Goal: Task Accomplishment & Management: Use online tool/utility

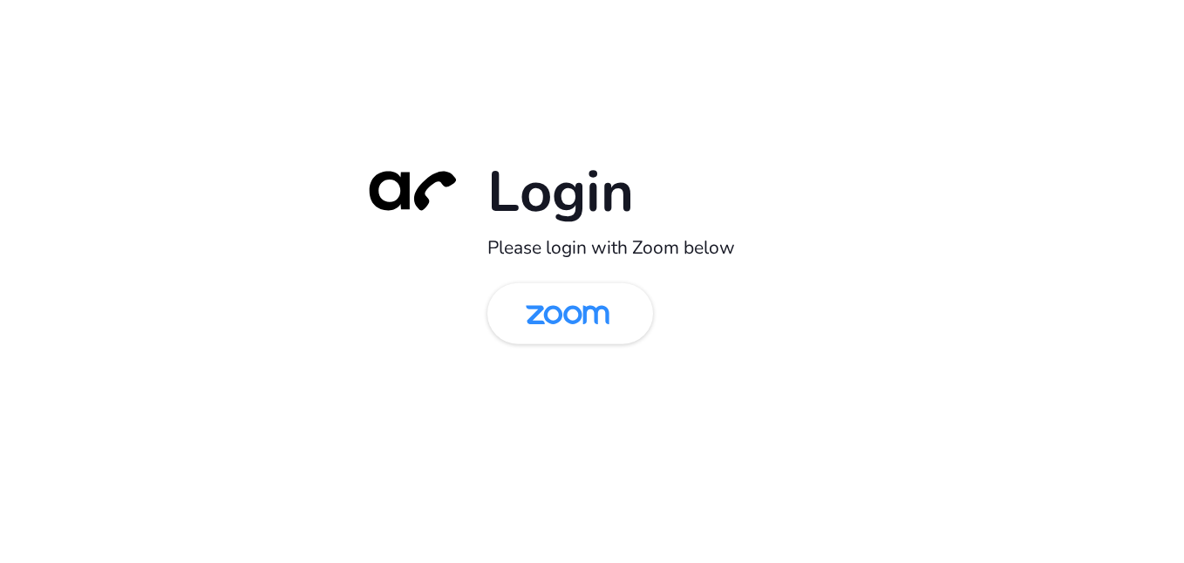
click at [109, 100] on div "Login Please login with Zoom below" at bounding box center [592, 281] width 1184 height 563
click at [632, 318] on link at bounding box center [570, 313] width 166 height 61
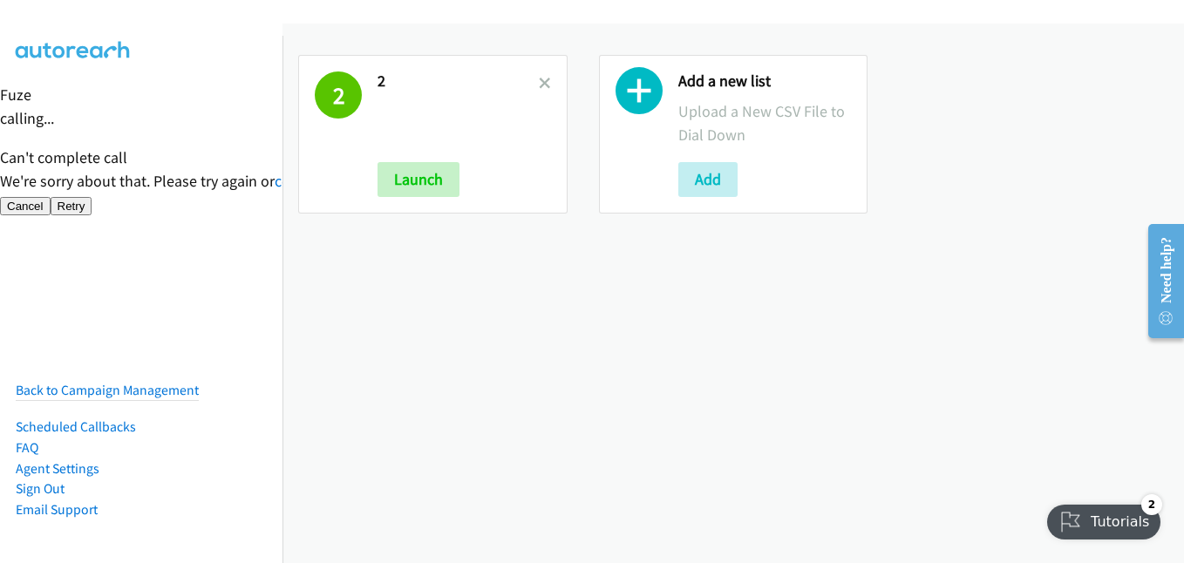
drag, startPoint x: 542, startPoint y: 81, endPoint x: 601, endPoint y: 218, distance: 149.2
click at [542, 81] on icon at bounding box center [545, 84] width 12 height 12
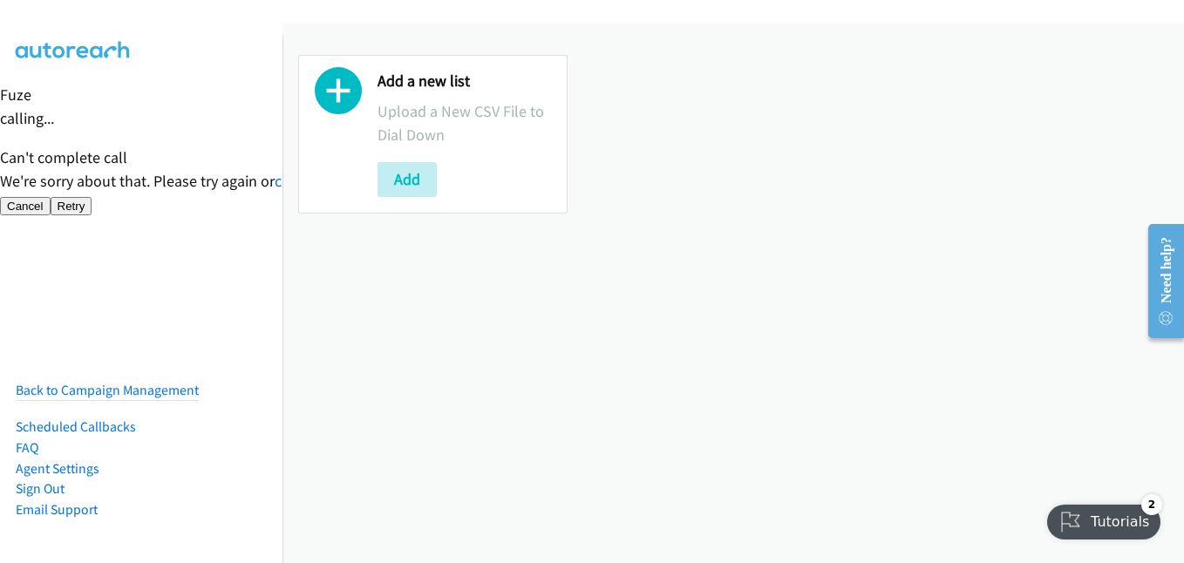
click at [221, 25] on div at bounding box center [584, 33] width 1169 height 67
click at [398, 174] on button "Add" at bounding box center [407, 179] width 59 height 35
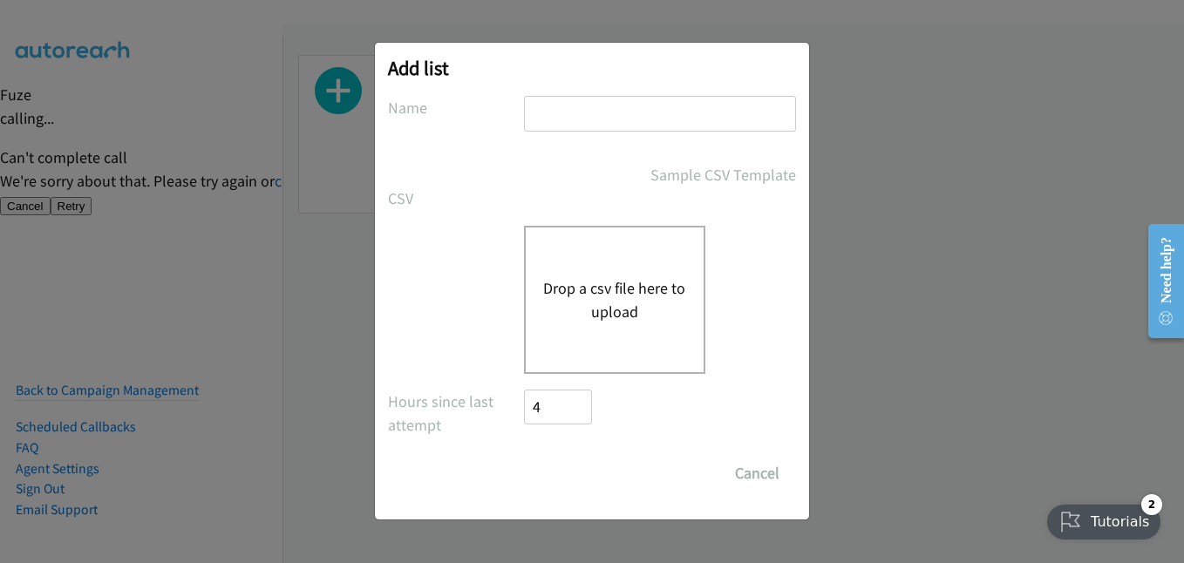
click at [592, 290] on button "Drop a csv file here to upload" at bounding box center [614, 299] width 143 height 47
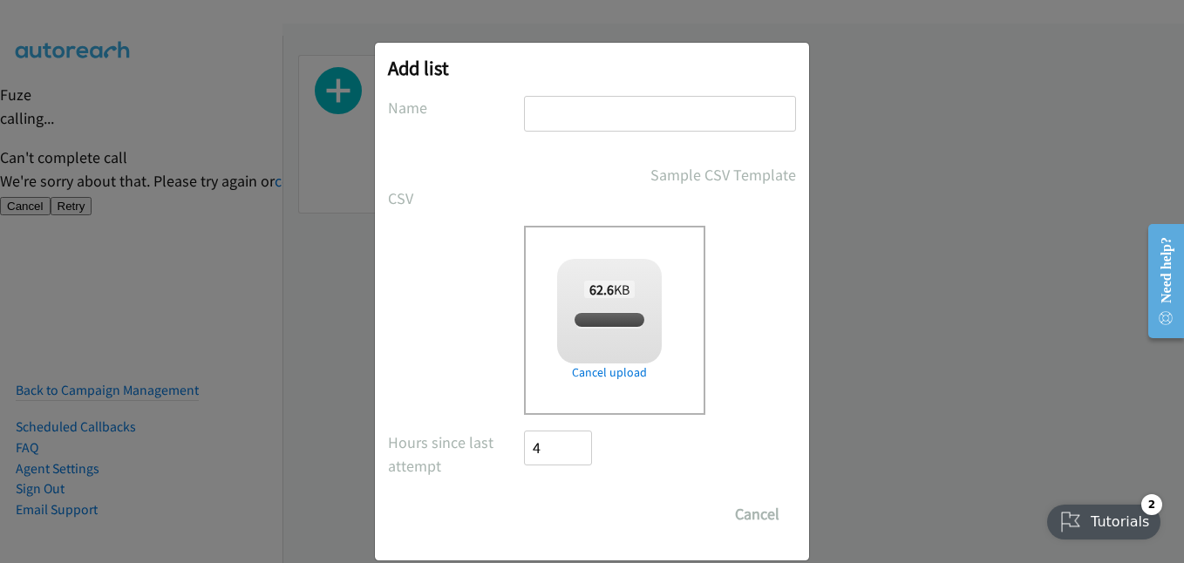
click at [643, 129] on input "text" at bounding box center [660, 114] width 272 height 36
checkbox input "true"
type input "14"
click at [562, 521] on input "Save List" at bounding box center [570, 514] width 92 height 35
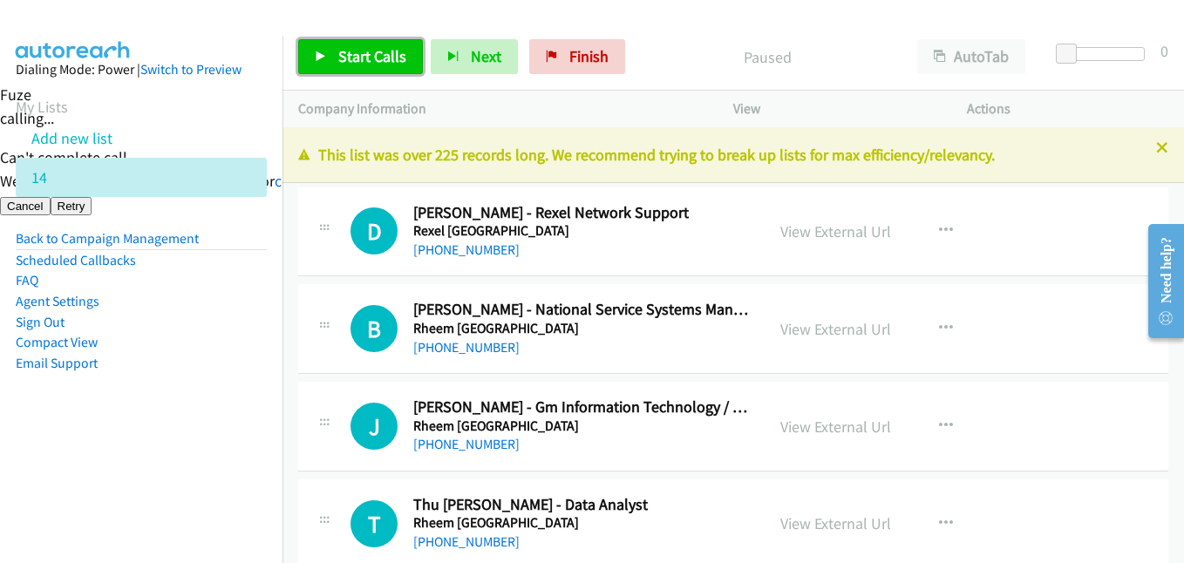
click at [353, 51] on span "Start Calls" at bounding box center [372, 56] width 68 height 20
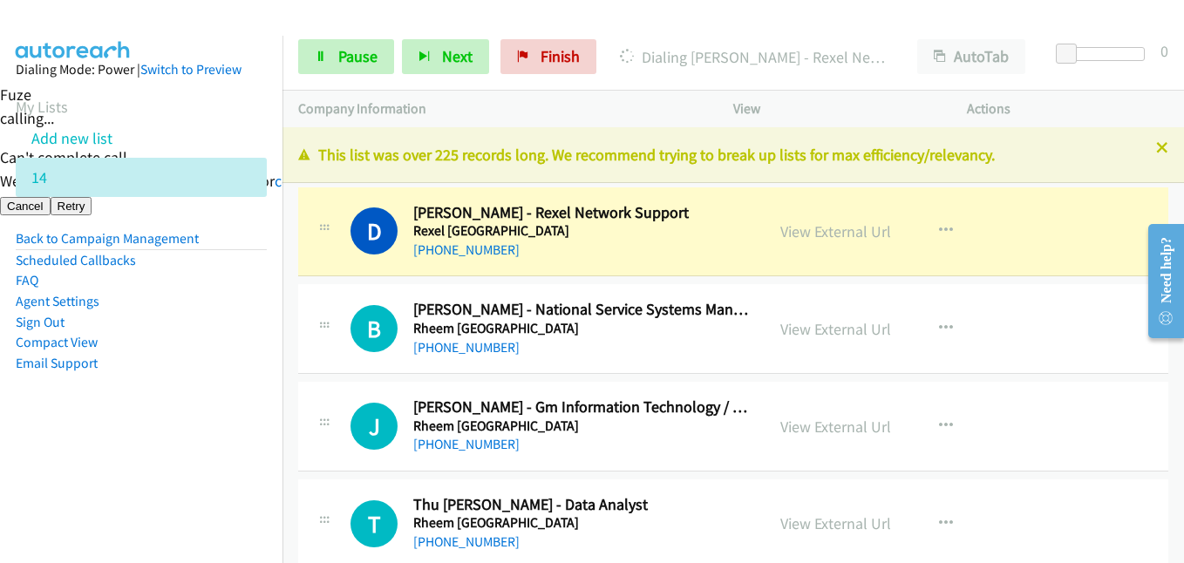
click at [257, 435] on aside "Dialing Mode: Power | Switch to Preview My Lists Add new list 14 Back to Campai…" at bounding box center [141, 244] width 283 height 417
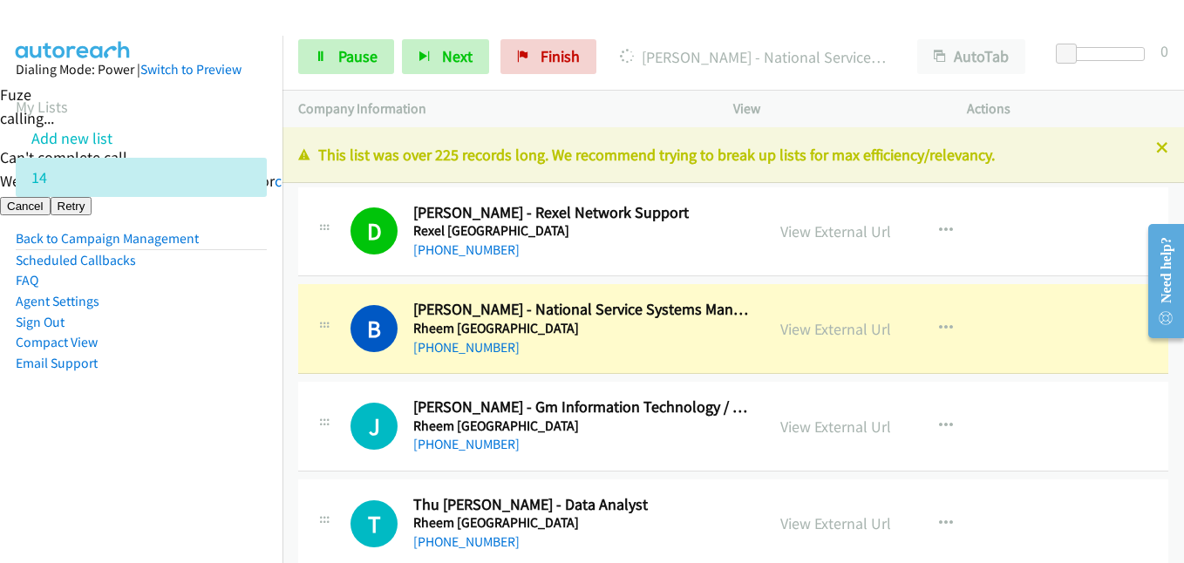
click at [258, 423] on aside "Dialing Mode: Power | Switch to Preview My Lists Add new list 14 Back to Campai…" at bounding box center [141, 244] width 283 height 417
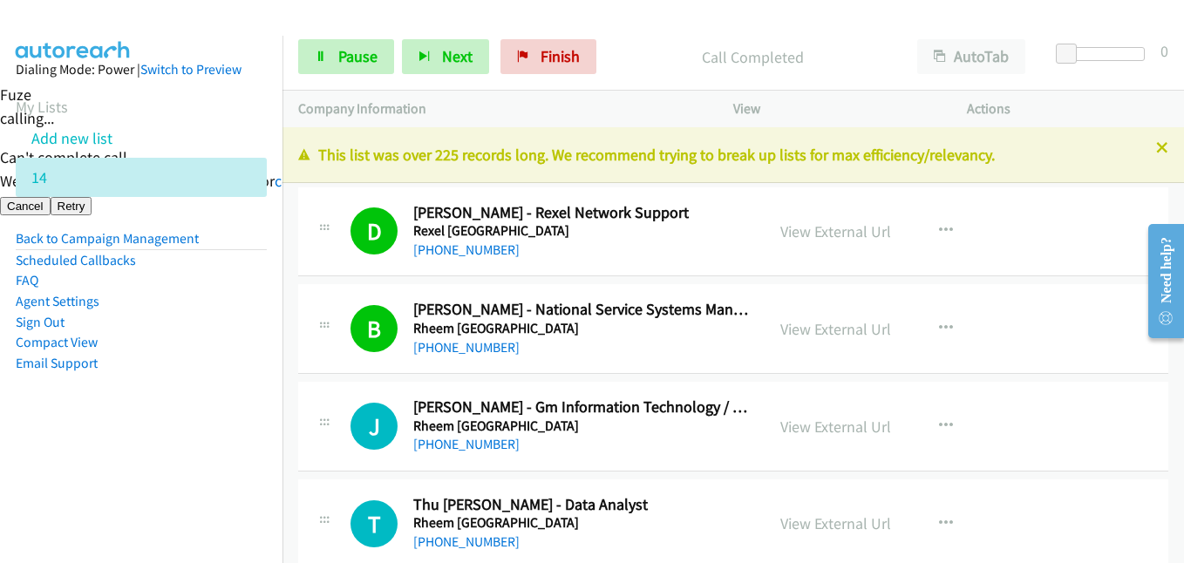
scroll to position [87, 0]
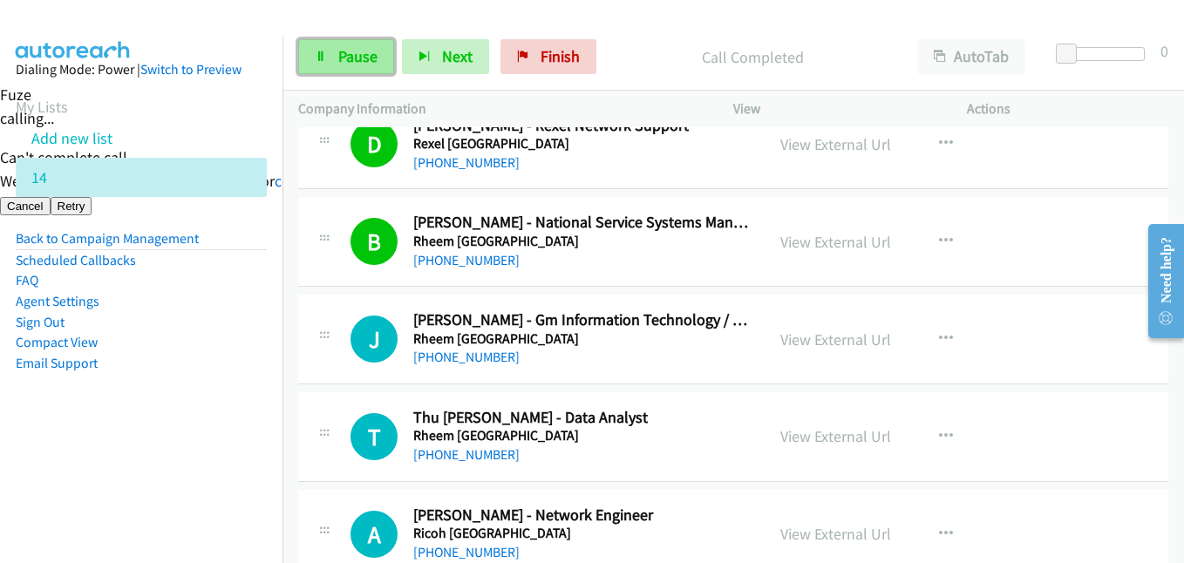
click at [360, 60] on span "Pause" at bounding box center [357, 56] width 39 height 20
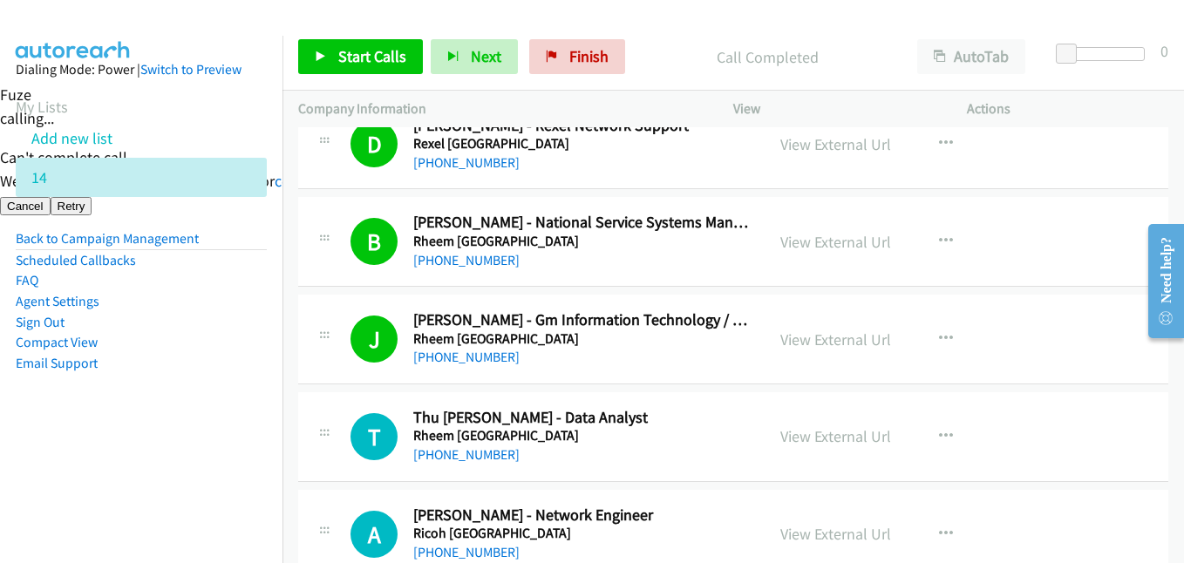
click at [156, 388] on aside "Dialing Mode: Power | Switch to Preview My Lists Add new list 14 Back to Campai…" at bounding box center [141, 244] width 283 height 417
click at [391, 51] on span "Start Calls" at bounding box center [372, 56] width 68 height 20
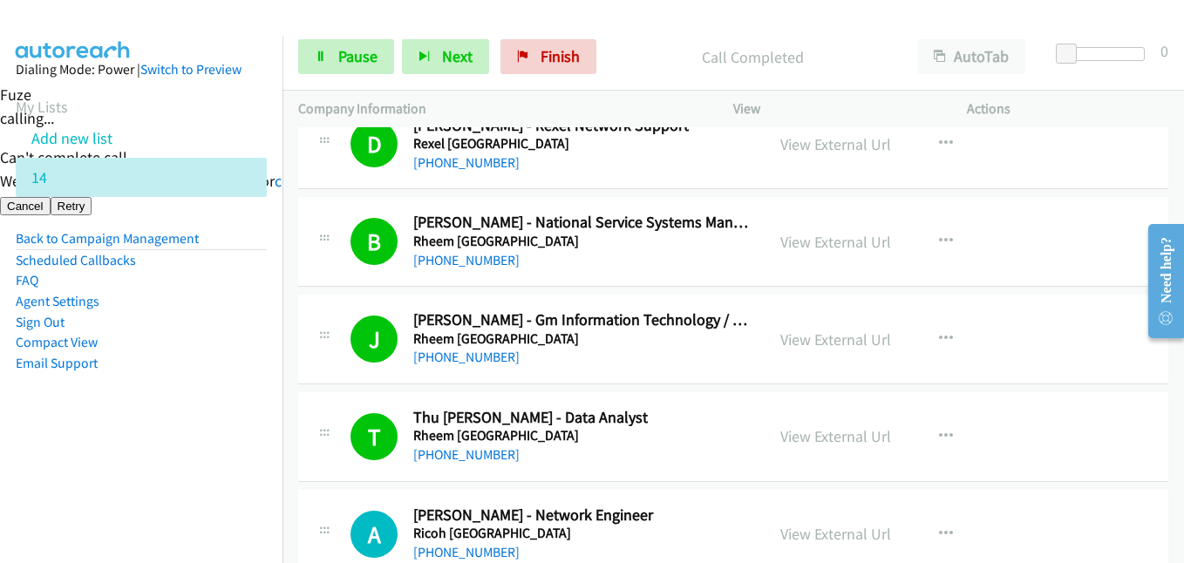
click at [192, 440] on aside "Dialing Mode: Power | Switch to Preview My Lists Add new list 14 Back to Campai…" at bounding box center [141, 244] width 283 height 417
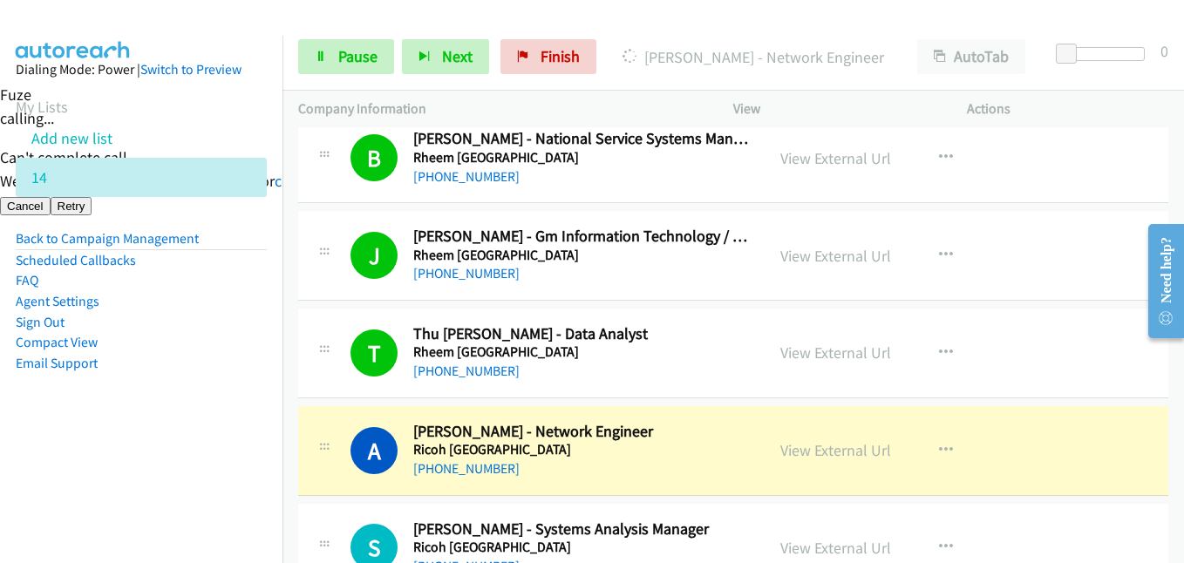
scroll to position [262, 0]
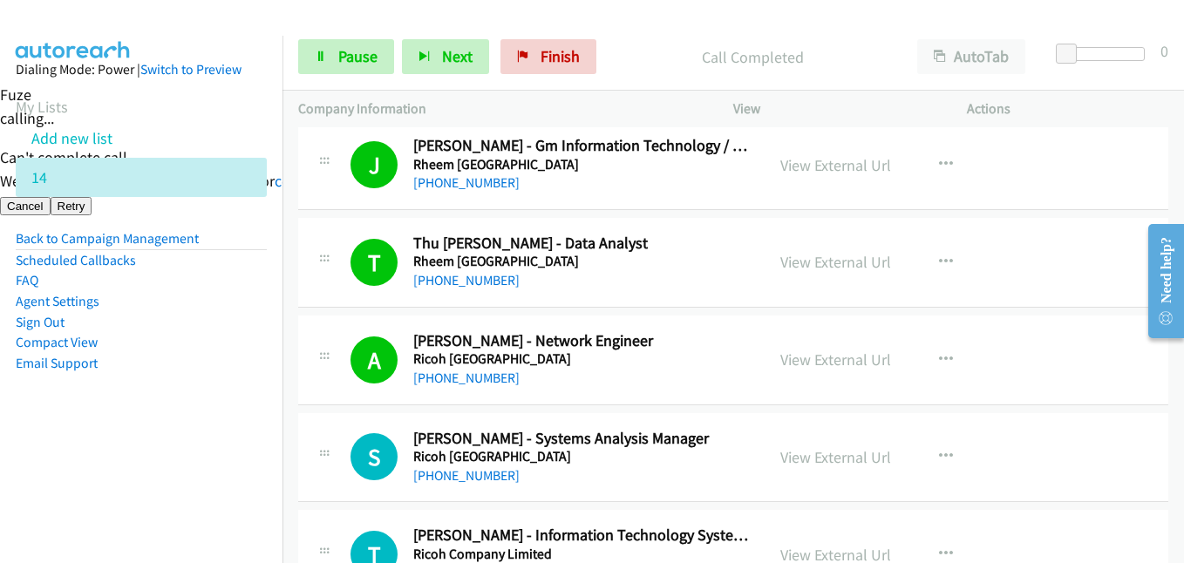
click at [133, 440] on aside "Dialing Mode: Power | Switch to Preview My Lists Add new list 14 Back to Campai…" at bounding box center [141, 244] width 283 height 417
click at [257, 457] on nav "Dialing Mode: Power | Switch to Preview My Lists Add new list 14 Back to Campai…" at bounding box center [141, 317] width 283 height 563
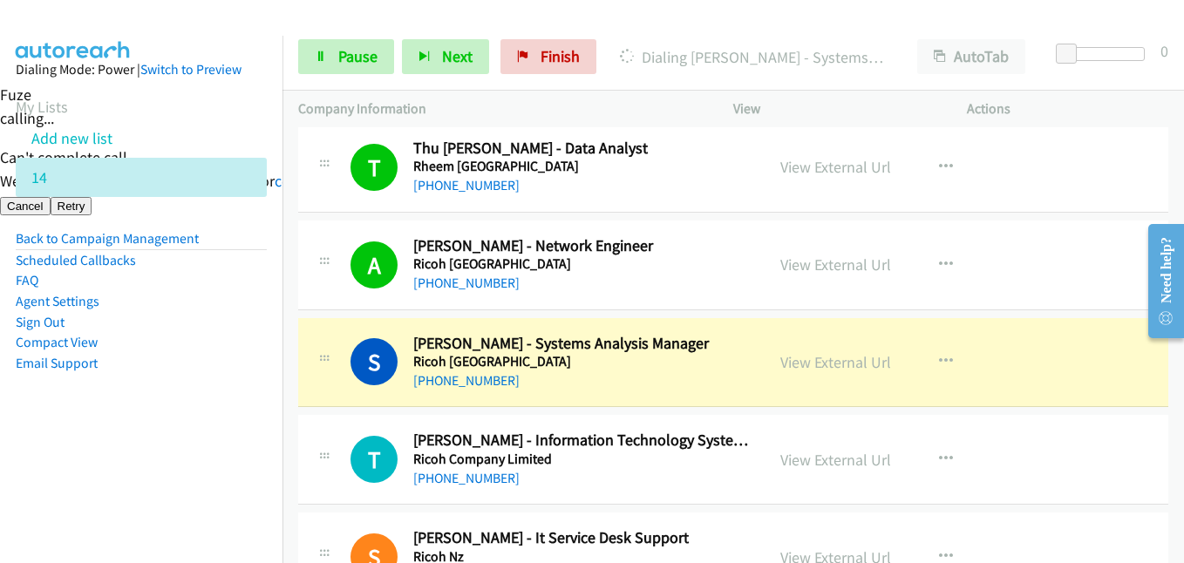
scroll to position [436, 0]
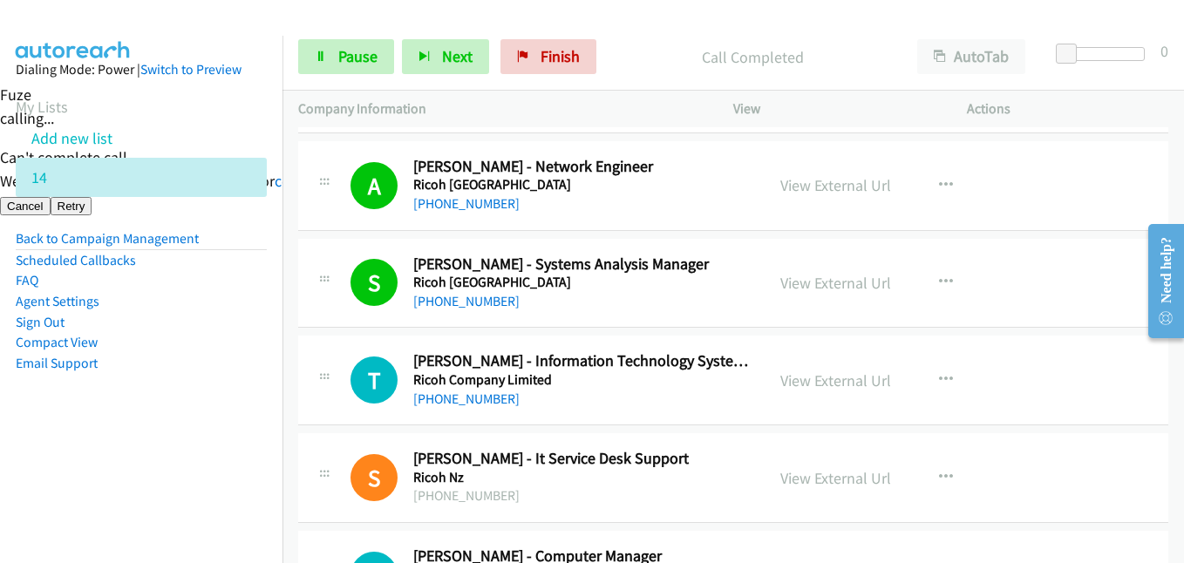
click at [226, 376] on aside "Dialing Mode: Power | Switch to Preview My Lists Add new list 14 Back to Campai…" at bounding box center [141, 244] width 283 height 417
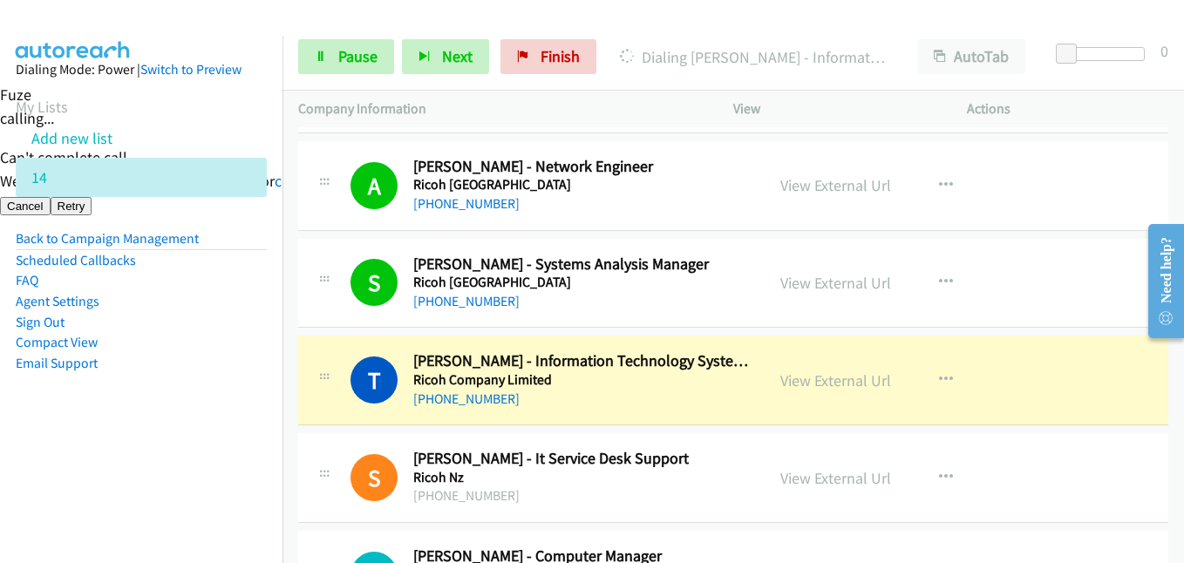
click at [219, 362] on li "Email Support" at bounding box center [141, 363] width 251 height 21
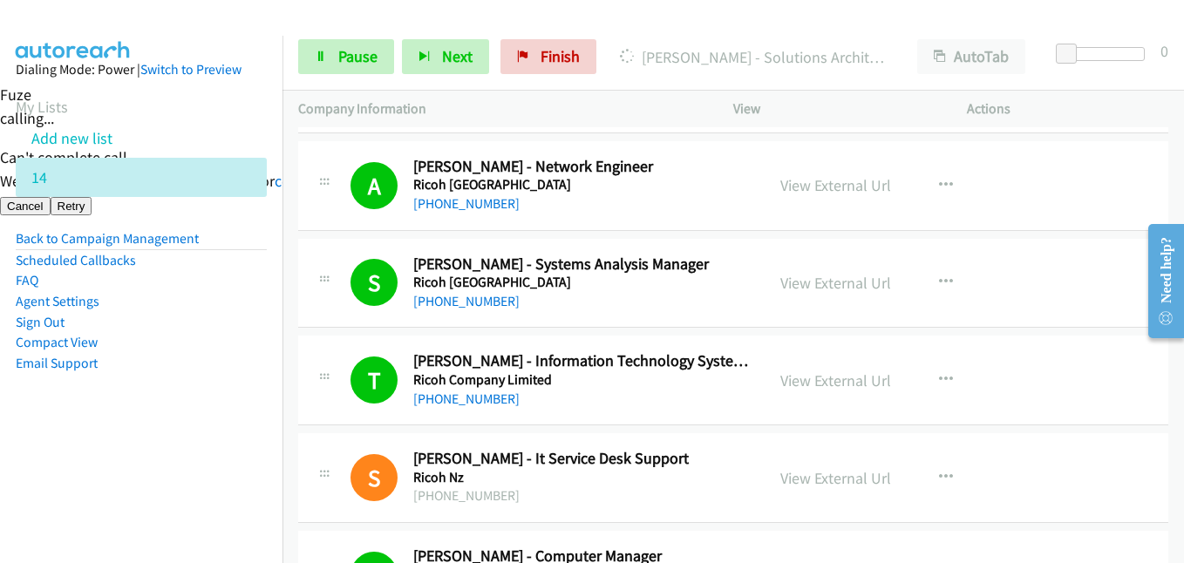
click at [242, 383] on aside "Dialing Mode: Power | Switch to Preview My Lists Add new list 14 Back to Campai…" at bounding box center [141, 244] width 283 height 417
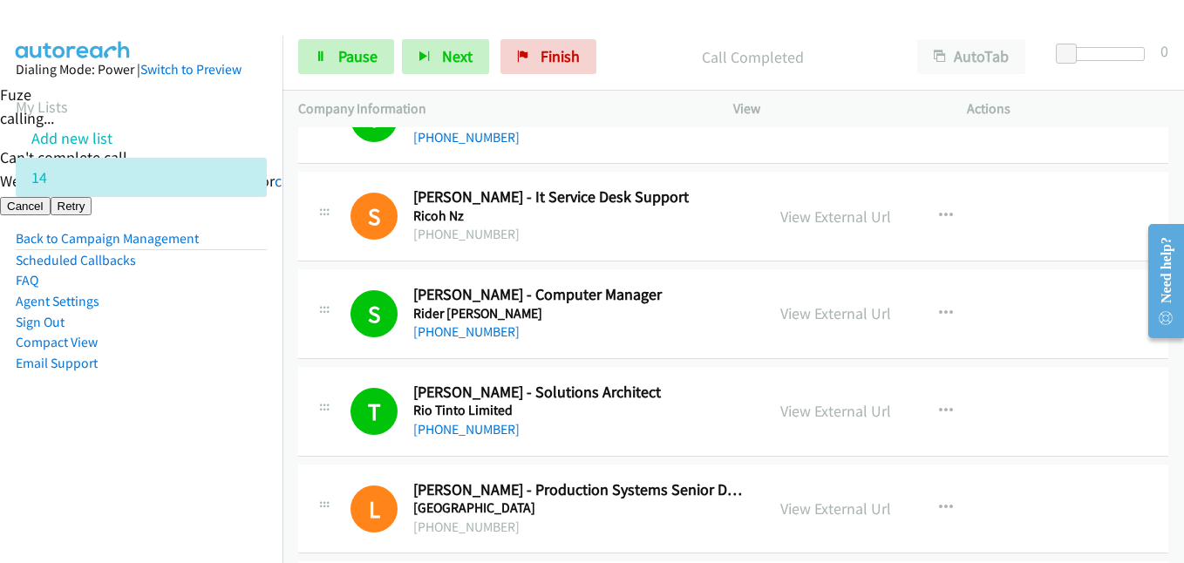
scroll to position [872, 0]
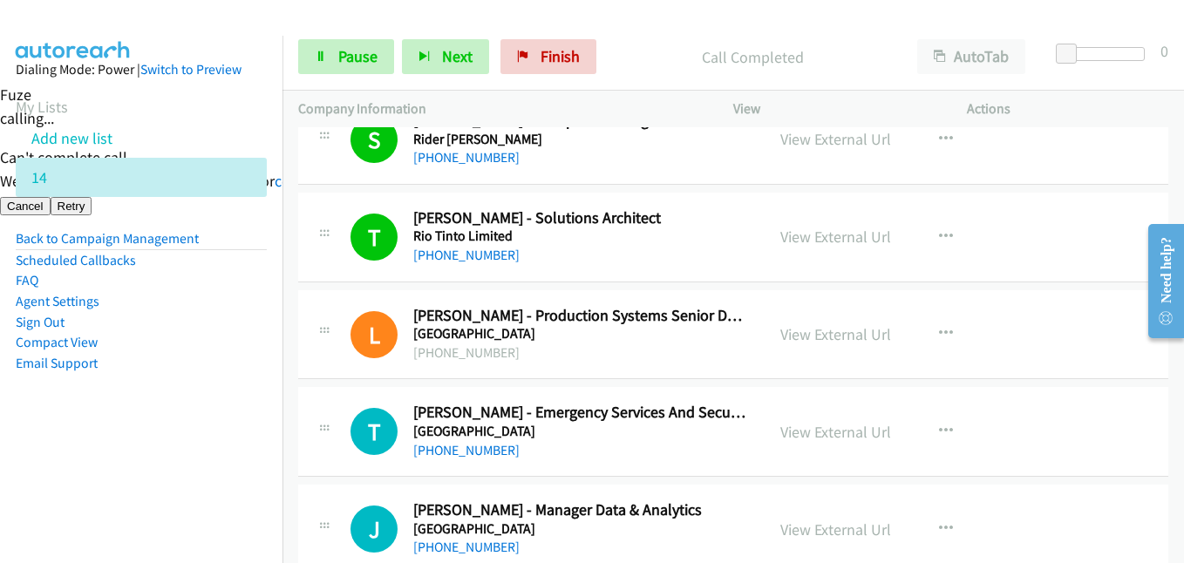
click at [234, 387] on aside "Dialing Mode: Power | Switch to Preview My Lists Add new list 14 Back to Campai…" at bounding box center [141, 244] width 283 height 417
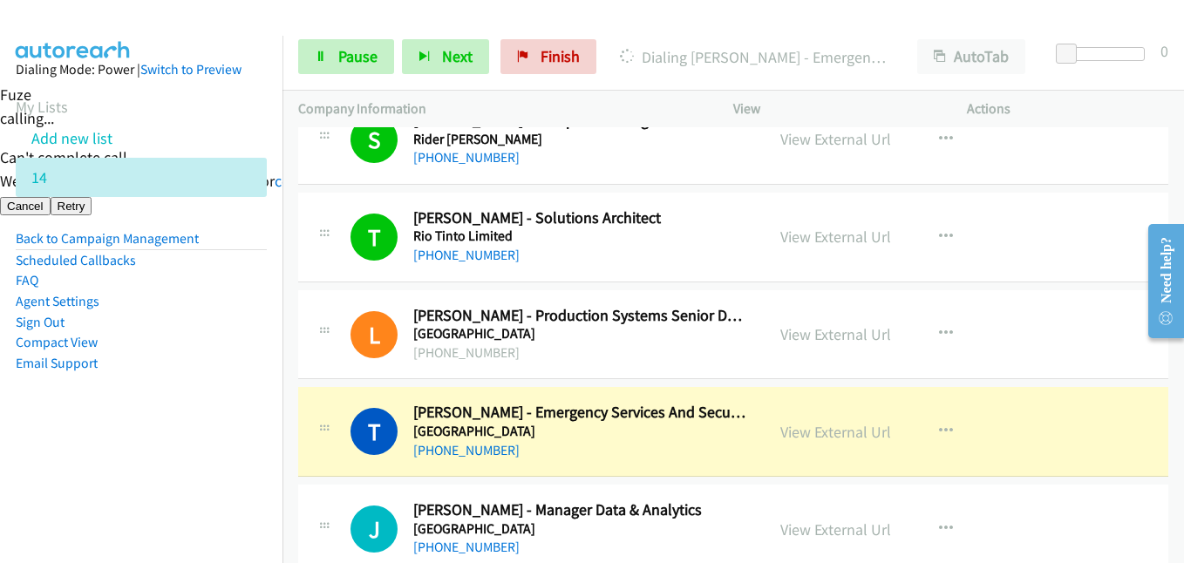
drag, startPoint x: 194, startPoint y: 436, endPoint x: 393, endPoint y: 436, distance: 198.8
click at [194, 436] on aside "Dialing Mode: Power | Switch to Preview My Lists Add new list 14 Back to Campai…" at bounding box center [141, 244] width 283 height 417
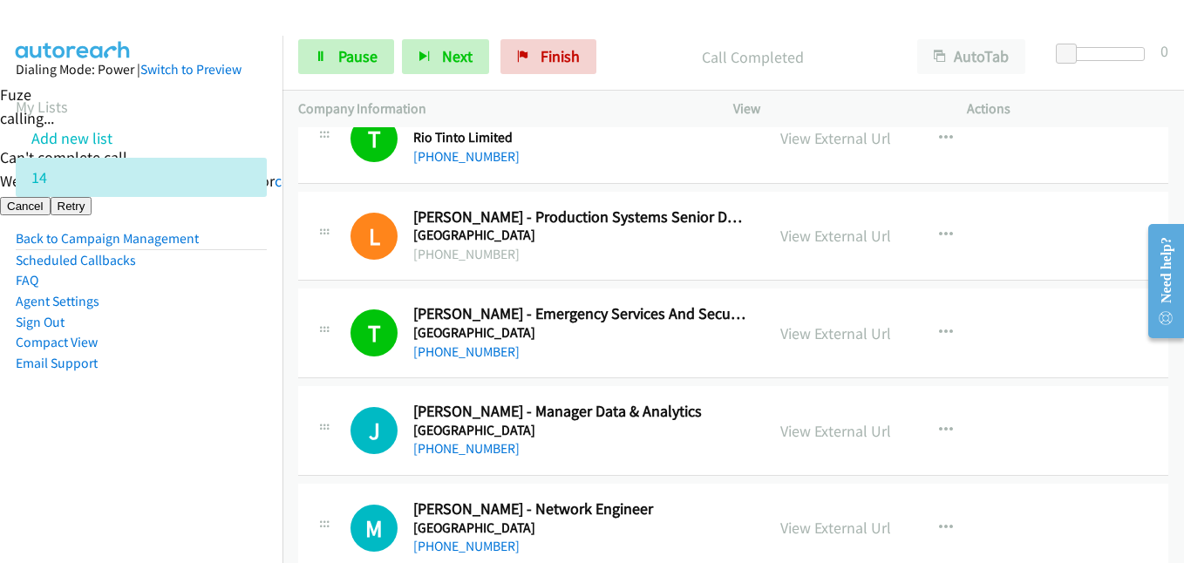
scroll to position [1046, 0]
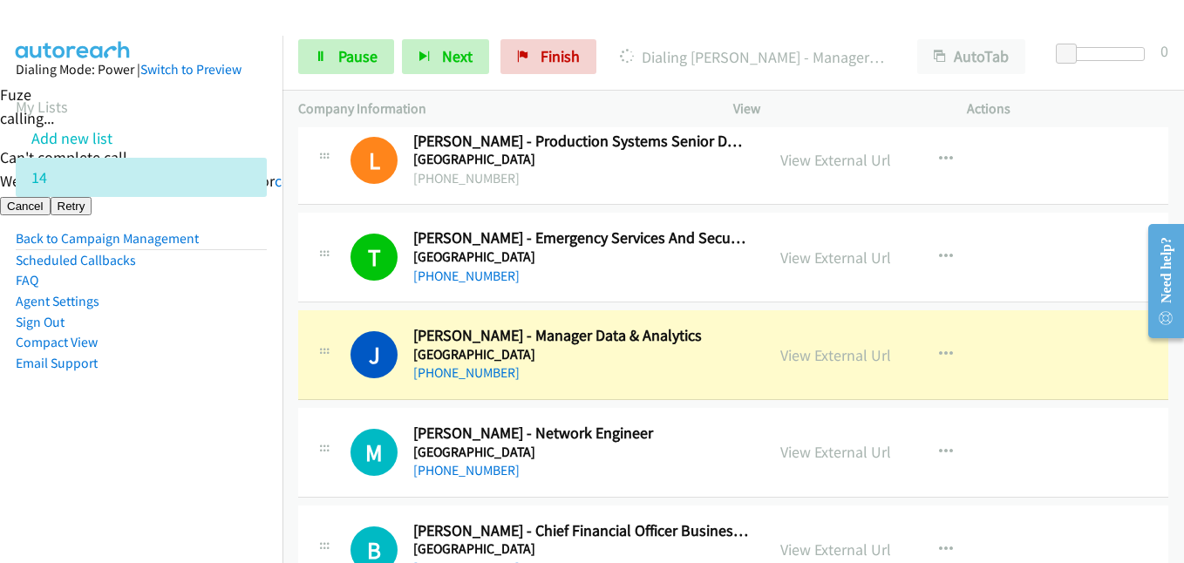
drag, startPoint x: 207, startPoint y: 400, endPoint x: 304, endPoint y: 388, distance: 98.4
click at [207, 399] on aside "Dialing Mode: Power | Switch to Preview My Lists Add new list 14 Back to Campai…" at bounding box center [141, 244] width 283 height 417
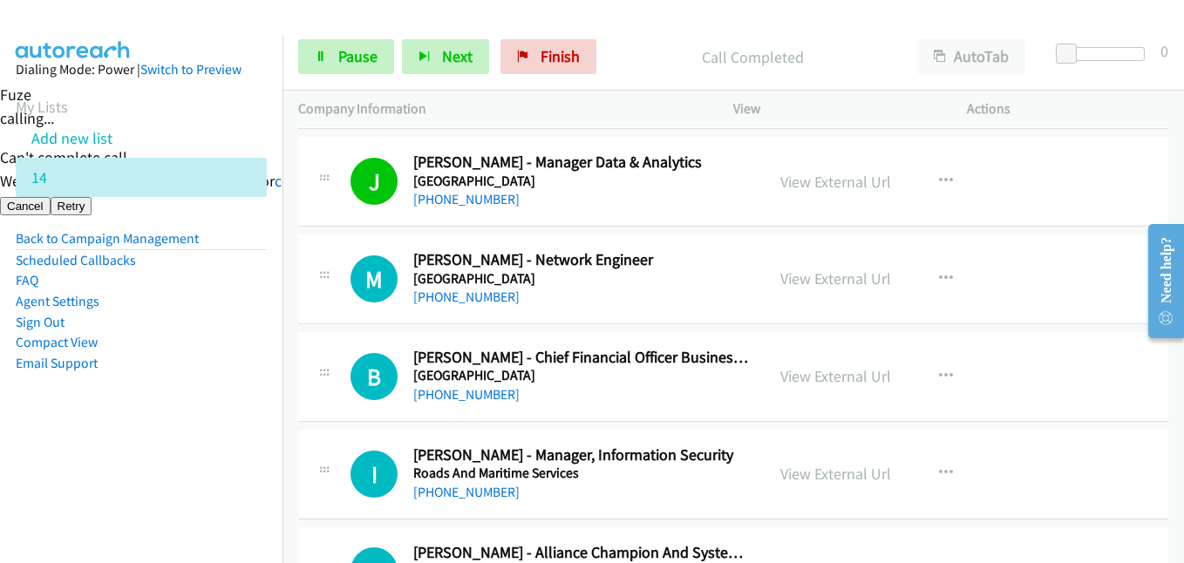
scroll to position [1221, 0]
click at [169, 465] on nav "Dialing Mode: Power | Switch to Preview My Lists Add new list 14 Back to Campai…" at bounding box center [141, 317] width 283 height 563
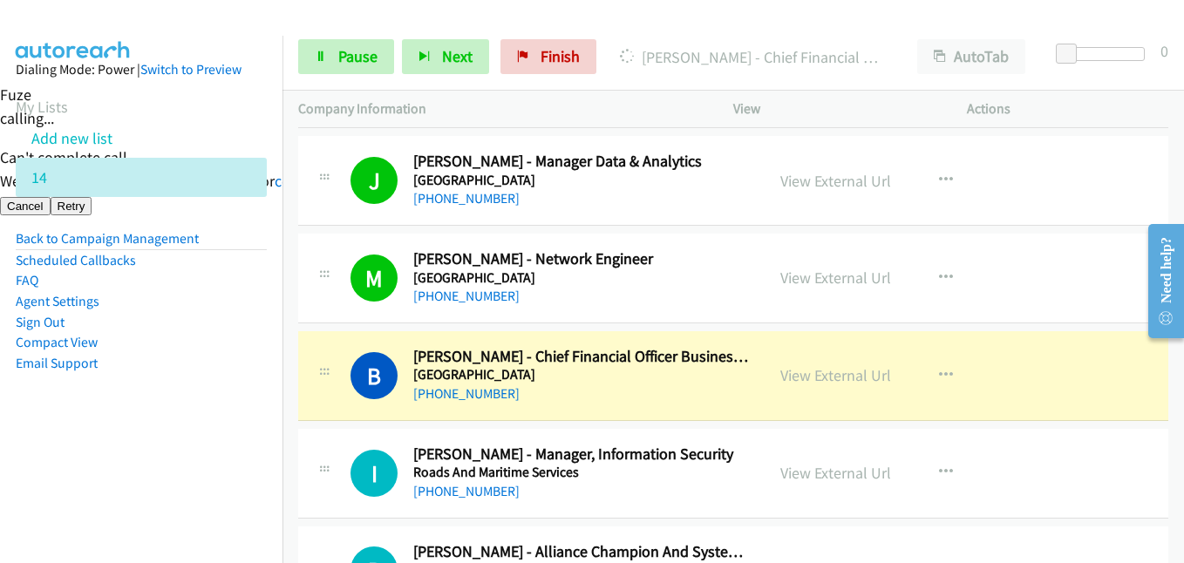
drag, startPoint x: 218, startPoint y: 427, endPoint x: 377, endPoint y: 407, distance: 160.0
click at [218, 427] on aside "Dialing Mode: Power | Switch to Preview My Lists Add new list 14 Back to Campai…" at bounding box center [141, 244] width 283 height 417
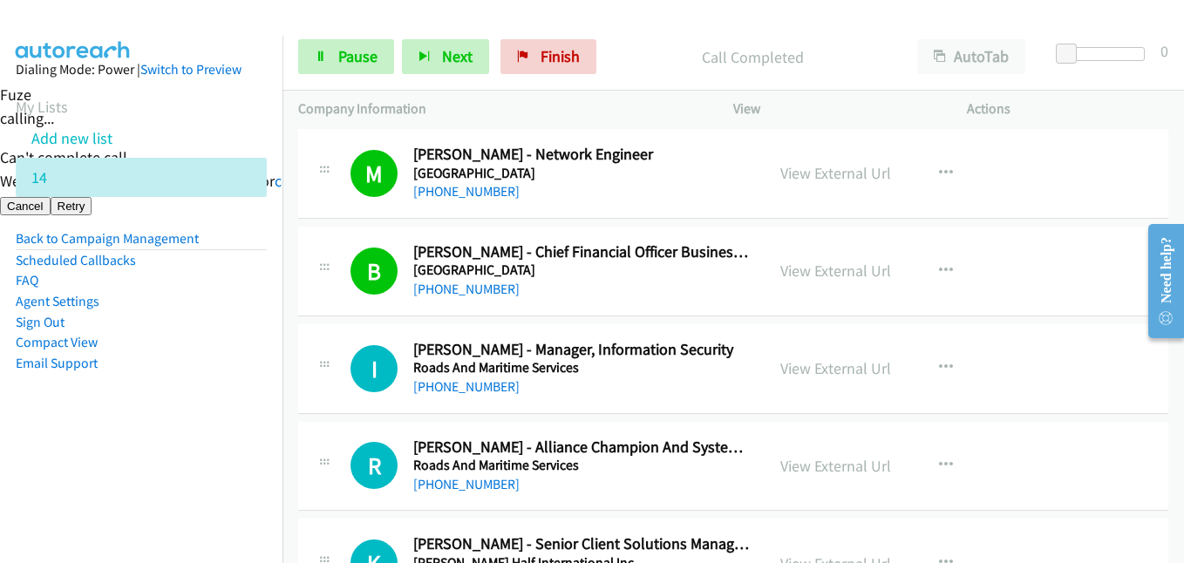
scroll to position [1395, 0]
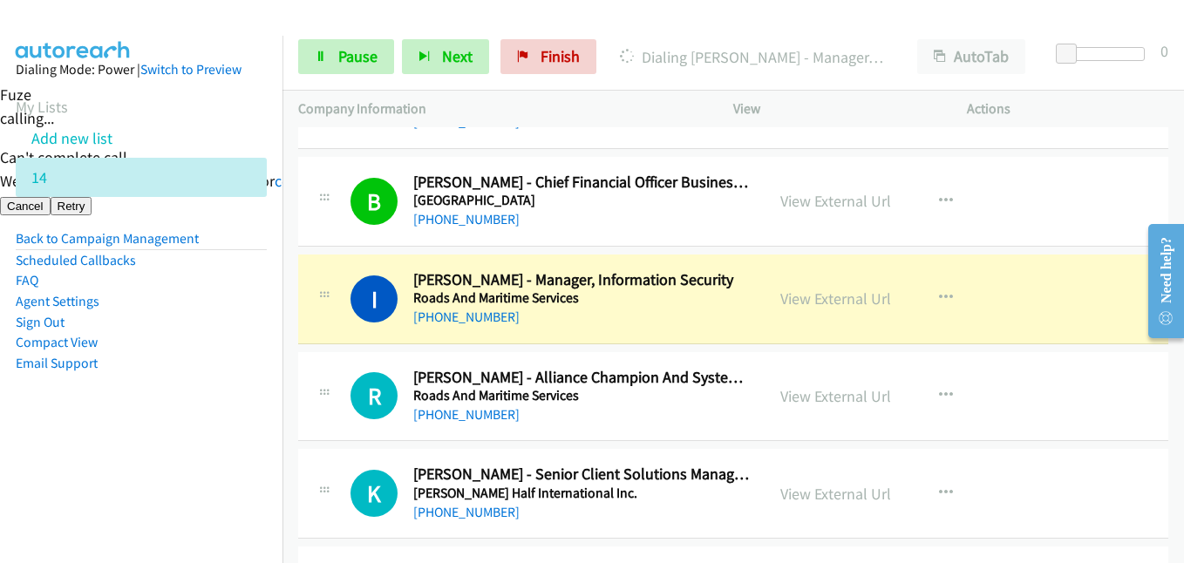
click at [196, 397] on aside "Dialing Mode: Power | Switch to Preview My Lists Add new list 14 Back to Campai…" at bounding box center [141, 244] width 283 height 417
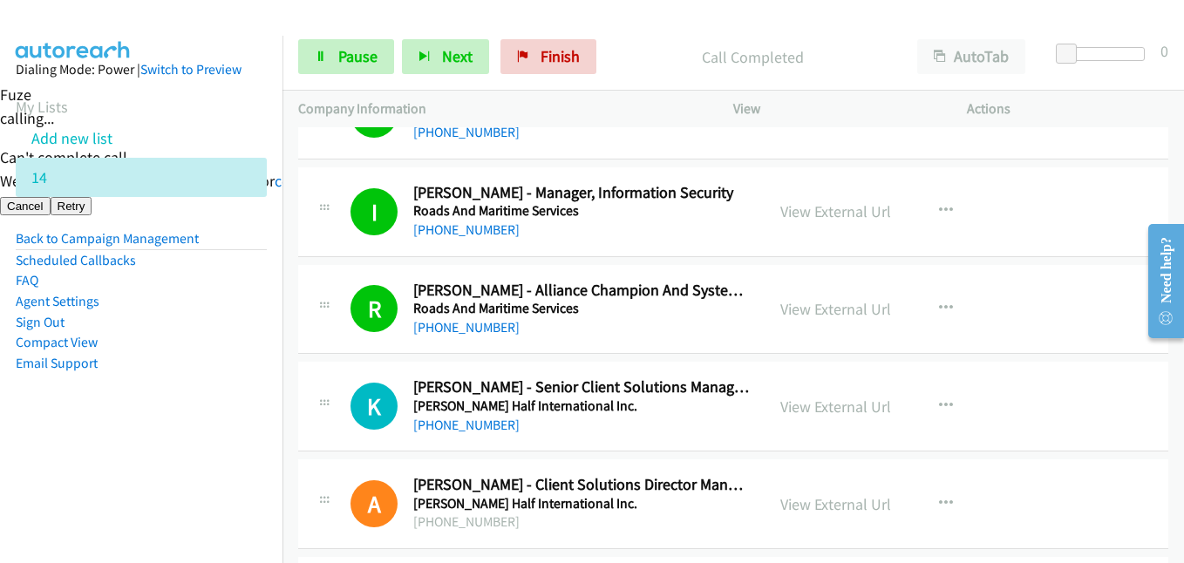
scroll to position [1570, 0]
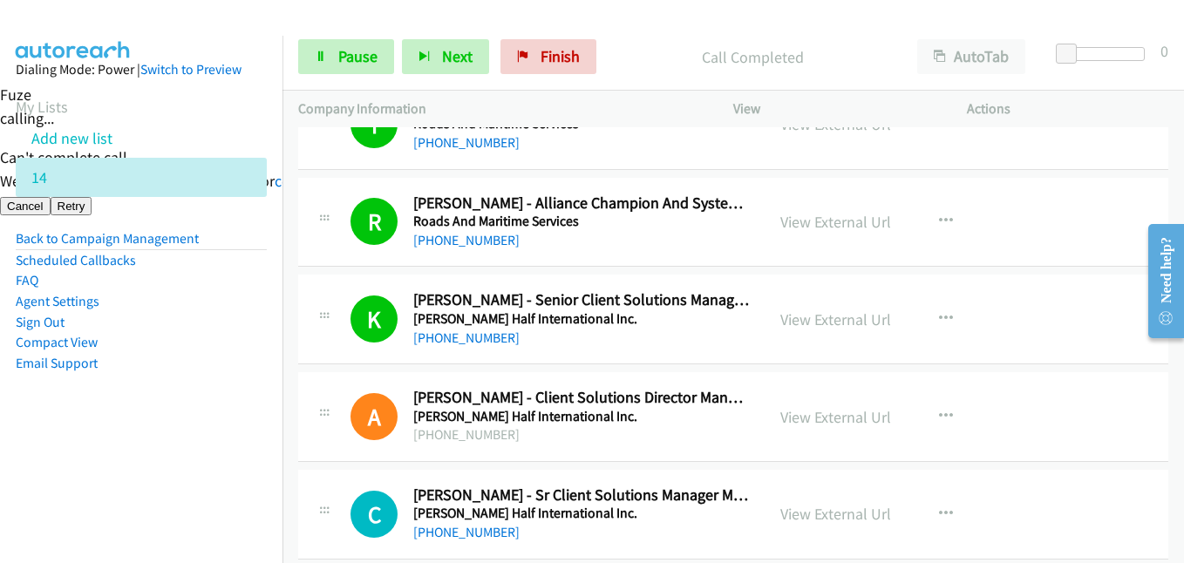
click at [174, 393] on aside "Dialing Mode: Power | Switch to Preview My Lists Add new list 14 Back to Campai…" at bounding box center [141, 244] width 283 height 417
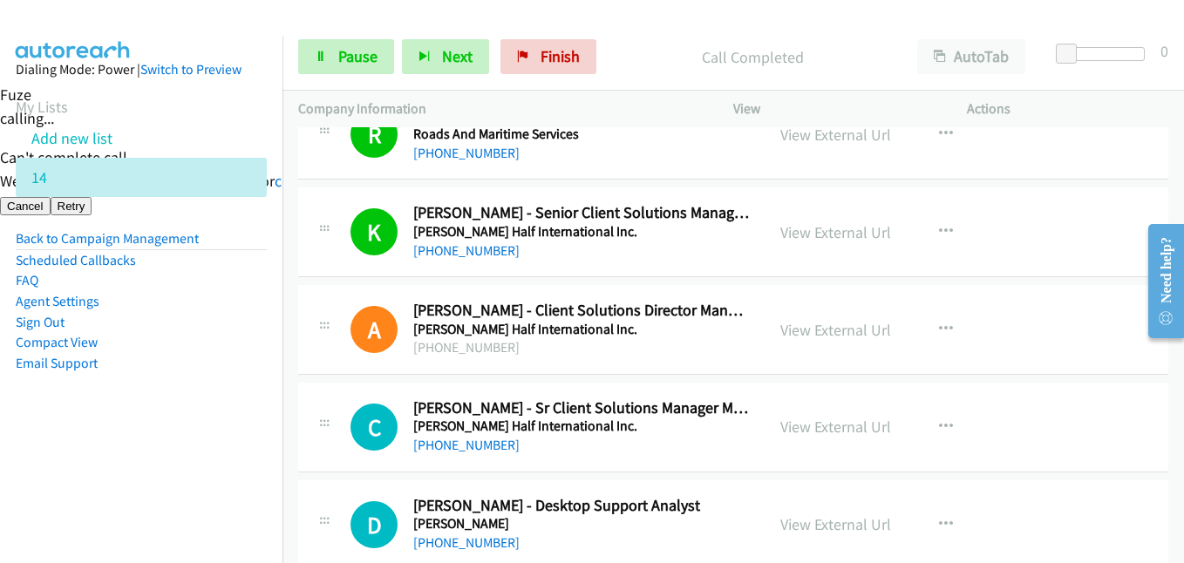
drag, startPoint x: 247, startPoint y: 371, endPoint x: 379, endPoint y: 93, distance: 307.4
click at [253, 366] on li "Email Support" at bounding box center [141, 363] width 251 height 21
click at [378, 47] on link "Pause" at bounding box center [346, 56] width 96 height 35
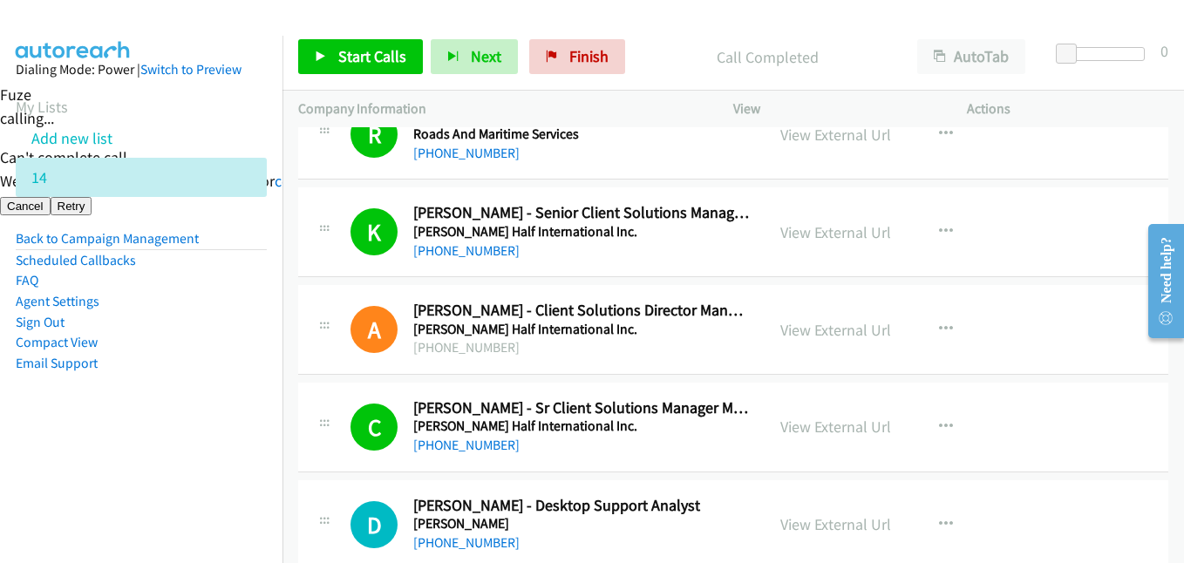
click at [205, 413] on aside "Dialing Mode: Power | Switch to Preview My Lists Add new list 14 Back to Campai…" at bounding box center [141, 244] width 283 height 417
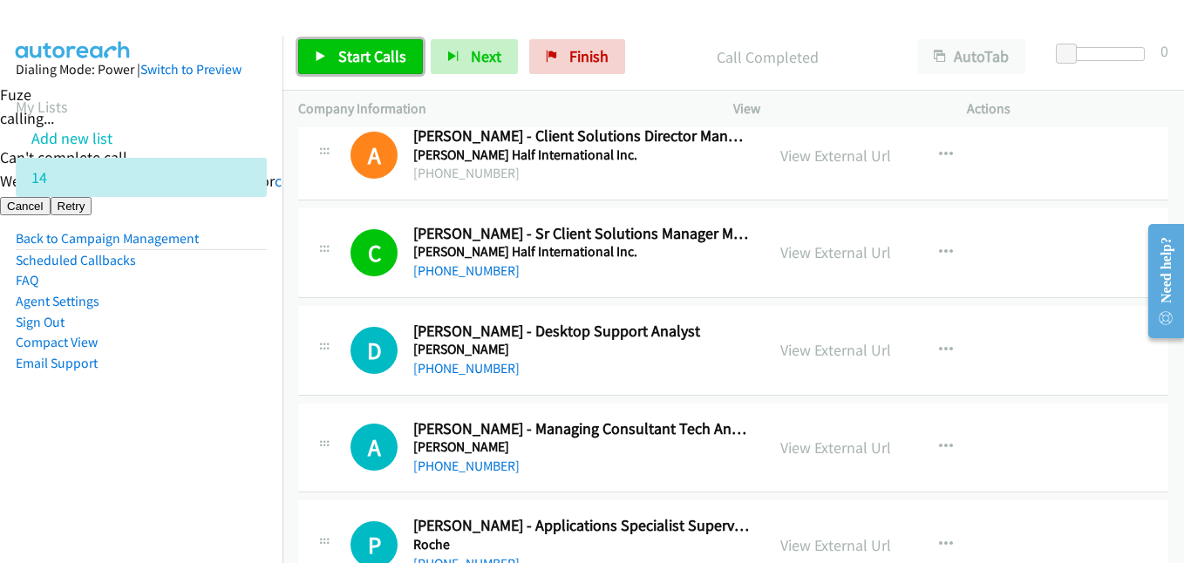
click at [379, 60] on span "Start Calls" at bounding box center [372, 56] width 68 height 20
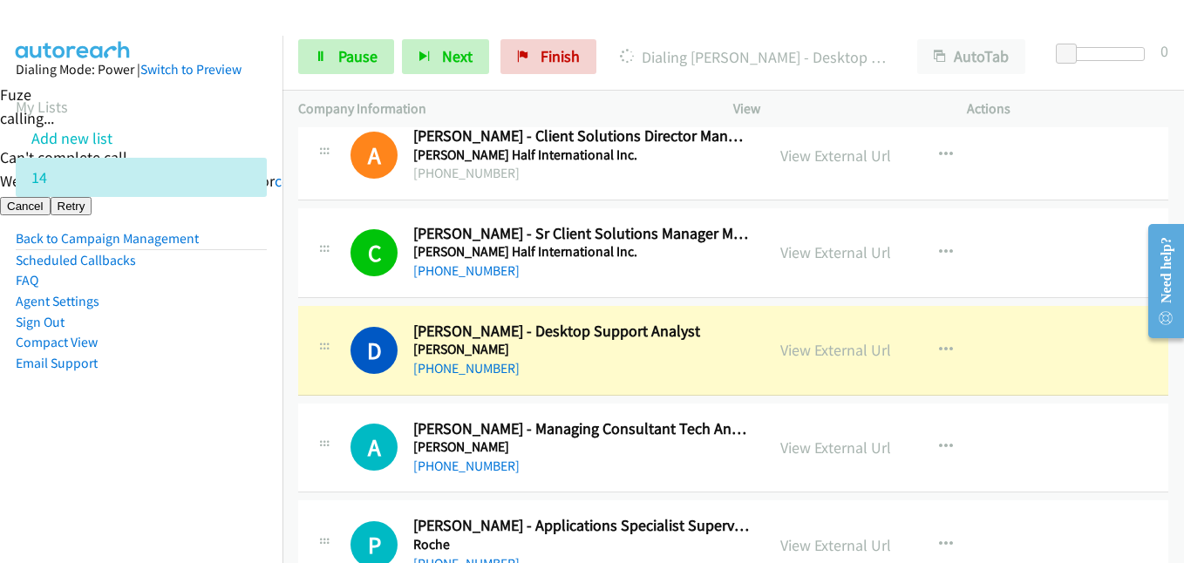
drag, startPoint x: 147, startPoint y: 375, endPoint x: 290, endPoint y: 375, distance: 143.0
click at [147, 375] on aside "Dialing Mode: Power | Switch to Preview My Lists Add new list 14 Back to Campai…" at bounding box center [141, 244] width 283 height 417
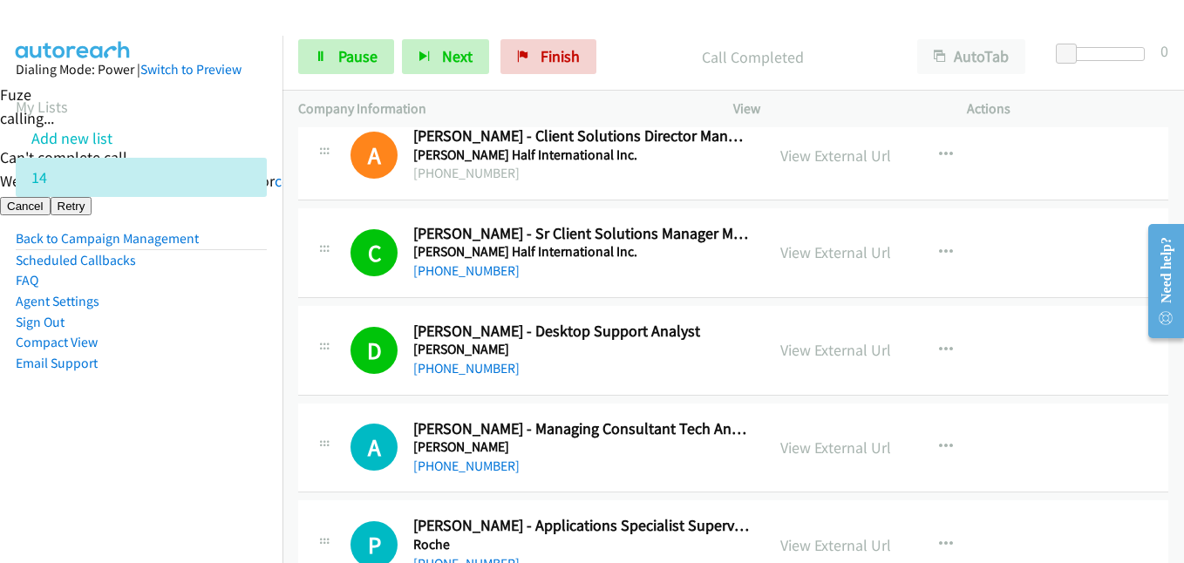
scroll to position [2006, 0]
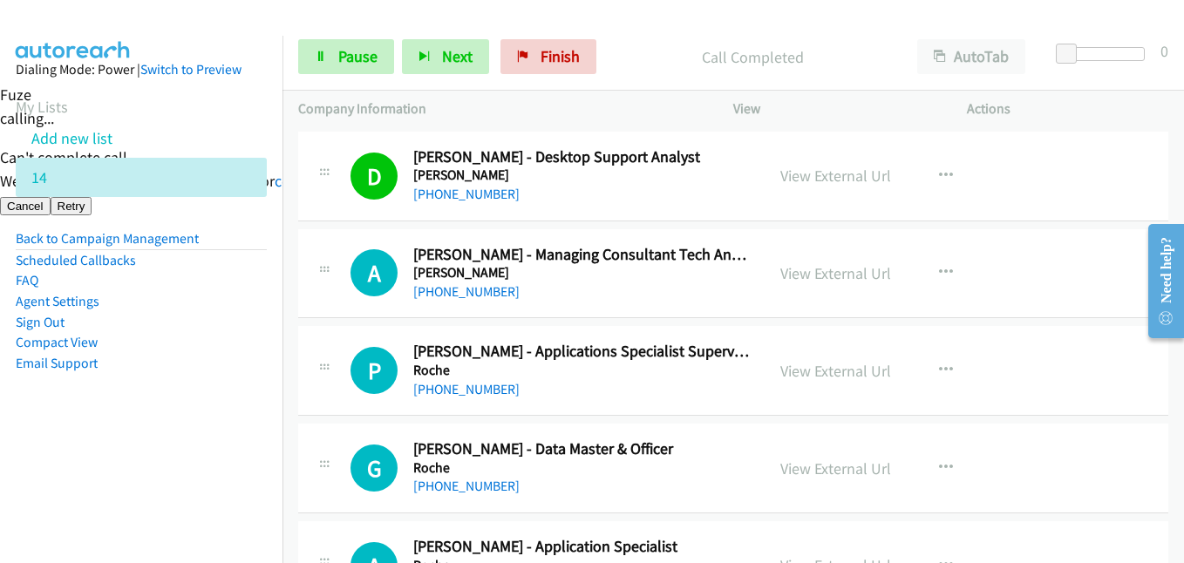
click at [72, 434] on aside "Dialing Mode: Power | Switch to Preview My Lists Add new list 14 Back to Campai…" at bounding box center [141, 244] width 283 height 417
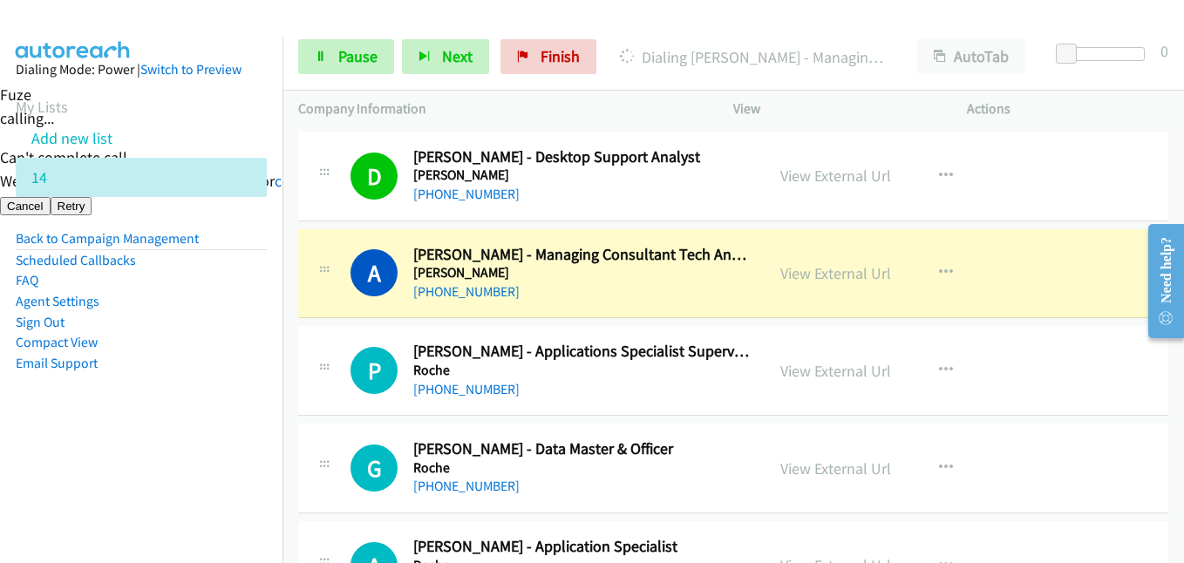
click at [106, 479] on nav "Dialing Mode: Power | Switch to Preview My Lists Add new list 14 Back to Campai…" at bounding box center [141, 317] width 283 height 563
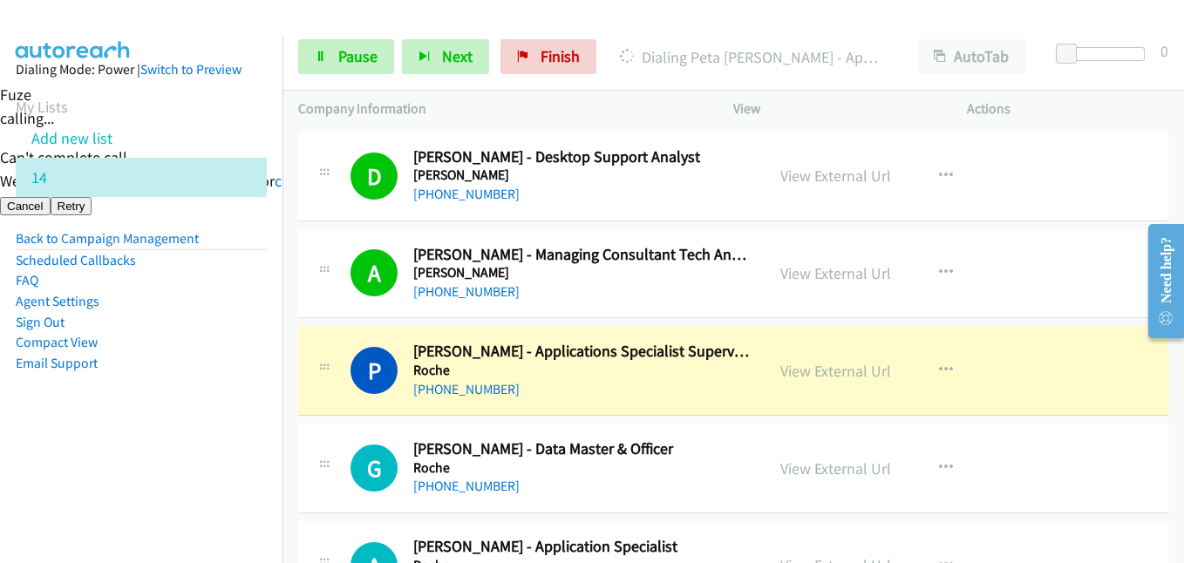
click at [230, 426] on aside "Dialing Mode: Power | Switch to Preview My Lists Add new list 14 Back to Campai…" at bounding box center [141, 244] width 283 height 417
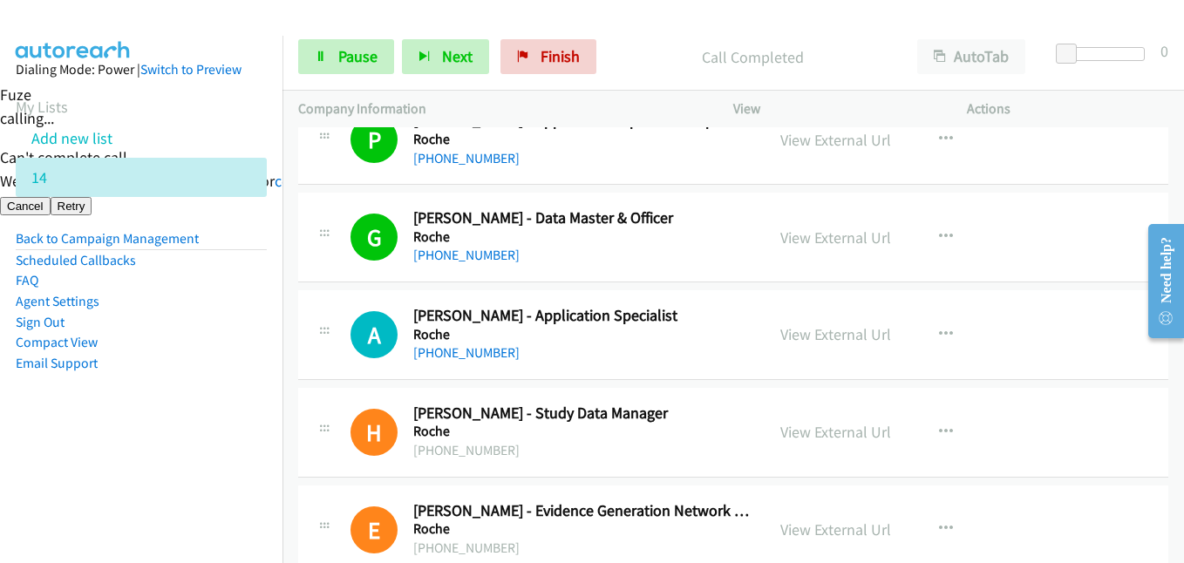
scroll to position [2267, 0]
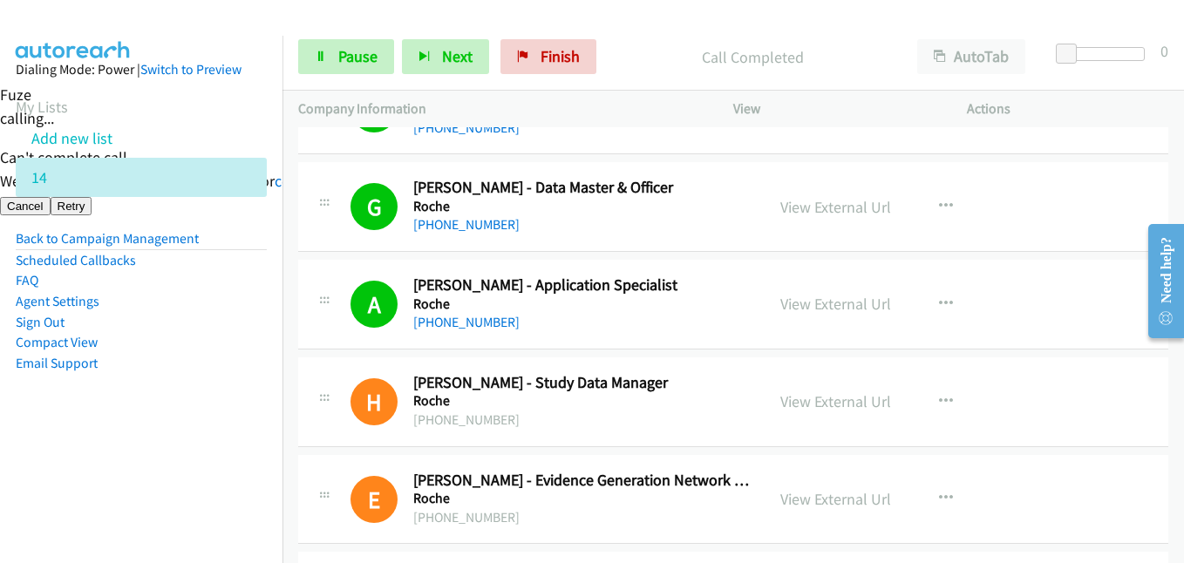
click at [246, 380] on aside "Dialing Mode: Power | Switch to Preview My Lists Add new list 14 Back to Campai…" at bounding box center [141, 244] width 283 height 417
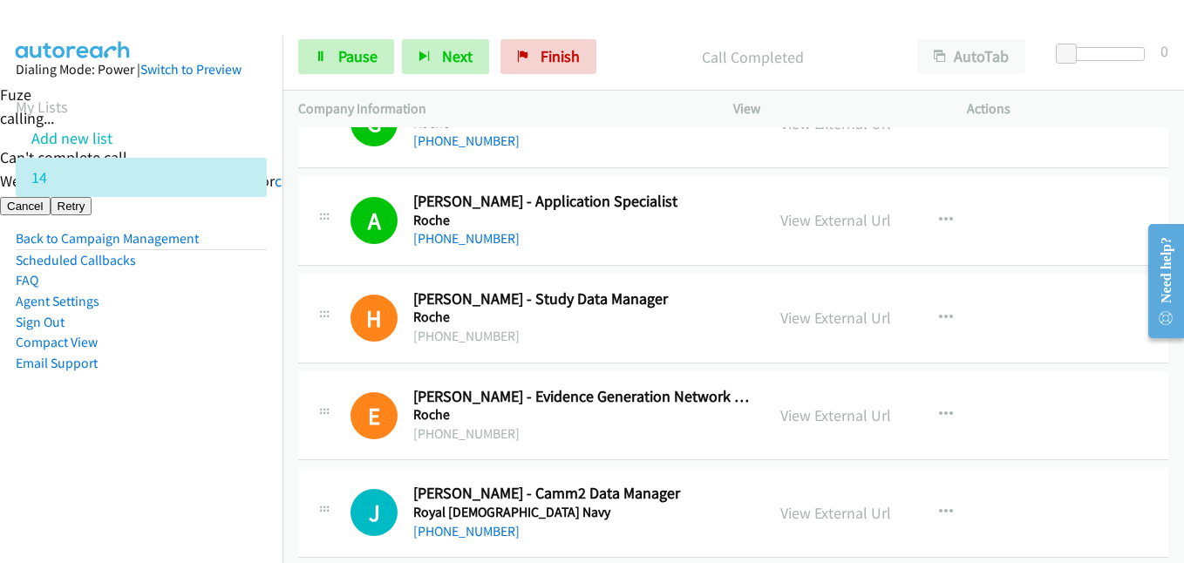
scroll to position [2442, 0]
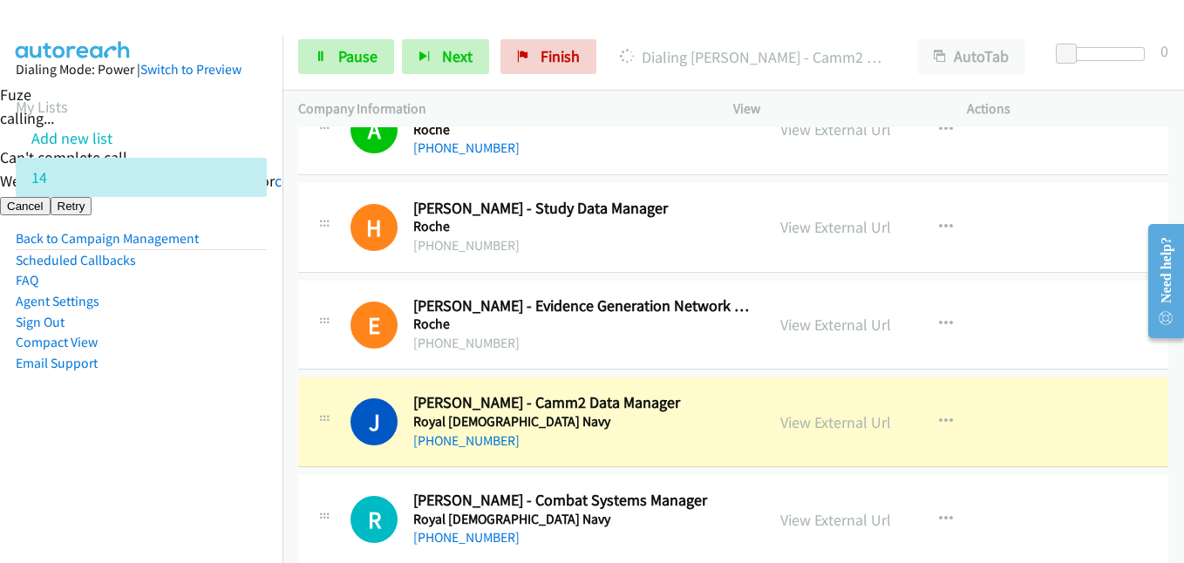
click at [248, 367] on li "Email Support" at bounding box center [141, 363] width 251 height 21
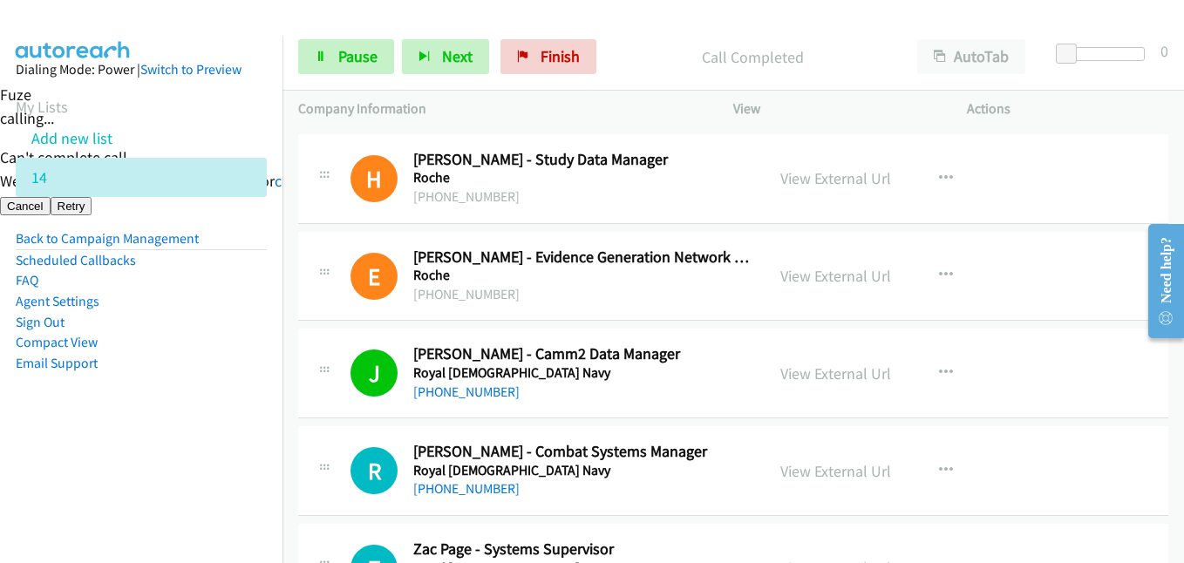
scroll to position [2616, 0]
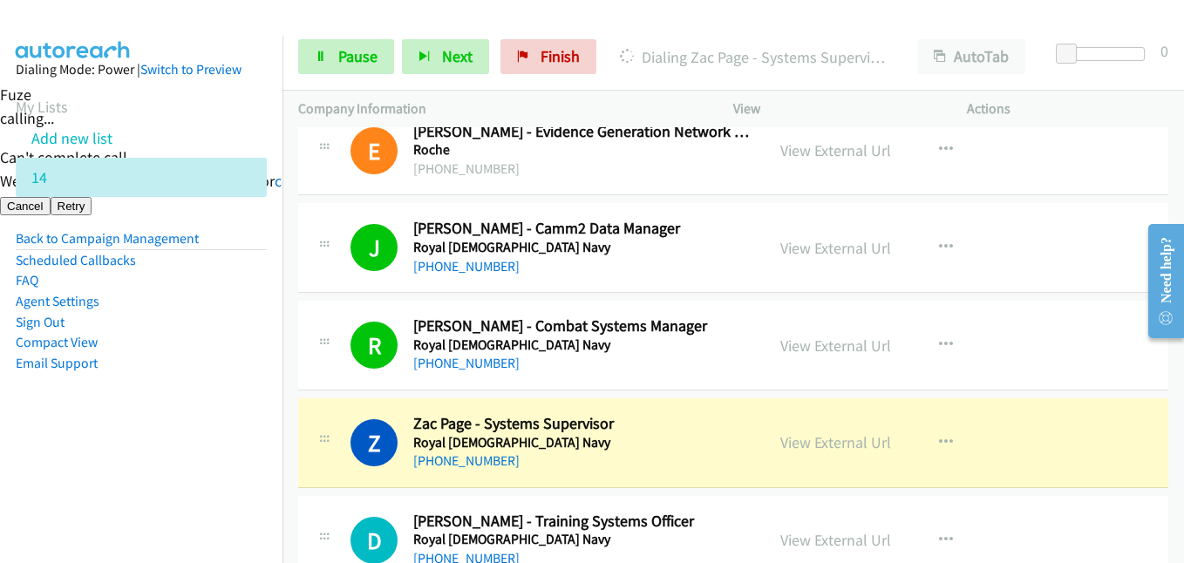
click at [236, 445] on aside "Dialing Mode: Power | Switch to Preview My Lists Add new list 14 Back to Campai…" at bounding box center [141, 244] width 283 height 417
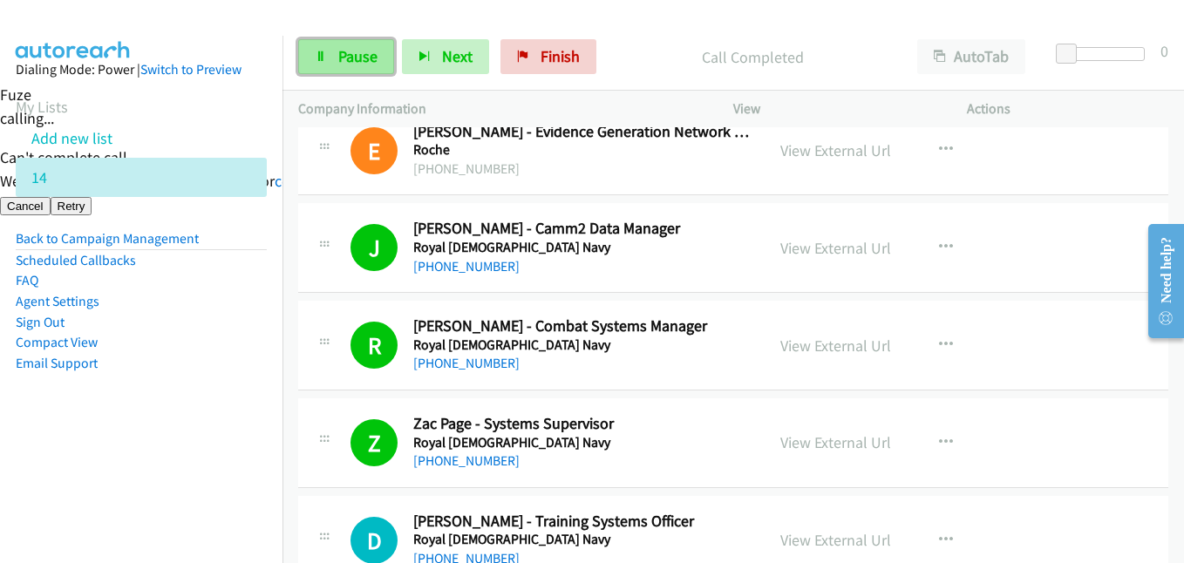
click at [360, 65] on span "Pause" at bounding box center [357, 56] width 39 height 20
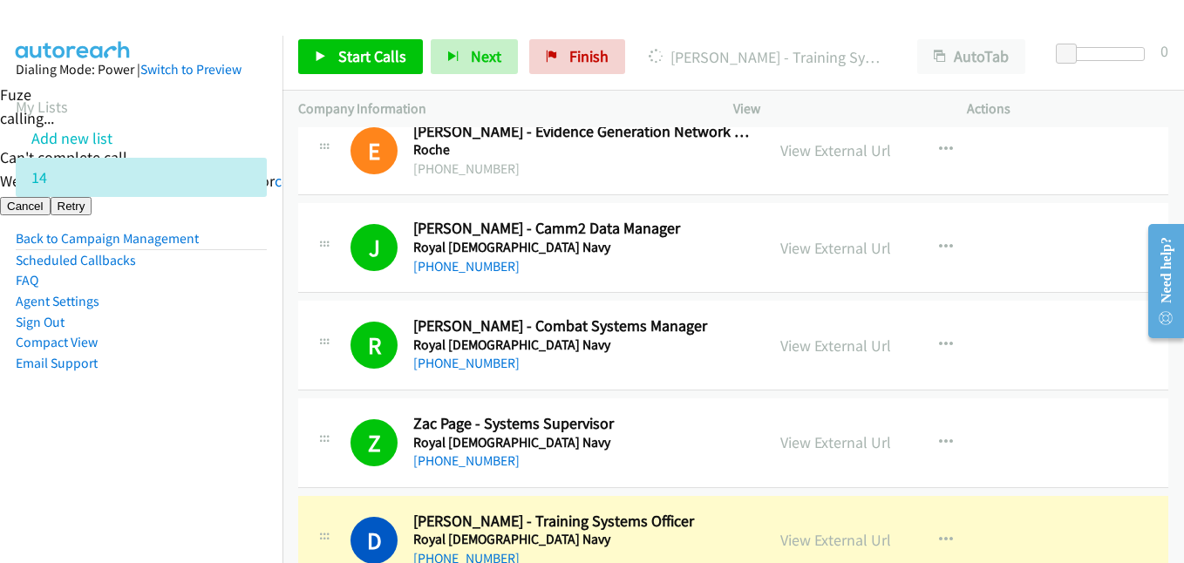
click at [113, 390] on aside "Dialing Mode: Power | Switch to Preview My Lists Add new list 14 Back to Campai…" at bounding box center [141, 244] width 283 height 417
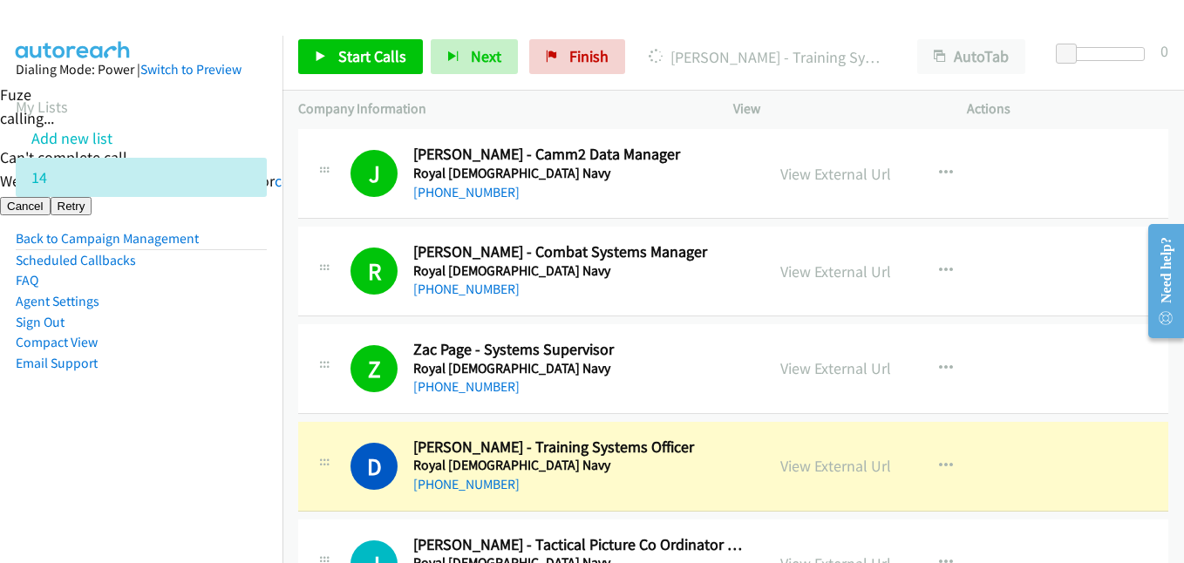
scroll to position [2791, 0]
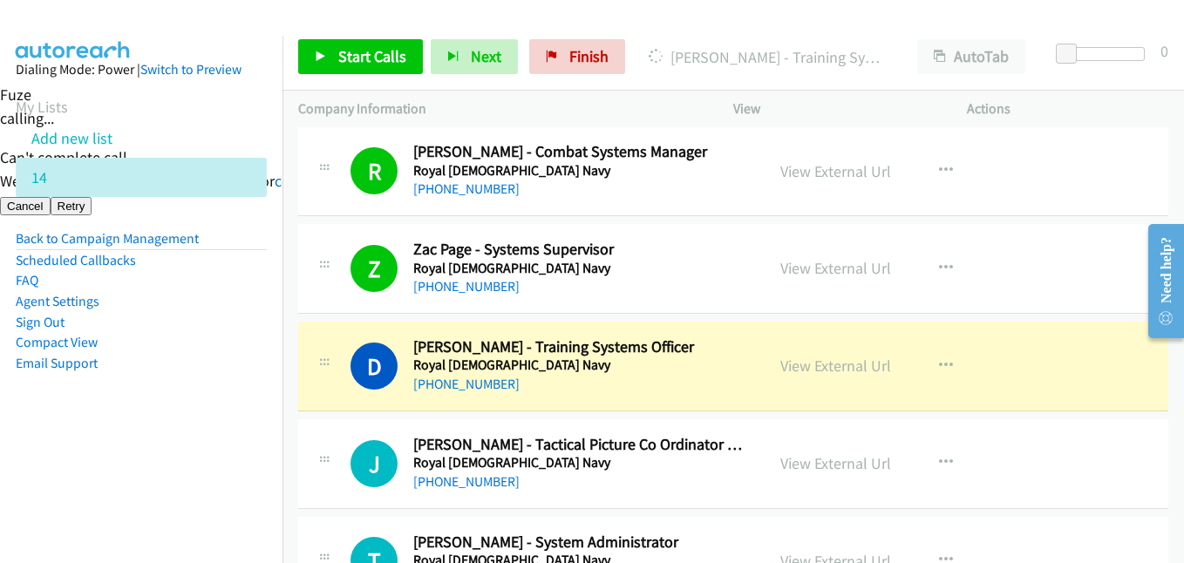
drag, startPoint x: 262, startPoint y: 443, endPoint x: 376, endPoint y: 440, distance: 114.3
click at [262, 443] on aside "Dialing Mode: Power | Switch to Preview My Lists Add new list 14 Back to Campai…" at bounding box center [141, 244] width 283 height 417
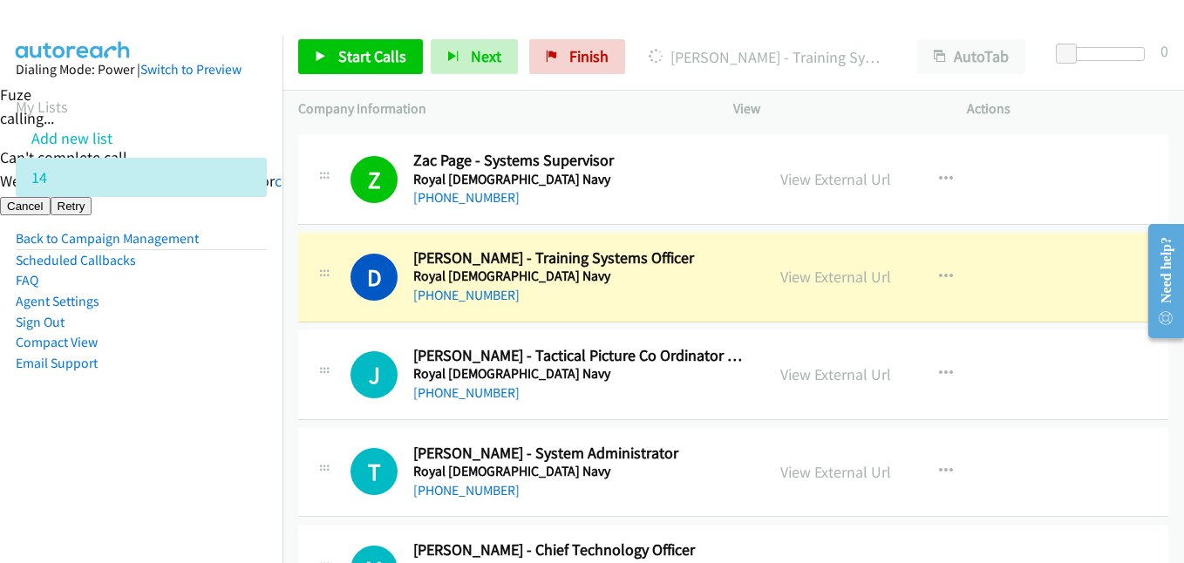
scroll to position [2965, 0]
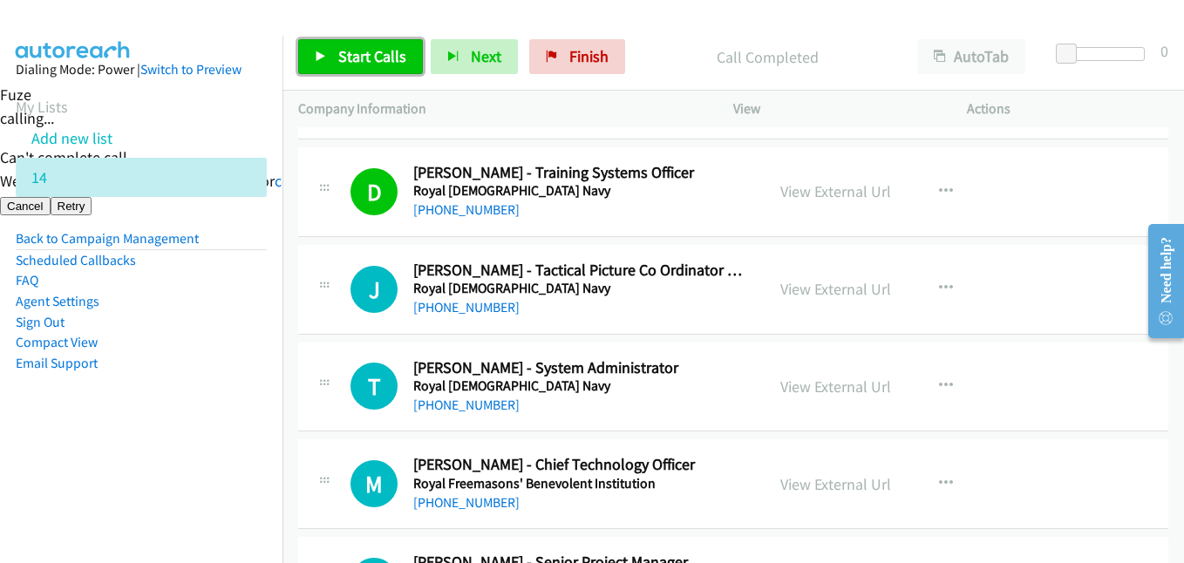
click at [375, 56] on span "Start Calls" at bounding box center [372, 56] width 68 height 20
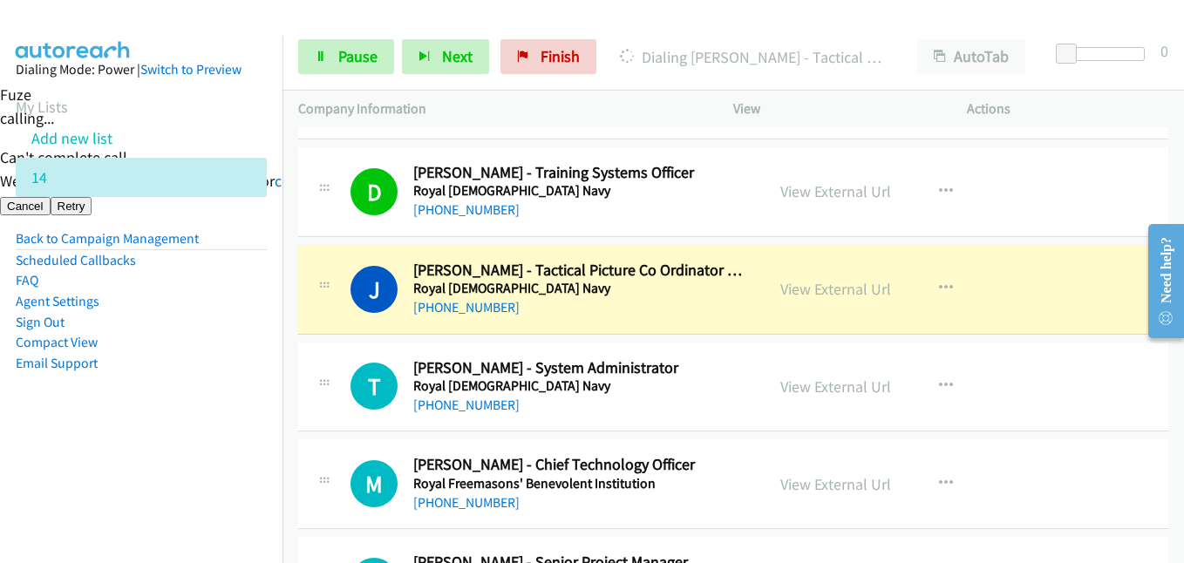
click at [154, 419] on aside "Dialing Mode: Power | Switch to Preview My Lists Add new list 14 Back to Campai…" at bounding box center [141, 244] width 283 height 417
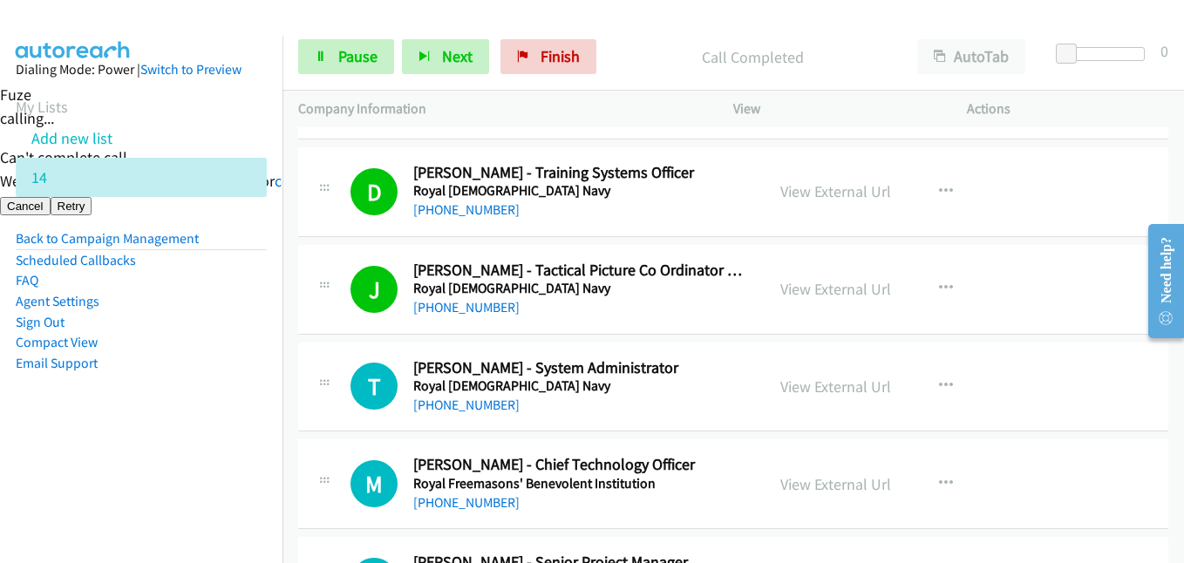
click at [265, 417] on aside "Dialing Mode: Power | Switch to Preview My Lists Add new list 14 Back to Campai…" at bounding box center [141, 244] width 283 height 417
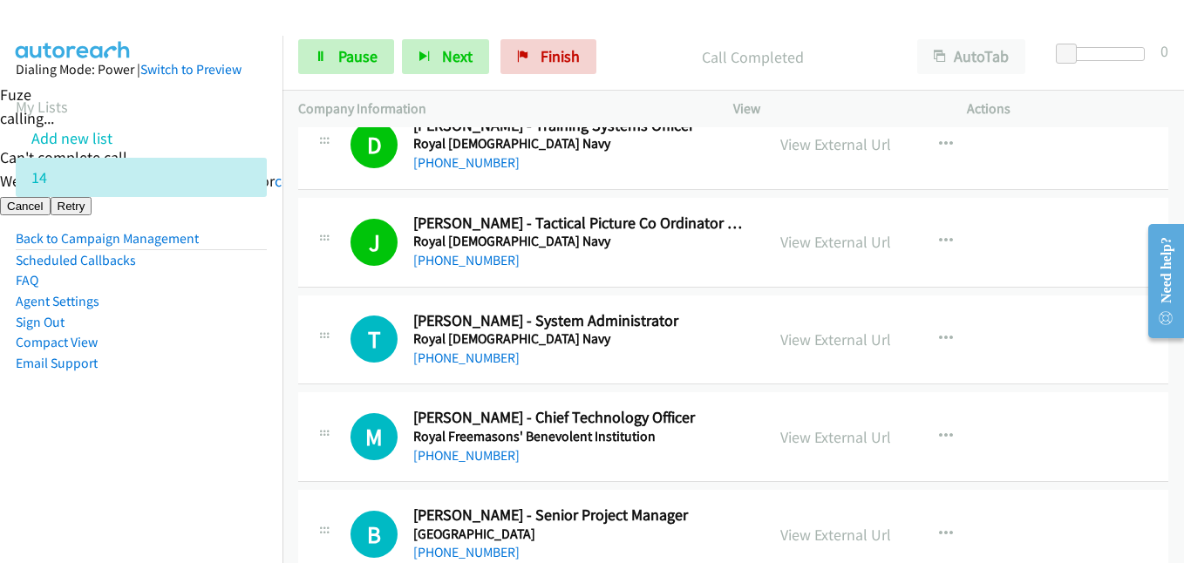
scroll to position [3052, 0]
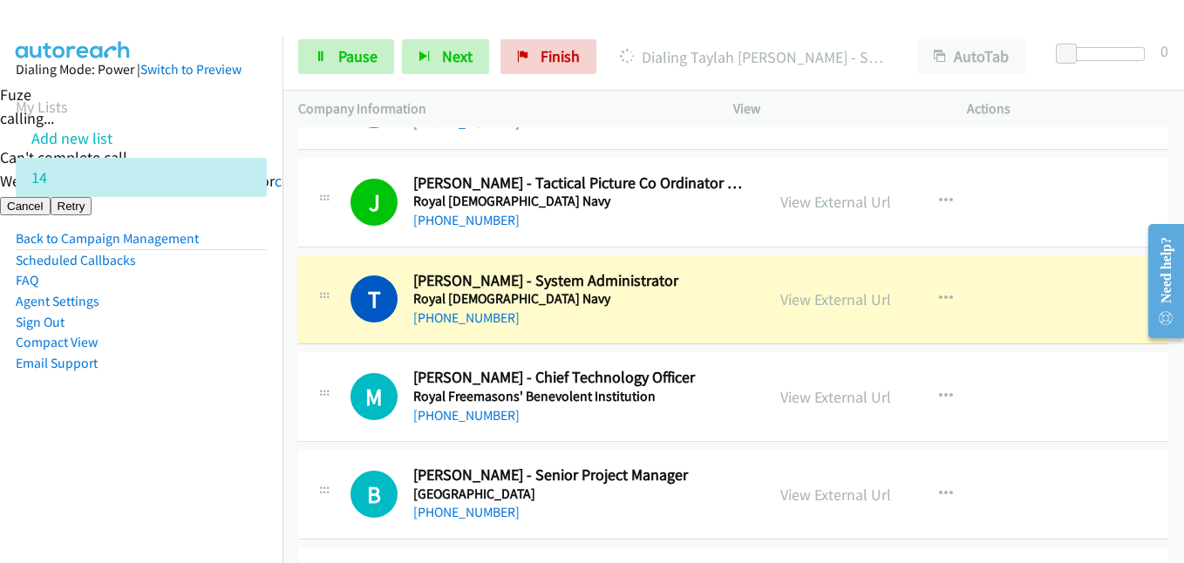
click at [94, 390] on aside "Dialing Mode: Power | Switch to Preview My Lists Add new list 14 Back to Campai…" at bounding box center [141, 244] width 283 height 417
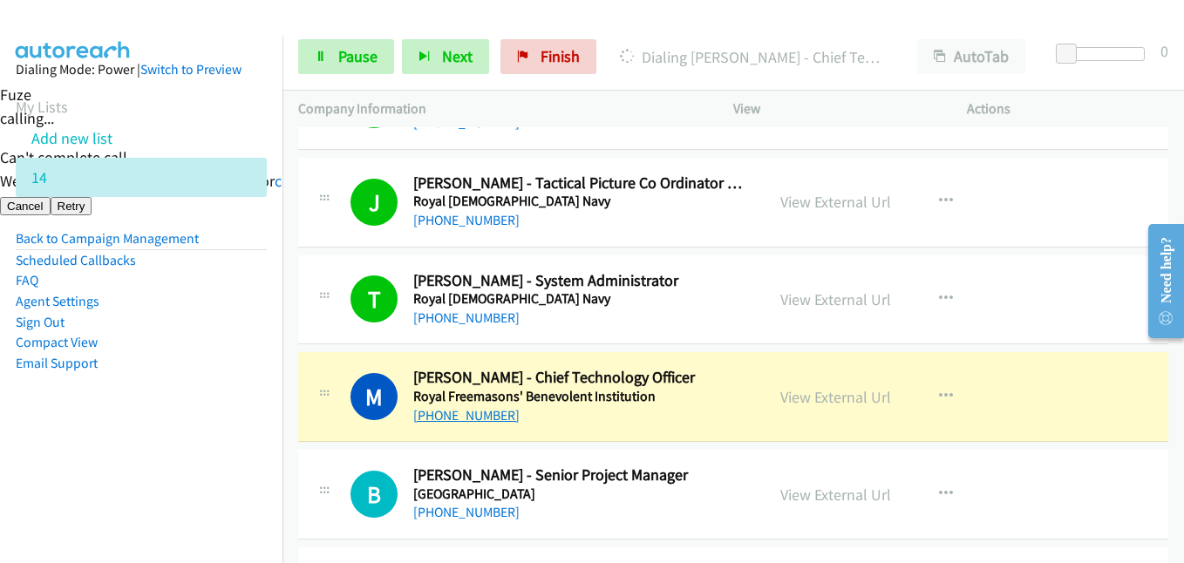
drag, startPoint x: 163, startPoint y: 402, endPoint x: 439, endPoint y: 419, distance: 276.1
click at [163, 402] on aside "Dialing Mode: Power | Switch to Preview My Lists Add new list 14 Back to Campai…" at bounding box center [141, 244] width 283 height 417
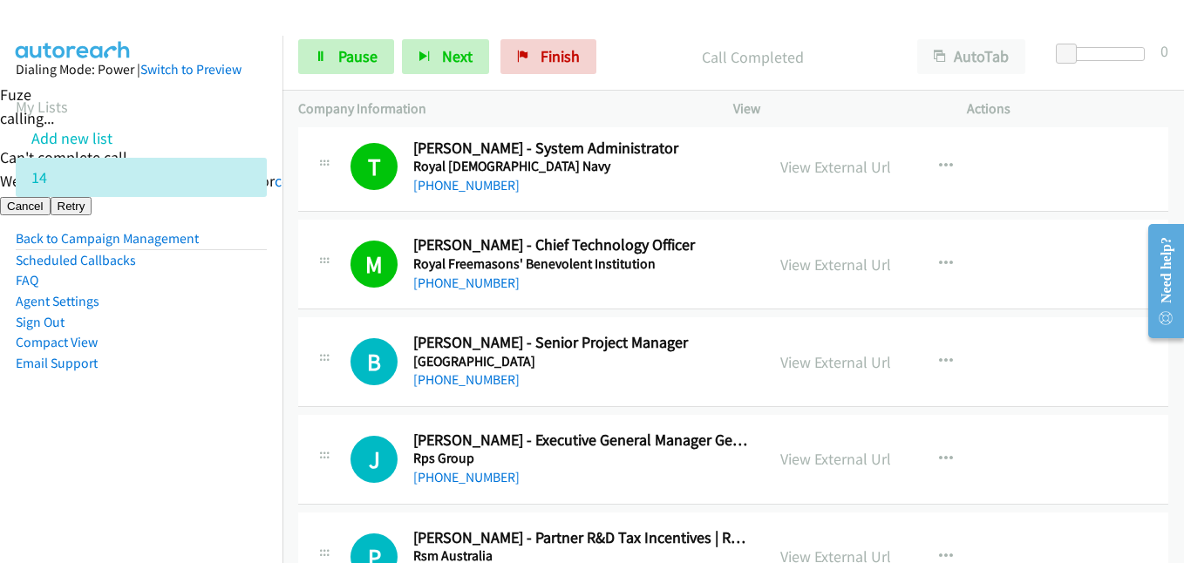
scroll to position [3227, 0]
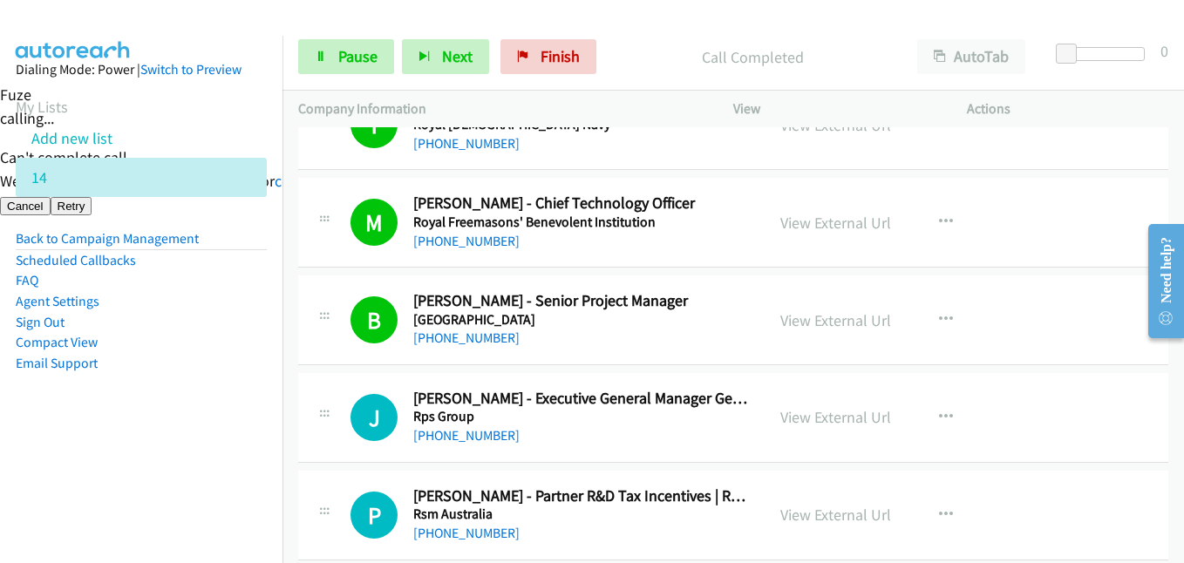
drag, startPoint x: 221, startPoint y: 428, endPoint x: 542, endPoint y: 399, distance: 322.3
click at [226, 421] on aside "Dialing Mode: Power | Switch to Preview My Lists Add new list 14 Back to Campai…" at bounding box center [141, 244] width 283 height 417
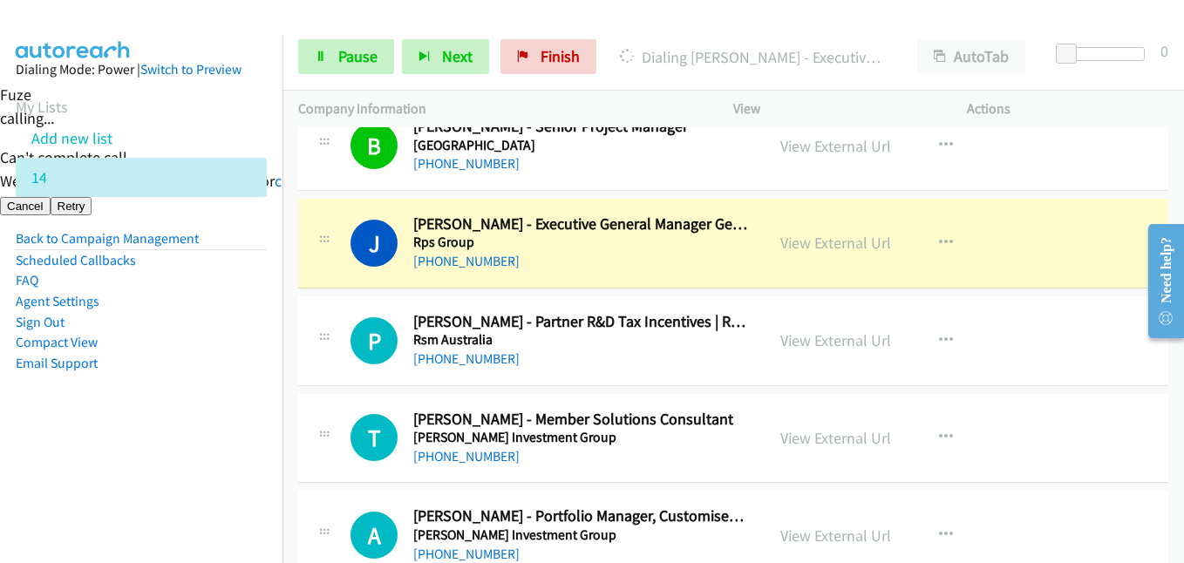
click at [210, 437] on aside "Dialing Mode: Power | Switch to Preview My Lists Add new list 14 Back to Campai…" at bounding box center [141, 244] width 283 height 417
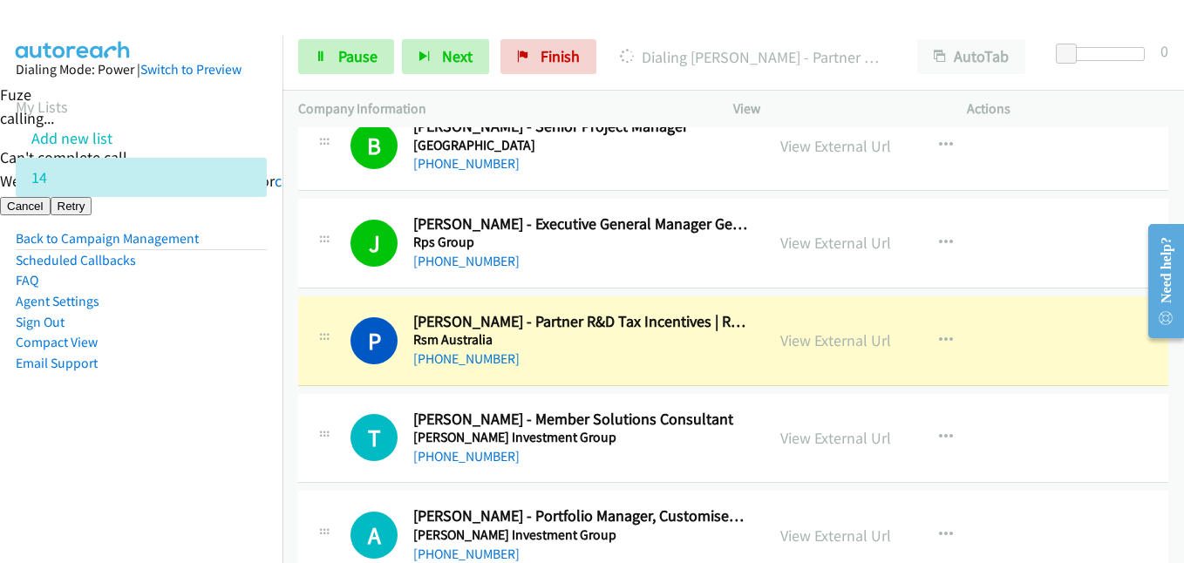
click at [188, 351] on li "Compact View" at bounding box center [141, 342] width 251 height 21
drag, startPoint x: 200, startPoint y: 465, endPoint x: 433, endPoint y: 459, distance: 232.9
click at [199, 465] on nav "Dialing Mode: Power | Switch to Preview My Lists Add new list 14 Back to Campai…" at bounding box center [141, 317] width 283 height 563
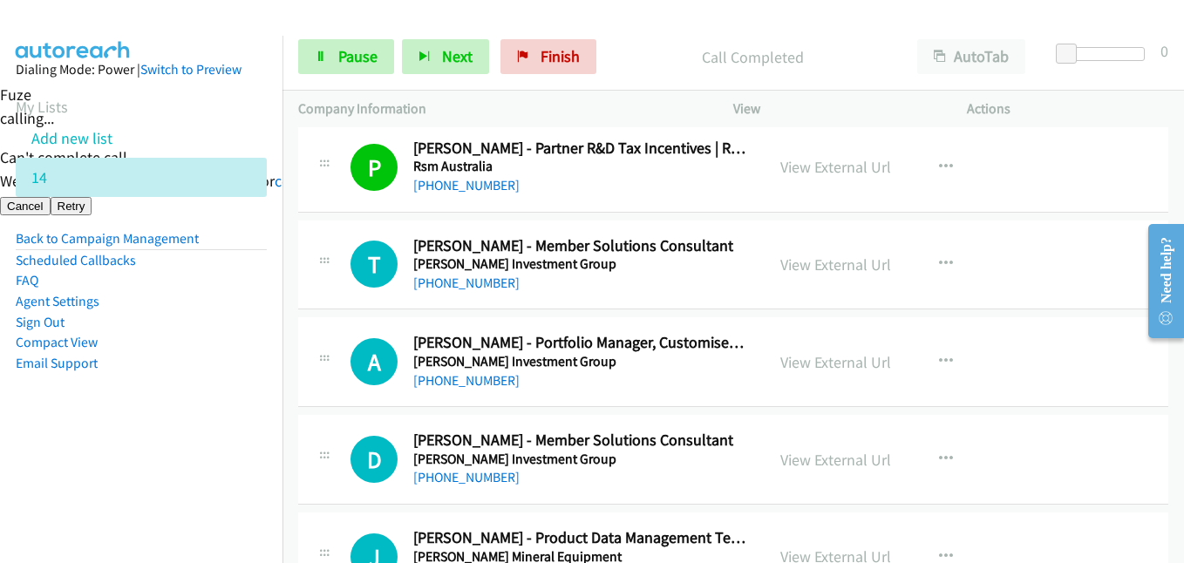
scroll to position [3575, 0]
click at [137, 460] on nav "Dialing Mode: Power | Switch to Preview My Lists Add new list 14 Back to Campai…" at bounding box center [141, 317] width 283 height 563
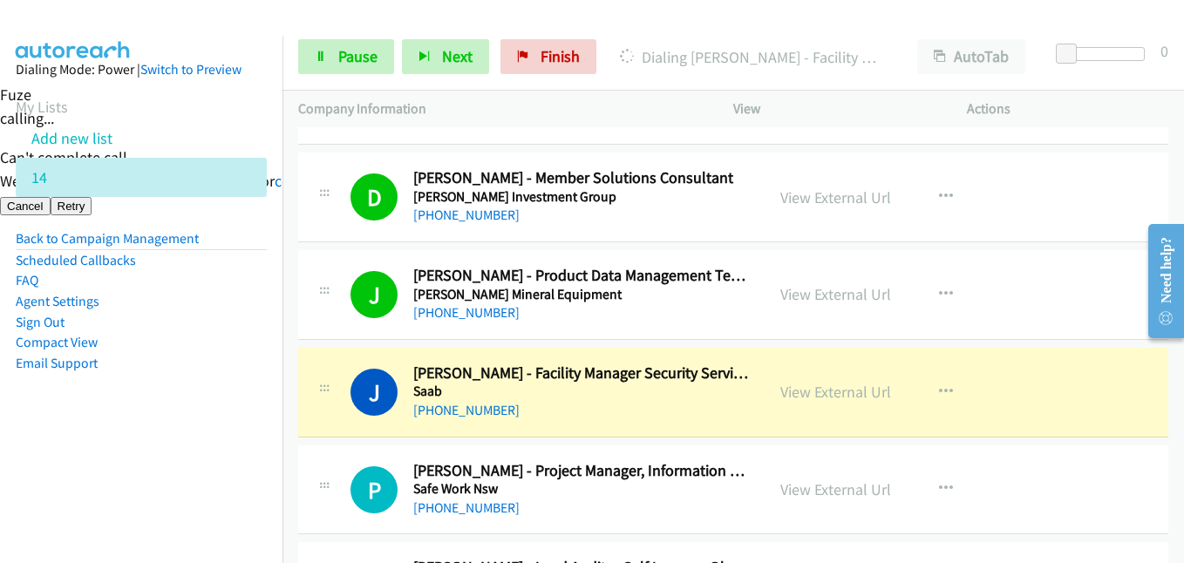
click at [267, 451] on aside "Dialing Mode: Power | Switch to Preview My Lists Add new list 14 Back to Campai…" at bounding box center [141, 244] width 283 height 417
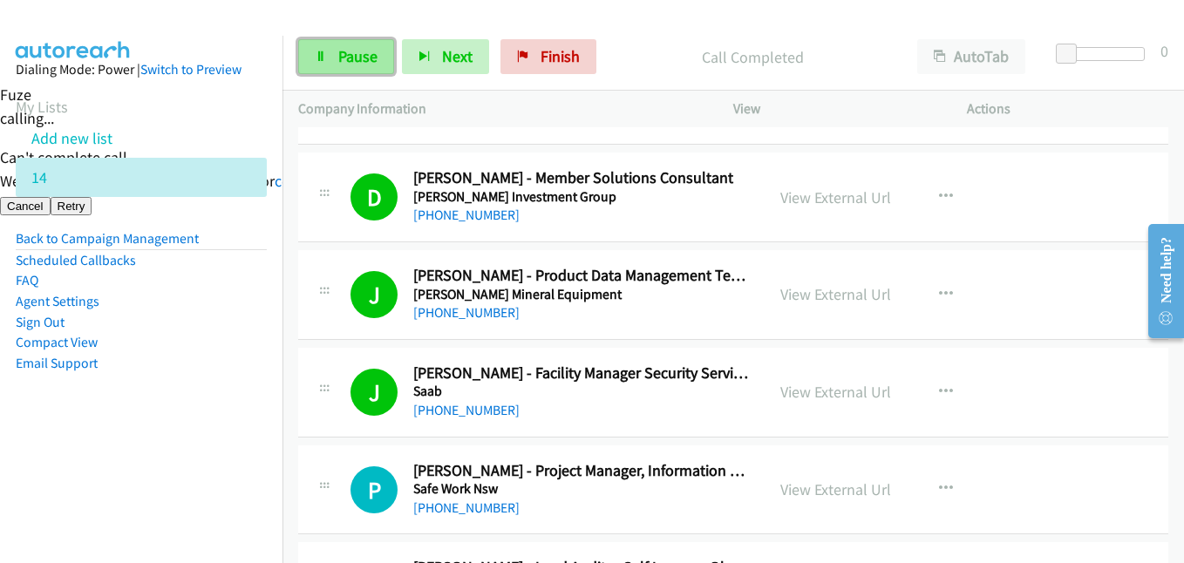
click at [376, 58] on span "Pause" at bounding box center [357, 56] width 39 height 20
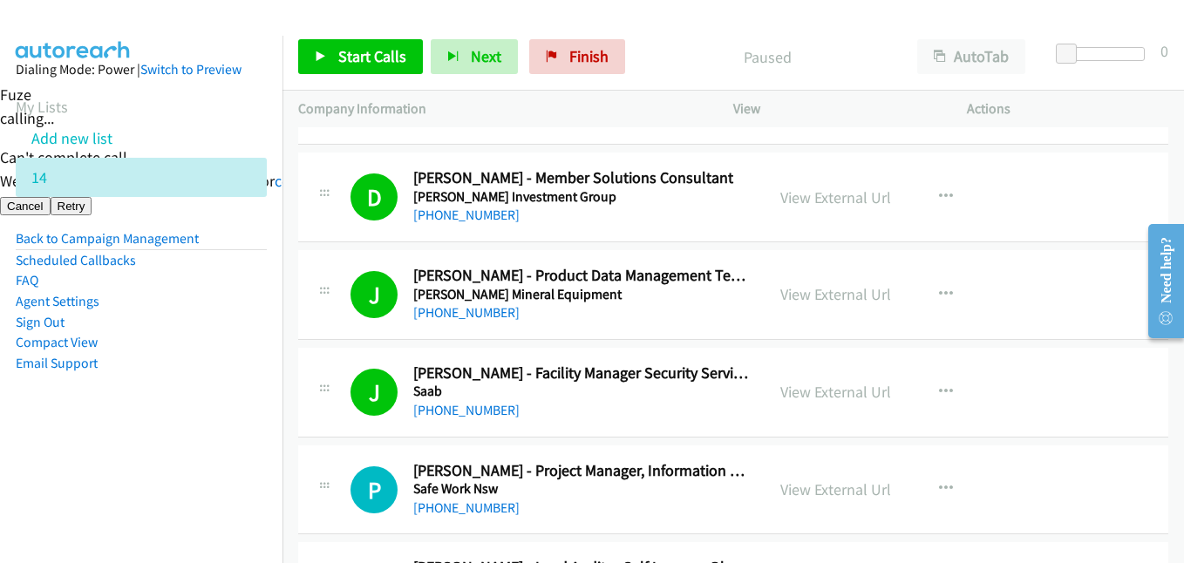
click at [160, 453] on nav "Dialing Mode: Power | Switch to Preview My Lists Add new list 14 Back to Campai…" at bounding box center [141, 317] width 283 height 563
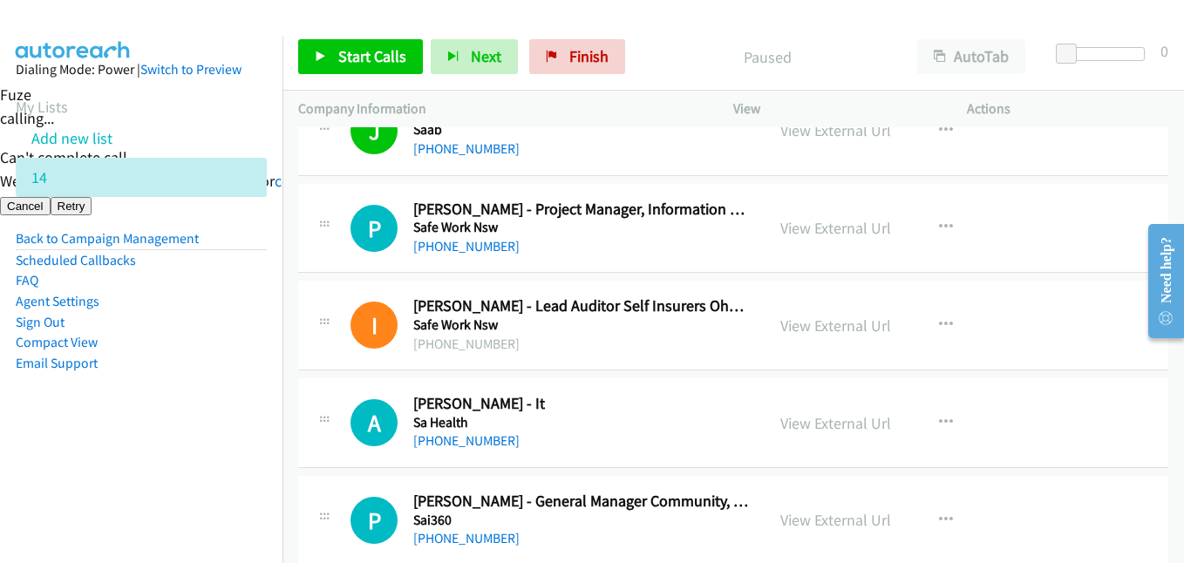
scroll to position [3924, 0]
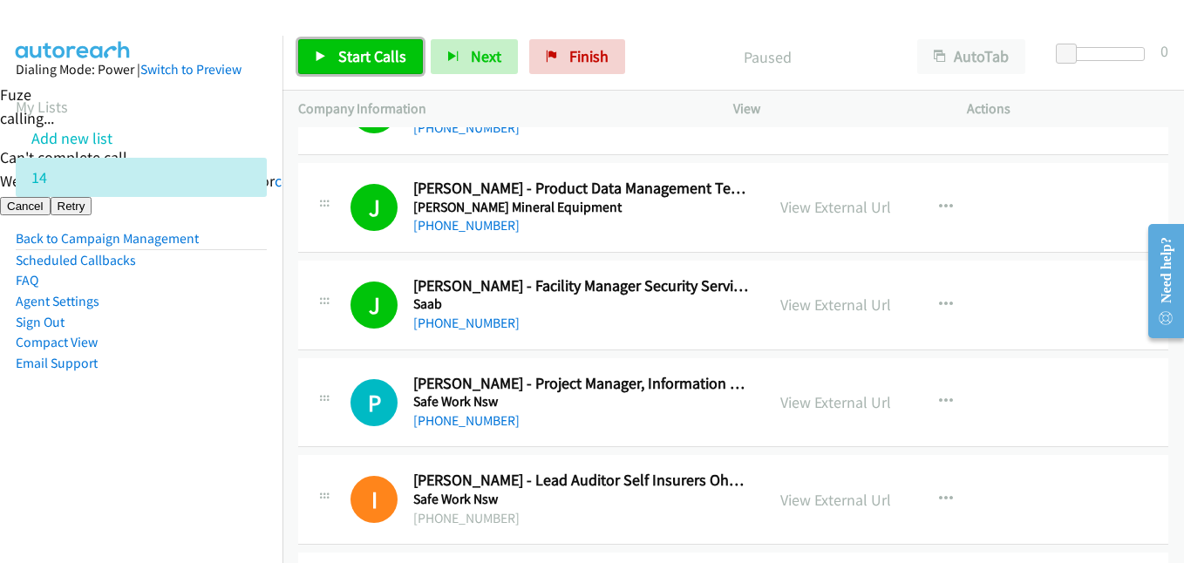
click at [373, 53] on span "Start Calls" at bounding box center [372, 56] width 68 height 20
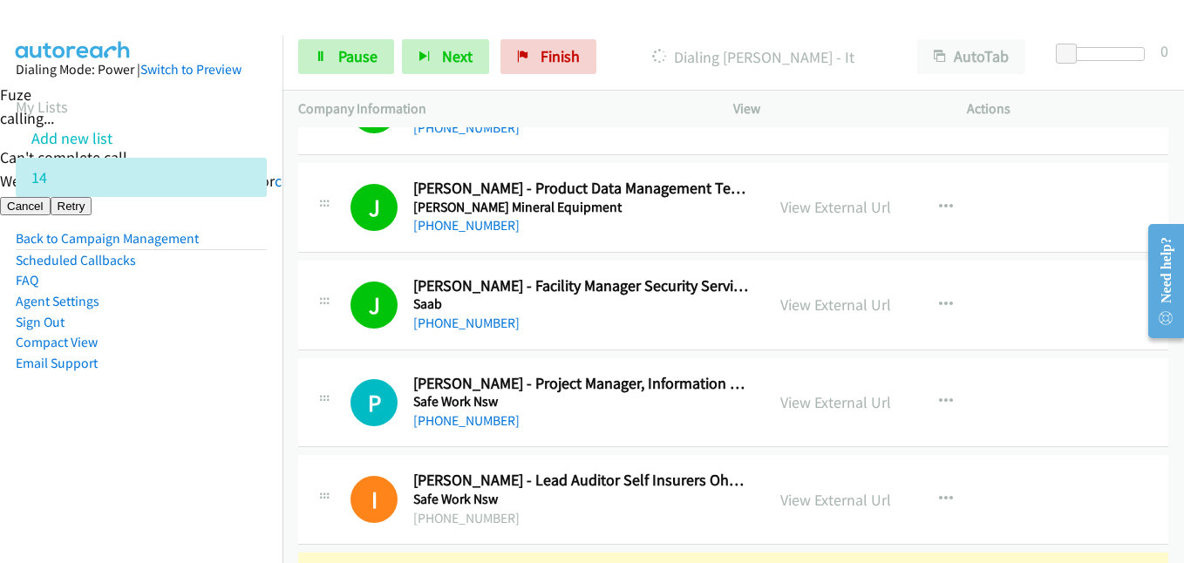
click at [208, 294] on li "Agent Settings" at bounding box center [141, 301] width 251 height 21
click at [835, 402] on link "View External Url" at bounding box center [835, 402] width 111 height 20
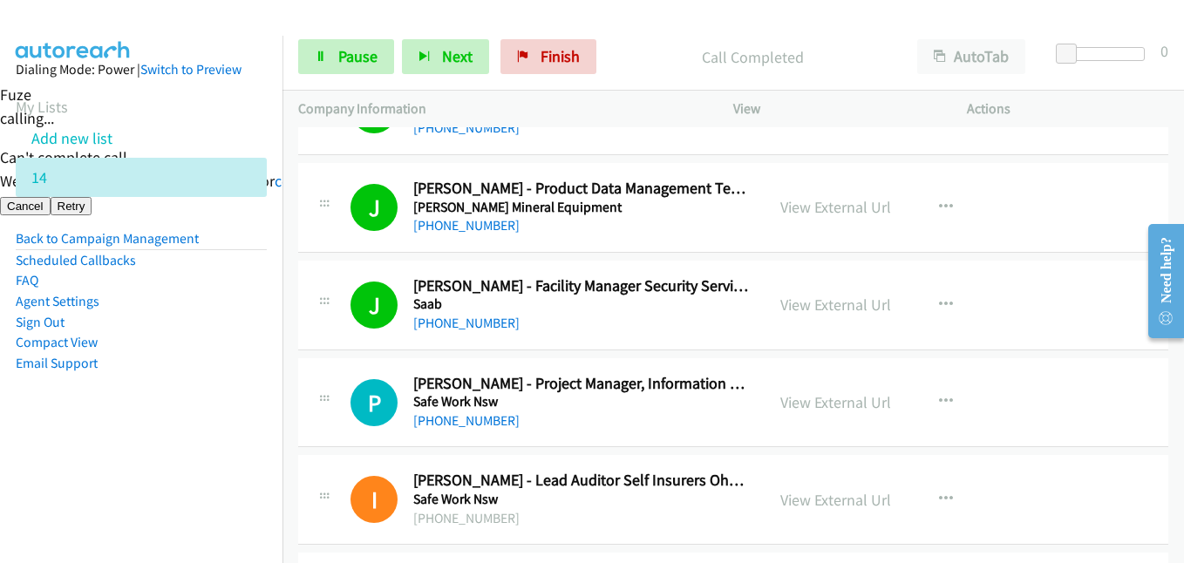
click at [228, 435] on aside "Dialing Mode: Power | Switch to Preview My Lists Add new list 14 Back to Campai…" at bounding box center [141, 244] width 283 height 417
click at [375, 57] on span "Pause" at bounding box center [357, 56] width 39 height 20
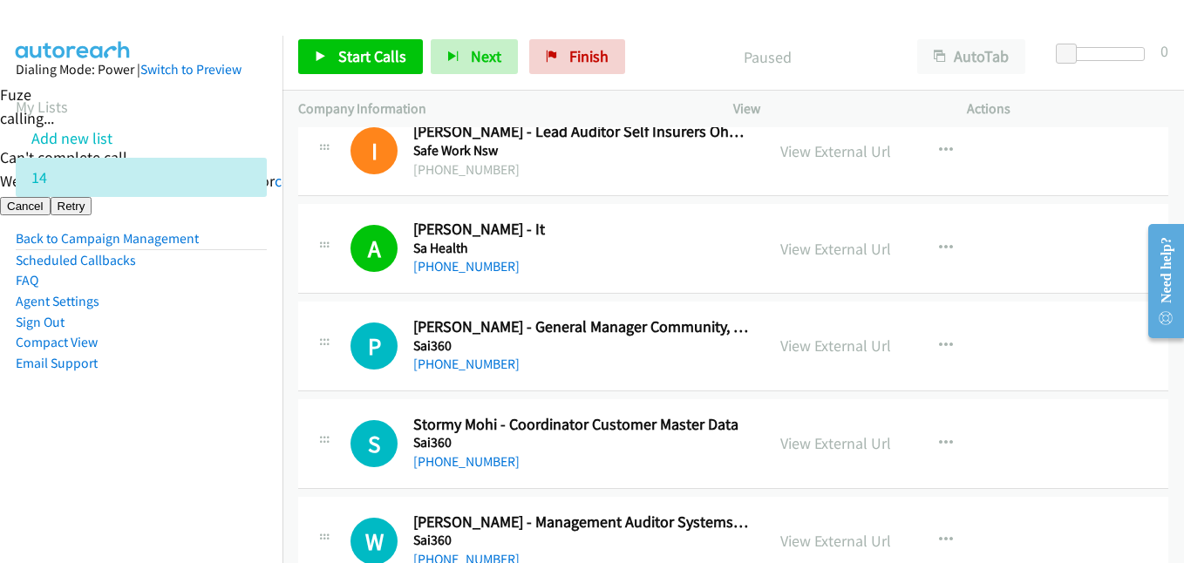
scroll to position [4186, 0]
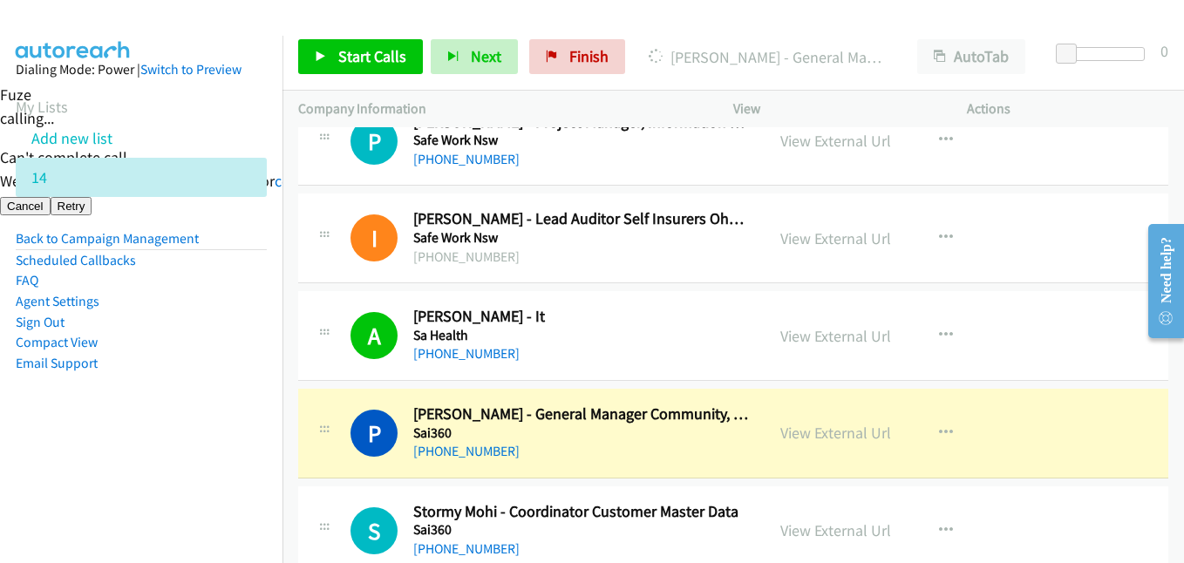
drag, startPoint x: 185, startPoint y: 408, endPoint x: 378, endPoint y: 384, distance: 194.3
click at [185, 408] on aside "Dialing Mode: Power | Switch to Preview My Lists Add new list 14 Back to Campai…" at bounding box center [141, 244] width 283 height 417
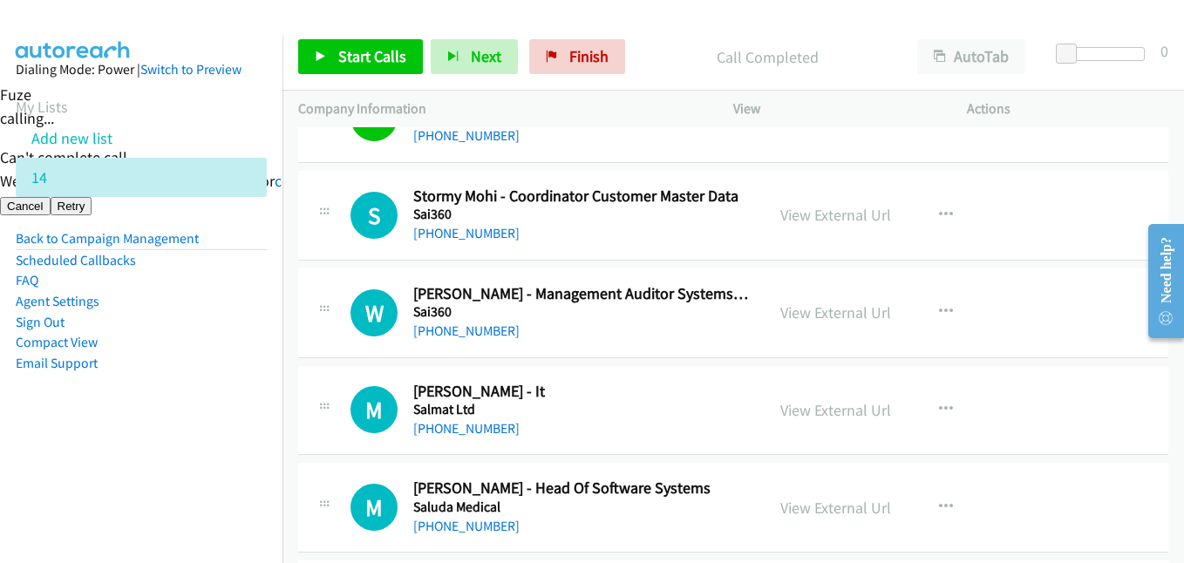
scroll to position [4447, 0]
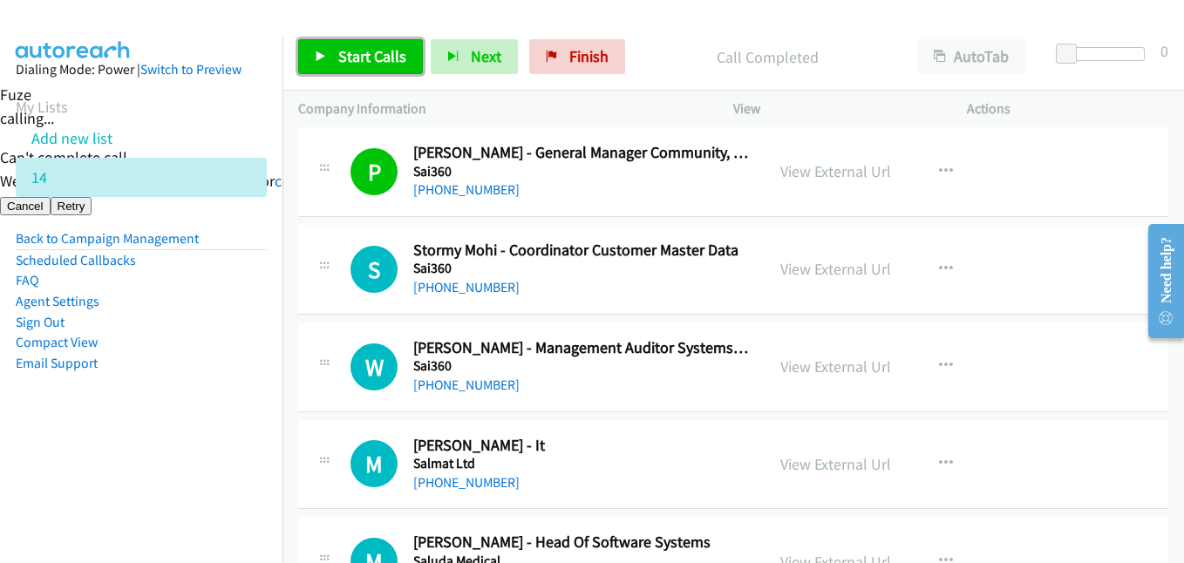
click at [329, 60] on link "Start Calls" at bounding box center [360, 56] width 125 height 35
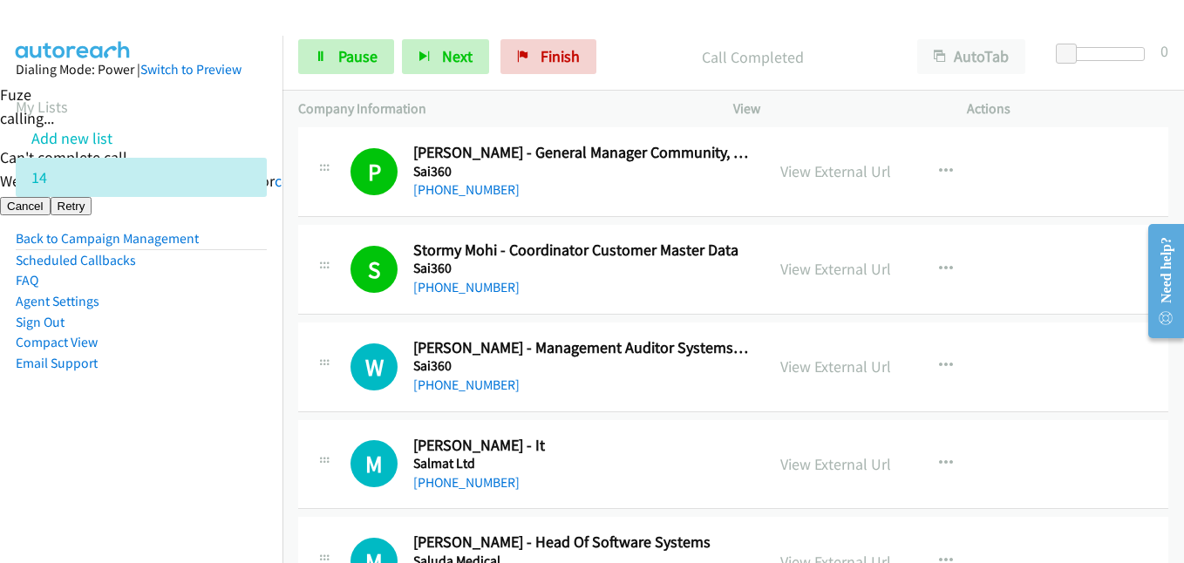
click at [172, 418] on aside "Dialing Mode: Power | Switch to Preview My Lists Add new list 14 Back to Campai…" at bounding box center [141, 244] width 283 height 417
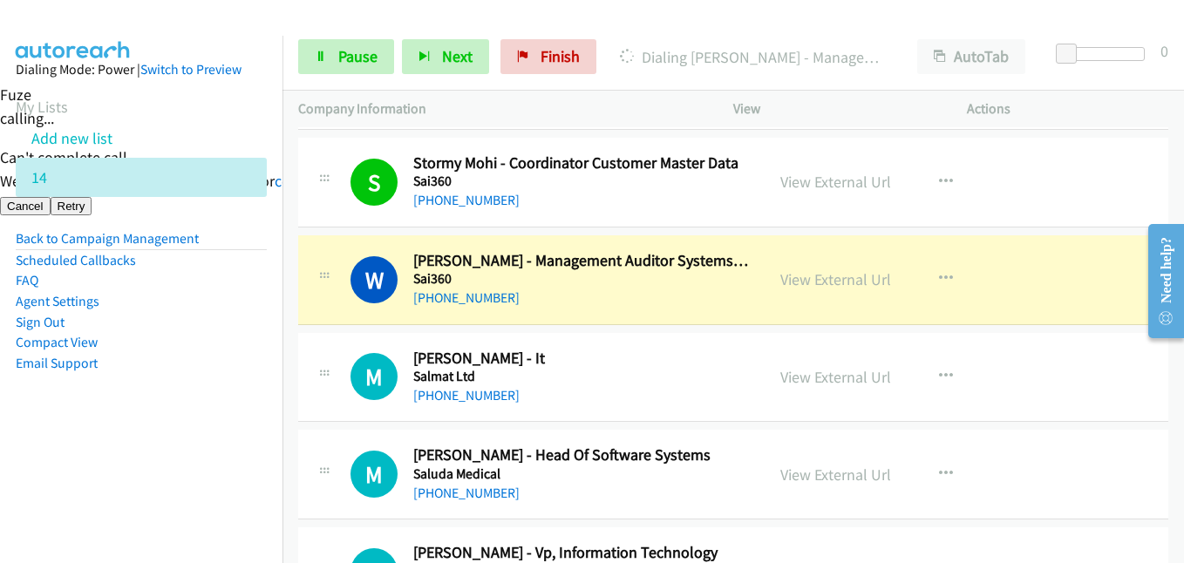
click at [260, 416] on aside "Dialing Mode: Power | Switch to Preview My Lists Add new list 14 Back to Campai…" at bounding box center [141, 244] width 283 height 417
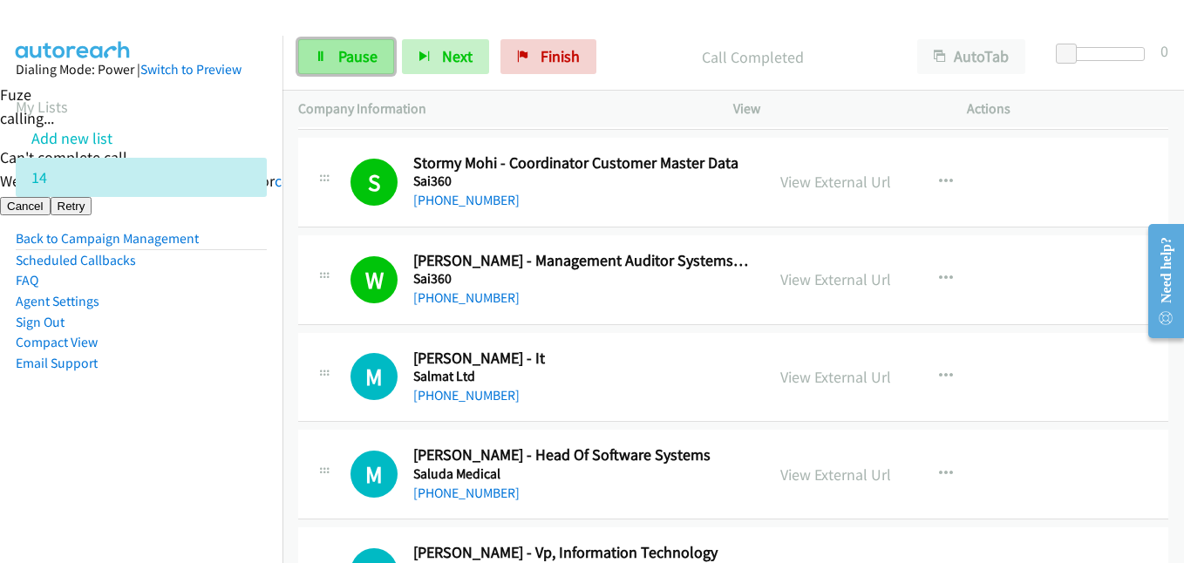
click at [328, 58] on link "Pause" at bounding box center [346, 56] width 96 height 35
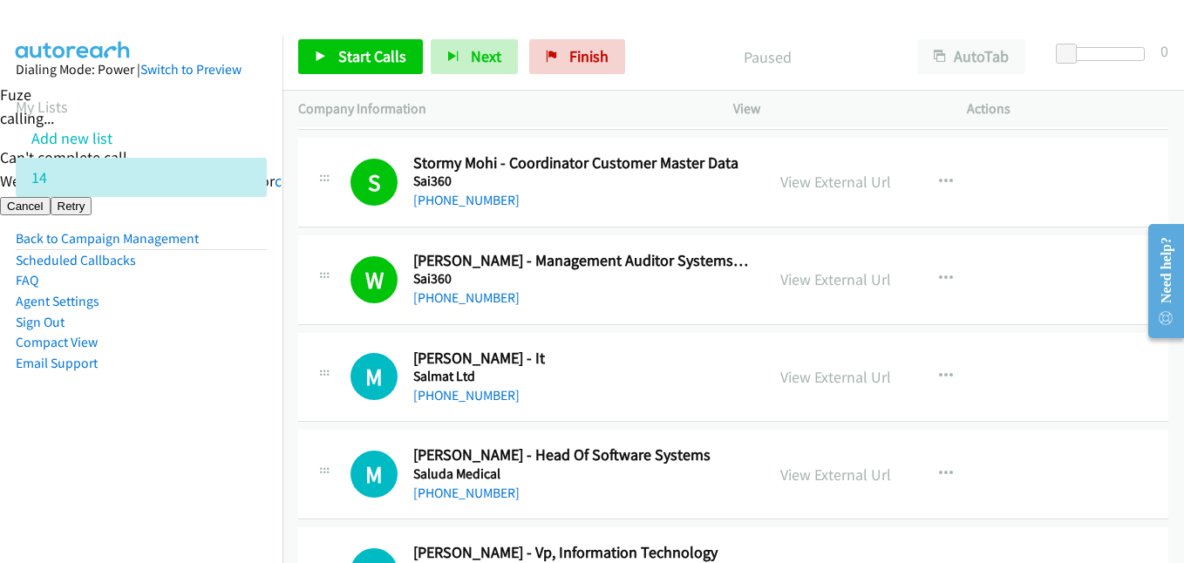
scroll to position [4883, 0]
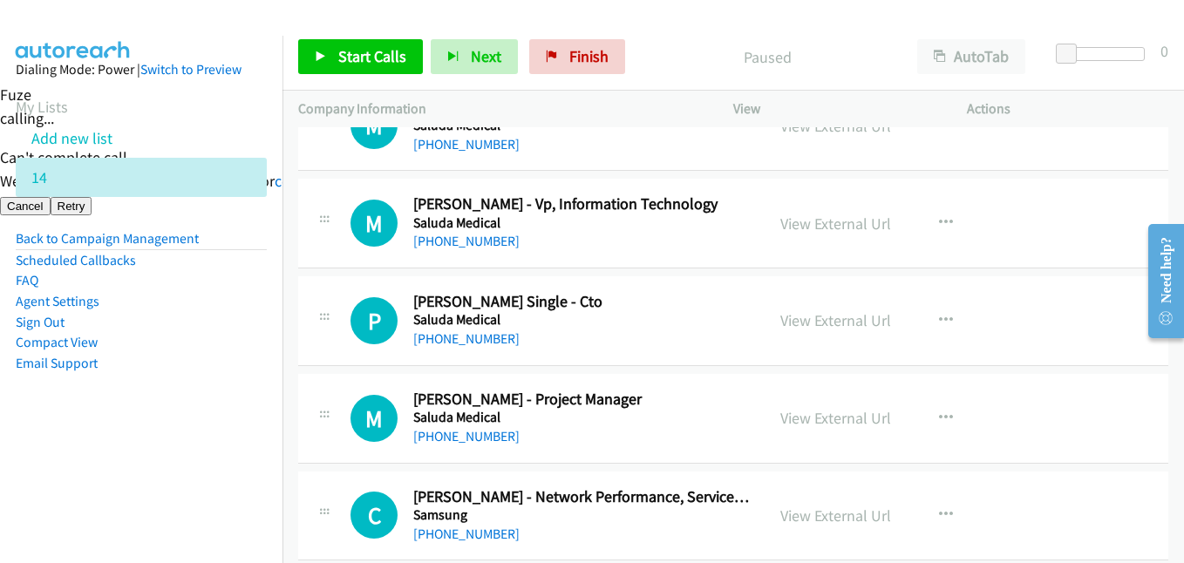
click at [264, 388] on aside "Dialing Mode: Power | Switch to Preview My Lists Add new list 14 Back to Campai…" at bounding box center [141, 244] width 283 height 417
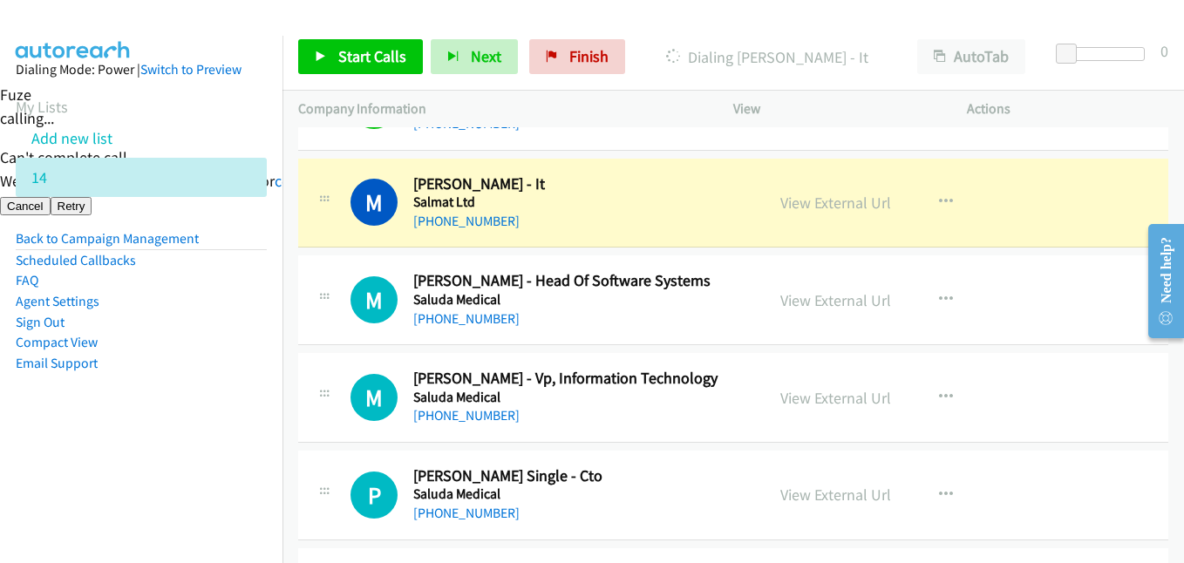
click at [219, 443] on aside "Dialing Mode: Power | Switch to Preview My Lists Add new list 14 Back to Campai…" at bounding box center [141, 244] width 283 height 417
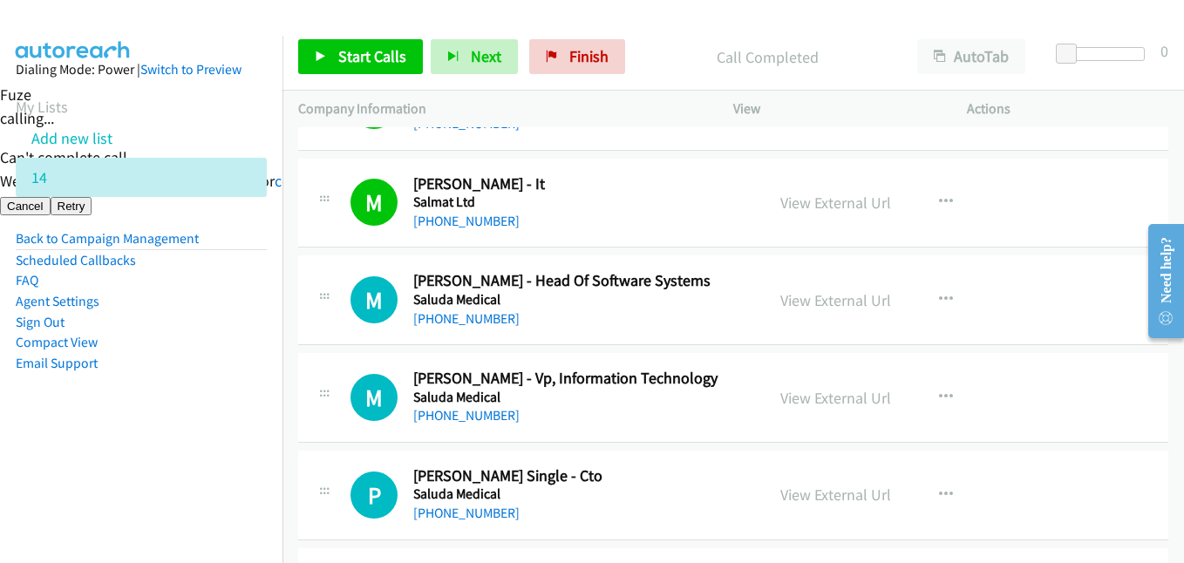
drag, startPoint x: 161, startPoint y: 425, endPoint x: 176, endPoint y: 405, distance: 24.2
click at [160, 425] on aside "Dialing Mode: Power | Switch to Preview My Lists Add new list 14 Back to Campai…" at bounding box center [141, 244] width 283 height 417
click at [364, 47] on span "Start Calls" at bounding box center [372, 56] width 68 height 20
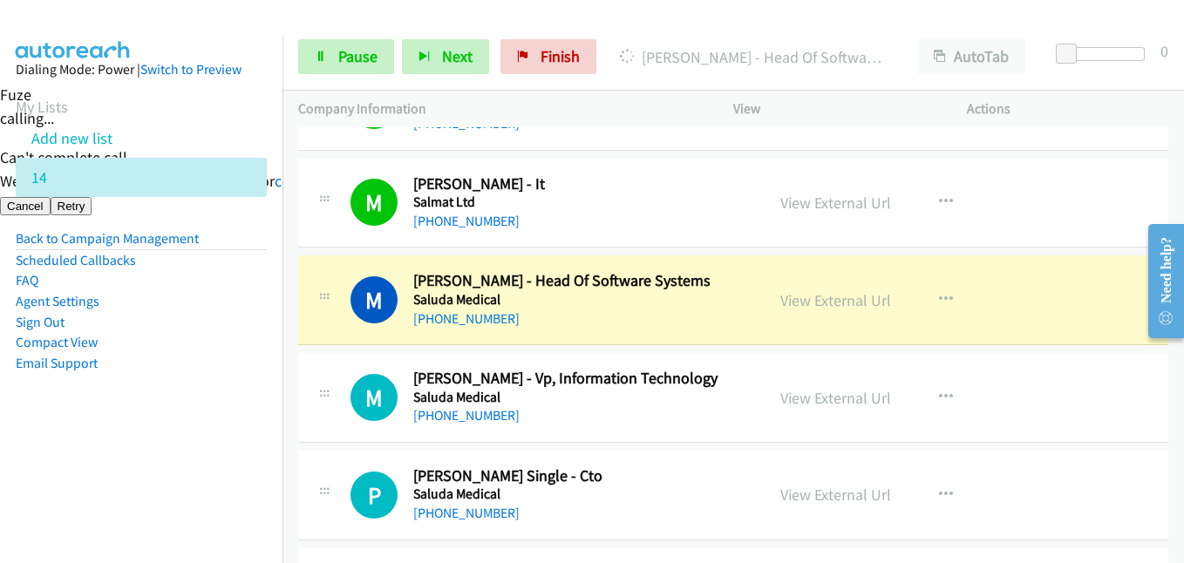
click at [242, 364] on li "Email Support" at bounding box center [141, 363] width 251 height 21
drag, startPoint x: 174, startPoint y: 426, endPoint x: 215, endPoint y: 426, distance: 41.9
click at [174, 426] on aside "Dialing Mode: Power | Switch to Preview My Lists Add new list 14 Back to Campai…" at bounding box center [141, 244] width 283 height 417
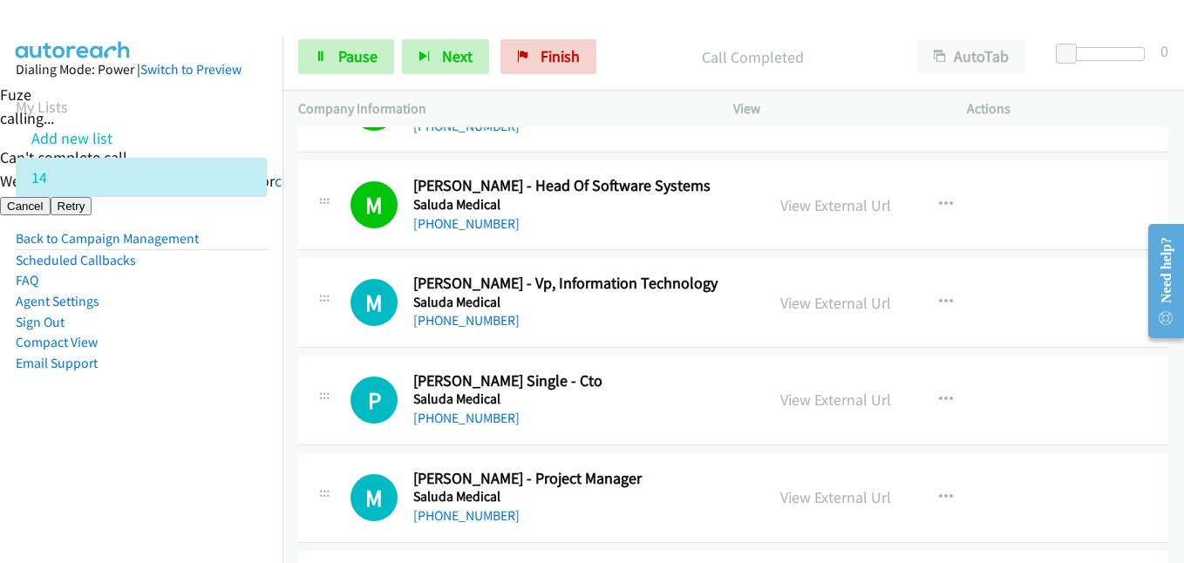
scroll to position [4883, 0]
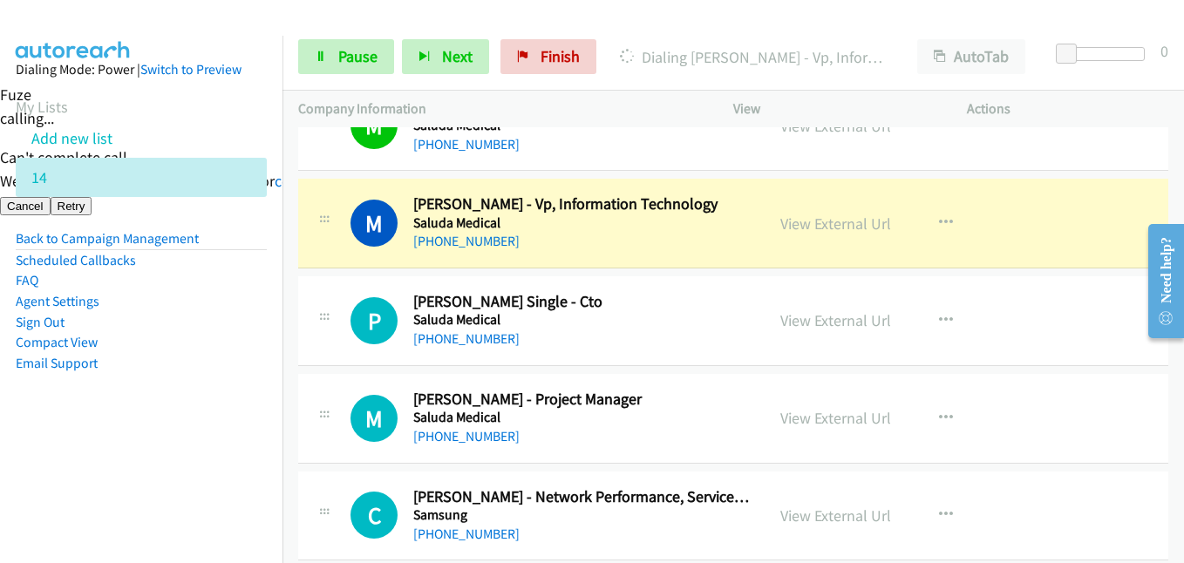
drag, startPoint x: 643, startPoint y: 394, endPoint x: 241, endPoint y: 400, distance: 402.1
click at [241, 400] on aside "Dialing Mode: Power | Switch to Preview My Lists Add new list 14 Back to Campai…" at bounding box center [141, 244] width 283 height 417
click at [263, 405] on aside "Dialing Mode: Power | Switch to Preview My Lists Add new list 14 Back to Campai…" at bounding box center [141, 244] width 283 height 417
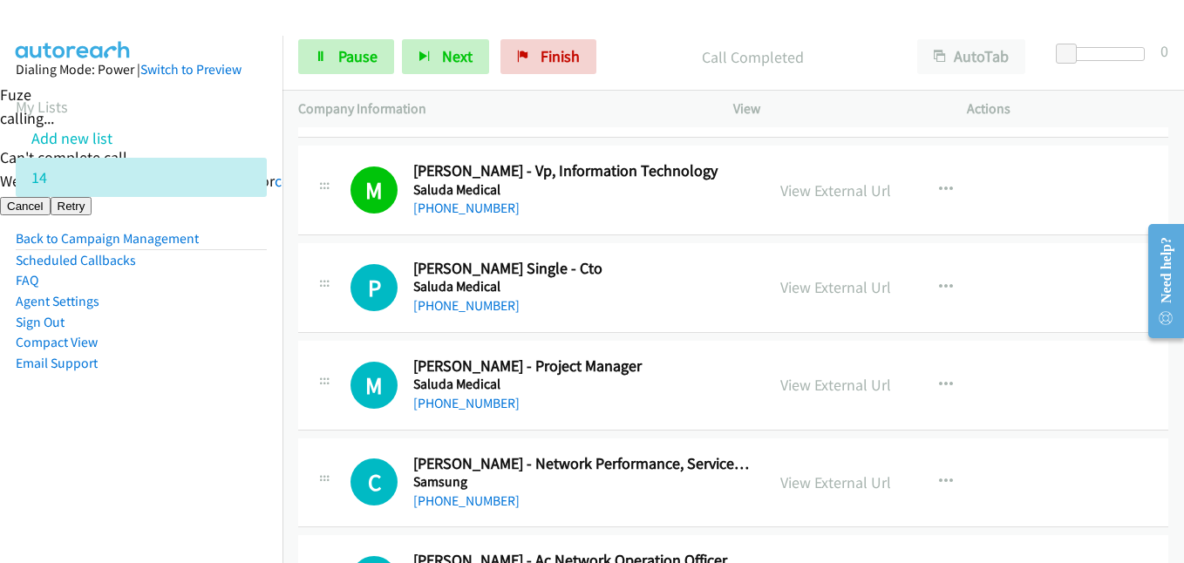
scroll to position [4971, 0]
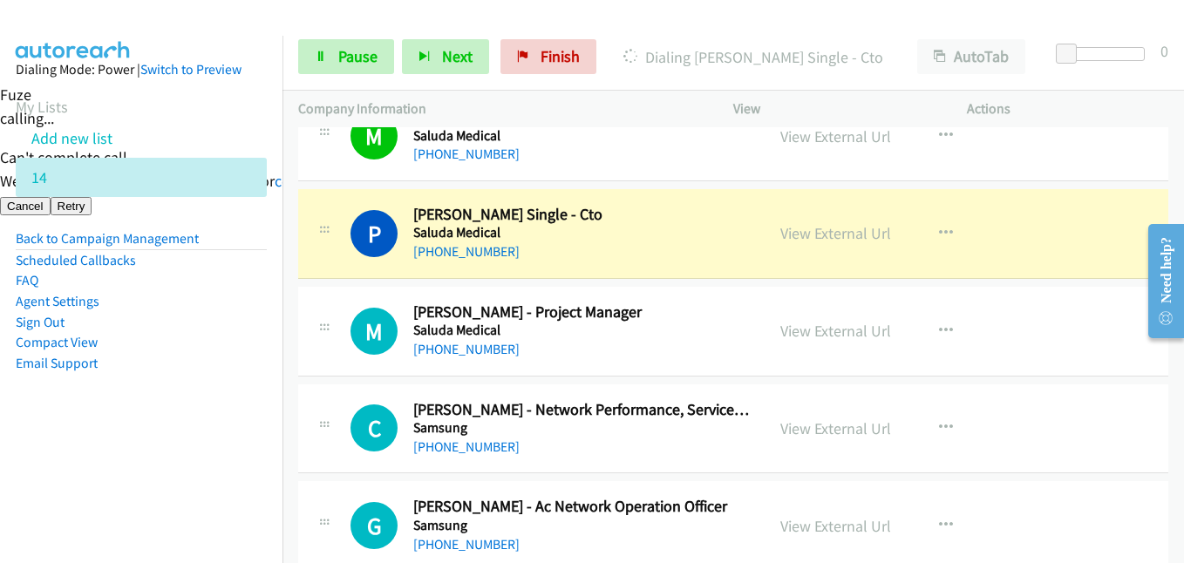
click at [256, 383] on aside "Dialing Mode: Power | Switch to Preview My Lists Add new list 14 Back to Campai…" at bounding box center [141, 244] width 283 height 417
drag, startPoint x: 225, startPoint y: 422, endPoint x: 247, endPoint y: 413, distance: 23.5
click at [225, 422] on aside "Dialing Mode: Power | Switch to Preview My Lists Add new list 14 Back to Campai…" at bounding box center [141, 244] width 283 height 417
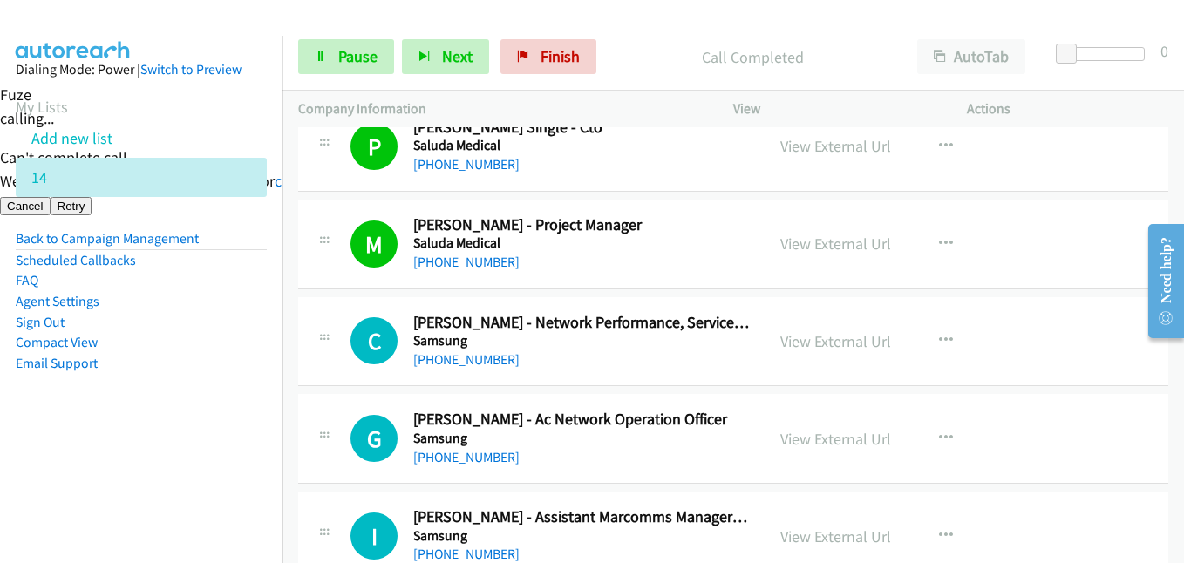
scroll to position [5145, 0]
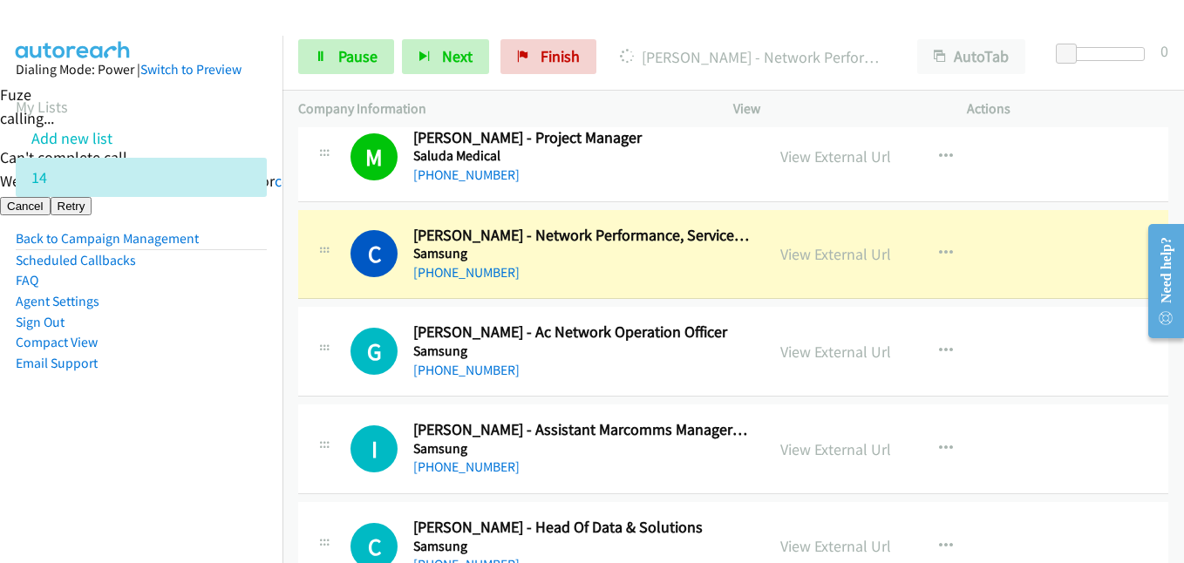
drag, startPoint x: 237, startPoint y: 385, endPoint x: 269, endPoint y: 383, distance: 31.5
click at [237, 385] on aside "Dialing Mode: Power | Switch to Preview My Lists Add new list 14 Back to Campai…" at bounding box center [141, 244] width 283 height 417
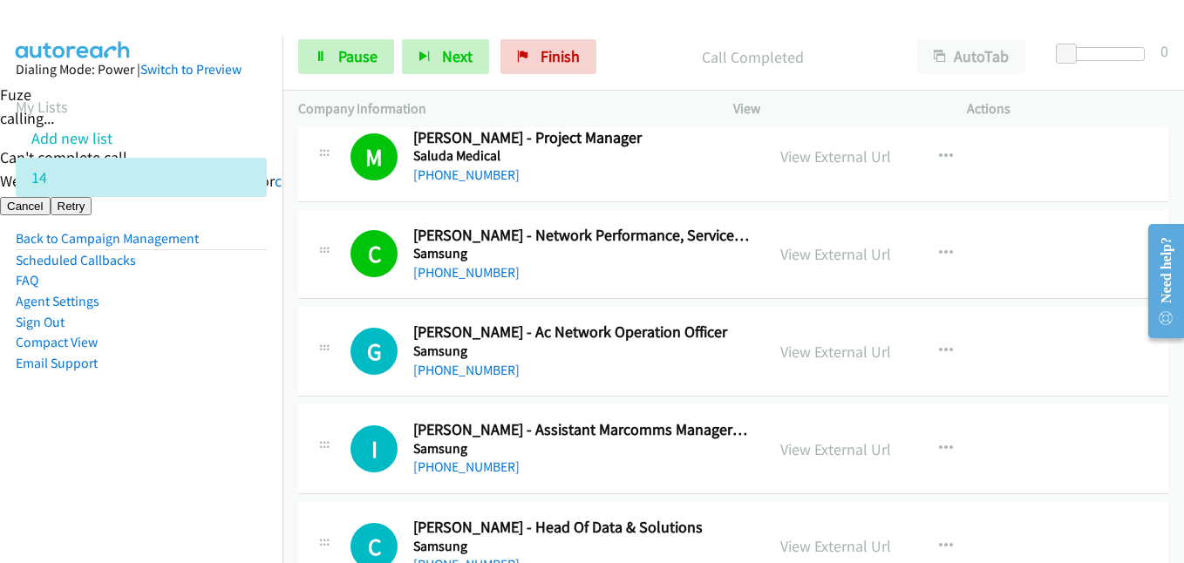
click at [200, 387] on aside "Dialing Mode: Power | Switch to Preview My Lists Add new list 14 Back to Campai…" at bounding box center [141, 244] width 283 height 417
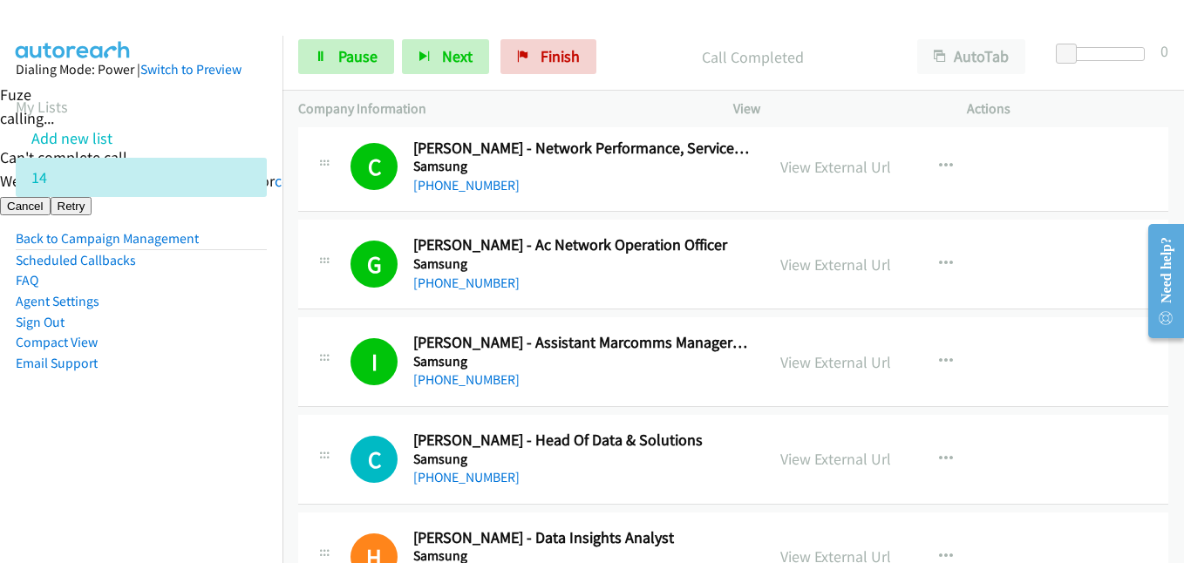
click at [247, 413] on aside "Dialing Mode: Power | Switch to Preview My Lists Add new list 14 Back to Campai…" at bounding box center [141, 244] width 283 height 417
click at [196, 415] on aside "Dialing Mode: Power | Switch to Preview My Lists Add new list 14 Back to Campai…" at bounding box center [141, 244] width 283 height 417
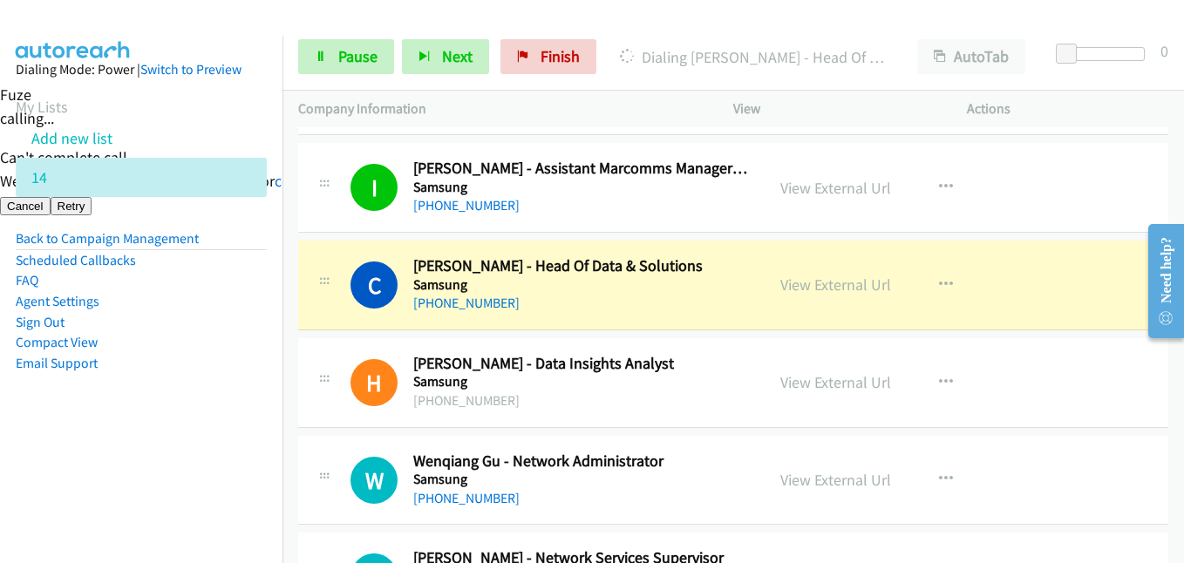
click at [186, 379] on aside "Dialing Mode: Power | Switch to Preview My Lists Add new list 14 Back to Campai…" at bounding box center [141, 244] width 283 height 417
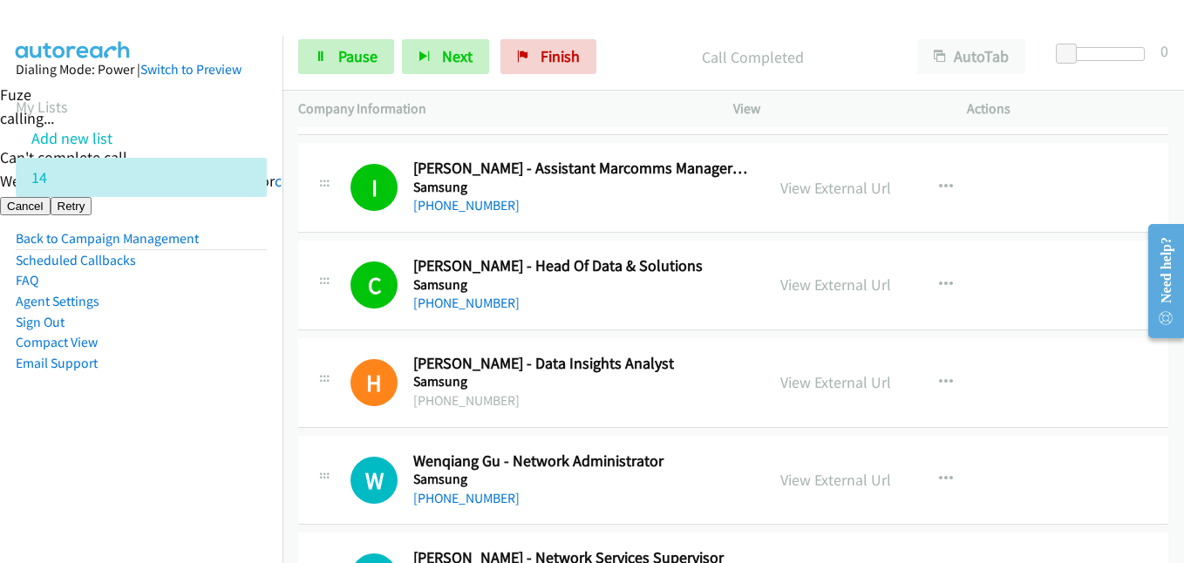
drag, startPoint x: 242, startPoint y: 345, endPoint x: 268, endPoint y: 333, distance: 28.1
click at [242, 345] on li "Compact View" at bounding box center [141, 342] width 251 height 21
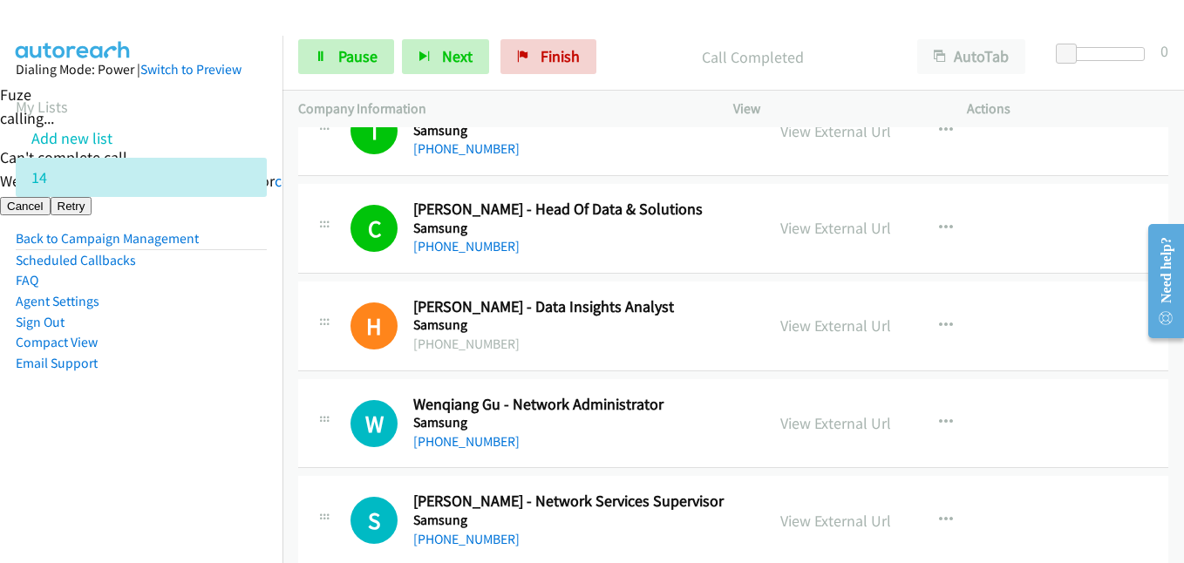
scroll to position [5494, 0]
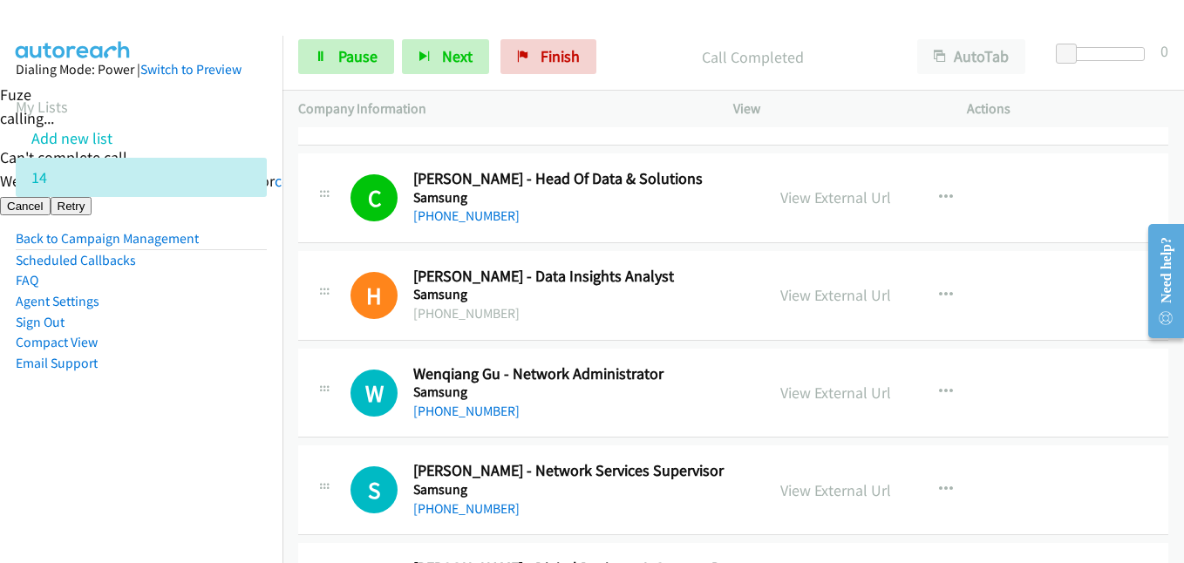
click at [241, 382] on aside "Dialing Mode: Power | Switch to Preview My Lists Add new list 14 Back to Campai…" at bounding box center [141, 244] width 283 height 417
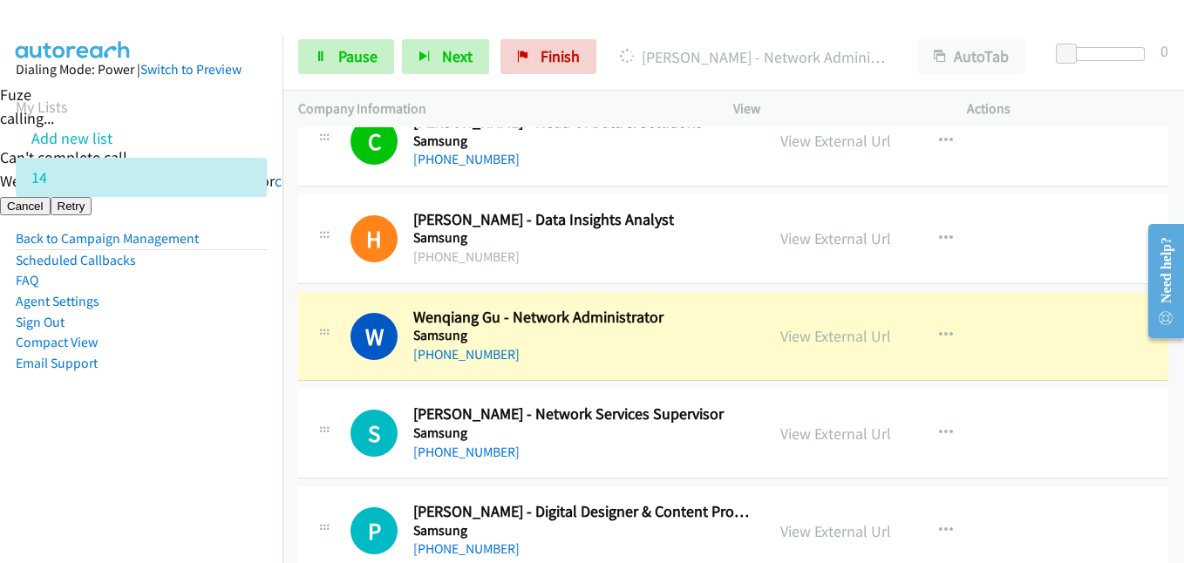
scroll to position [5581, 0]
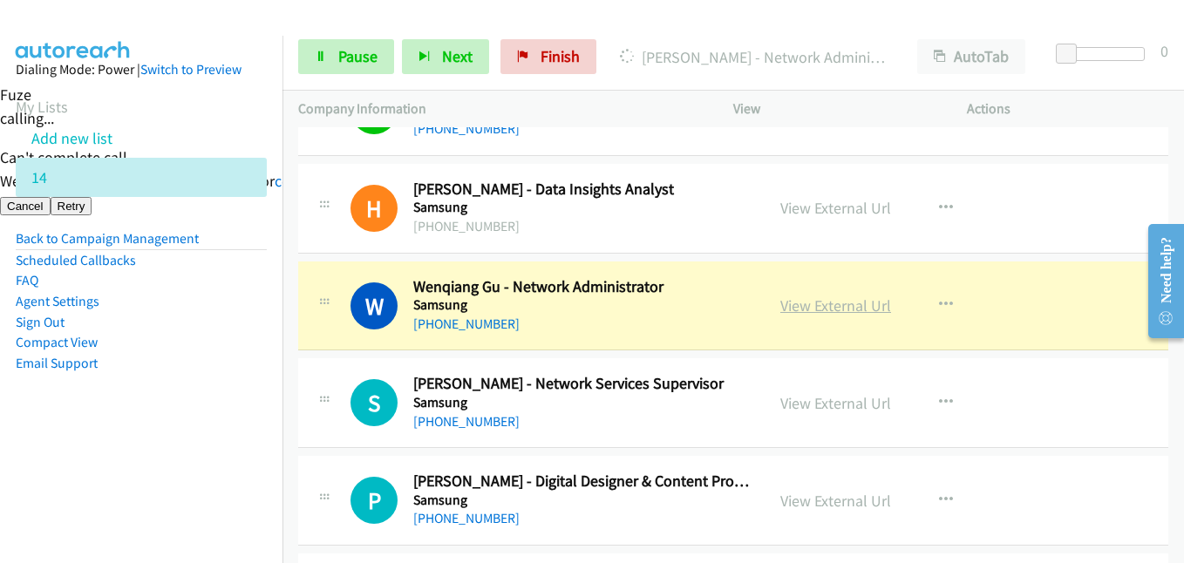
click at [802, 310] on link "View External Url" at bounding box center [835, 306] width 111 height 20
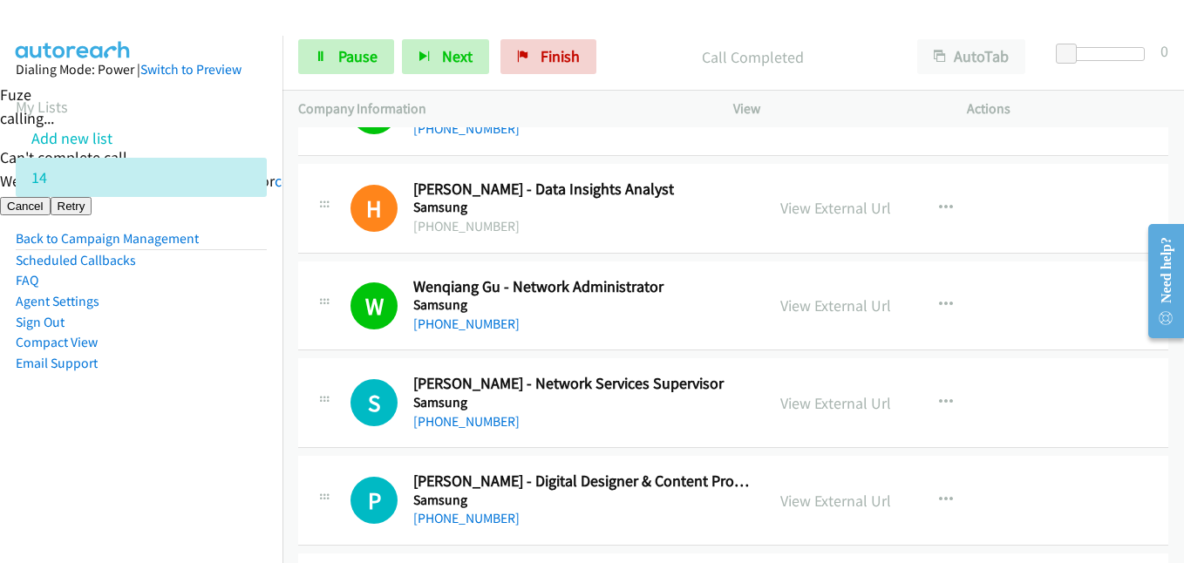
click at [216, 332] on li "Compact View" at bounding box center [141, 342] width 251 height 21
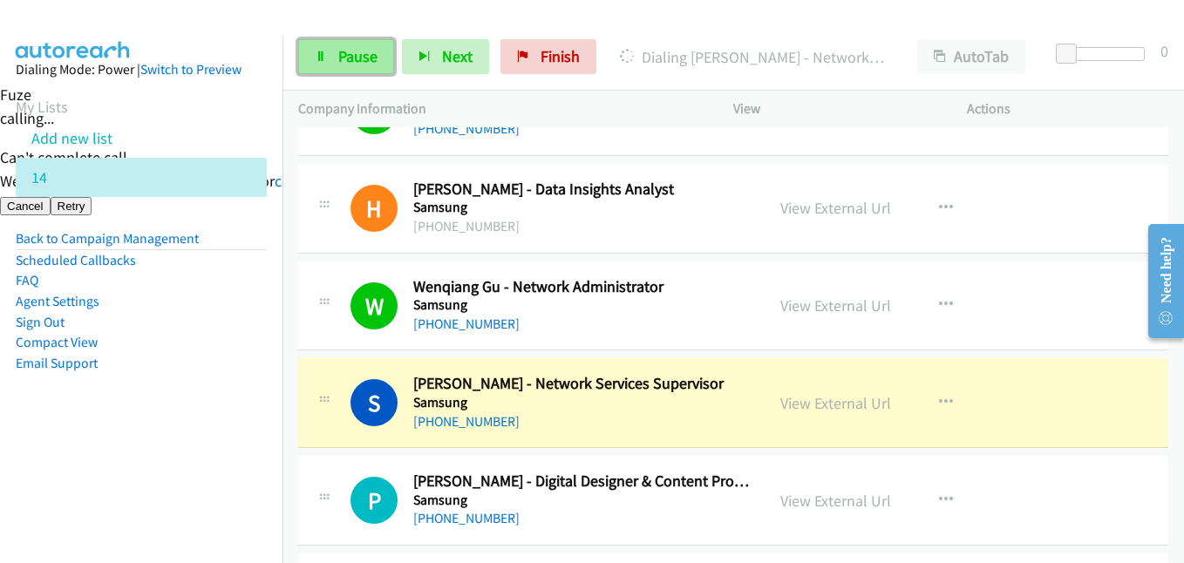
click at [353, 65] on span "Pause" at bounding box center [357, 56] width 39 height 20
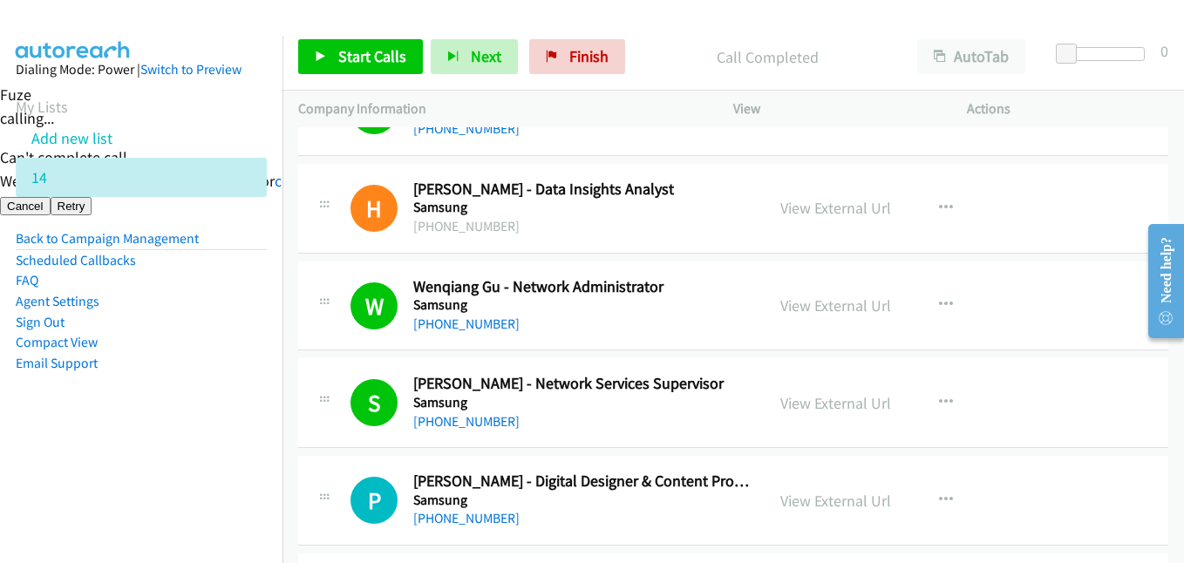
click at [261, 348] on aside "Dialing Mode: Power | Switch to Preview My Lists Add new list 14 Back to Campai…" at bounding box center [141, 244] width 283 height 417
click at [363, 54] on span "Start Calls" at bounding box center [372, 56] width 68 height 20
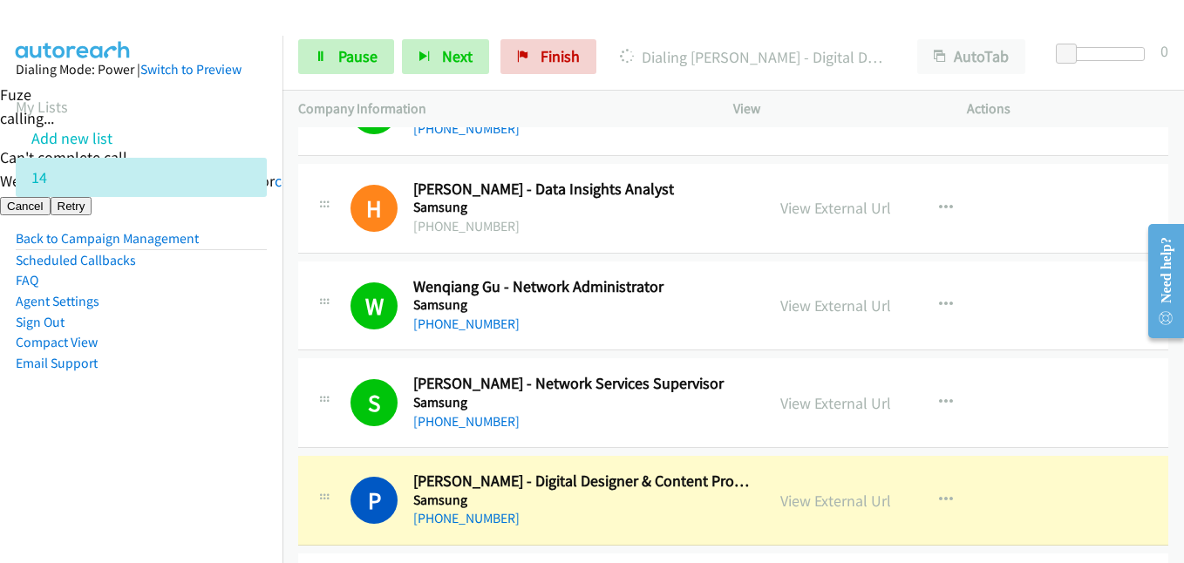
click at [140, 435] on aside "Dialing Mode: Power | Switch to Preview My Lists Add new list 14 Back to Campai…" at bounding box center [141, 244] width 283 height 417
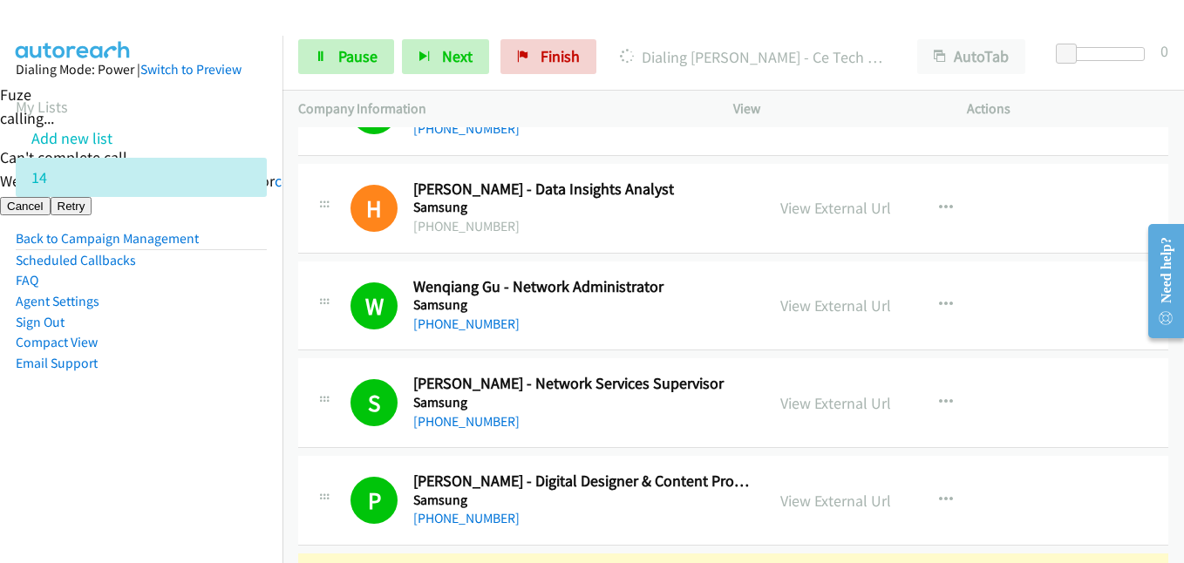
click at [193, 426] on aside "Dialing Mode: Power | Switch to Preview My Lists Add new list 14 Back to Campai…" at bounding box center [141, 244] width 283 height 417
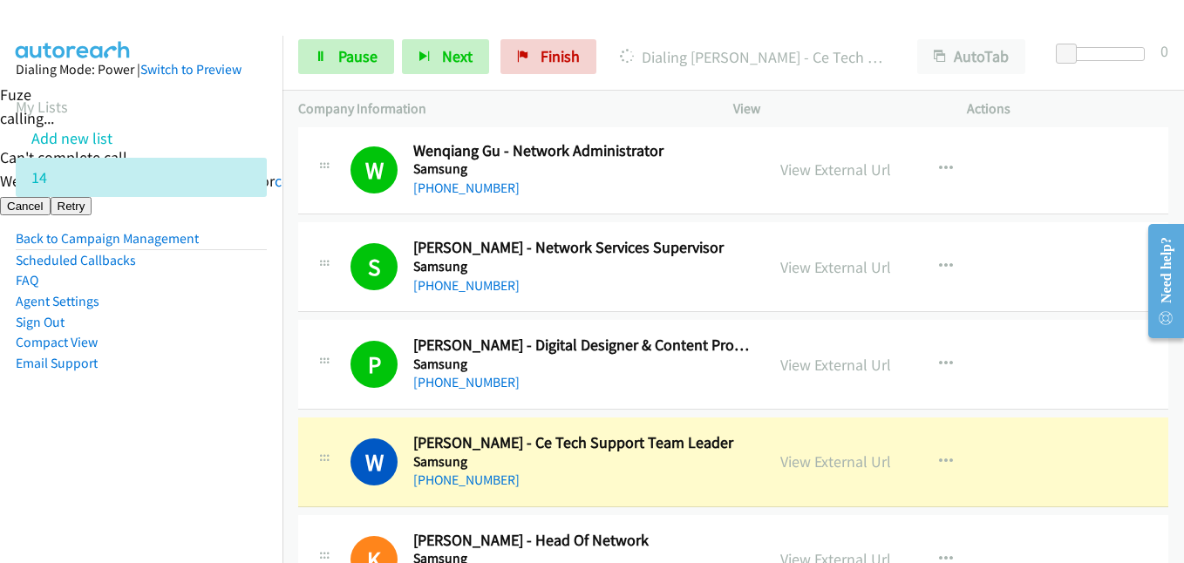
scroll to position [5843, 0]
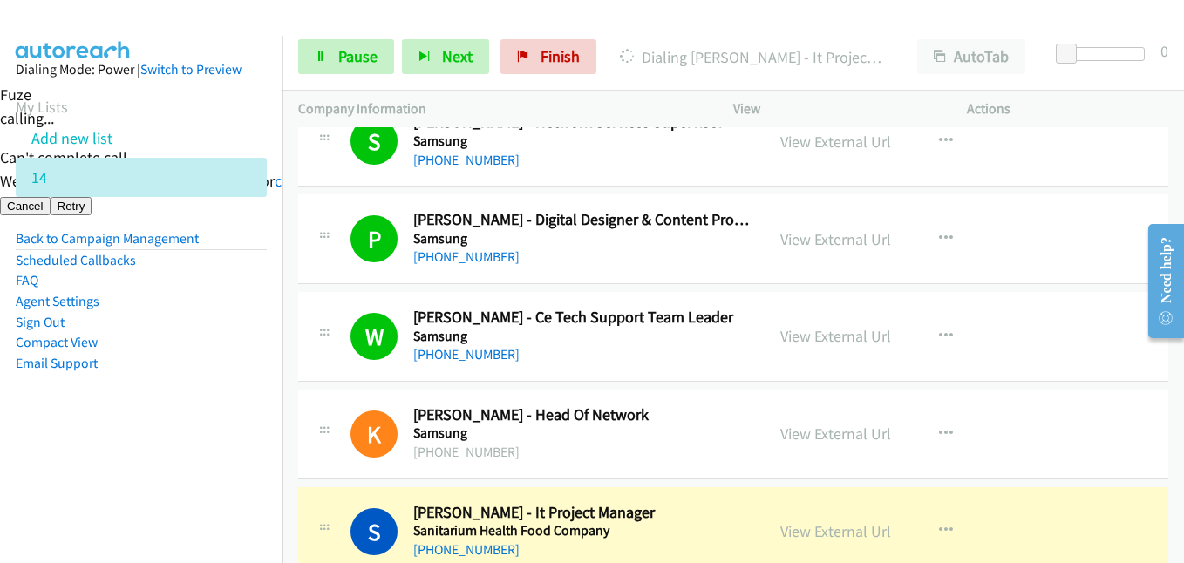
click at [220, 419] on aside "Dialing Mode: Power | Switch to Preview My Lists Add new list 14 Back to Campai…" at bounding box center [141, 244] width 283 height 417
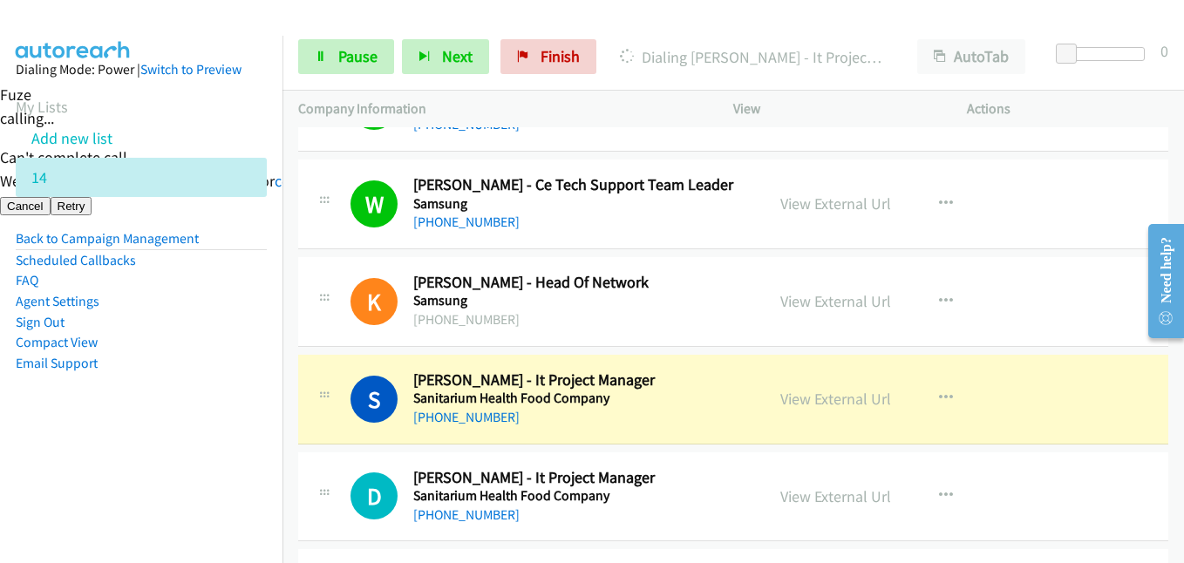
scroll to position [6104, 0]
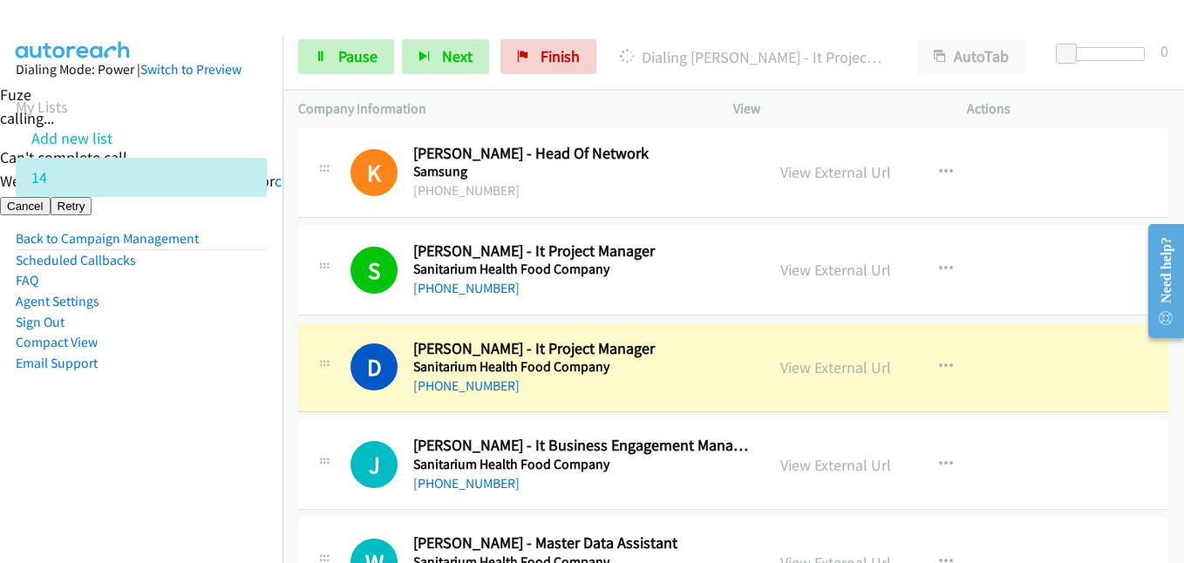
click at [208, 452] on aside "Dialing Mode: Power | Switch to Preview My Lists Add new list 14 Back to Campai…" at bounding box center [141, 244] width 283 height 417
click at [339, 54] on span "Pause" at bounding box center [357, 56] width 39 height 20
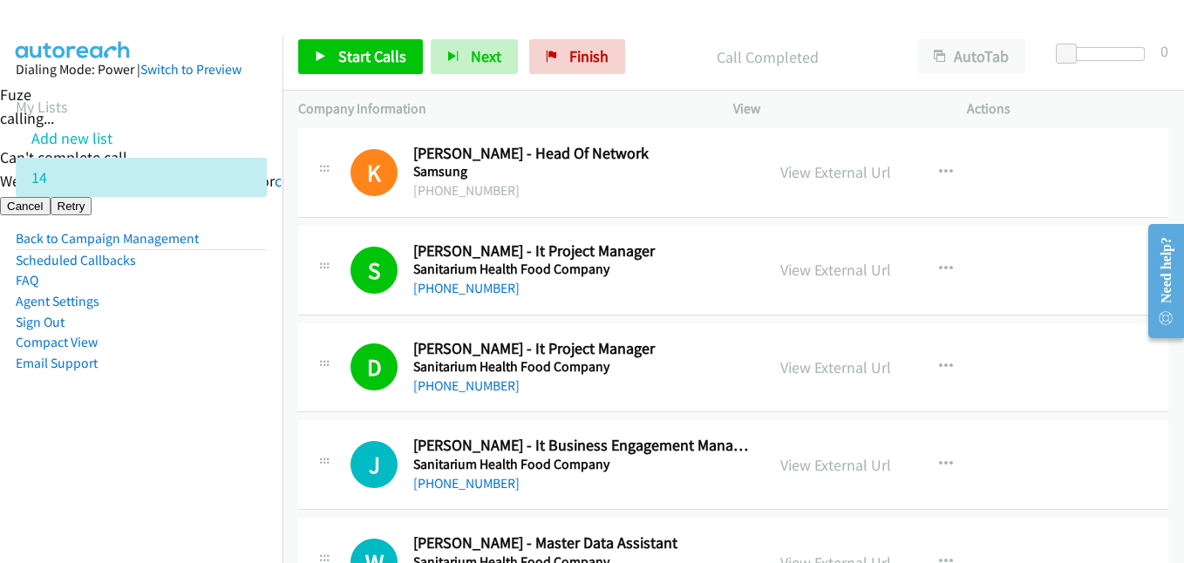
click at [249, 413] on aside "Dialing Mode: Power | Switch to Preview My Lists Add new list 14 Back to Campai…" at bounding box center [141, 244] width 283 height 417
click at [353, 57] on span "Start Calls" at bounding box center [372, 56] width 68 height 20
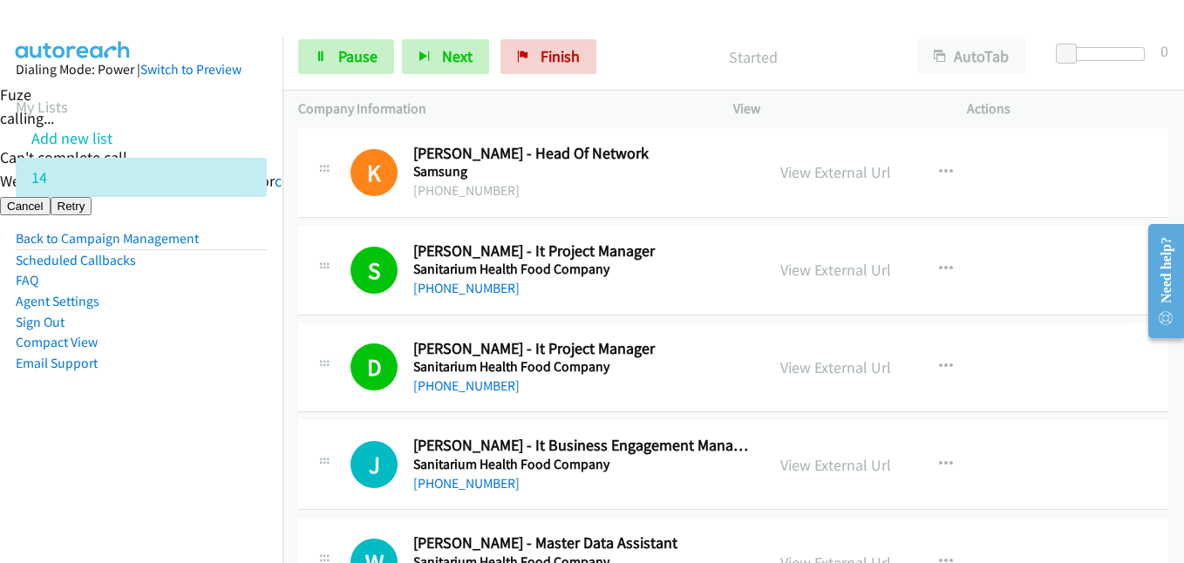
click at [92, 453] on nav "Dialing Mode: Power | Switch to Preview My Lists Add new list 14 Back to Campai…" at bounding box center [141, 317] width 283 height 563
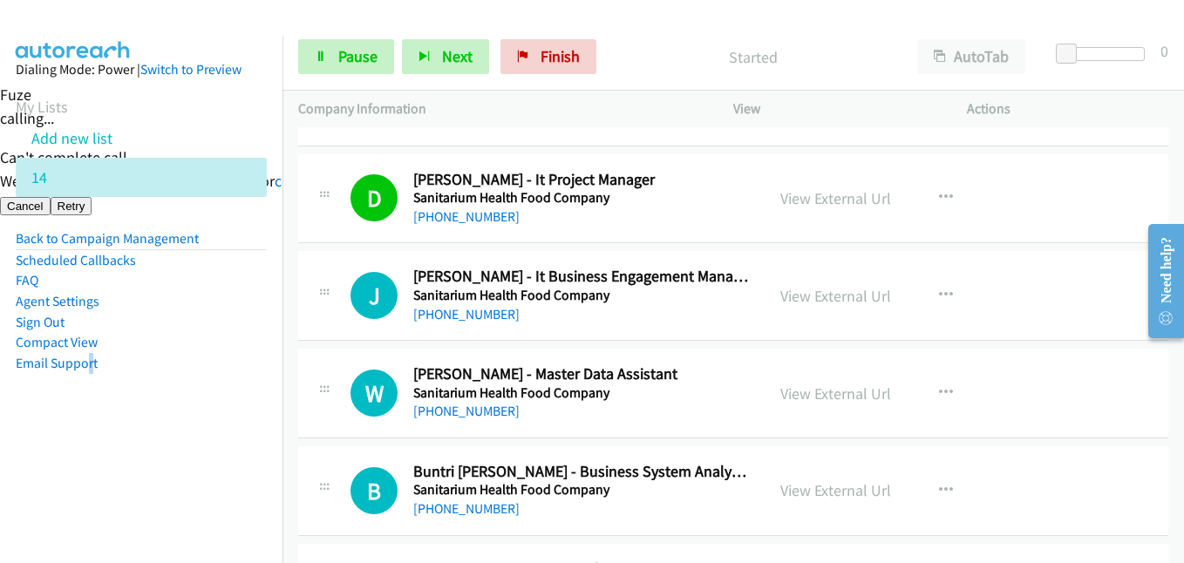
scroll to position [6279, 0]
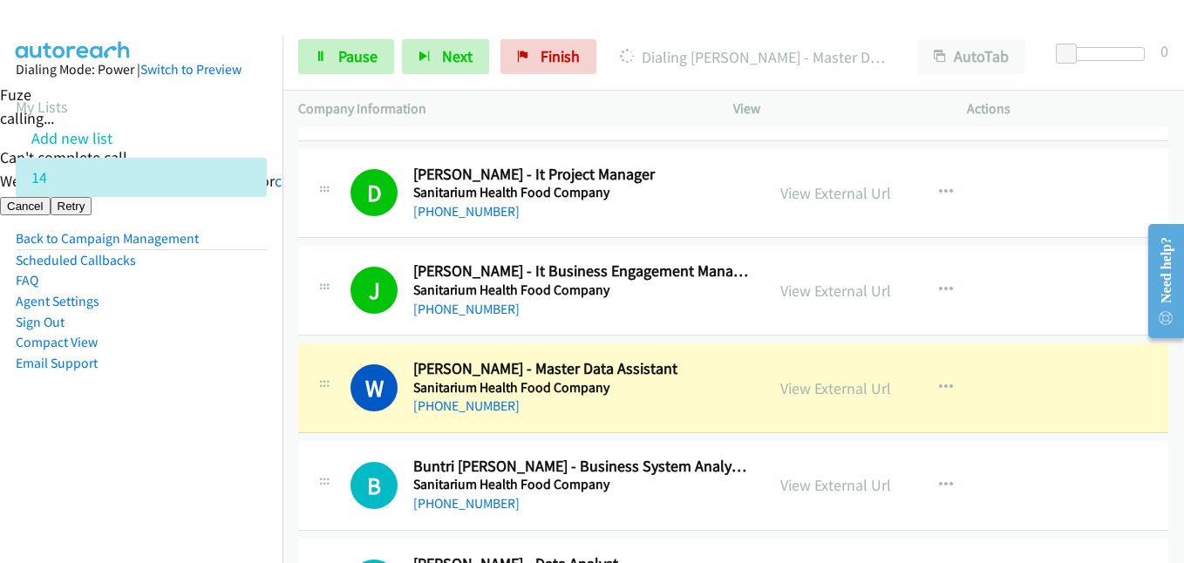
click at [230, 338] on li "Compact View" at bounding box center [141, 342] width 251 height 21
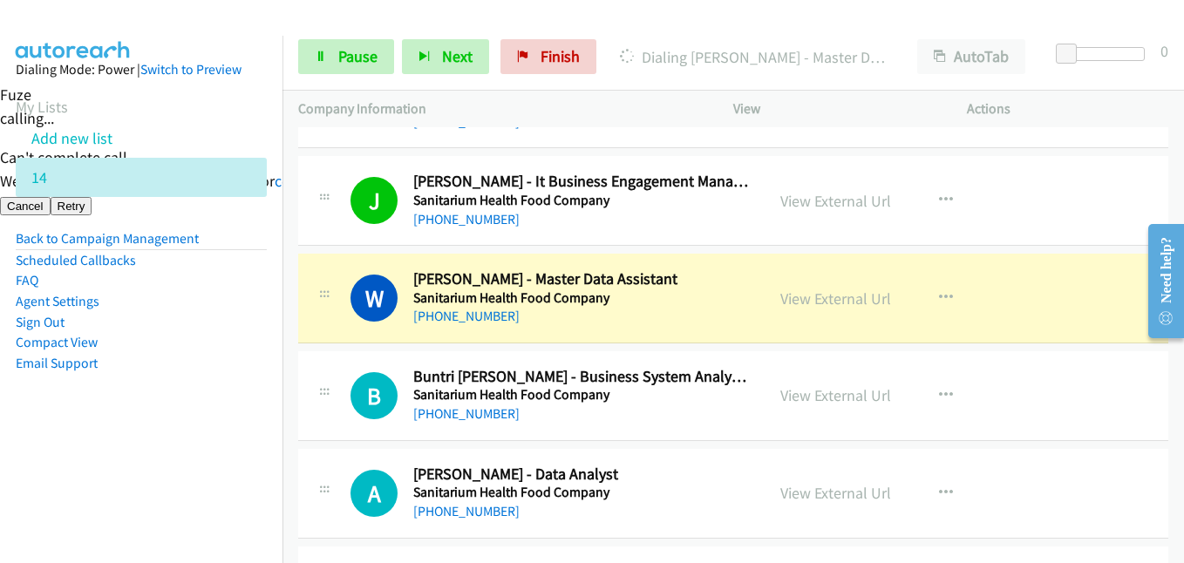
scroll to position [6453, 0]
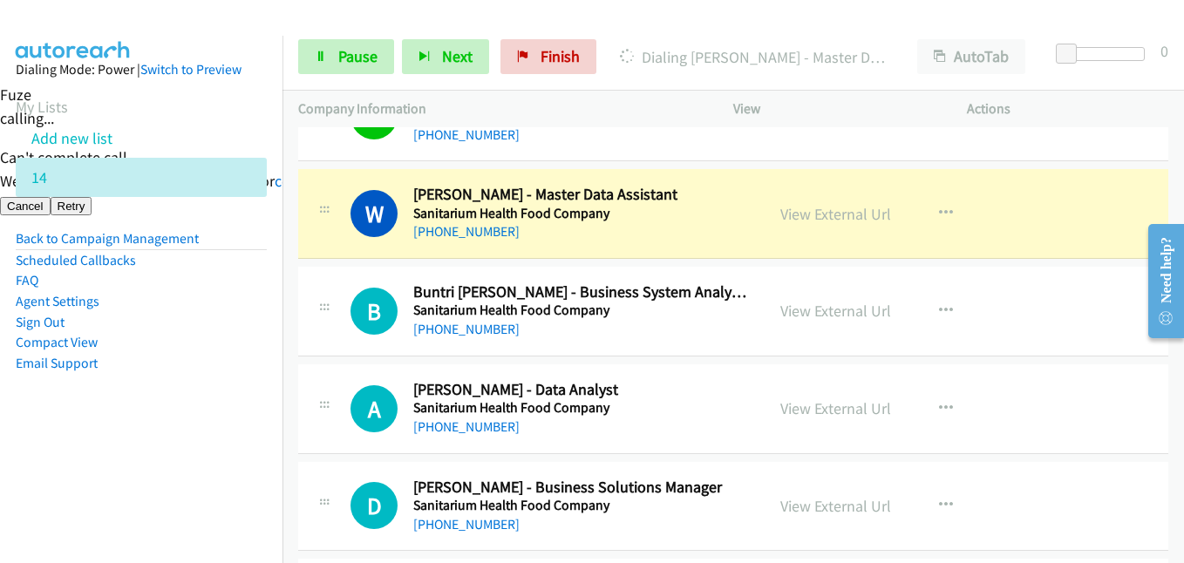
click at [238, 433] on aside "Dialing Mode: Power | Switch to Preview My Lists Add new list 14 Back to Campai…" at bounding box center [141, 244] width 283 height 417
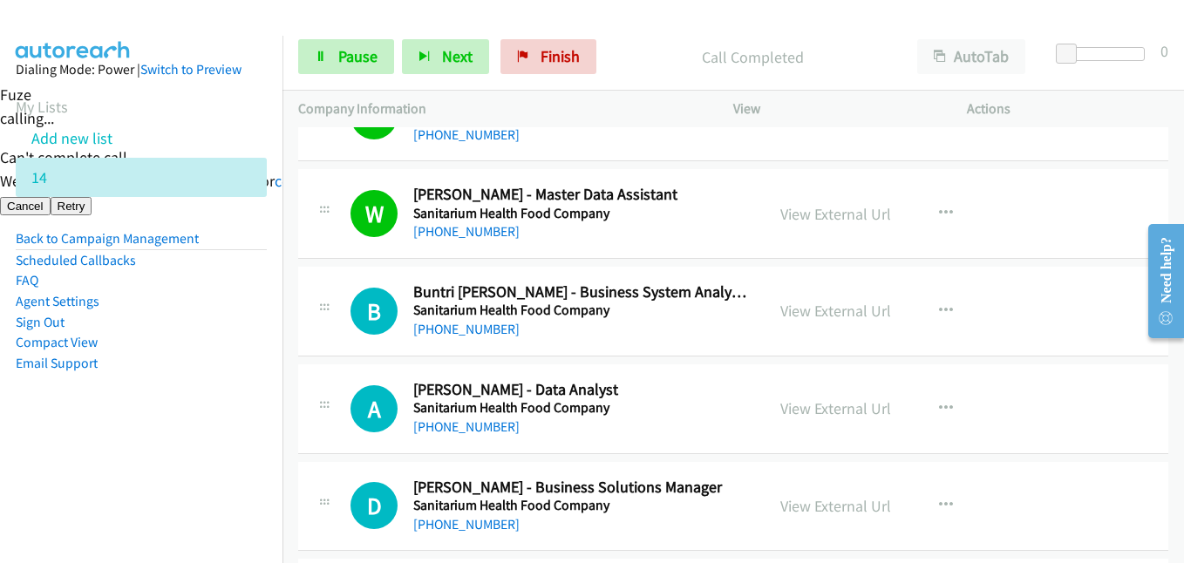
click at [199, 457] on nav "Dialing Mode: Power | Switch to Preview My Lists Add new list 14 Back to Campai…" at bounding box center [141, 317] width 283 height 563
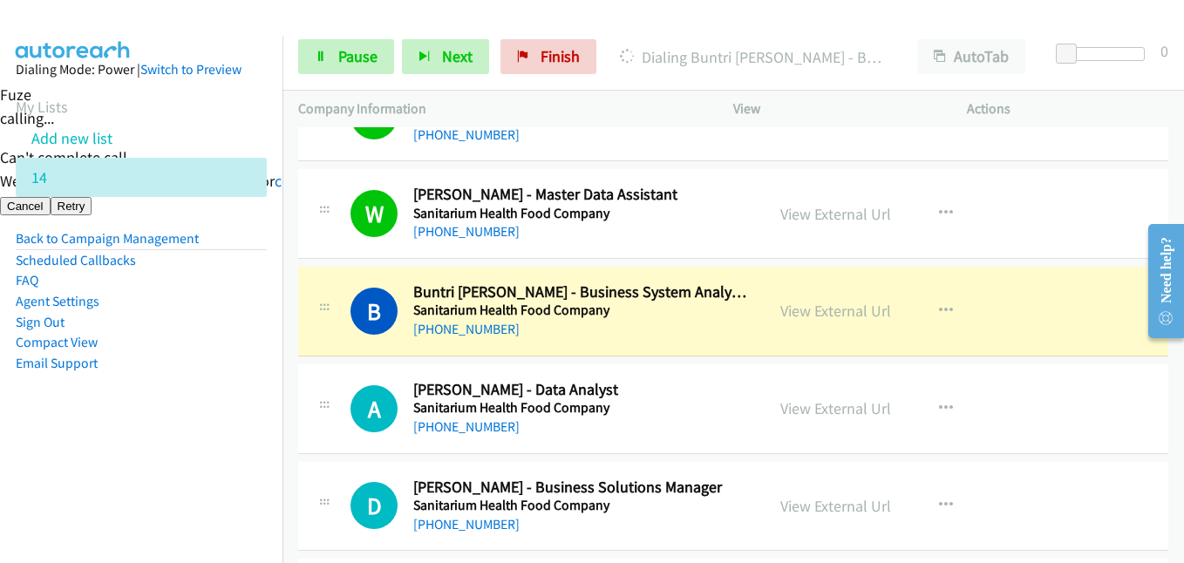
click at [206, 424] on aside "Dialing Mode: Power | Switch to Preview My Lists Add new list 14 Back to Campai…" at bounding box center [141, 244] width 283 height 417
click at [145, 432] on aside "Dialing Mode: Power | Switch to Preview My Lists Add new list 14 Back to Campai…" at bounding box center [141, 244] width 283 height 417
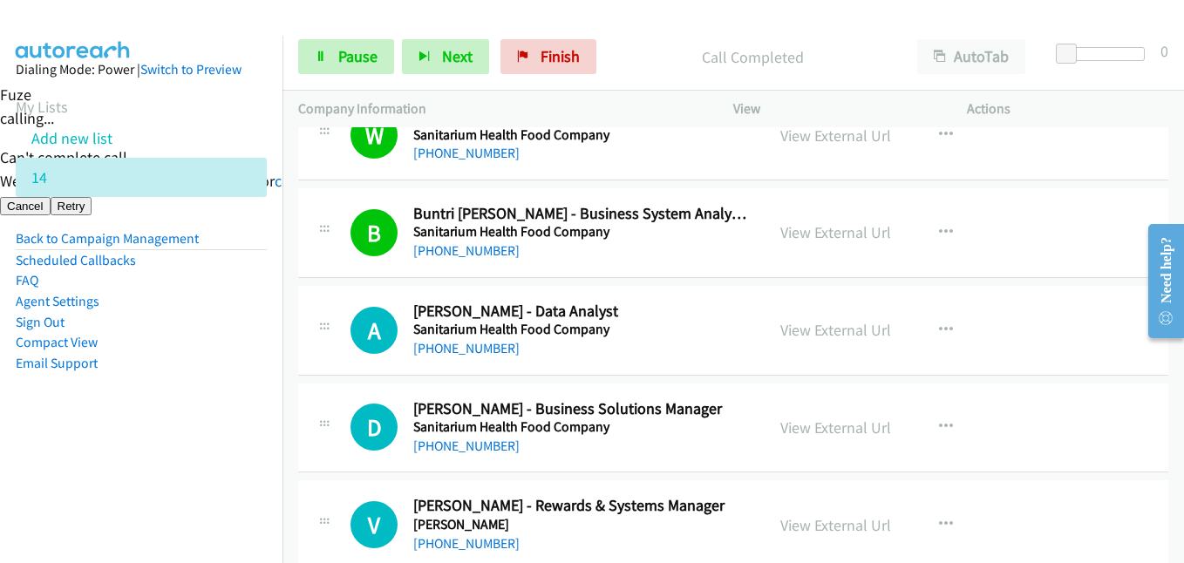
scroll to position [6627, 0]
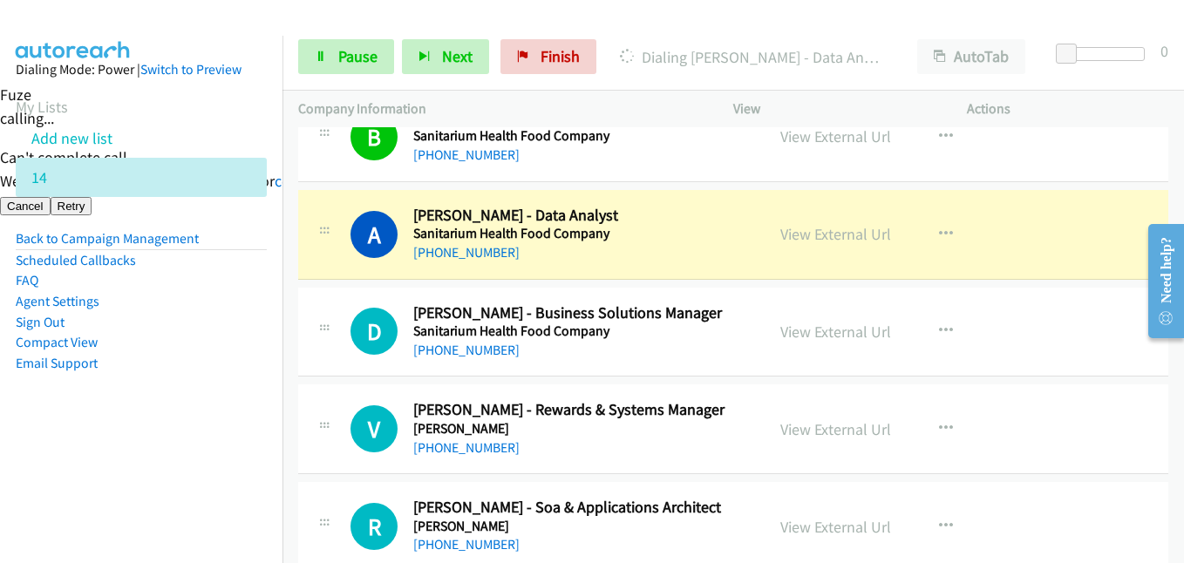
click at [62, 421] on aside "Dialing Mode: Power | Switch to Preview My Lists Add new list 14 Back to Campai…" at bounding box center [141, 244] width 283 height 417
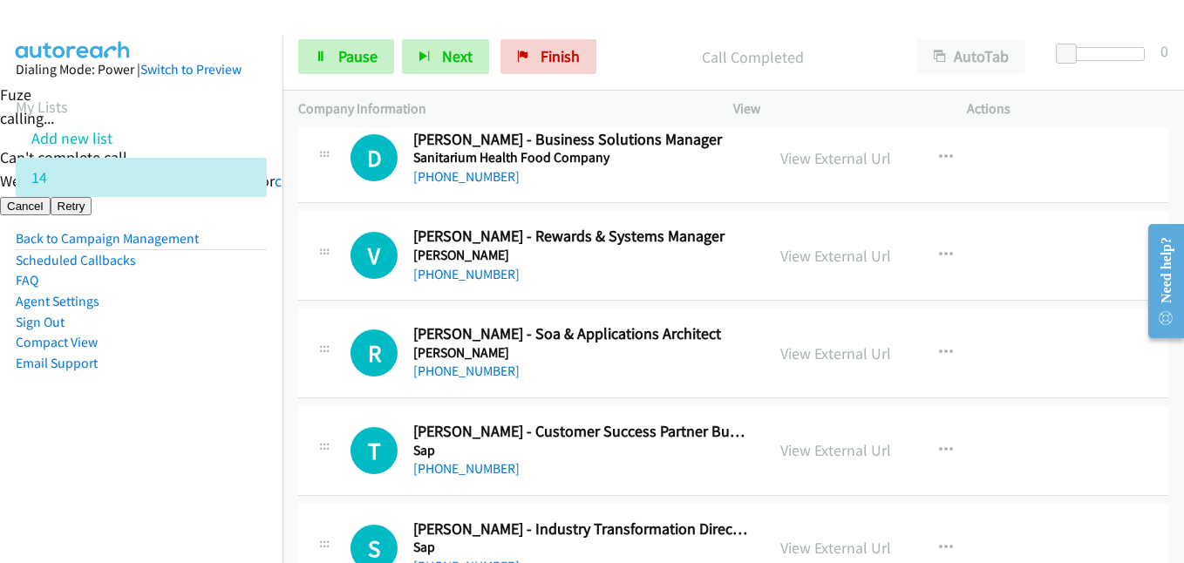
scroll to position [6802, 0]
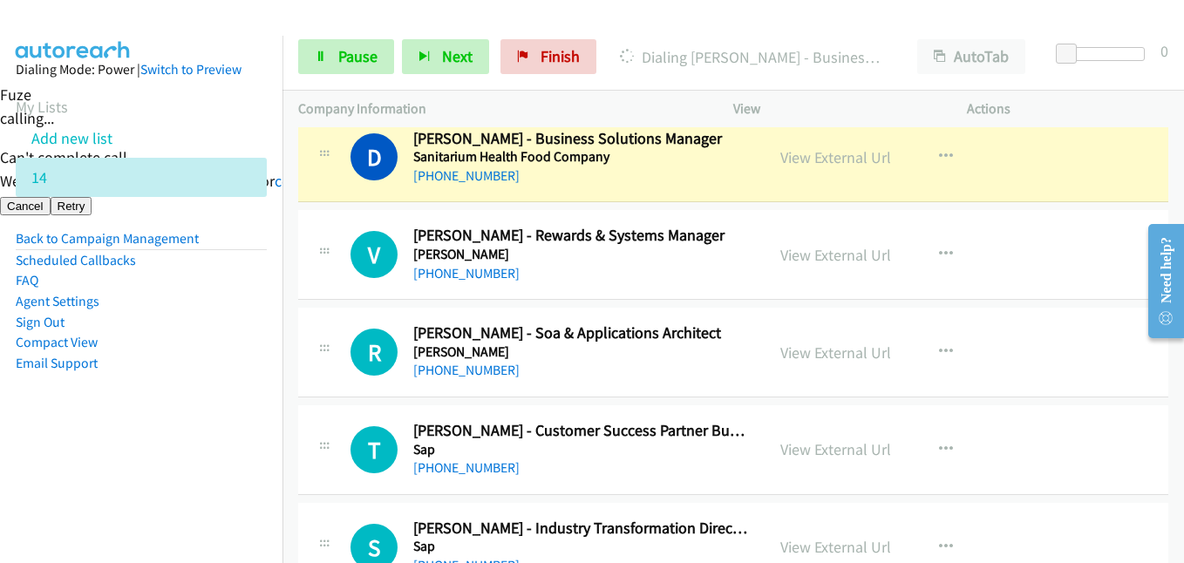
click at [266, 441] on aside "Dialing Mode: Power | Switch to Preview My Lists Add new list 14 Back to Campai…" at bounding box center [141, 244] width 283 height 417
click at [184, 402] on aside "Dialing Mode: Power | Switch to Preview My Lists Add new list 14 Back to Campai…" at bounding box center [141, 244] width 283 height 417
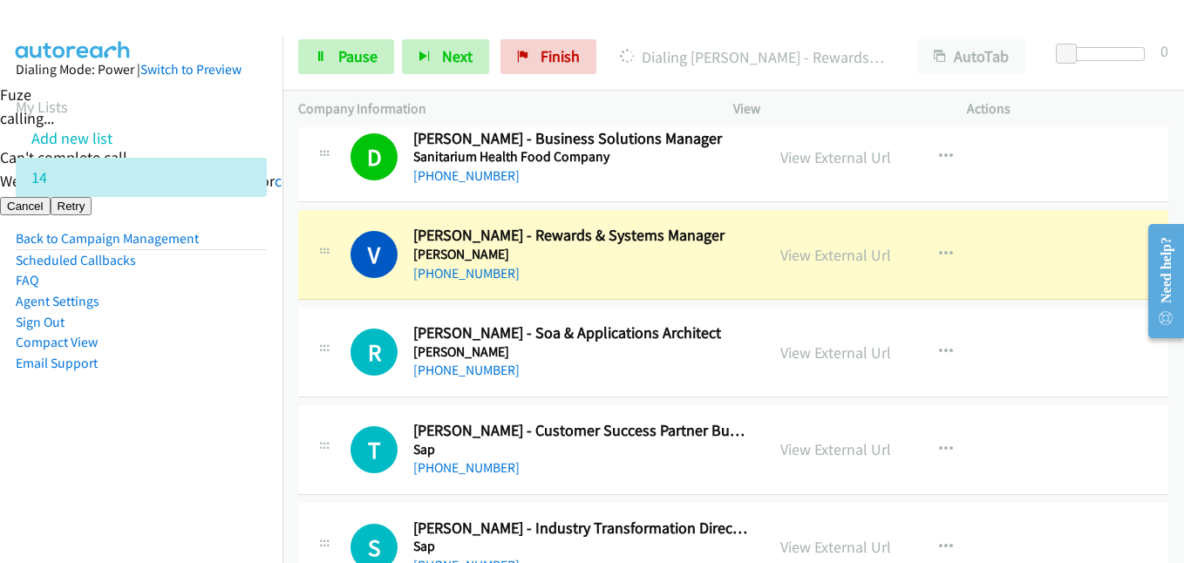
drag, startPoint x: 185, startPoint y: 440, endPoint x: 269, endPoint y: 426, distance: 85.9
click at [185, 440] on aside "Dialing Mode: Power | Switch to Preview My Lists Add new list 14 Back to Campai…" at bounding box center [141, 244] width 283 height 417
click at [292, 416] on td "T Callback Scheduled Thomas Mann - Customer Success Partner Business Technology…" at bounding box center [734, 451] width 902 height 98
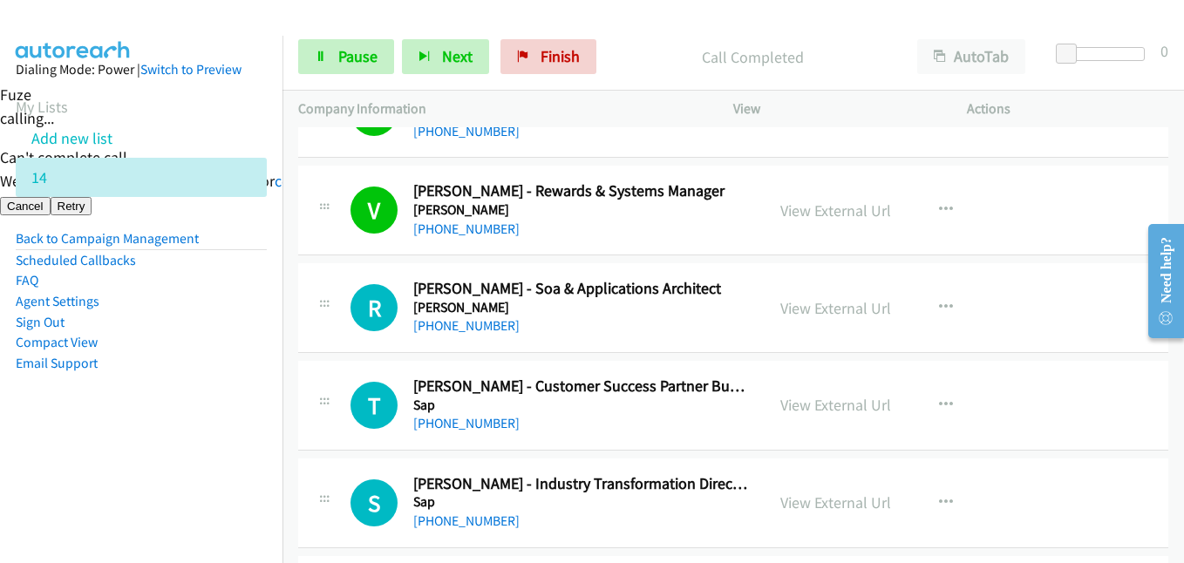
scroll to position [6889, 0]
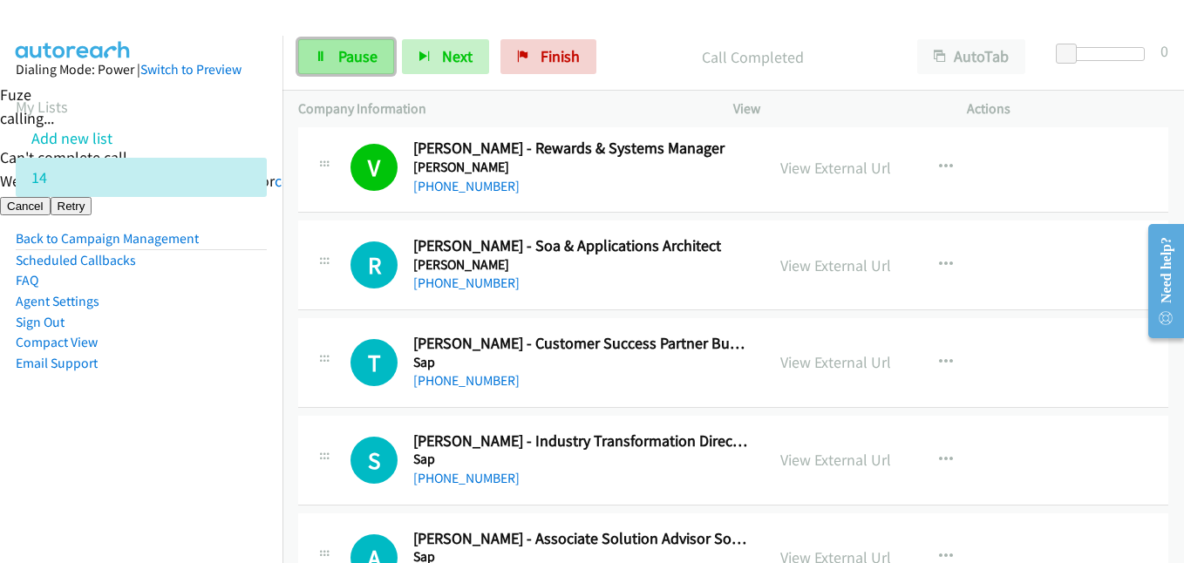
click at [352, 49] on span "Pause" at bounding box center [357, 56] width 39 height 20
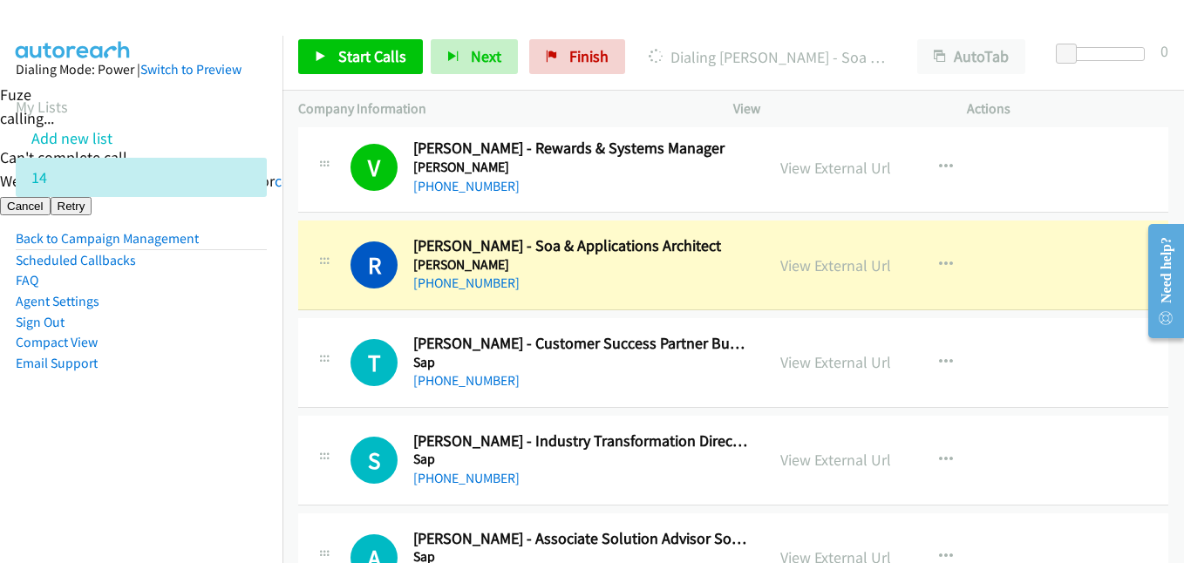
click at [188, 382] on aside "Dialing Mode: Power | Switch to Preview My Lists Add new list 14 Back to Campai…" at bounding box center [141, 244] width 283 height 417
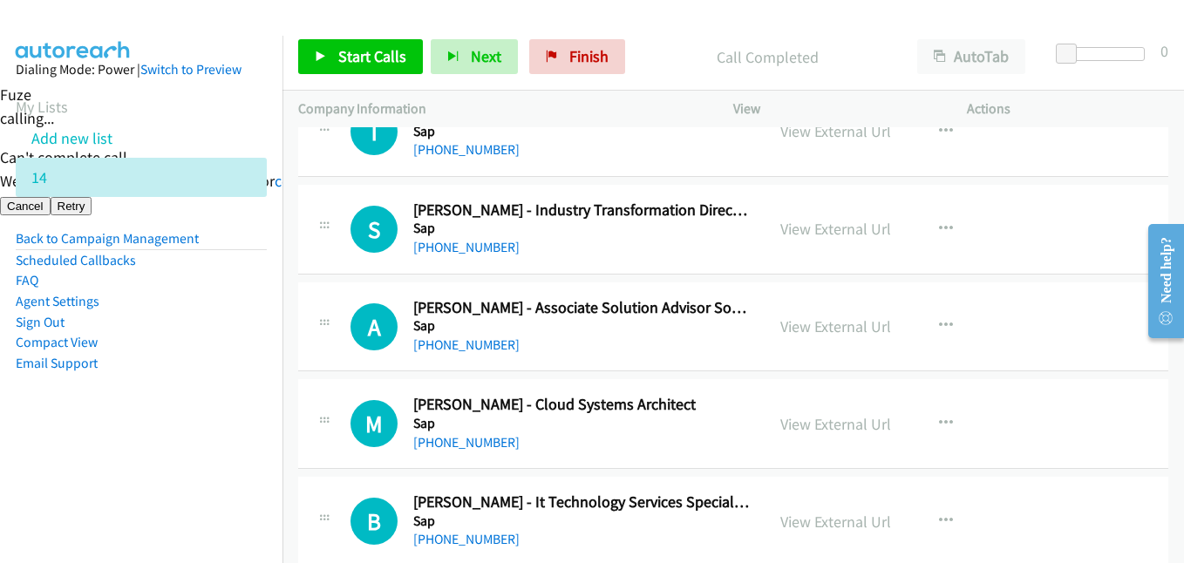
scroll to position [7151, 0]
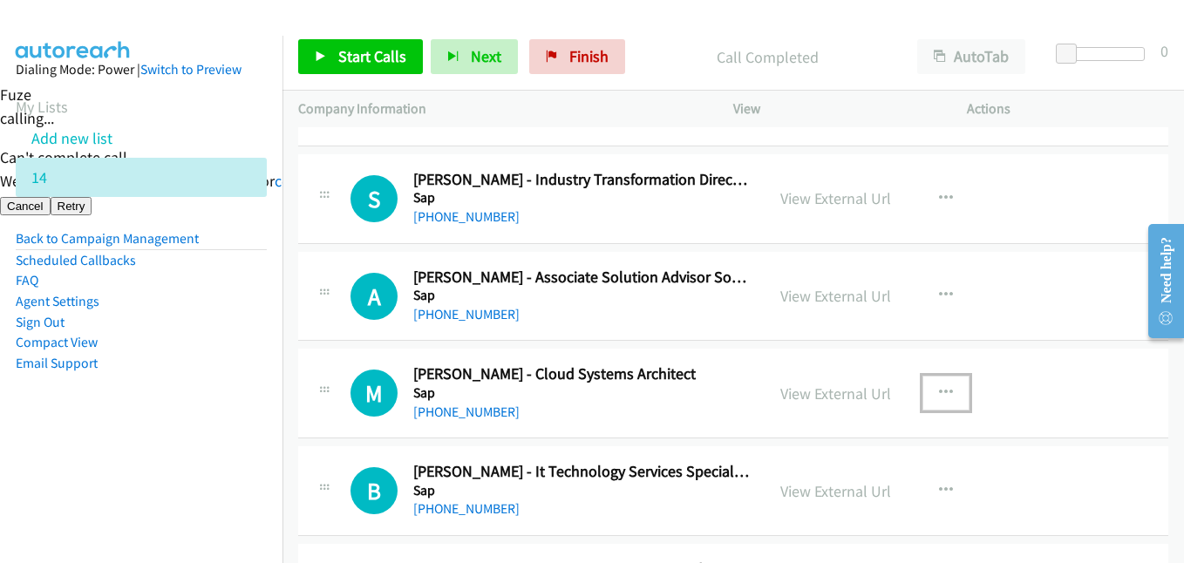
click at [939, 390] on icon "button" at bounding box center [946, 393] width 14 height 14
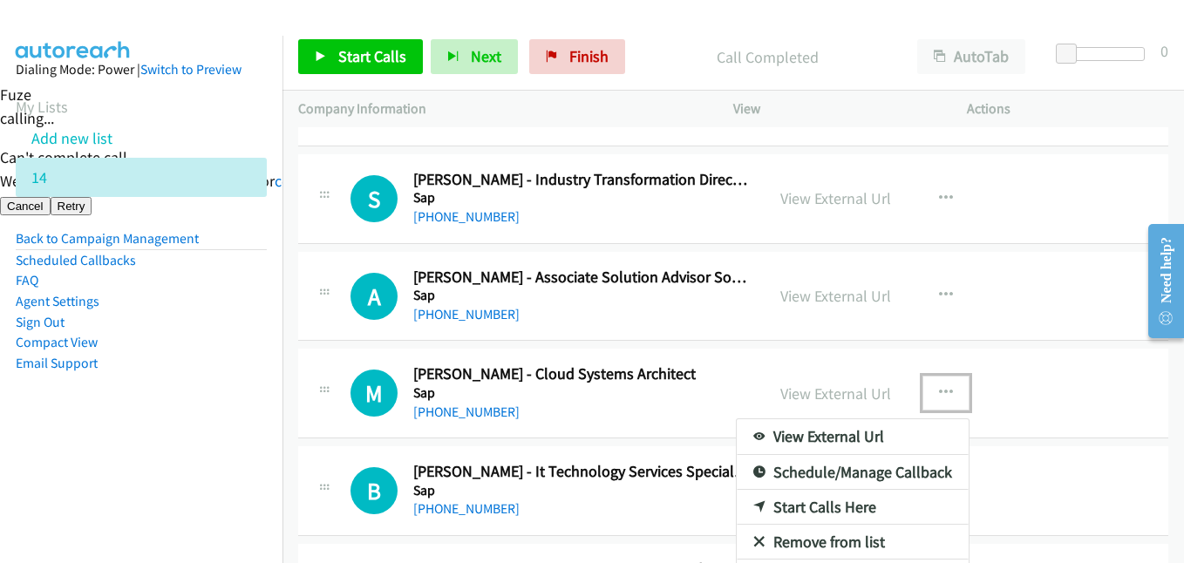
click at [816, 502] on link "Start Calls Here" at bounding box center [853, 507] width 232 height 35
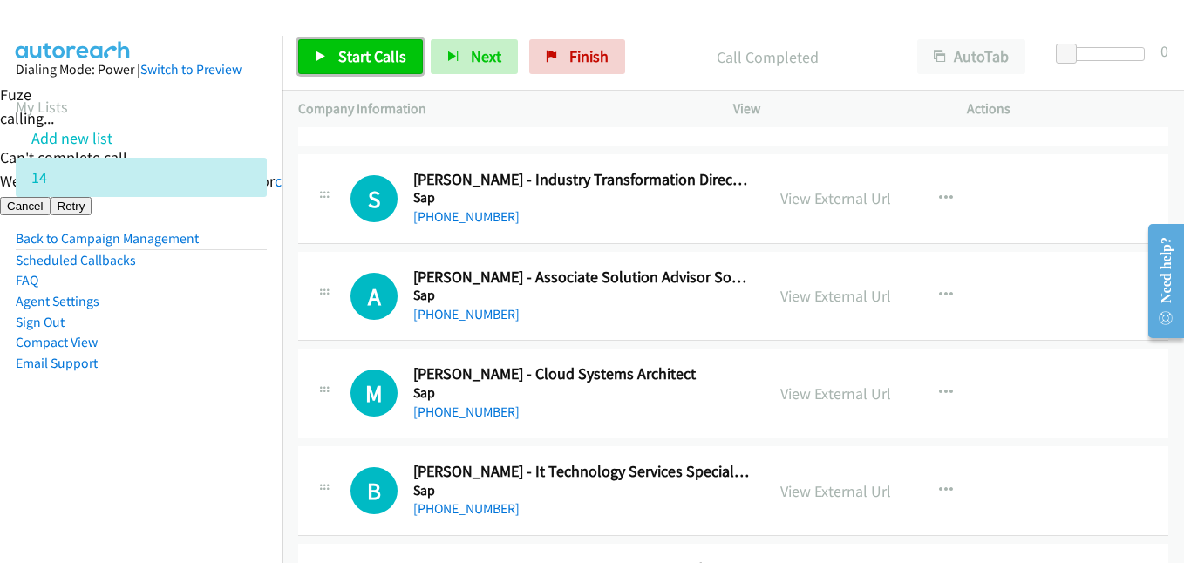
click at [376, 51] on span "Start Calls" at bounding box center [372, 56] width 68 height 20
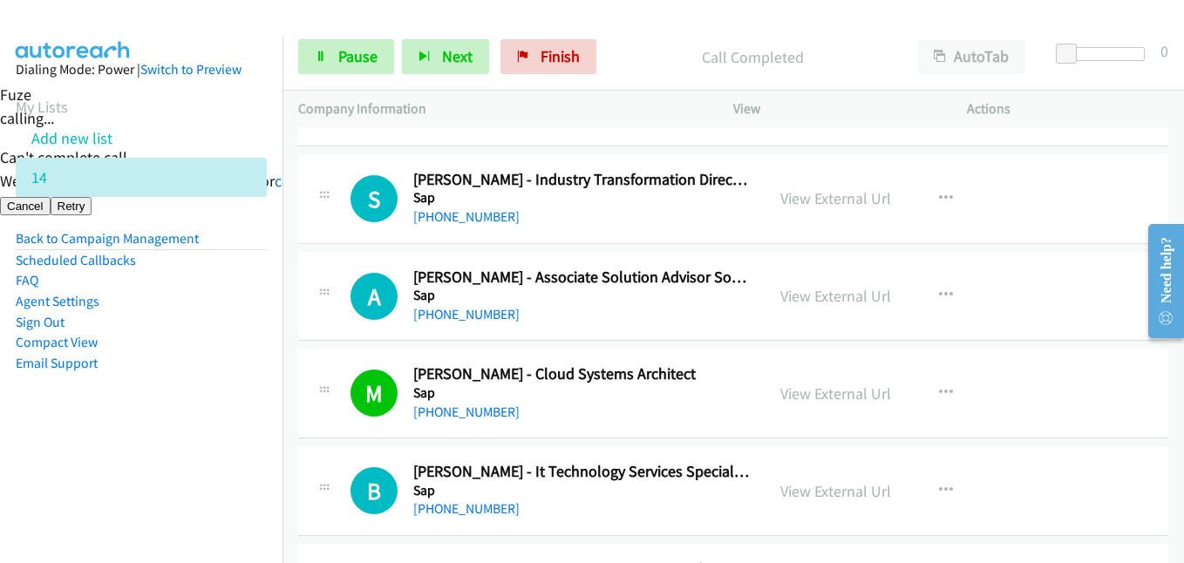
click at [238, 426] on aside "Dialing Mode: Power | Switch to Preview My Lists Add new list 14 Back to Campai…" at bounding box center [141, 244] width 283 height 417
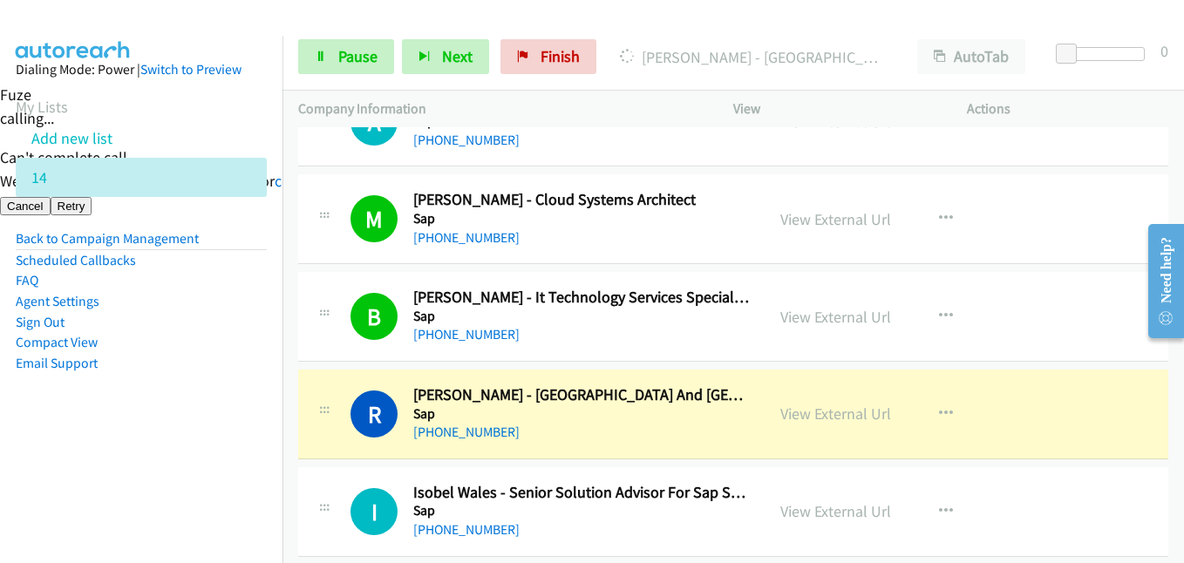
drag, startPoint x: 252, startPoint y: 478, endPoint x: 269, endPoint y: 472, distance: 18.5
click at [253, 478] on nav "Dialing Mode: Power | Switch to Preview My Lists Add new list 14 Back to Campai…" at bounding box center [141, 317] width 283 height 563
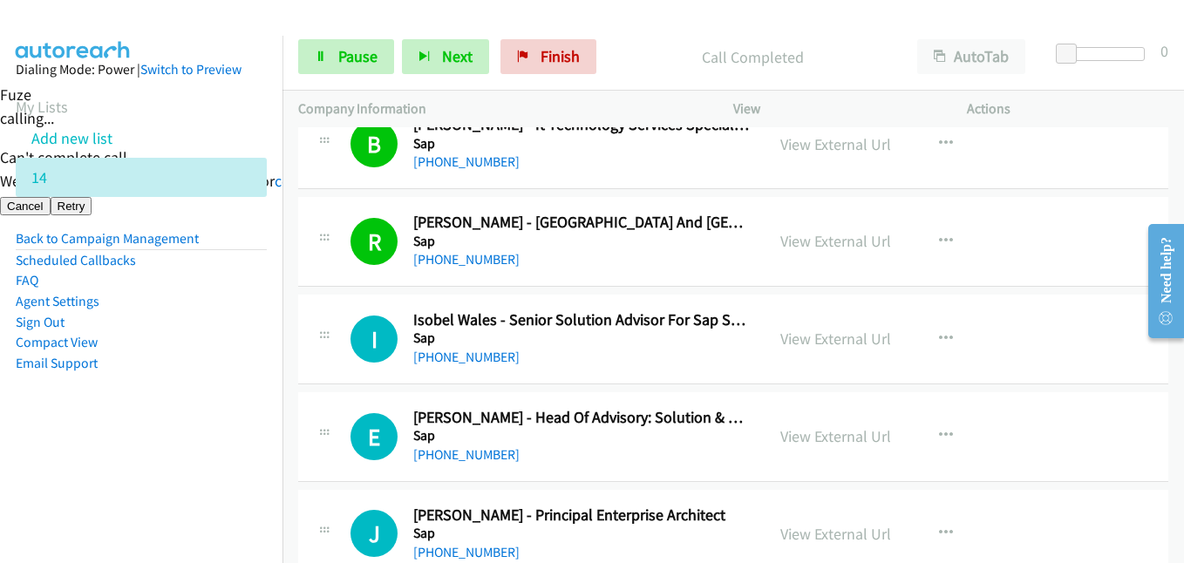
scroll to position [7499, 0]
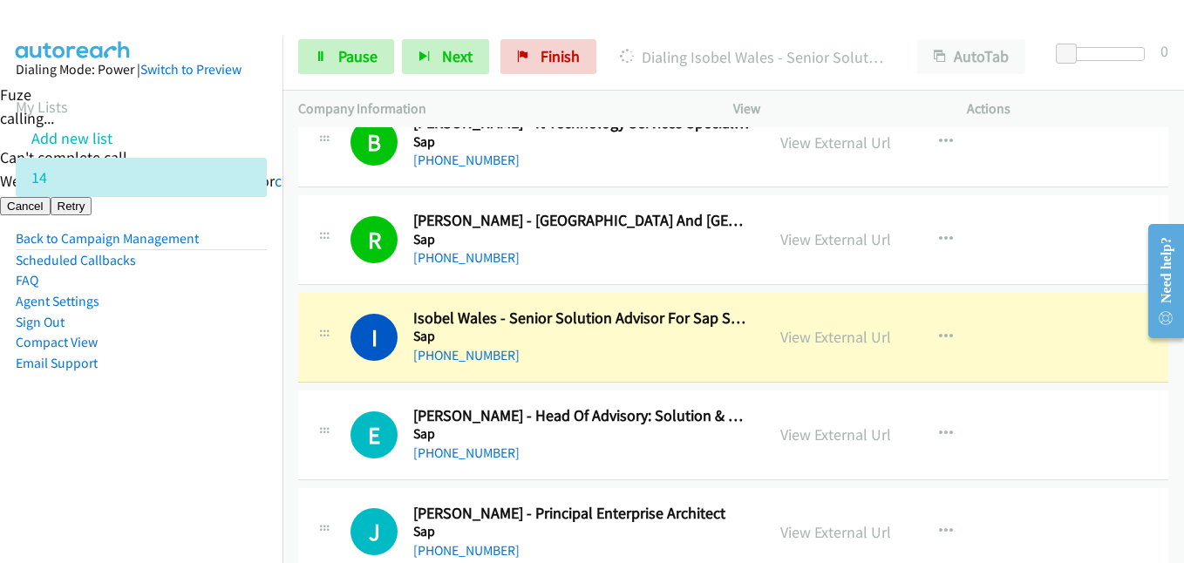
drag, startPoint x: 253, startPoint y: 440, endPoint x: 351, endPoint y: 439, distance: 97.7
click at [253, 440] on aside "Dialing Mode: Power | Switch to Preview My Lists Add new list 14 Back to Campai…" at bounding box center [141, 244] width 283 height 417
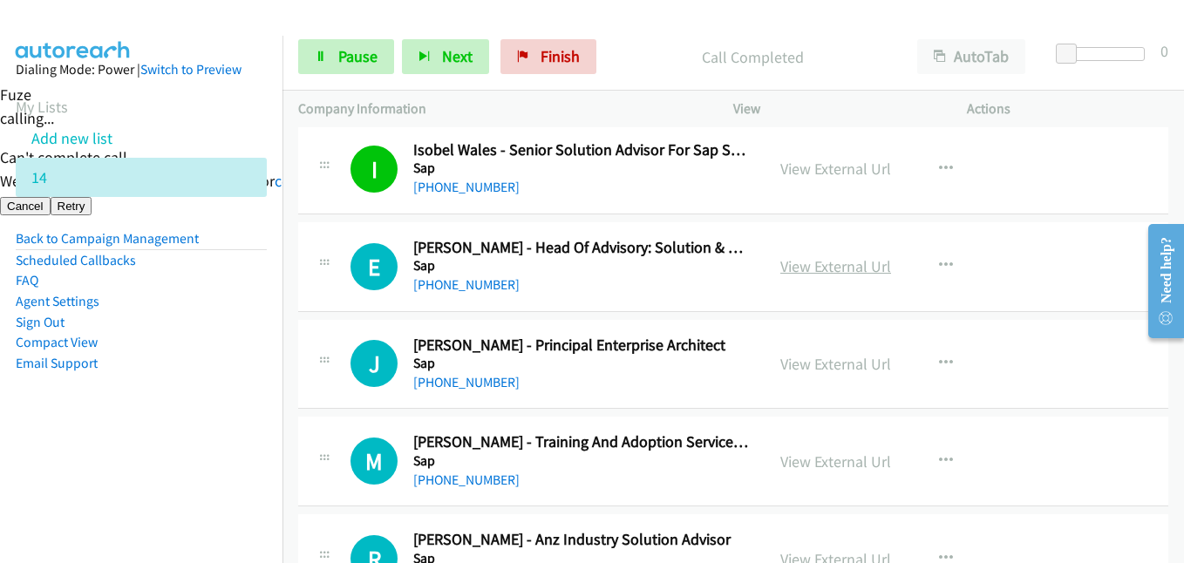
scroll to position [7674, 0]
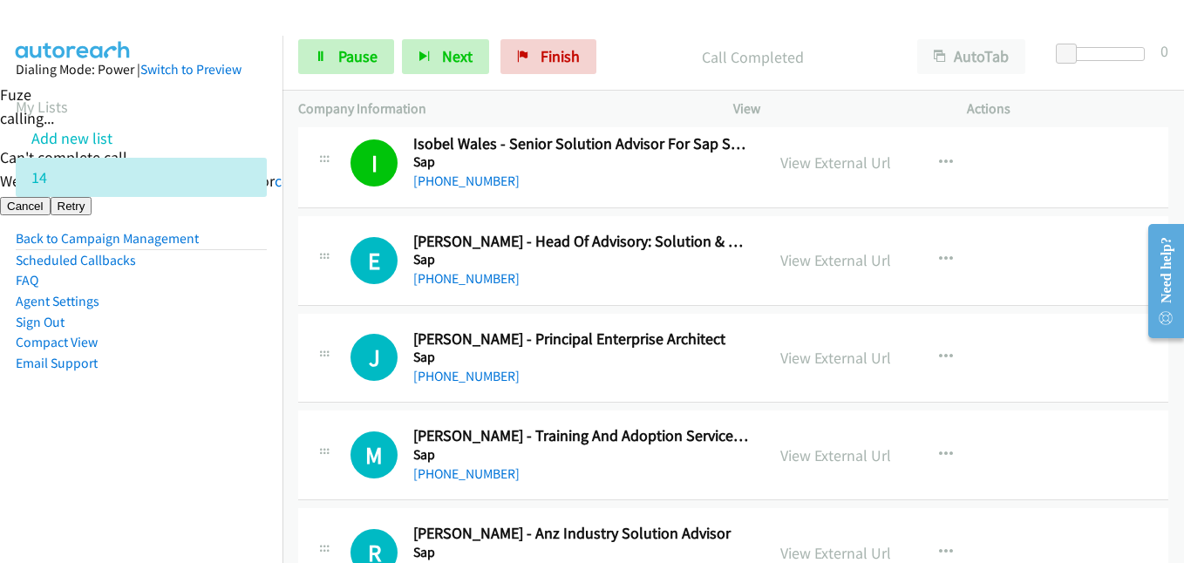
click at [188, 397] on aside "Dialing Mode: Power | Switch to Preview My Lists Add new list 14 Back to Campai…" at bounding box center [141, 244] width 283 height 417
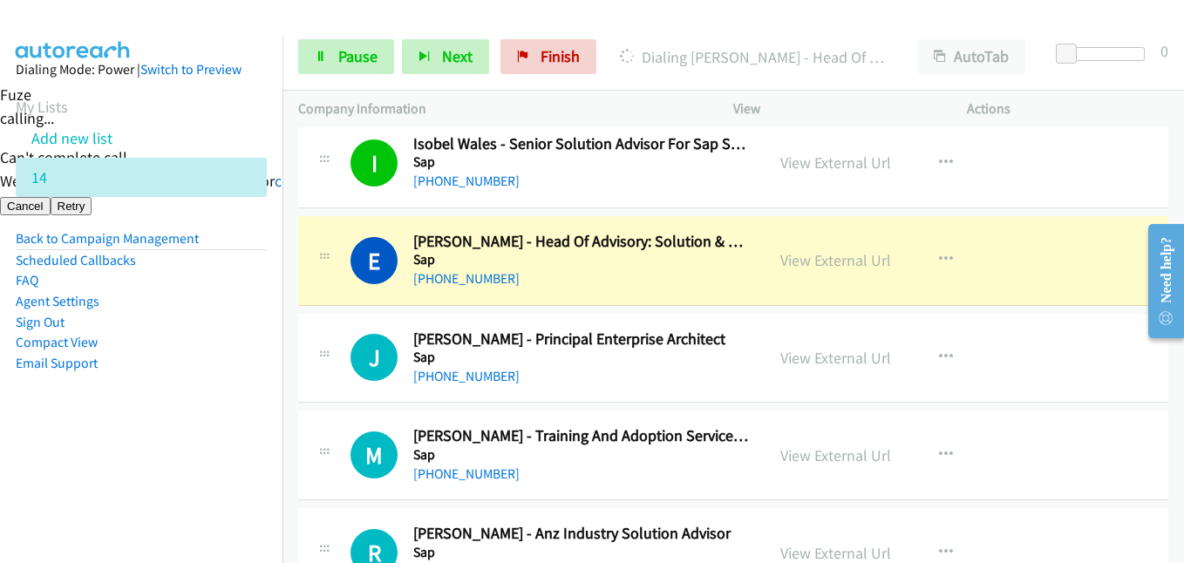
click at [185, 472] on nav "Dialing Mode: Power | Switch to Preview My Lists Add new list 14 Back to Campai…" at bounding box center [141, 317] width 283 height 563
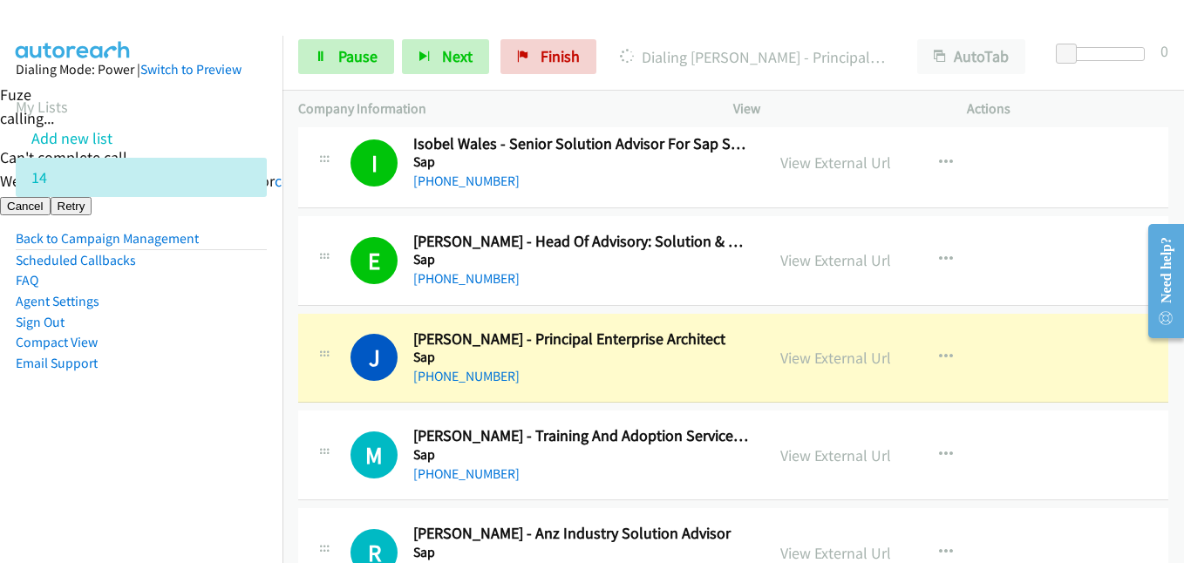
drag, startPoint x: 204, startPoint y: 377, endPoint x: 590, endPoint y: 335, distance: 388.6
click at [208, 376] on aside "Dialing Mode: Power | Switch to Preview My Lists Add new list 14 Back to Campai…" at bounding box center [141, 244] width 283 height 417
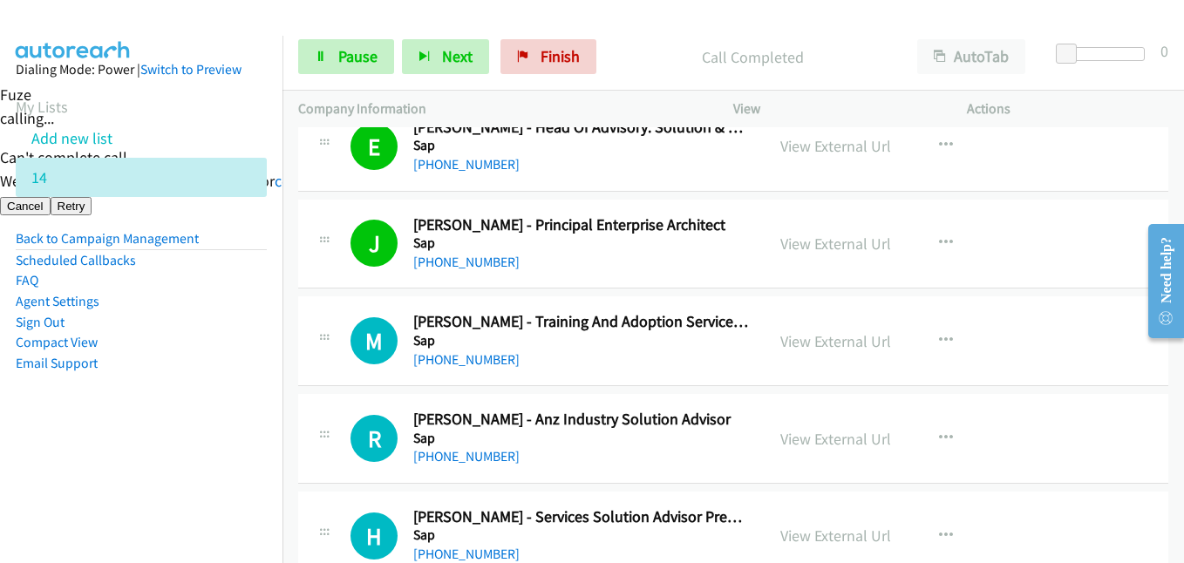
scroll to position [7936, 0]
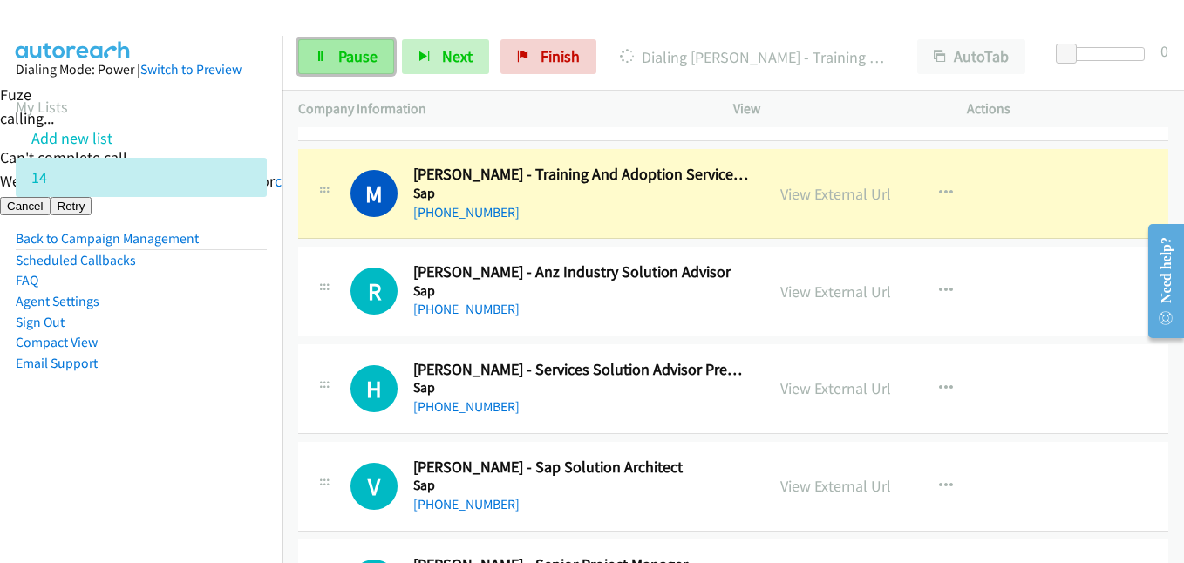
click at [369, 52] on span "Pause" at bounding box center [357, 56] width 39 height 20
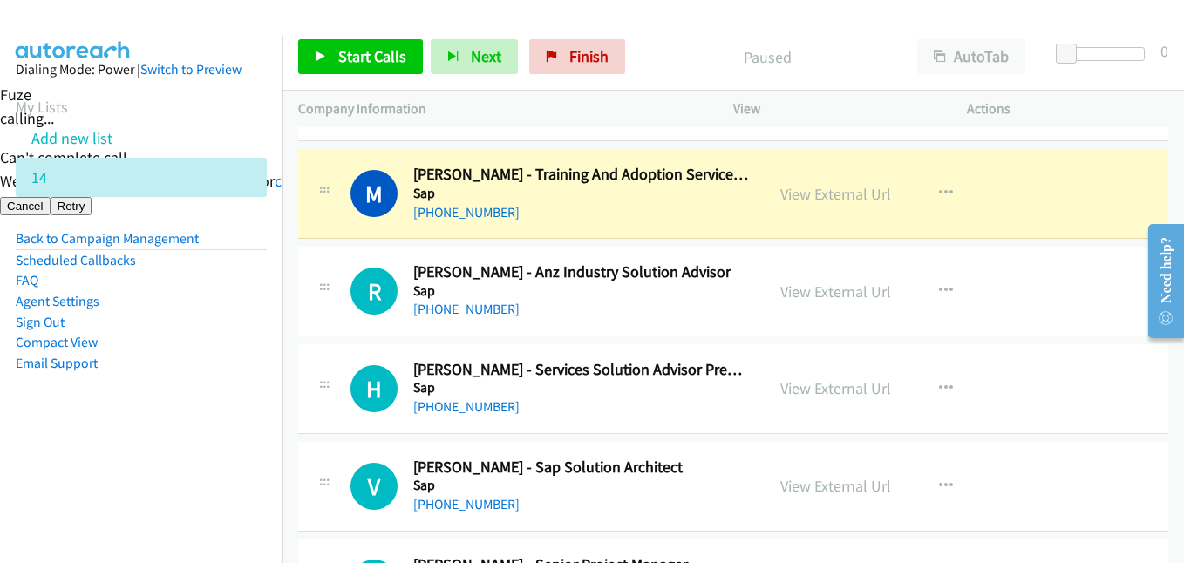
drag, startPoint x: 206, startPoint y: 426, endPoint x: 226, endPoint y: 282, distance: 146.1
click at [206, 426] on aside "Dialing Mode: Power | Switch to Preview My Lists Add new list 14 Back to Campai…" at bounding box center [141, 244] width 283 height 417
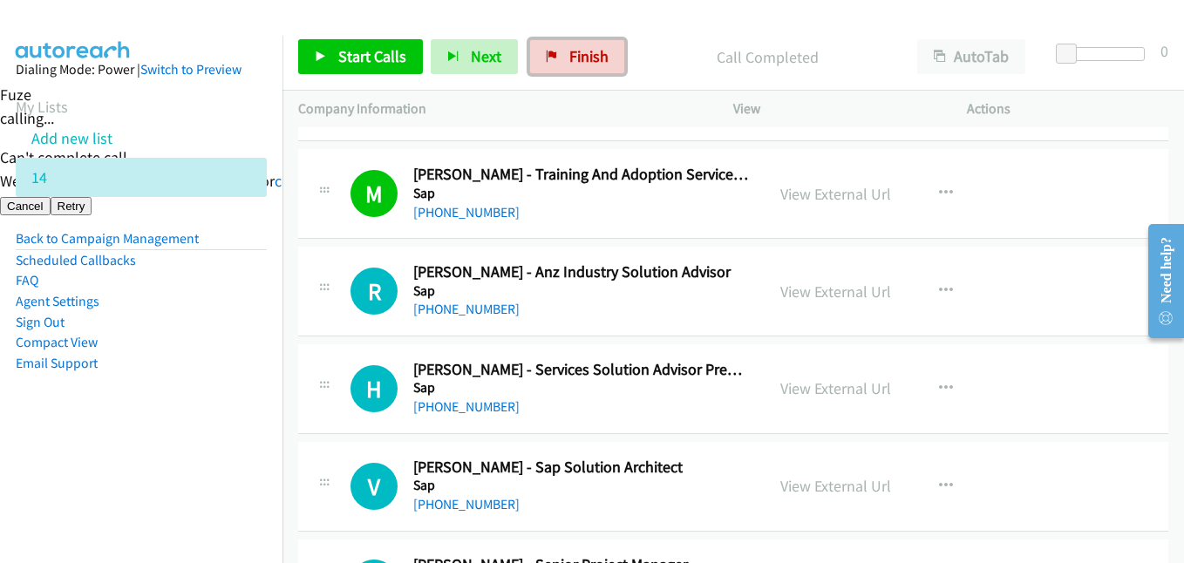
click at [576, 62] on span "Finish" at bounding box center [588, 56] width 39 height 20
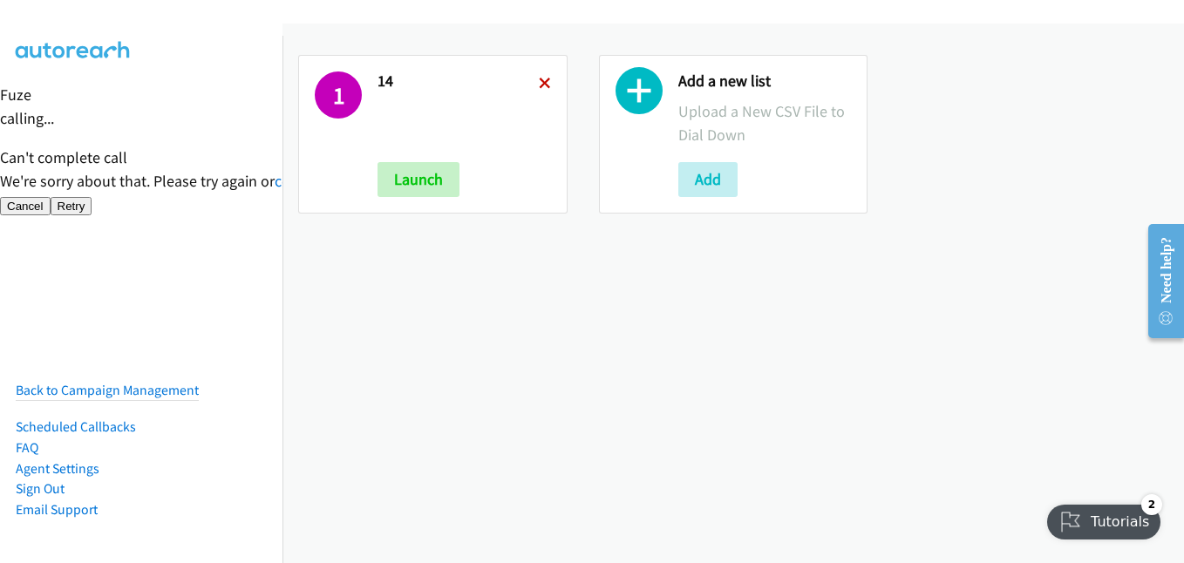
click at [540, 89] on icon at bounding box center [545, 84] width 12 height 12
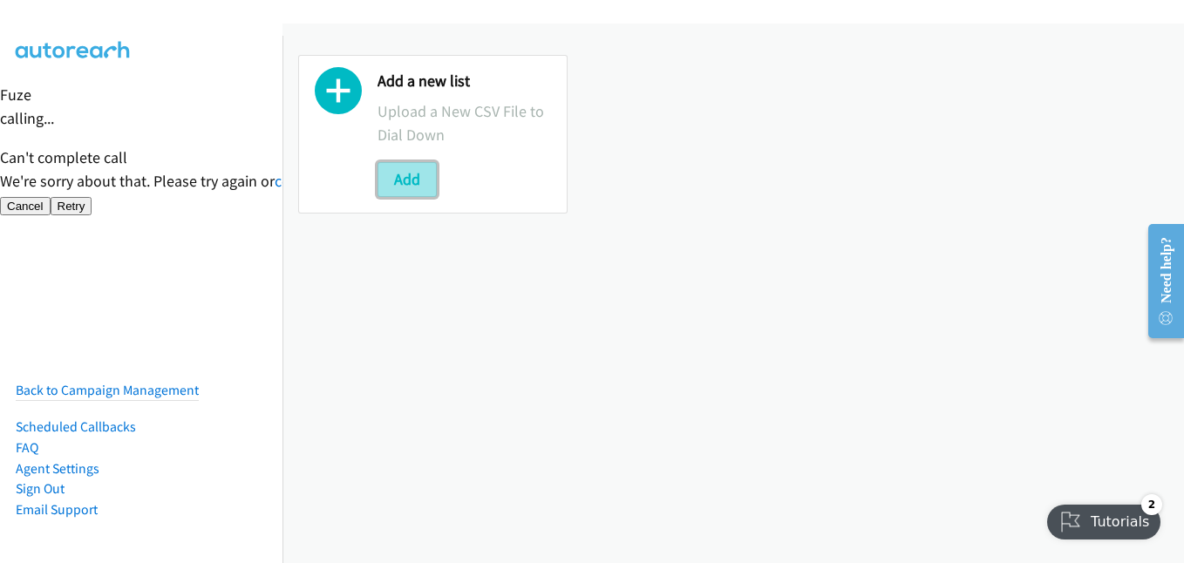
click at [416, 162] on button "Add" at bounding box center [407, 179] width 59 height 35
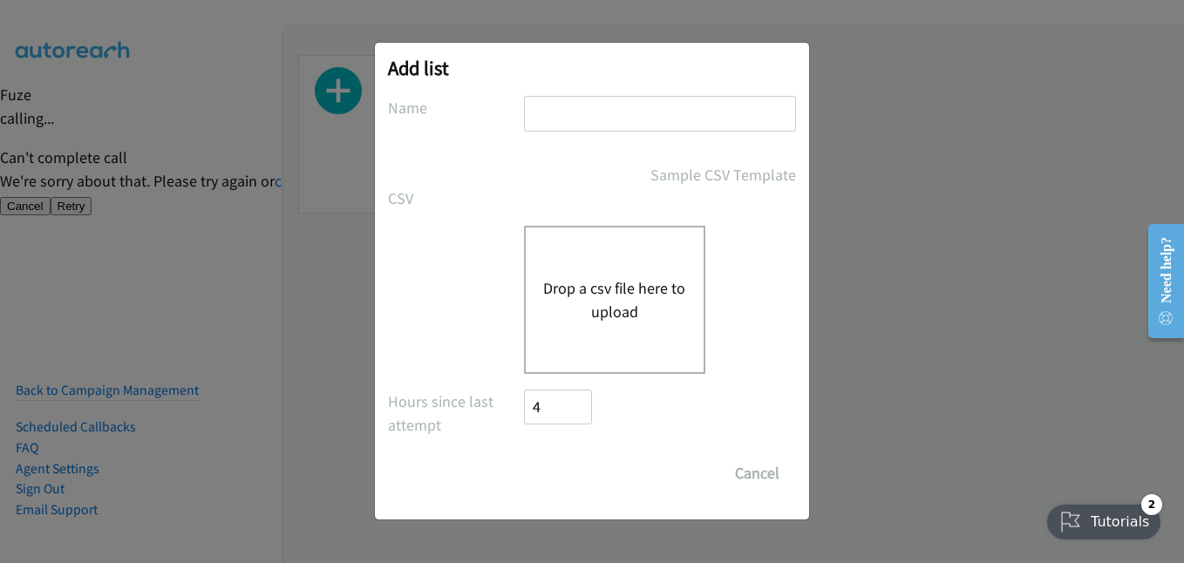
click at [627, 303] on button "Drop a csv file here to upload" at bounding box center [614, 299] width 143 height 47
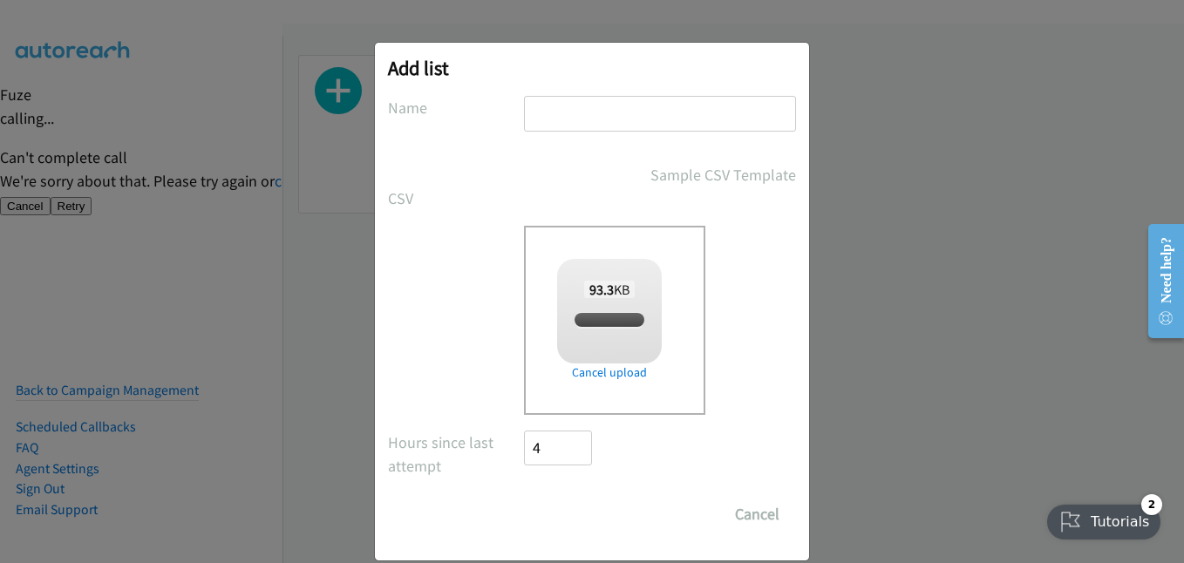
click at [630, 110] on input "text" at bounding box center [660, 114] width 272 height 36
checkbox input "true"
type input "14"
click at [579, 519] on input "Save List" at bounding box center [570, 514] width 92 height 35
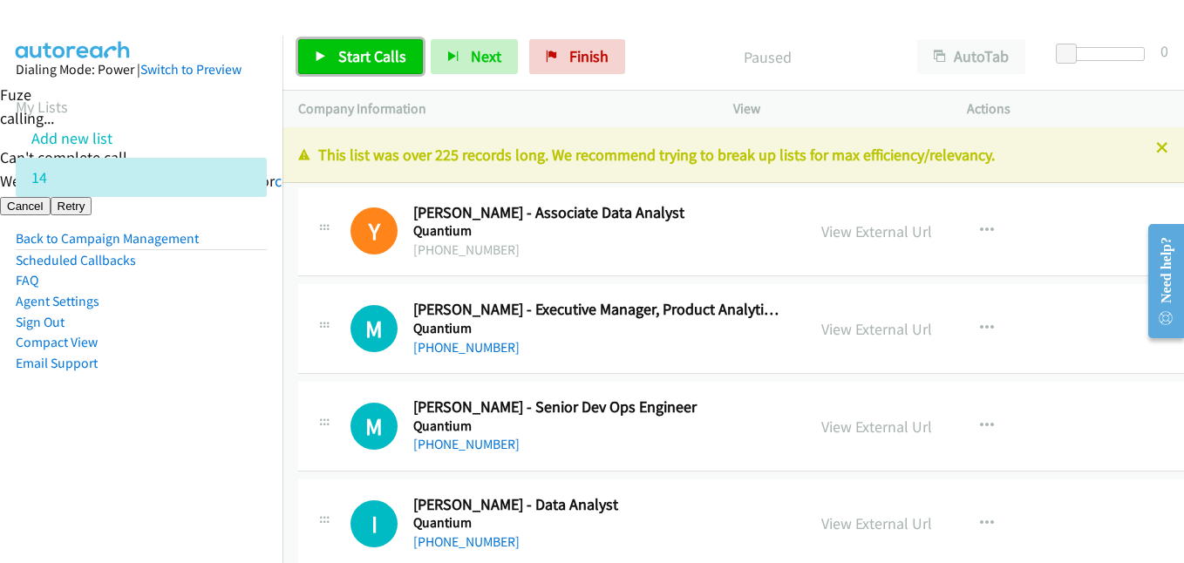
click at [362, 65] on span "Start Calls" at bounding box center [372, 56] width 68 height 20
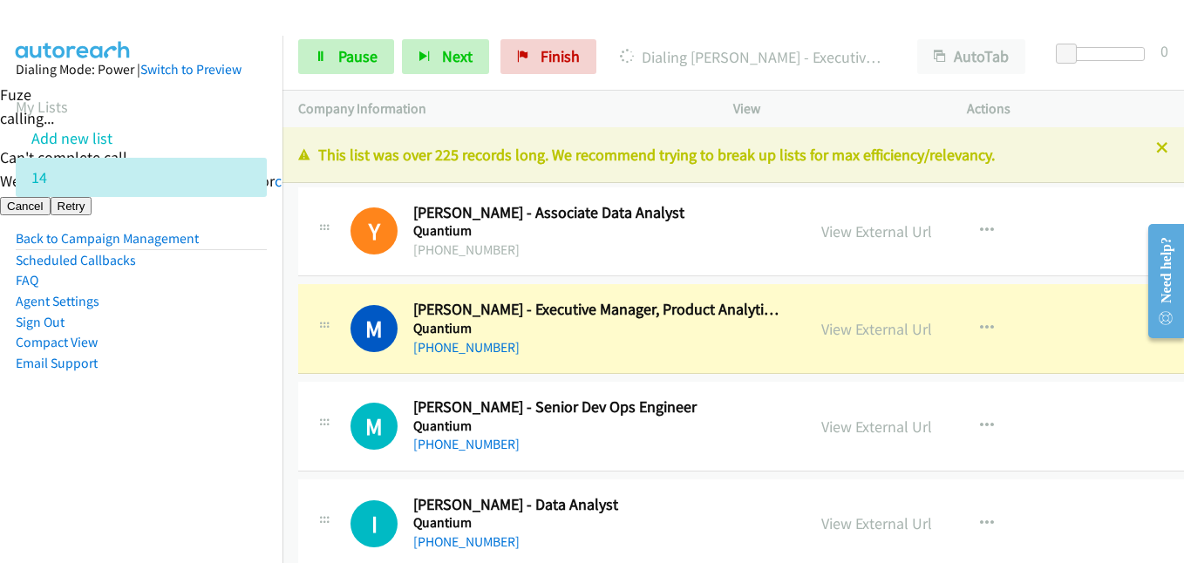
click at [257, 406] on aside "Dialing Mode: Power | Switch to Preview My Lists Add new list 14 Back to Campai…" at bounding box center [141, 244] width 283 height 417
click at [96, 479] on nav "Dialing Mode: Power | Switch to Preview My Lists Add new list 14 Back to Campai…" at bounding box center [141, 317] width 283 height 563
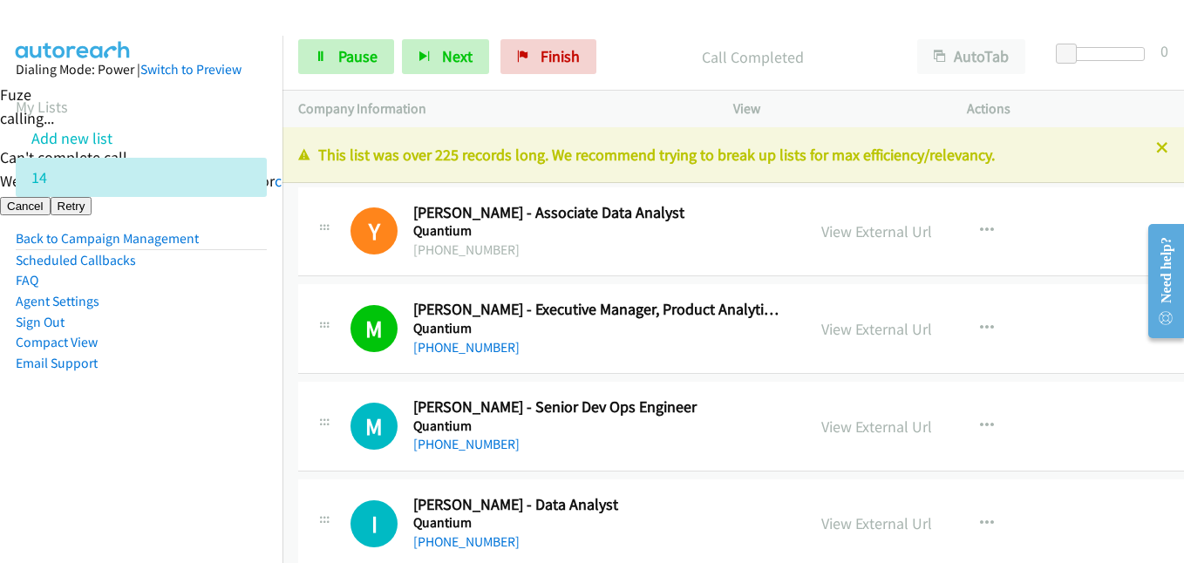
click at [208, 444] on aside "Dialing Mode: Power | Switch to Preview My Lists Add new list 14 Back to Campai…" at bounding box center [141, 244] width 283 height 417
click at [186, 410] on aside "Dialing Mode: Power | Switch to Preview My Lists Add new list 14 Back to Campai…" at bounding box center [141, 244] width 283 height 417
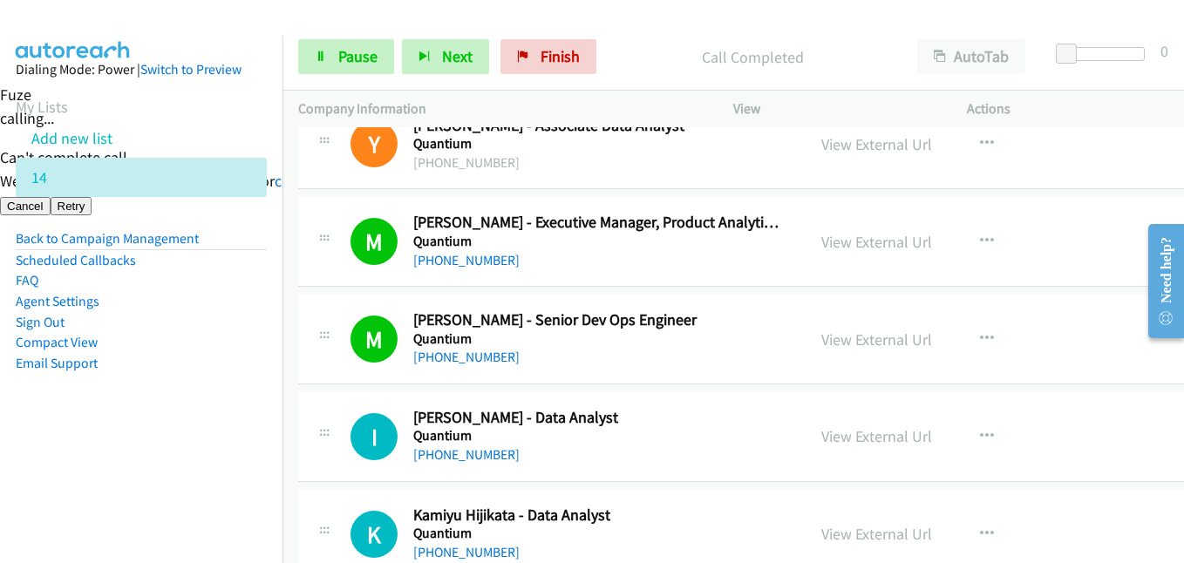
click at [178, 453] on nav "Dialing Mode: Power | Switch to Preview My Lists Add new list 14 Back to Campai…" at bounding box center [141, 317] width 283 height 563
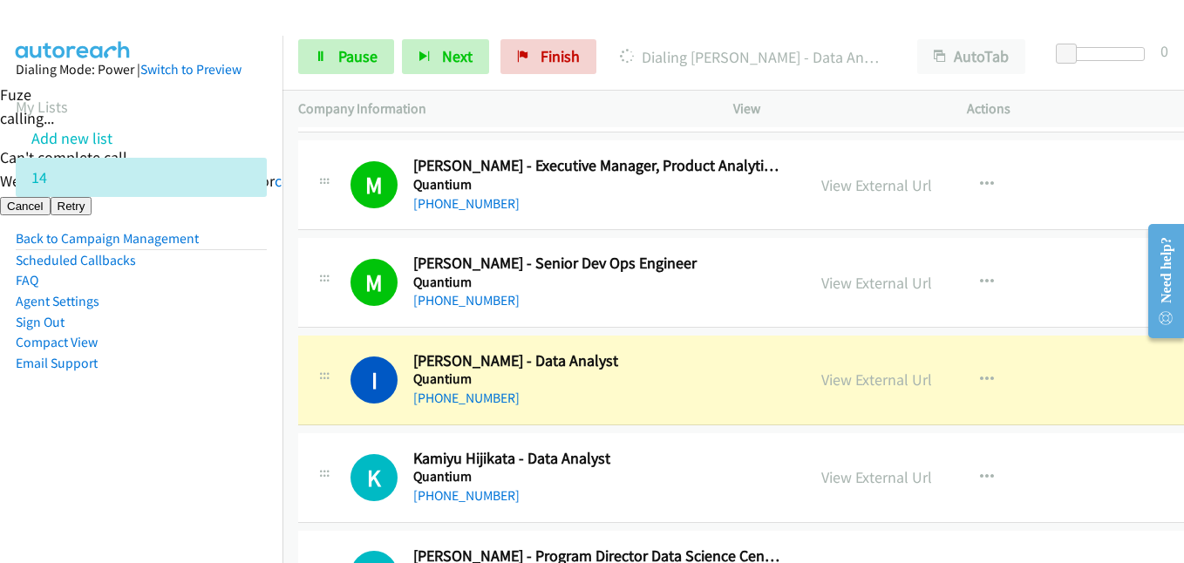
scroll to position [174, 0]
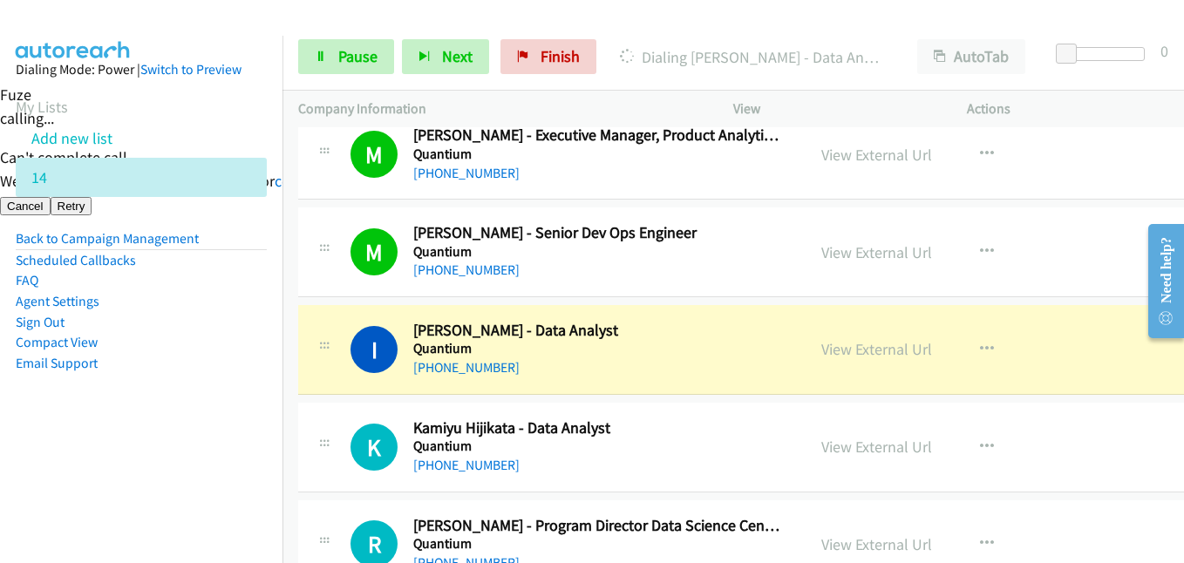
click at [138, 451] on aside "Dialing Mode: Power | Switch to Preview My Lists Add new list 14 Back to Campai…" at bounding box center [141, 244] width 283 height 417
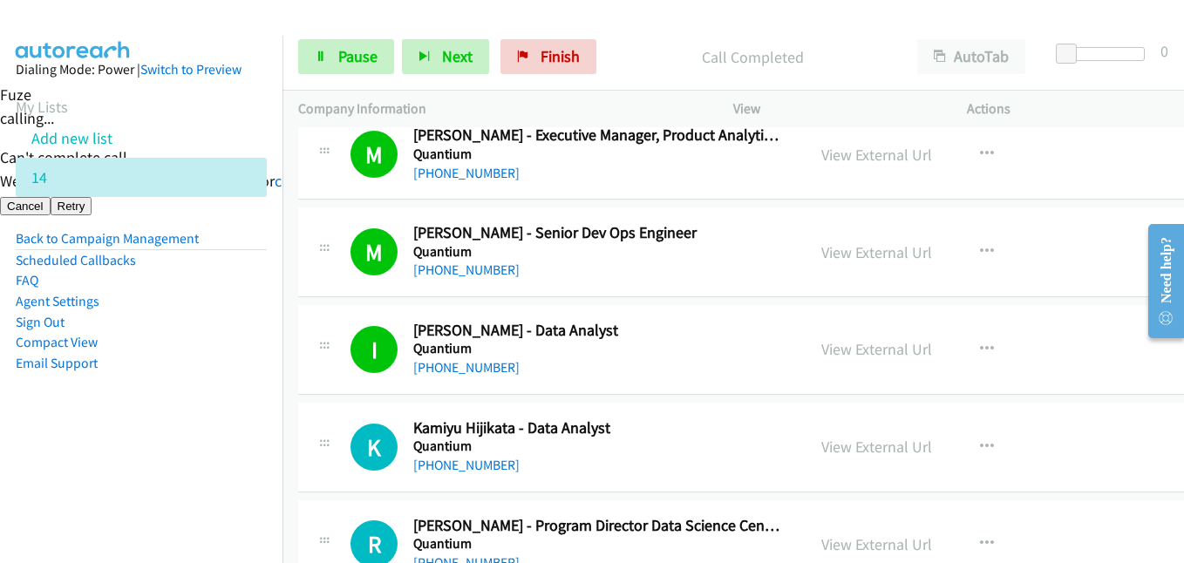
click at [204, 413] on aside "Dialing Mode: Power | Switch to Preview My Lists Add new list 14 Back to Campai…" at bounding box center [141, 244] width 283 height 417
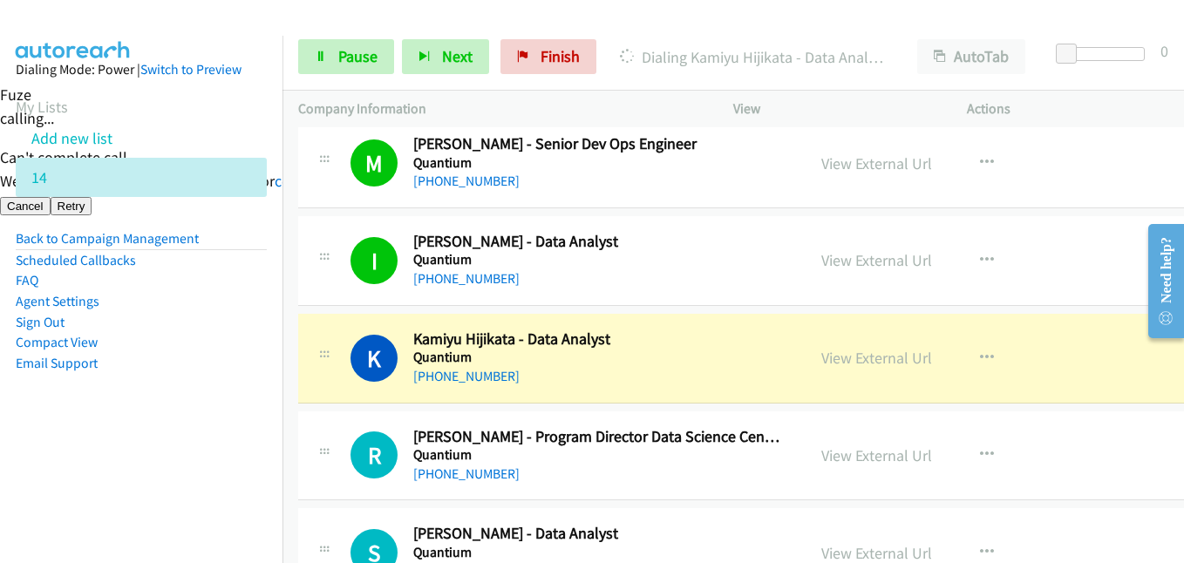
scroll to position [349, 0]
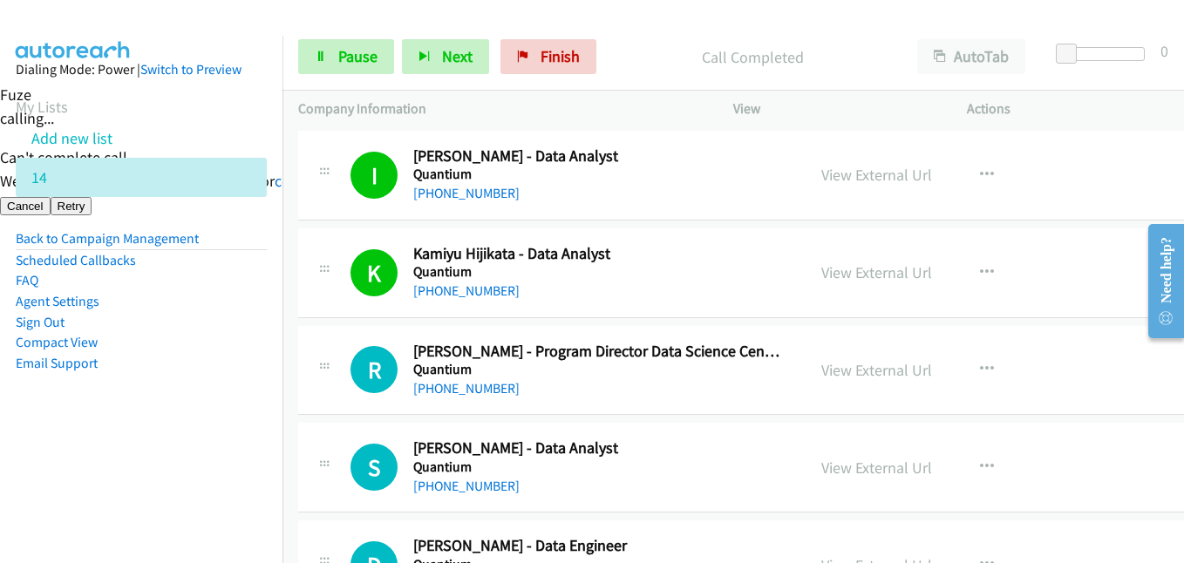
click at [193, 427] on aside "Dialing Mode: Power | Switch to Preview My Lists Add new list 14 Back to Campai…" at bounding box center [141, 244] width 283 height 417
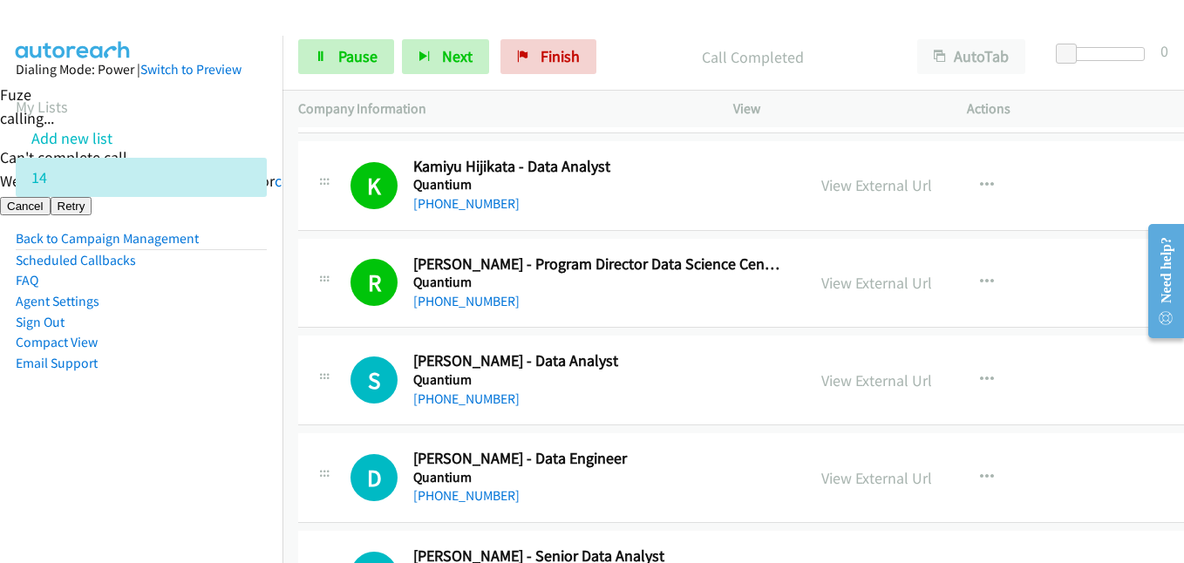
drag, startPoint x: 265, startPoint y: 398, endPoint x: 300, endPoint y: 386, distance: 36.7
click at [265, 398] on aside "Dialing Mode: Power | Switch to Preview My Lists Add new list 14 Back to Campai…" at bounding box center [141, 244] width 283 height 417
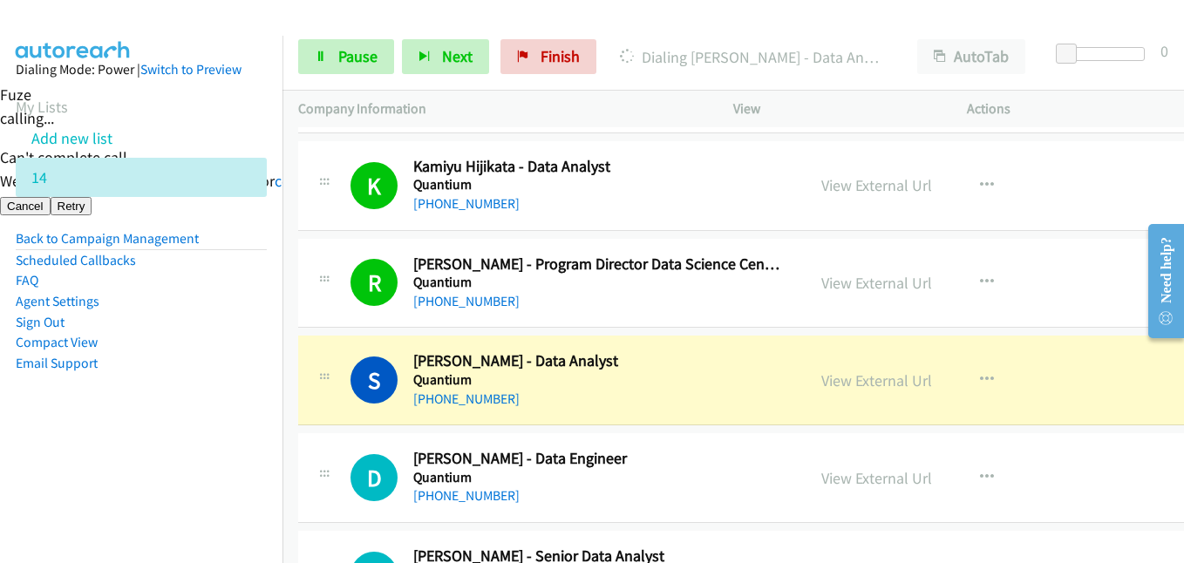
click at [160, 455] on nav "Dialing Mode: Power | Switch to Preview My Lists Add new list 14 Back to Campai…" at bounding box center [141, 317] width 283 height 563
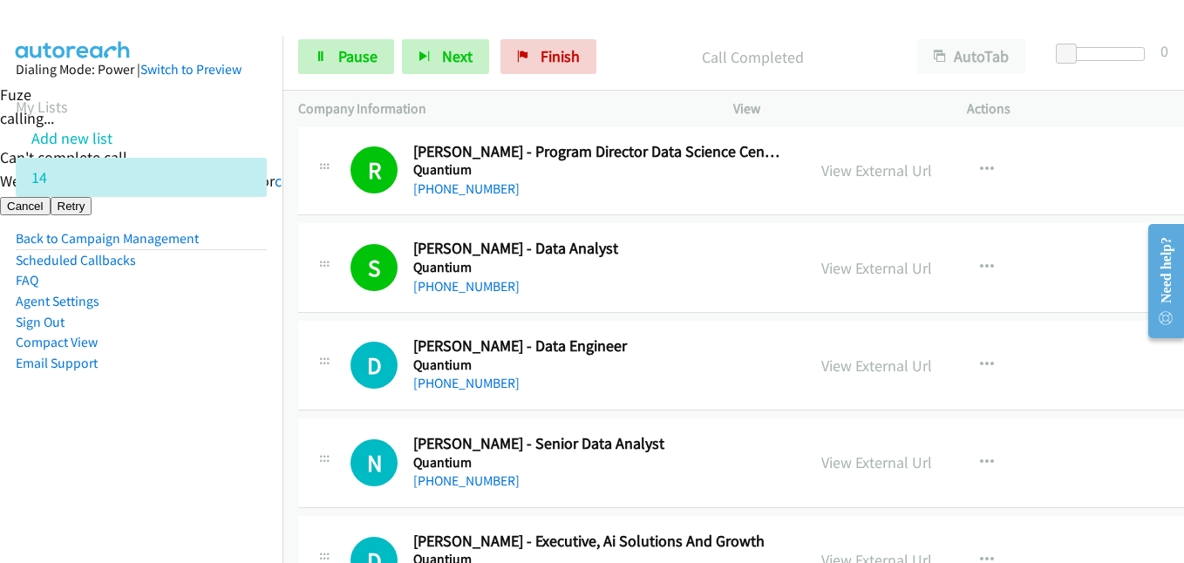
scroll to position [698, 0]
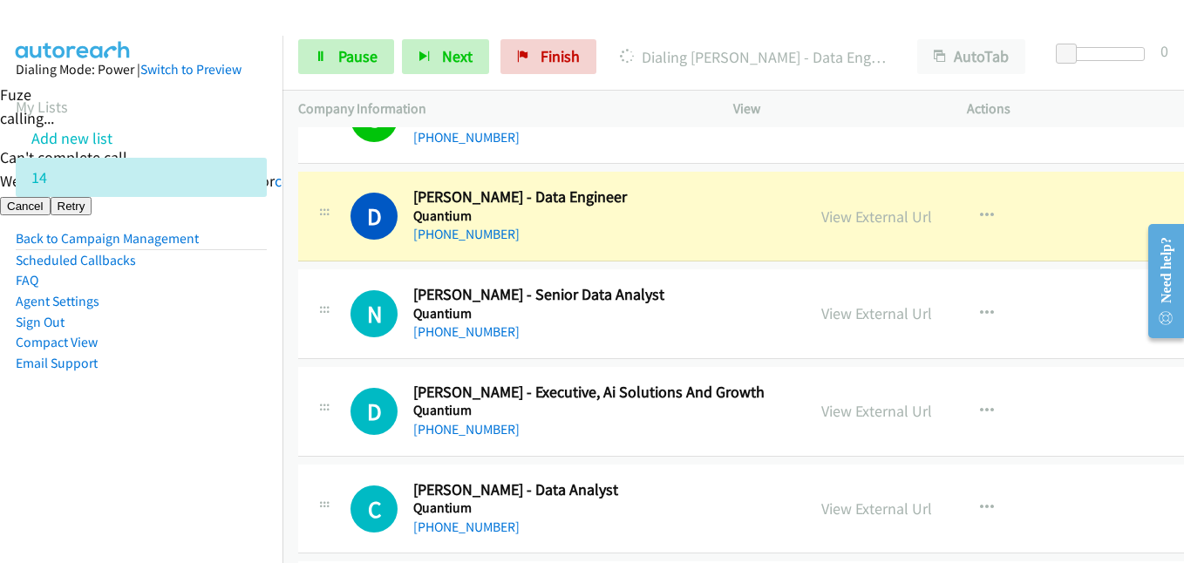
click at [177, 421] on aside "Dialing Mode: Power | Switch to Preview My Lists Add new list 14 Back to Campai…" at bounding box center [141, 244] width 283 height 417
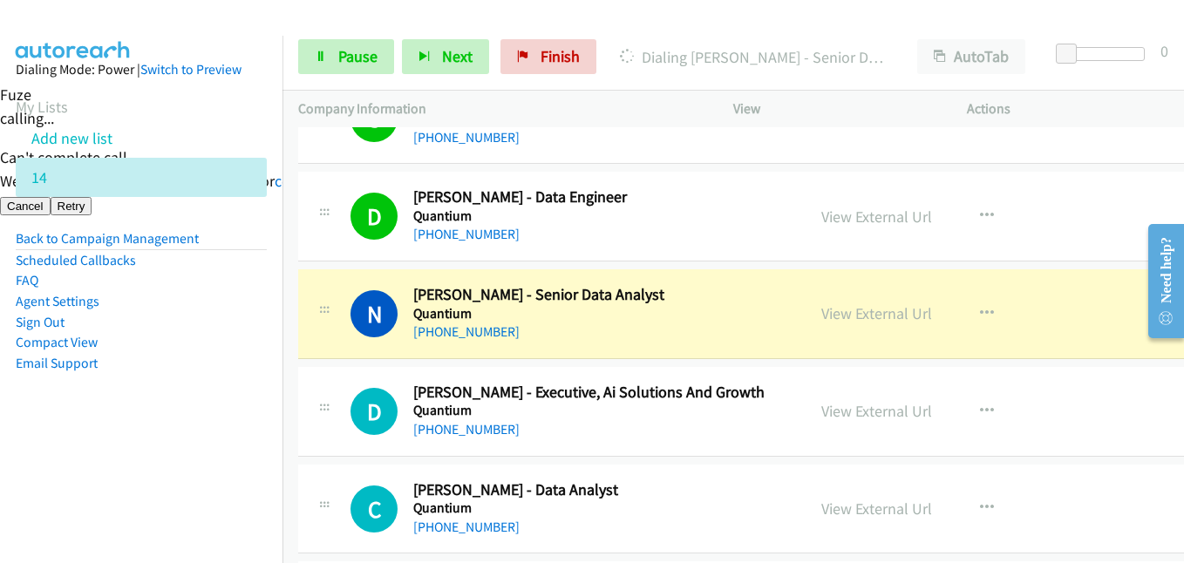
click at [265, 380] on aside "Dialing Mode: Power | Switch to Preview My Lists Add new list 14 Back to Campai…" at bounding box center [141, 244] width 283 height 417
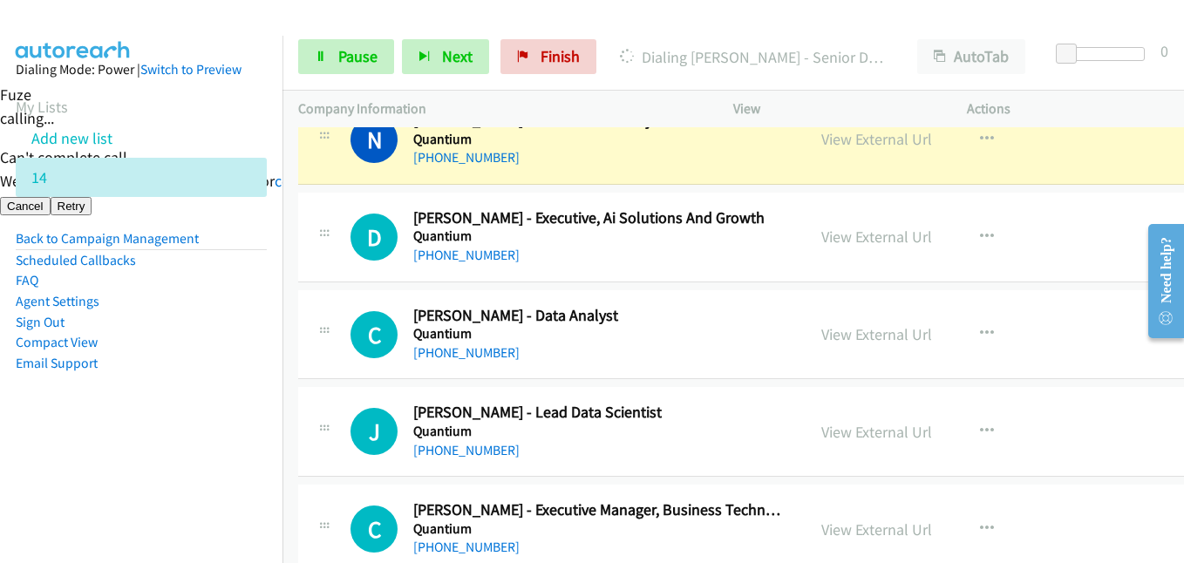
scroll to position [785, 0]
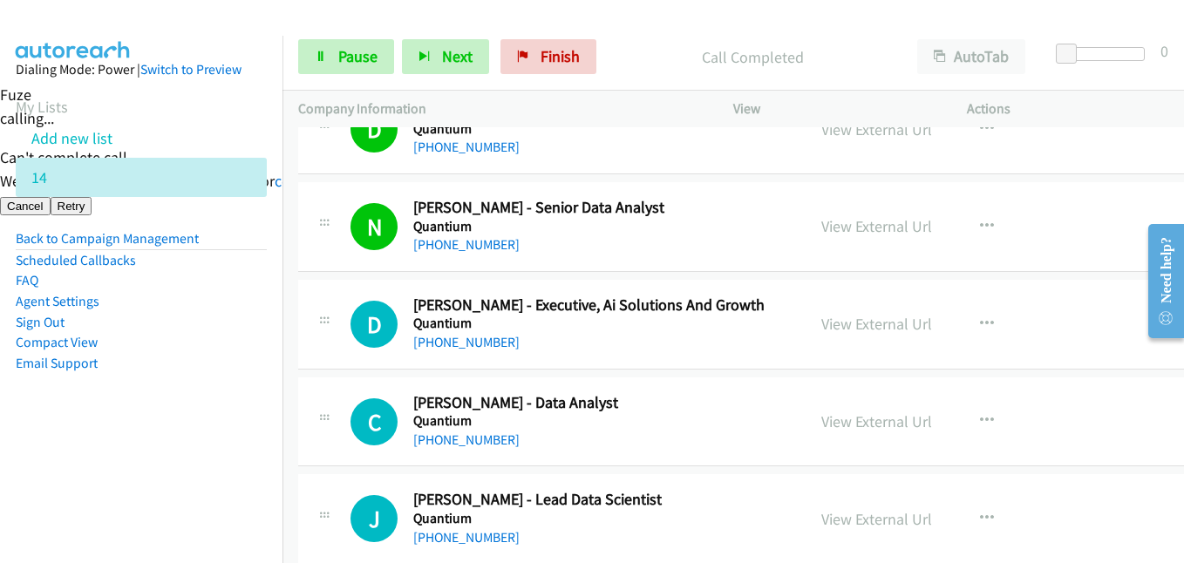
click at [229, 366] on li "Email Support" at bounding box center [141, 363] width 251 height 21
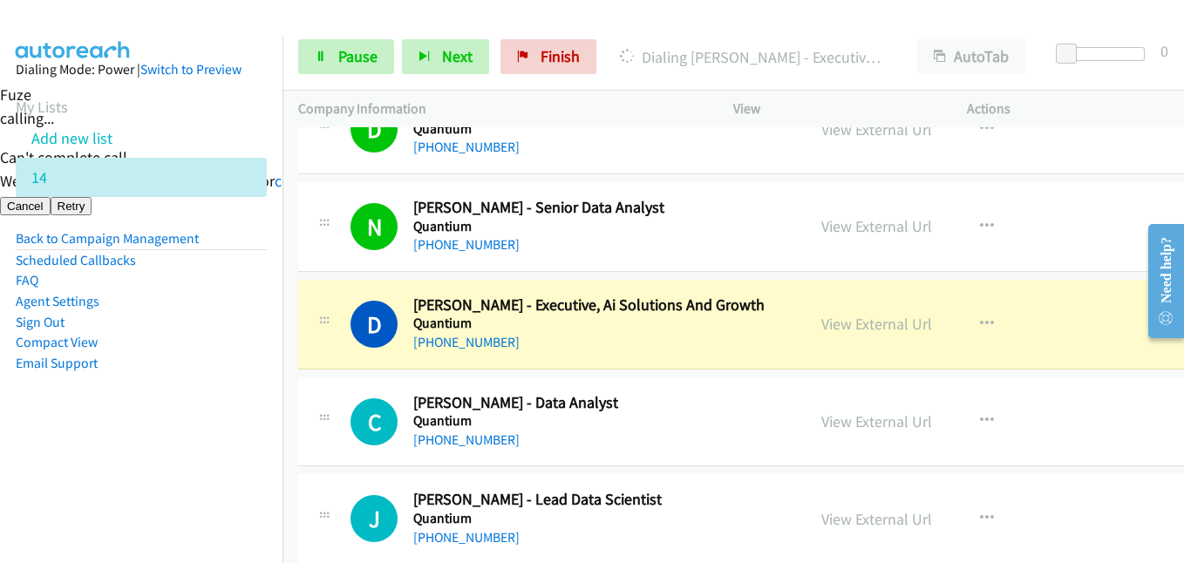
drag, startPoint x: 177, startPoint y: 420, endPoint x: 273, endPoint y: 419, distance: 95.9
click at [177, 420] on aside "Dialing Mode: Power | Switch to Preview My Lists Add new list 14 Back to Campai…" at bounding box center [141, 244] width 283 height 417
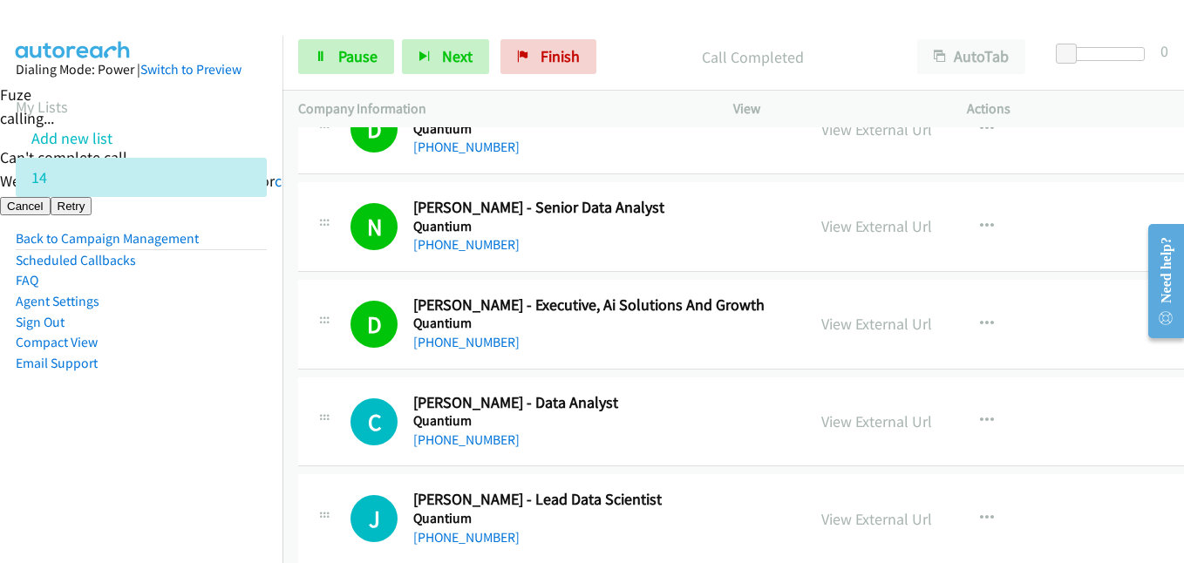
scroll to position [872, 0]
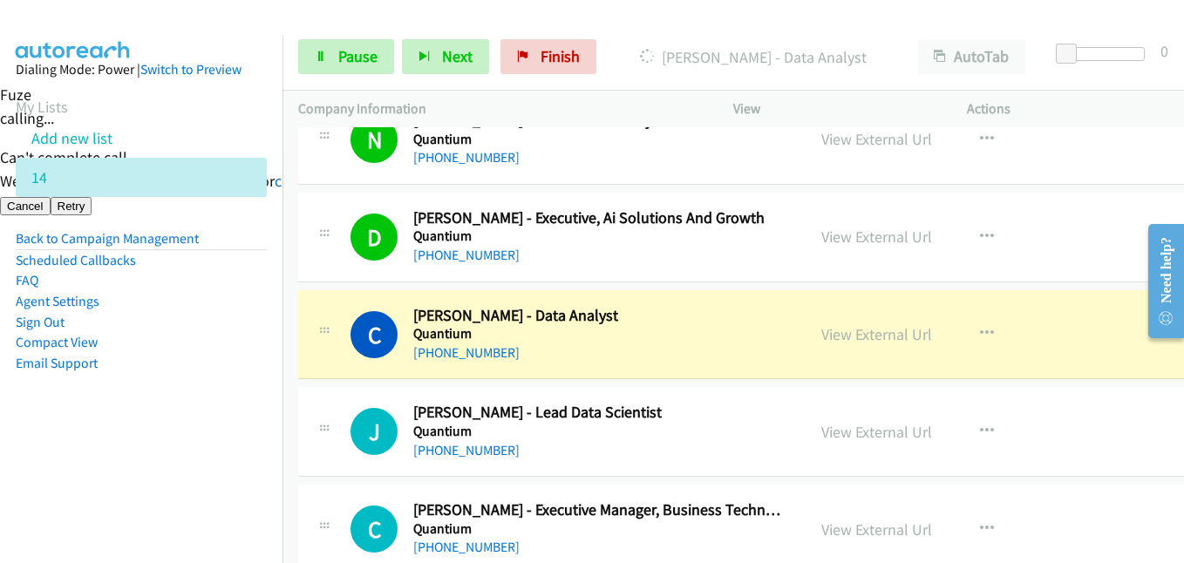
click at [254, 410] on aside "Dialing Mode: Power | Switch to Preview My Lists Add new list 14 Back to Campai…" at bounding box center [141, 244] width 283 height 417
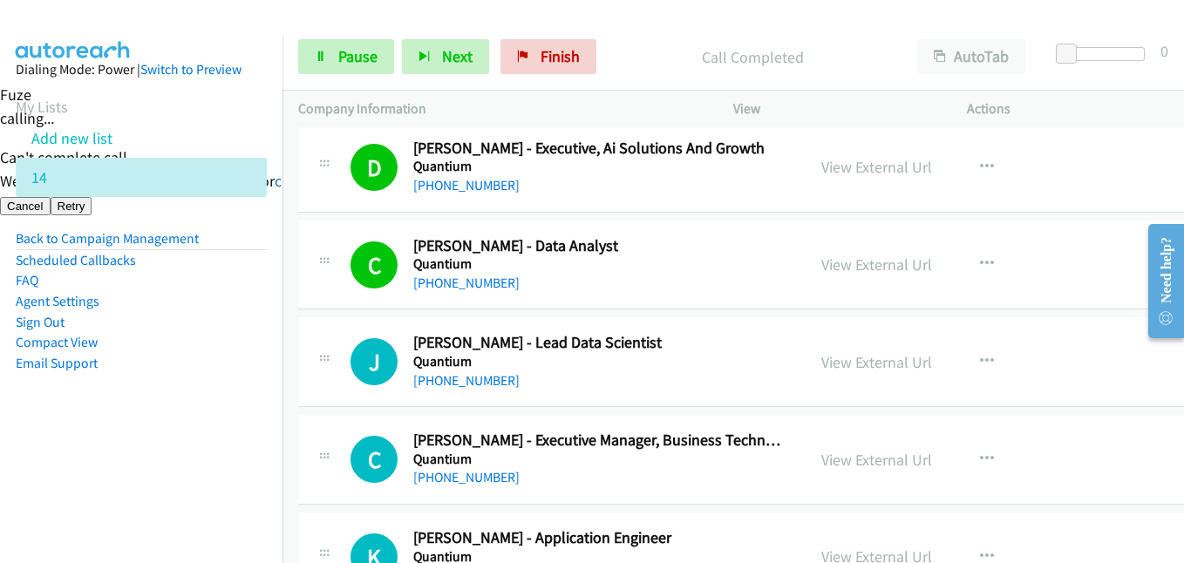
scroll to position [1046, 0]
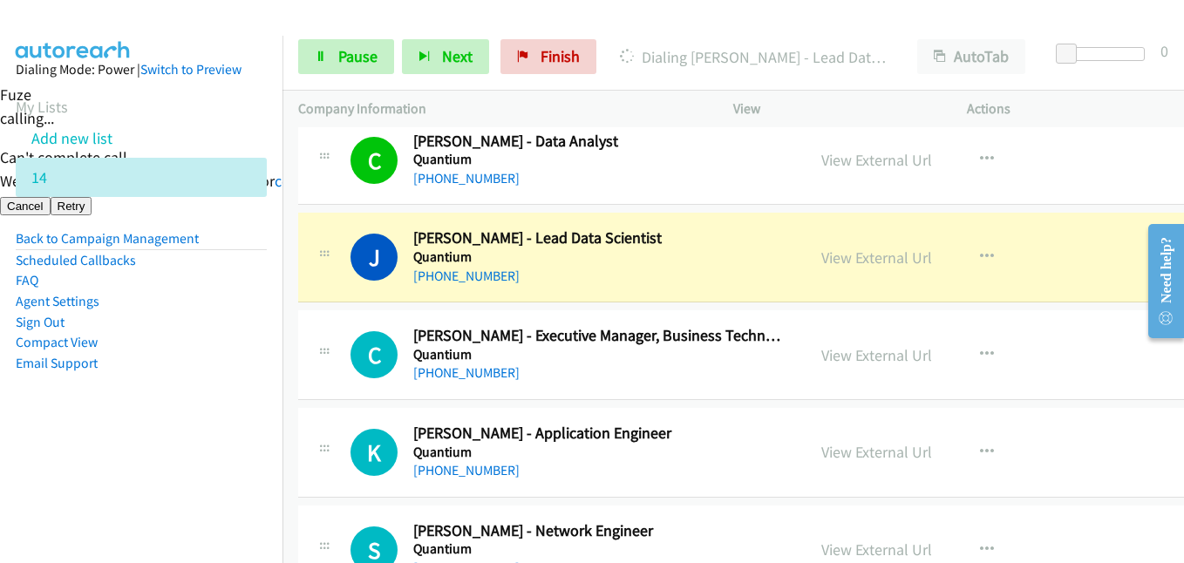
click at [191, 419] on aside "Dialing Mode: Power | Switch to Preview My Lists Add new list 14 Back to Campai…" at bounding box center [141, 244] width 283 height 417
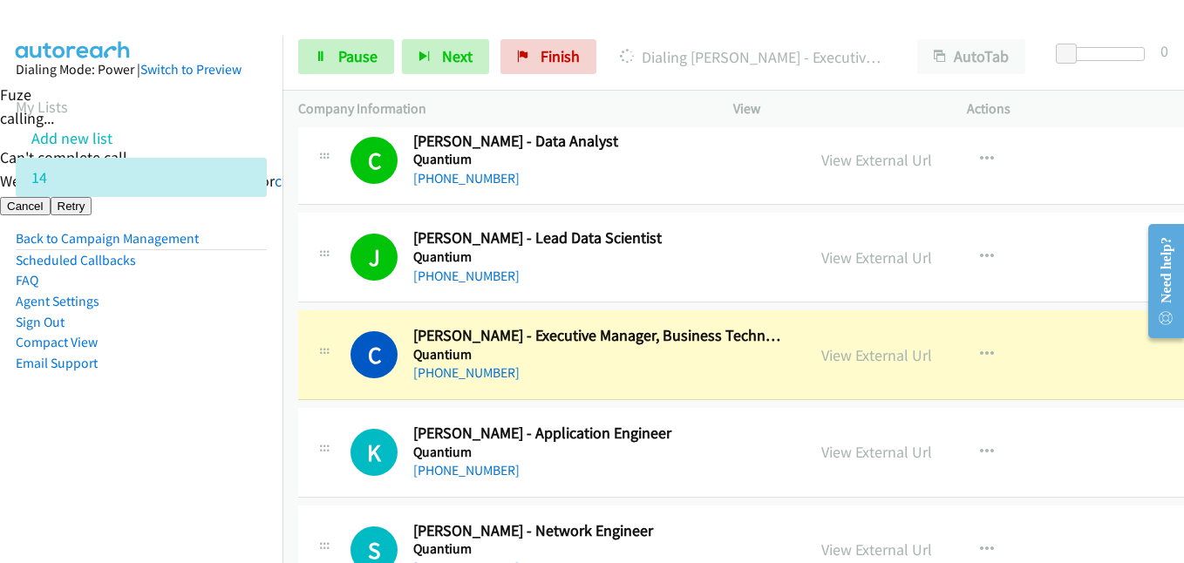
drag, startPoint x: 229, startPoint y: 459, endPoint x: 299, endPoint y: 342, distance: 136.1
click at [236, 447] on nav "Dialing Mode: Power | Switch to Preview My Lists Add new list 14 Back to Campai…" at bounding box center [141, 317] width 283 height 563
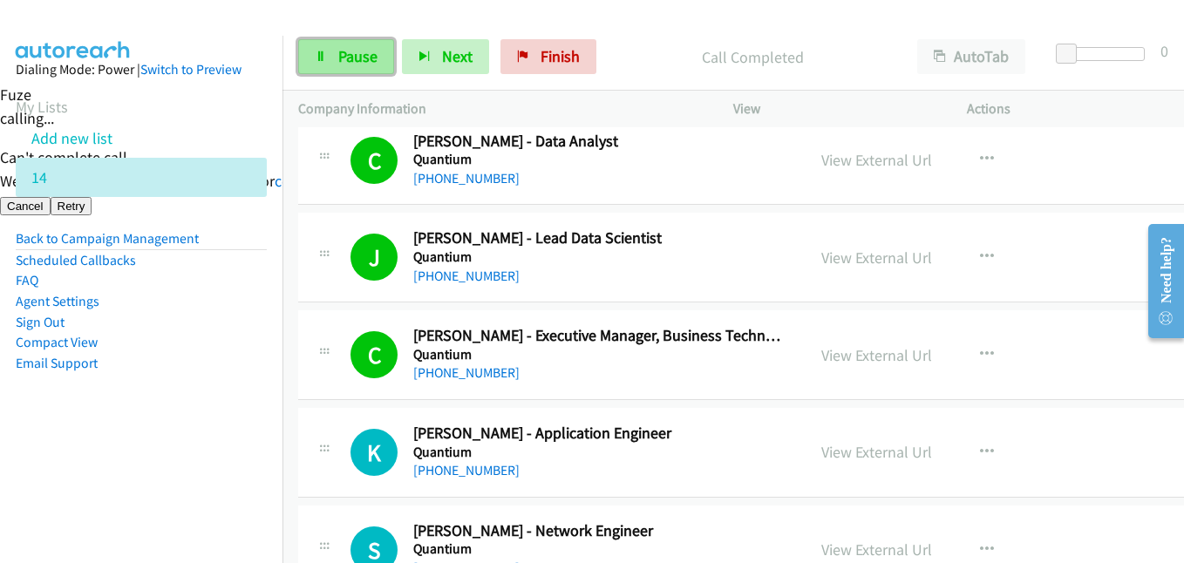
click at [338, 53] on span "Pause" at bounding box center [357, 56] width 39 height 20
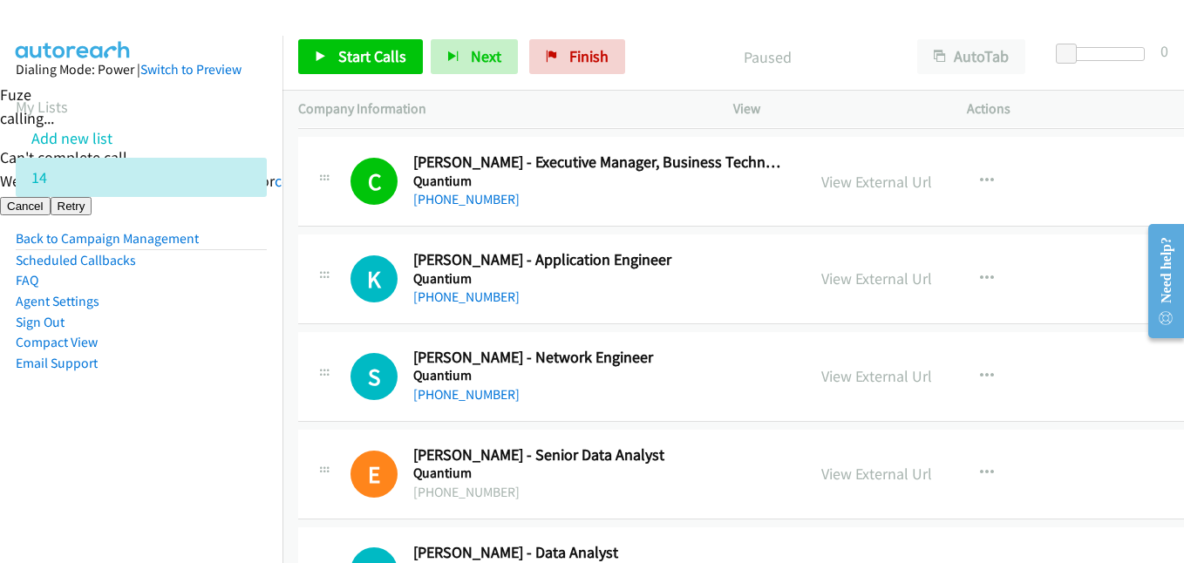
scroll to position [1221, 0]
click at [87, 482] on nav "Dialing Mode: Power | Switch to Preview My Lists Add new list 14 Back to Campai…" at bounding box center [141, 317] width 283 height 563
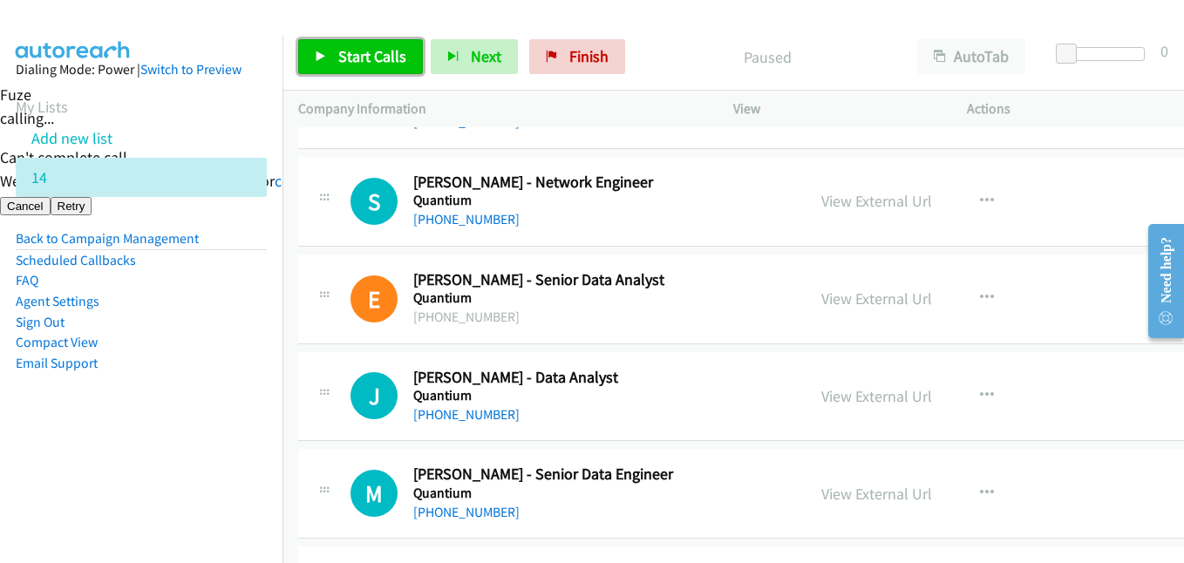
click at [385, 54] on span "Start Calls" at bounding box center [372, 56] width 68 height 20
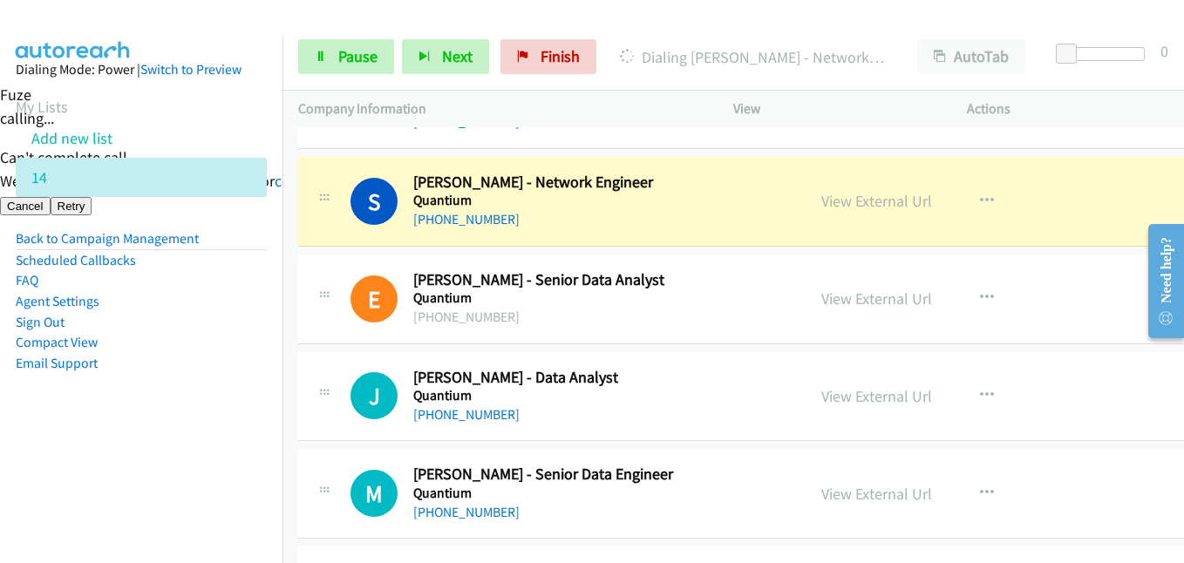
click at [208, 401] on aside "Dialing Mode: Power | Switch to Preview My Lists Add new list 14 Back to Campai…" at bounding box center [141, 244] width 283 height 417
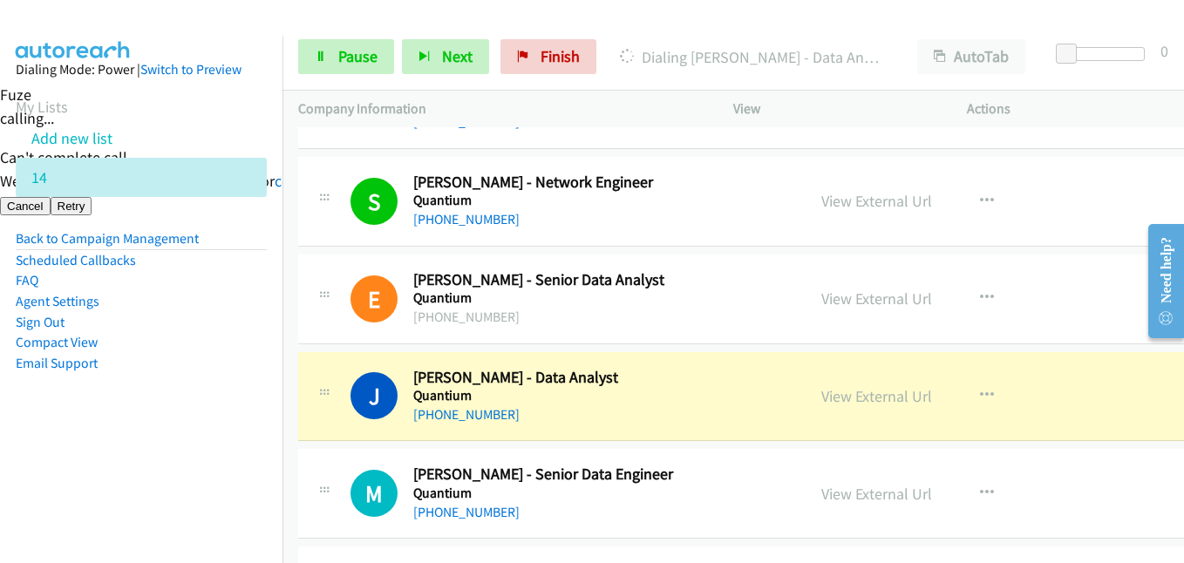
click at [205, 400] on aside "Dialing Mode: Power | Switch to Preview My Lists Add new list 14 Back to Campai…" at bounding box center [141, 244] width 283 height 417
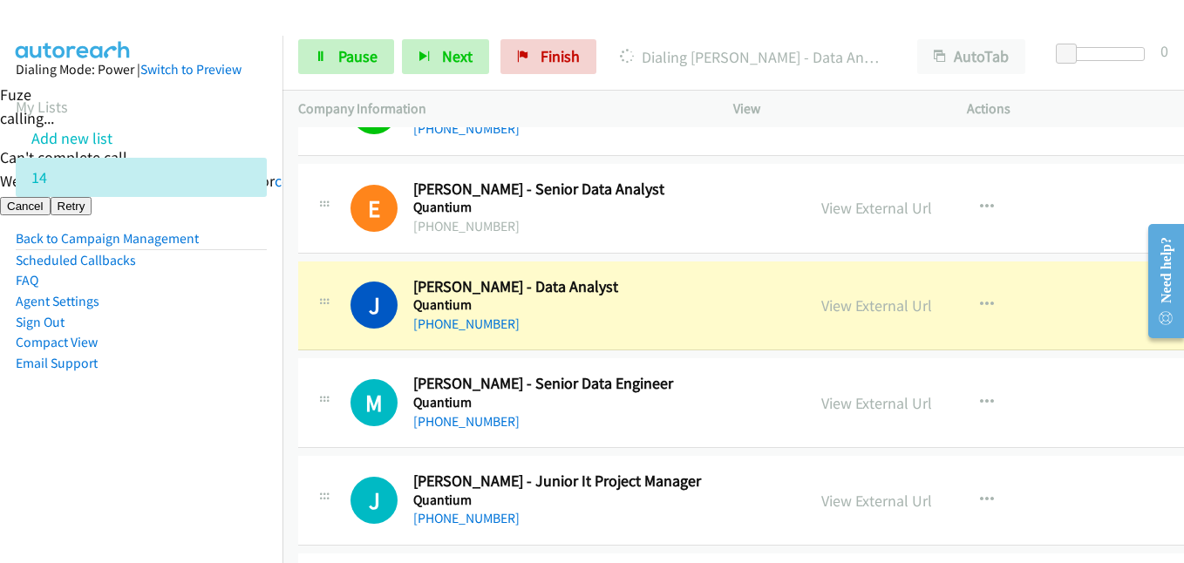
scroll to position [1570, 0]
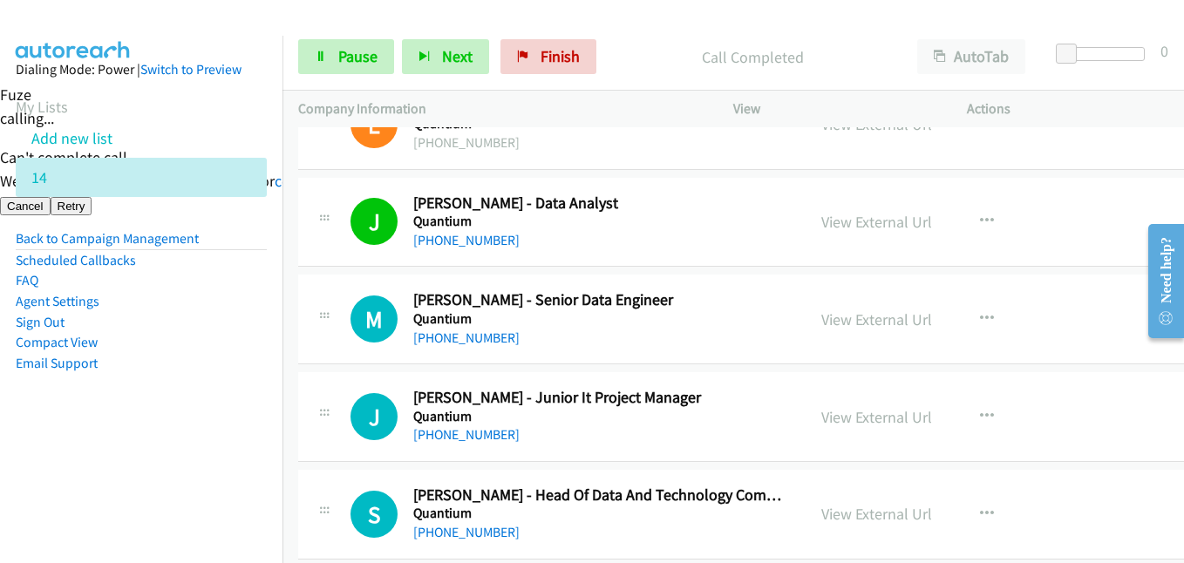
click at [202, 438] on aside "Dialing Mode: Power | Switch to Preview My Lists Add new list 14 Back to Campai…" at bounding box center [141, 244] width 283 height 417
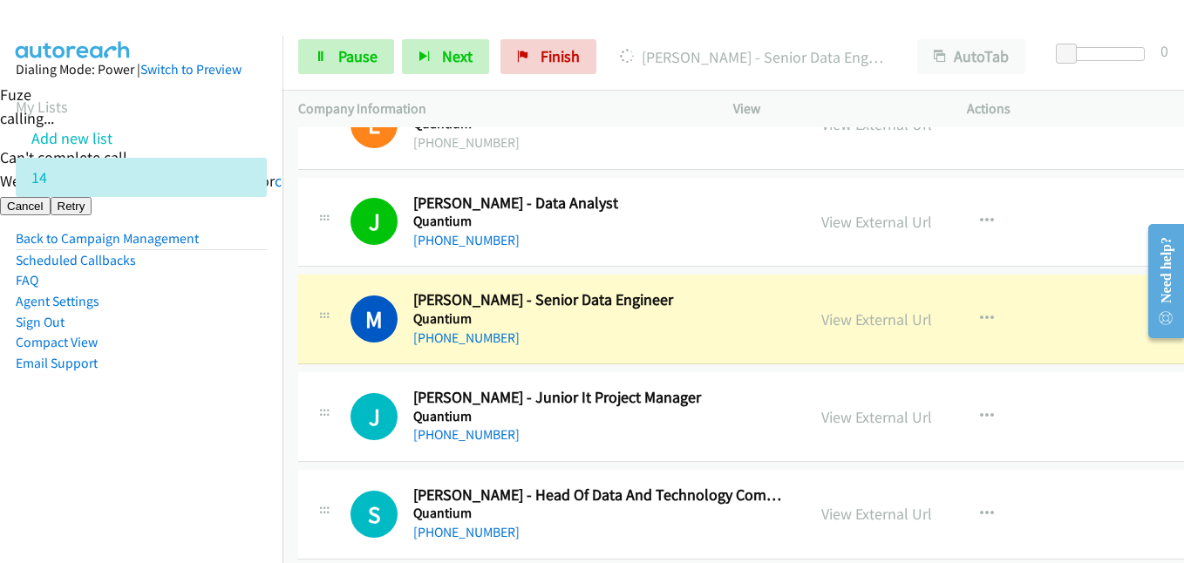
click at [139, 369] on li "Email Support" at bounding box center [141, 363] width 251 height 21
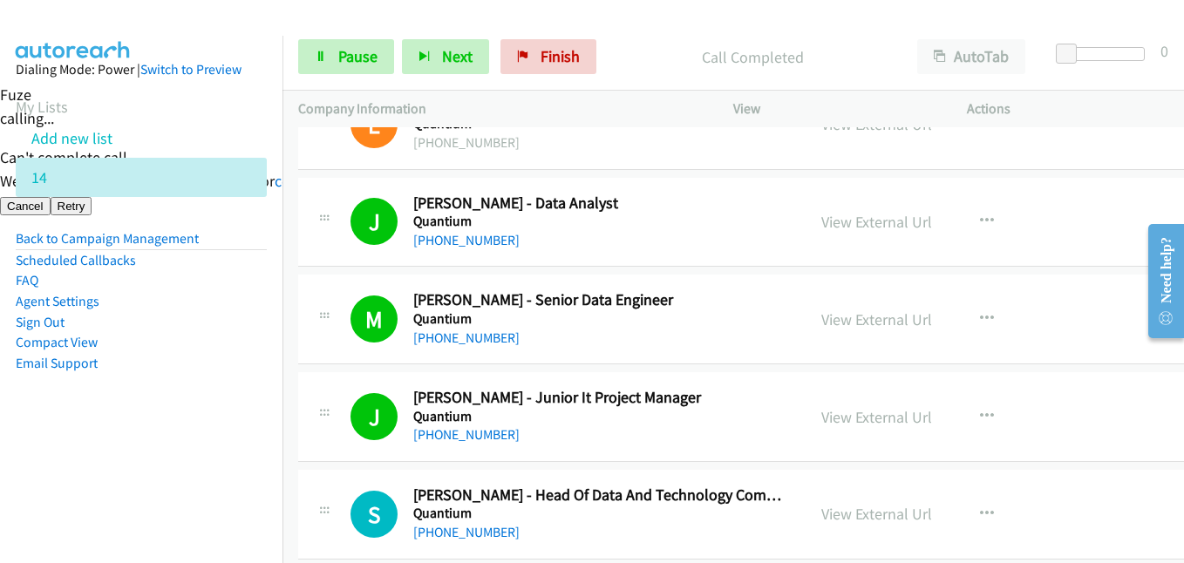
drag, startPoint x: 234, startPoint y: 475, endPoint x: 363, endPoint y: 468, distance: 129.2
click at [234, 475] on nav "Dialing Mode: Power | Switch to Preview My Lists Add new list 14 Back to Campai…" at bounding box center [141, 317] width 283 height 563
click at [222, 409] on aside "Dialing Mode: Power | Switch to Preview My Lists Add new list 14 Back to Campai…" at bounding box center [141, 244] width 283 height 417
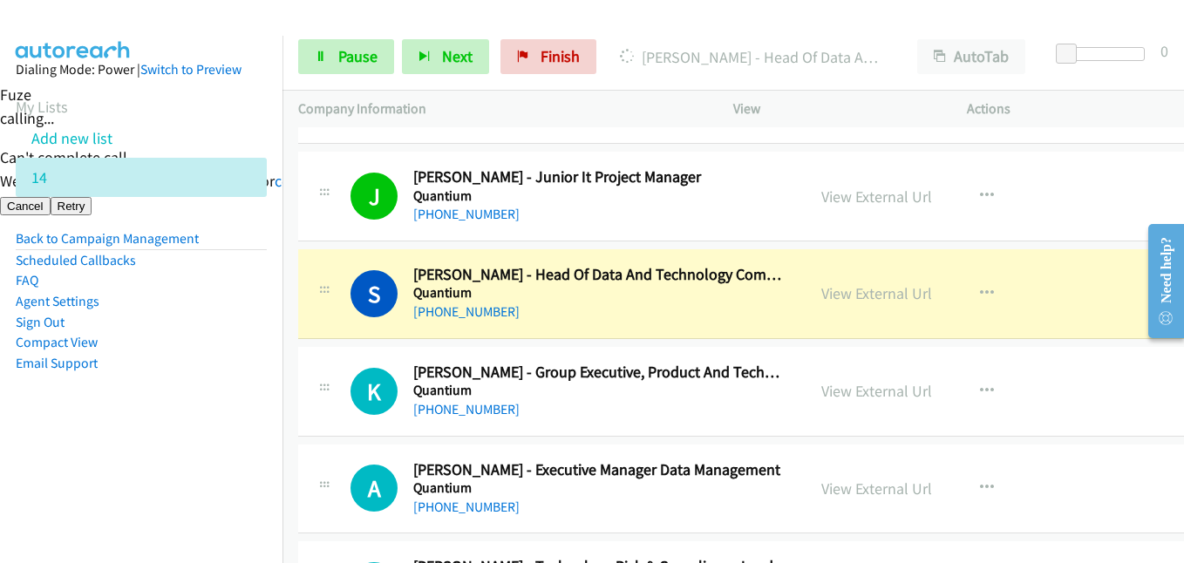
scroll to position [1831, 0]
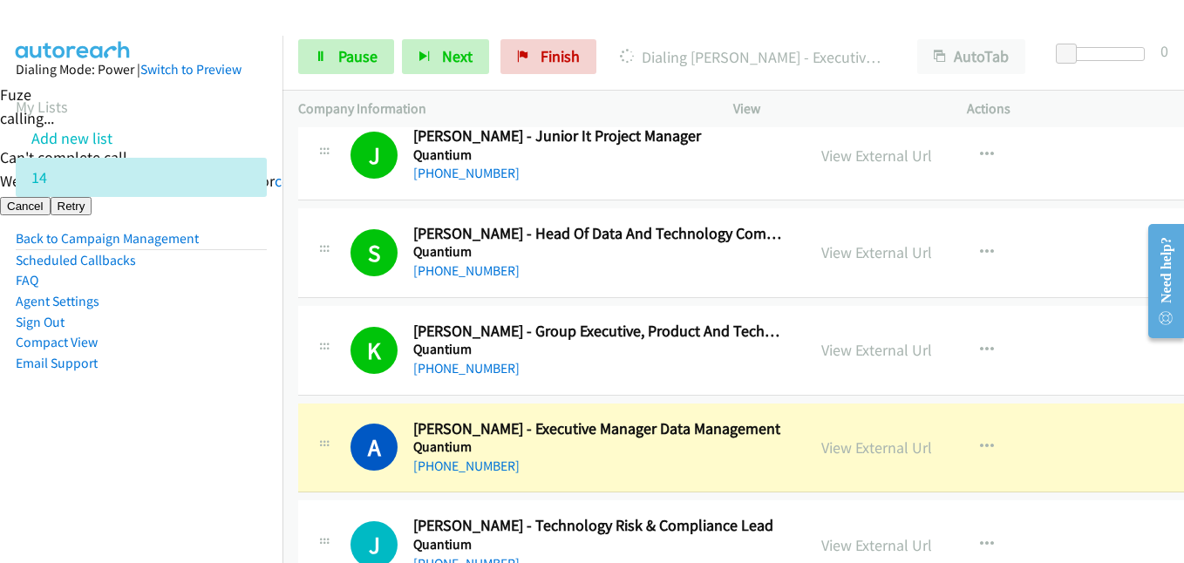
drag, startPoint x: 229, startPoint y: 371, endPoint x: 244, endPoint y: 363, distance: 17.2
click at [229, 371] on li "Email Support" at bounding box center [141, 363] width 251 height 21
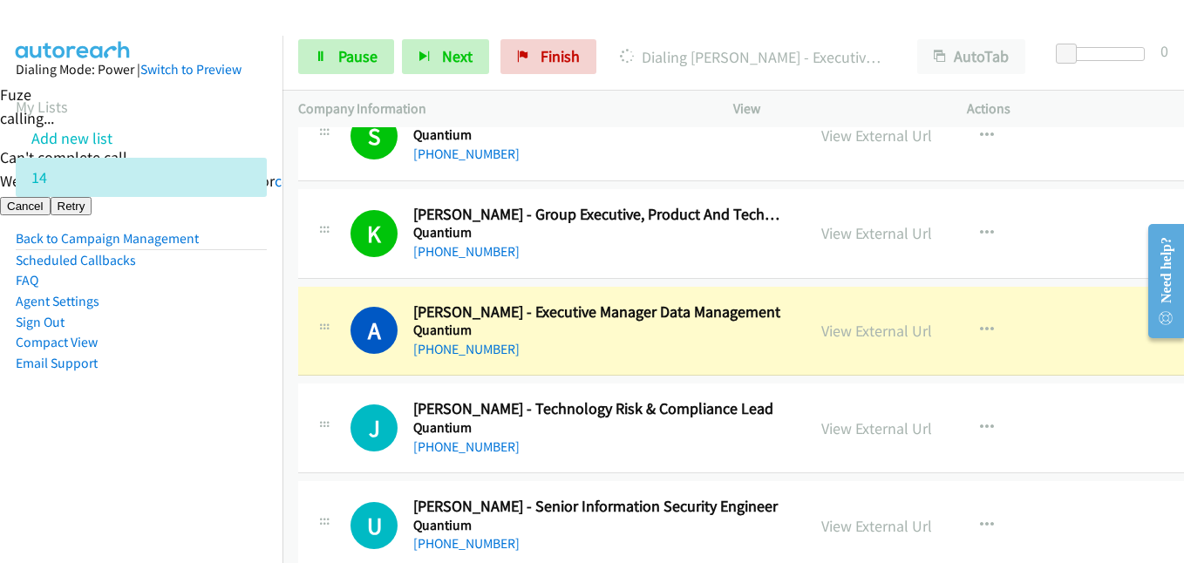
scroll to position [2006, 0]
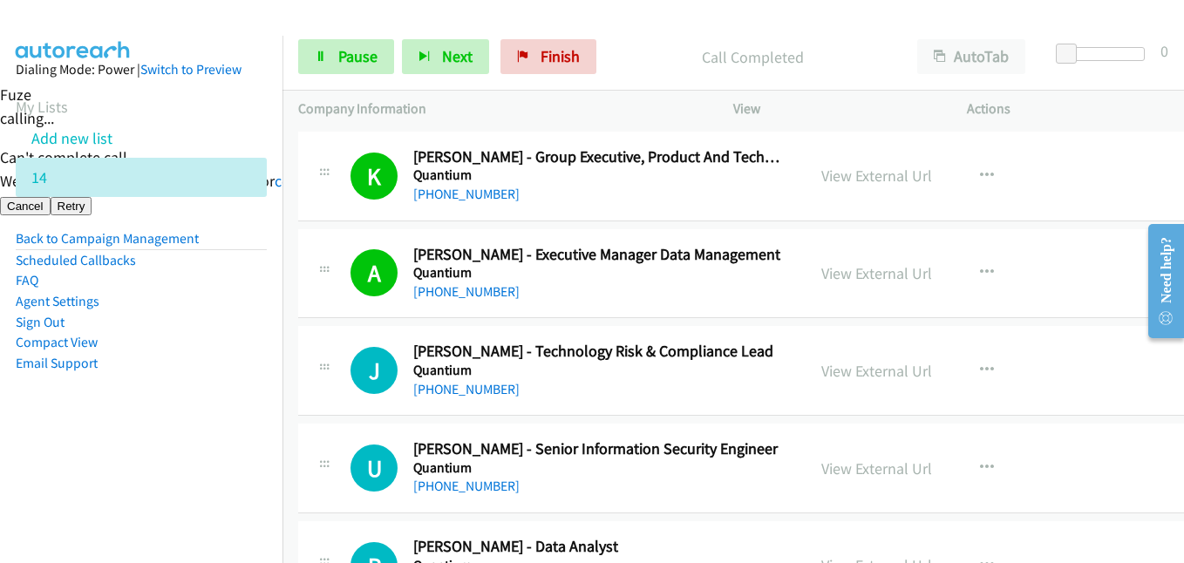
drag, startPoint x: 195, startPoint y: 436, endPoint x: 427, endPoint y: 107, distance: 402.4
click at [195, 435] on aside "Dialing Mode: Power | Switch to Preview My Lists Add new list 14 Back to Campai…" at bounding box center [141, 244] width 283 height 417
click at [362, 44] on link "Pause" at bounding box center [346, 56] width 96 height 35
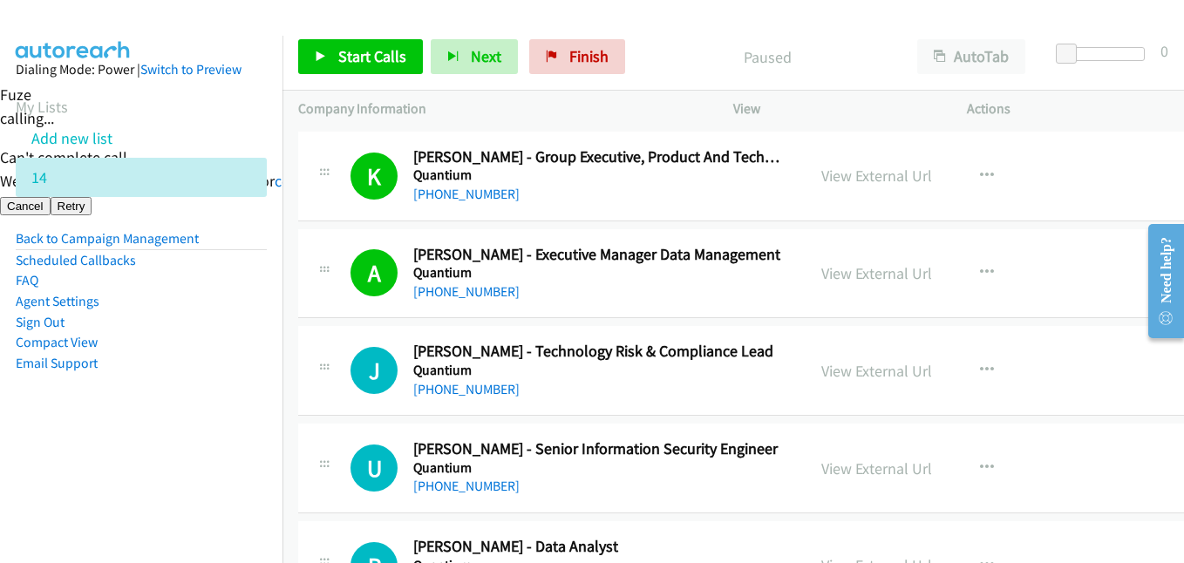
click at [174, 446] on aside "Dialing Mode: Power | Switch to Preview My Lists Add new list 14 Back to Campai…" at bounding box center [141, 244] width 283 height 417
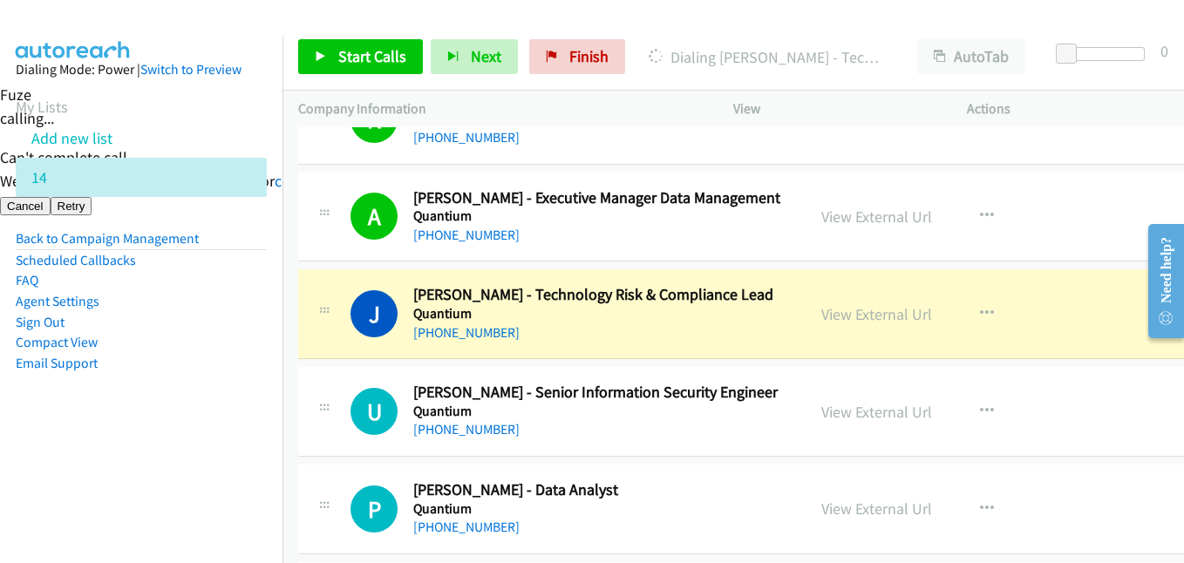
scroll to position [2093, 0]
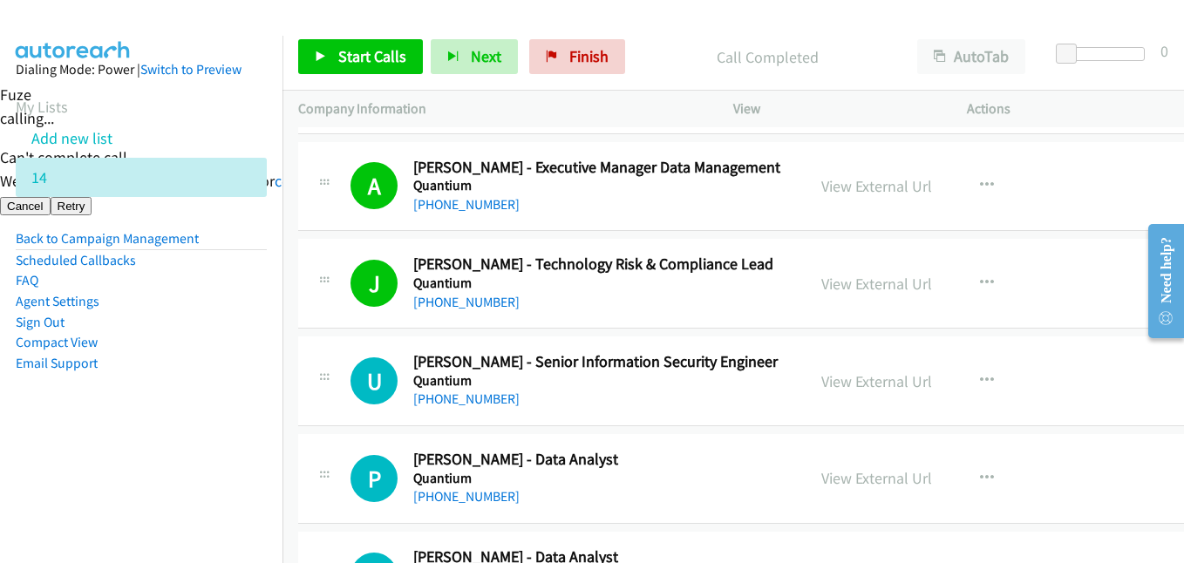
drag, startPoint x: 250, startPoint y: 448, endPoint x: 202, endPoint y: 480, distance: 57.8
click at [250, 448] on aside "Dialing Mode: Power | Switch to Preview My Lists Add new list 14 Back to Campai…" at bounding box center [141, 244] width 283 height 417
click at [356, 64] on span "Start Calls" at bounding box center [372, 56] width 68 height 20
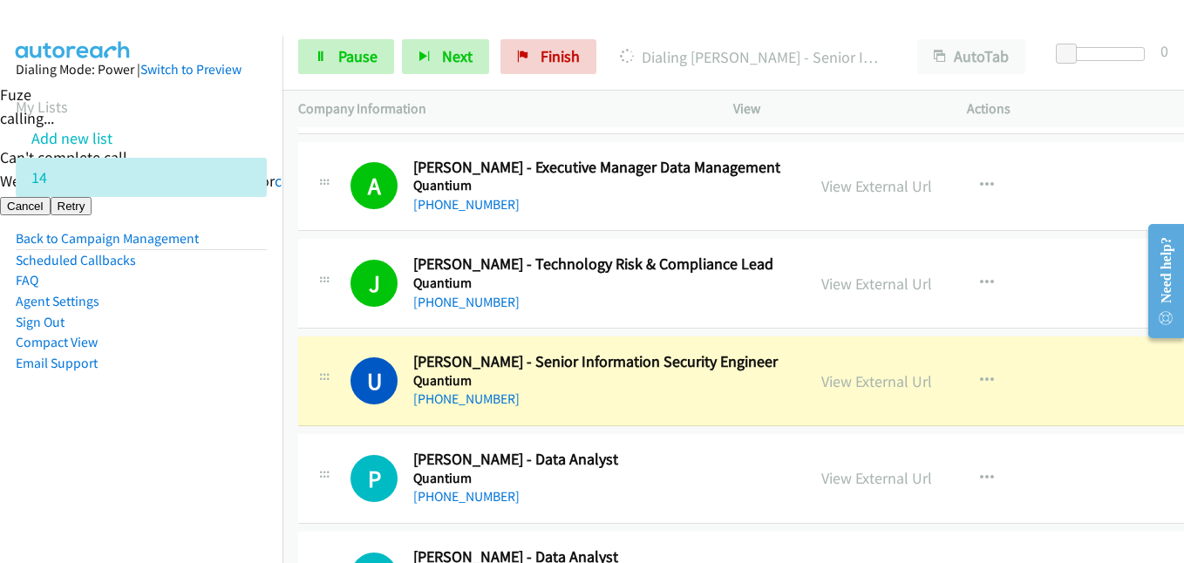
click at [0, 216] on html "Start Calls Pause Next Finish [PERSON_NAME] - Senior Information Security Engin…" at bounding box center [592, 108] width 1184 height 216
click at [87, 353] on li "Email Support" at bounding box center [141, 363] width 251 height 21
click at [888, 385] on link "View External Url" at bounding box center [876, 381] width 111 height 20
drag, startPoint x: 362, startPoint y: 58, endPoint x: 381, endPoint y: 58, distance: 19.2
click at [362, 58] on span "Pause" at bounding box center [357, 56] width 39 height 20
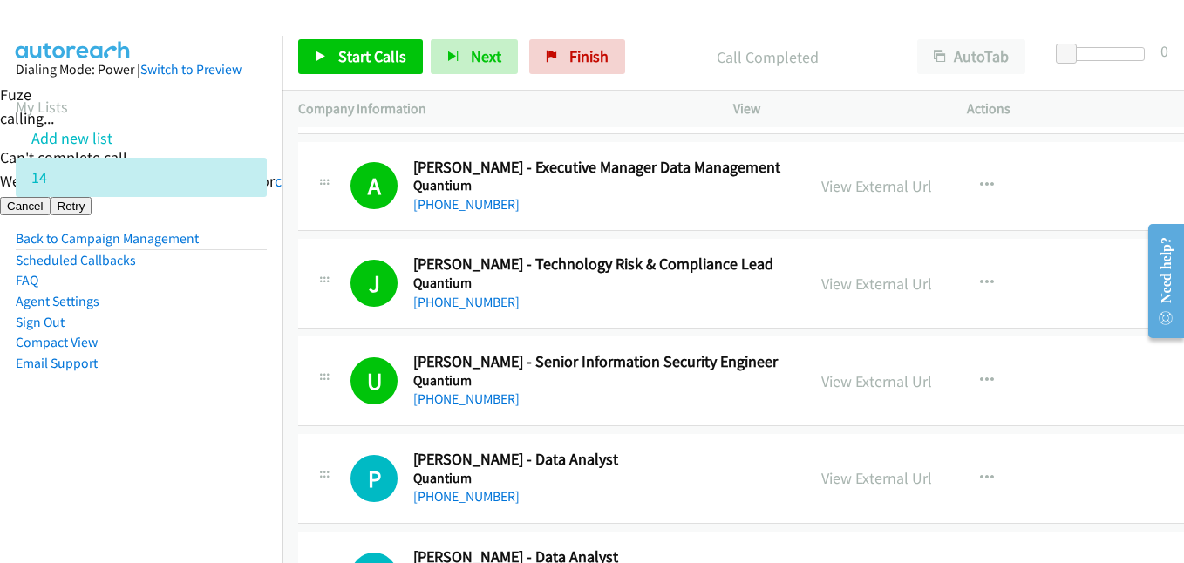
click at [135, 458] on nav "Dialing Mode: Power | Switch to Preview My Lists Add new list 14 Back to Campai…" at bounding box center [141, 317] width 283 height 563
click at [243, 407] on aside "Dialing Mode: Power | Switch to Preview My Lists Add new list 14 Back to Campai…" at bounding box center [141, 244] width 283 height 417
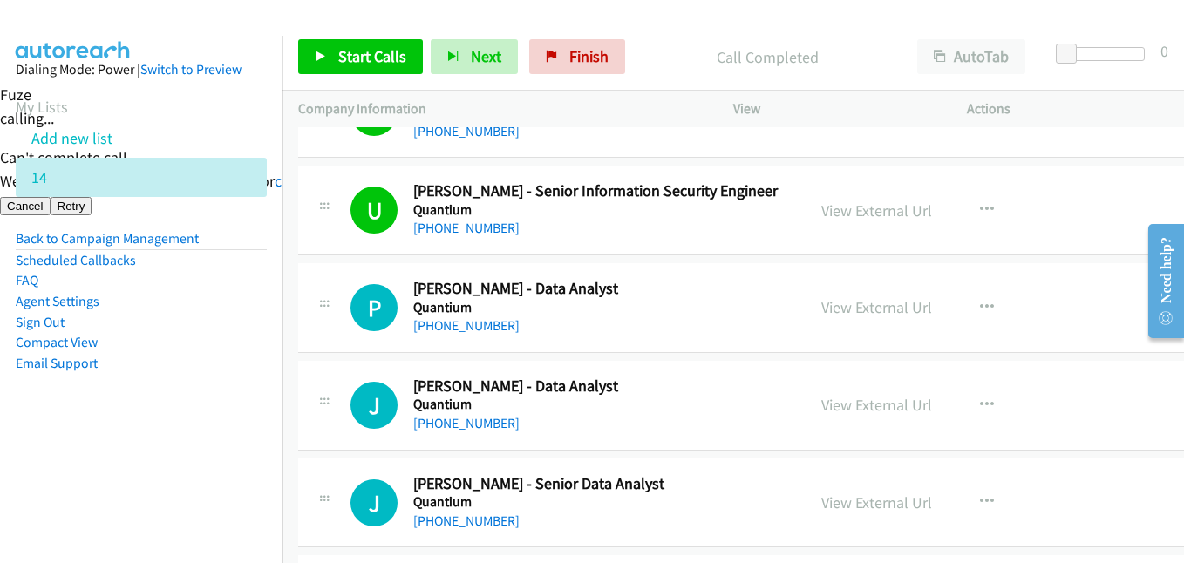
scroll to position [2267, 0]
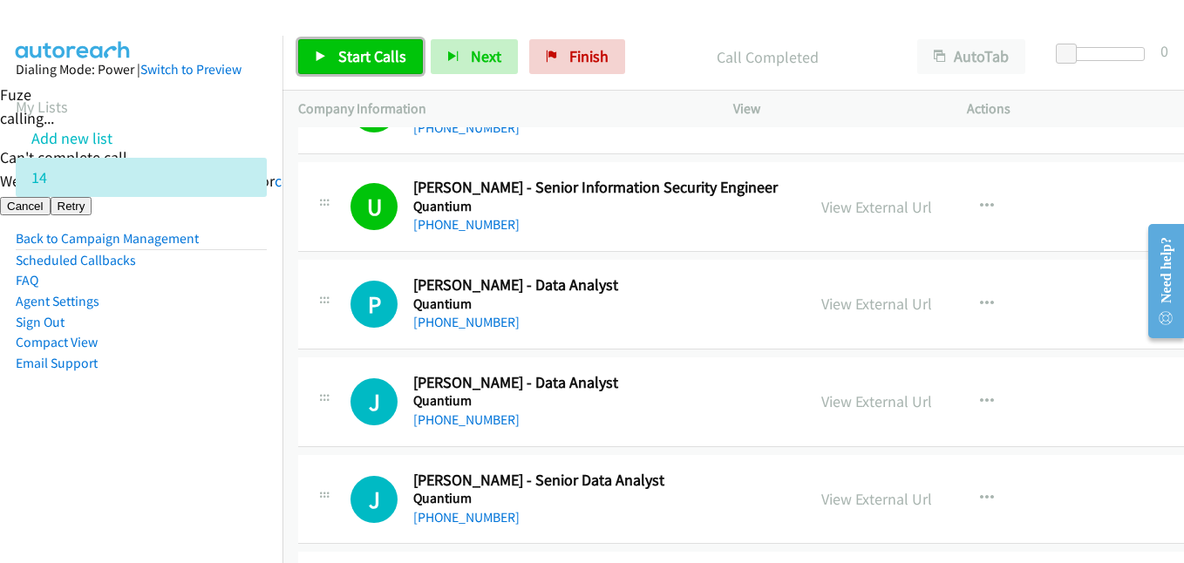
click at [389, 59] on span "Start Calls" at bounding box center [372, 56] width 68 height 20
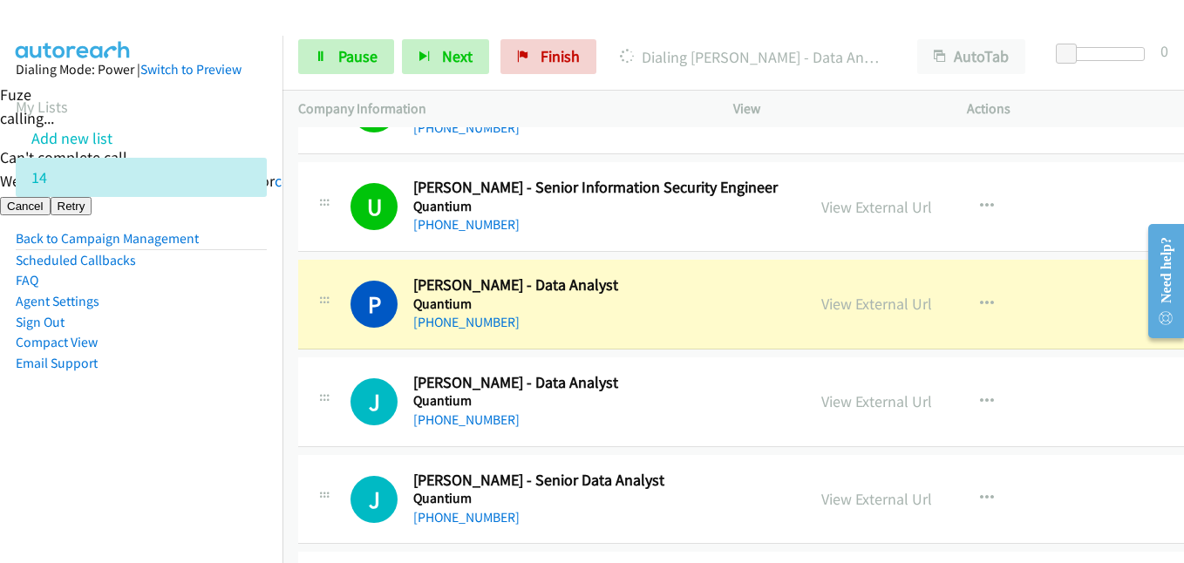
click at [141, 440] on aside "Dialing Mode: Power | Switch to Preview My Lists Add new list 14 Back to Campai…" at bounding box center [141, 244] width 283 height 417
click at [189, 413] on aside "Dialing Mode: Power | Switch to Preview My Lists Add new list 14 Back to Campai…" at bounding box center [141, 244] width 283 height 417
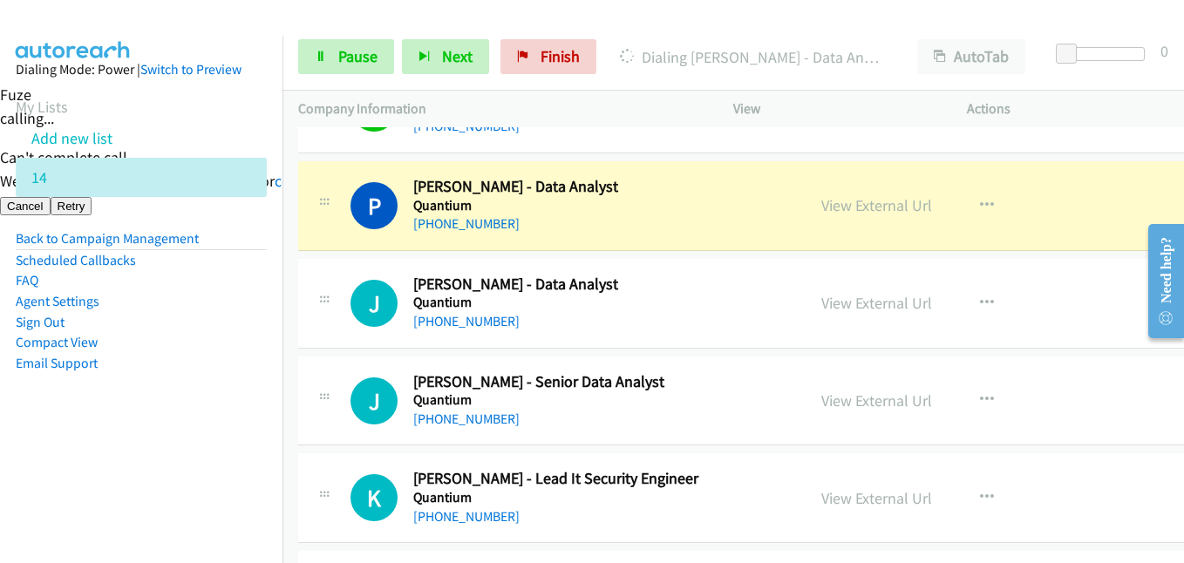
scroll to position [2354, 0]
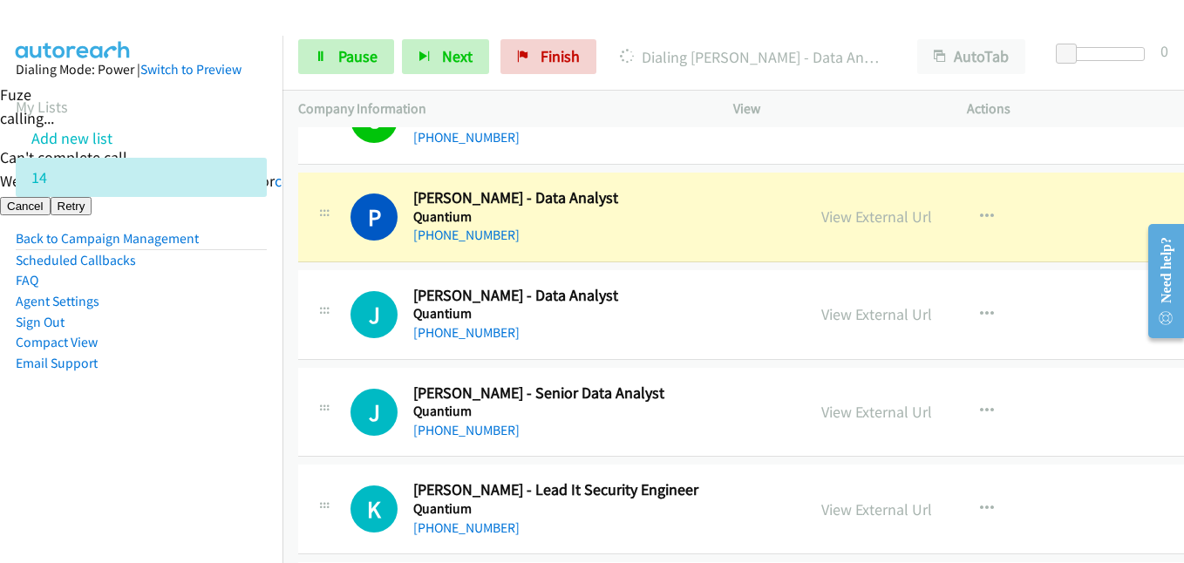
click at [243, 463] on nav "Dialing Mode: Power | Switch to Preview My Lists Add new list 14 Back to Campai…" at bounding box center [141, 317] width 283 height 563
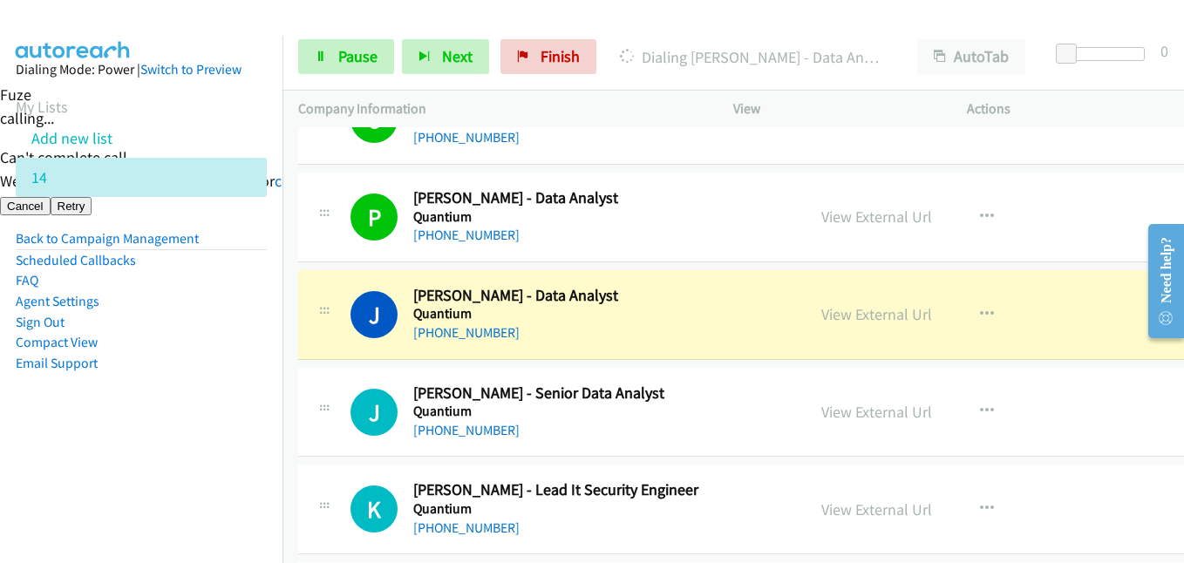
drag, startPoint x: 177, startPoint y: 422, endPoint x: 189, endPoint y: 422, distance: 12.2
click at [177, 422] on aside "Dialing Mode: Power | Switch to Preview My Lists Add new list 14 Back to Campai…" at bounding box center [141, 244] width 283 height 417
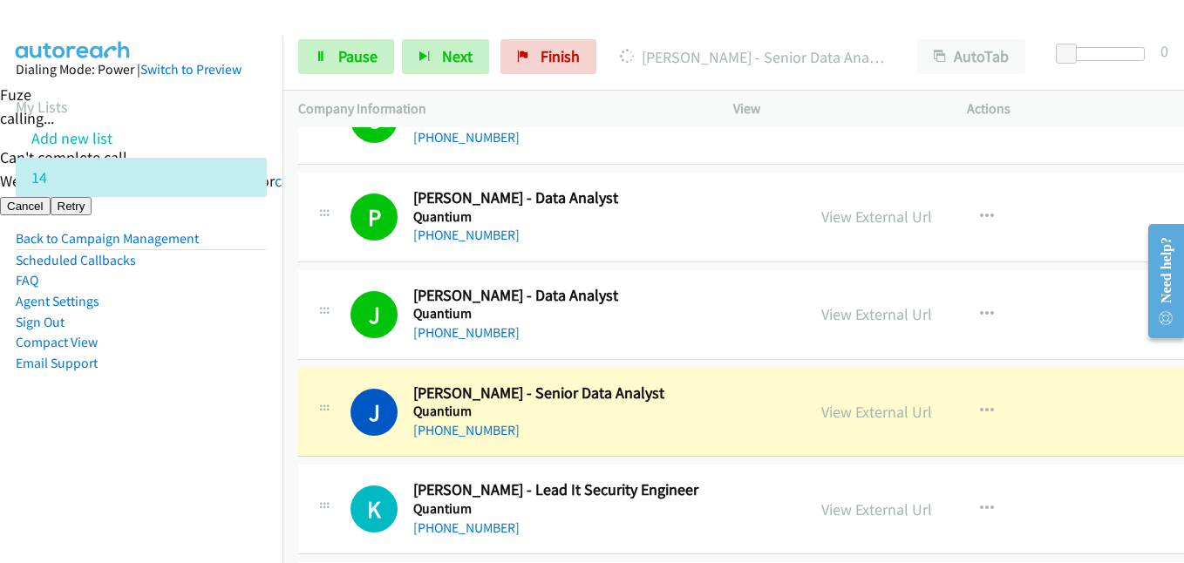
click at [119, 492] on nav "Dialing Mode: Power | Switch to Preview My Lists Add new list 14 Back to Campai…" at bounding box center [141, 317] width 283 height 563
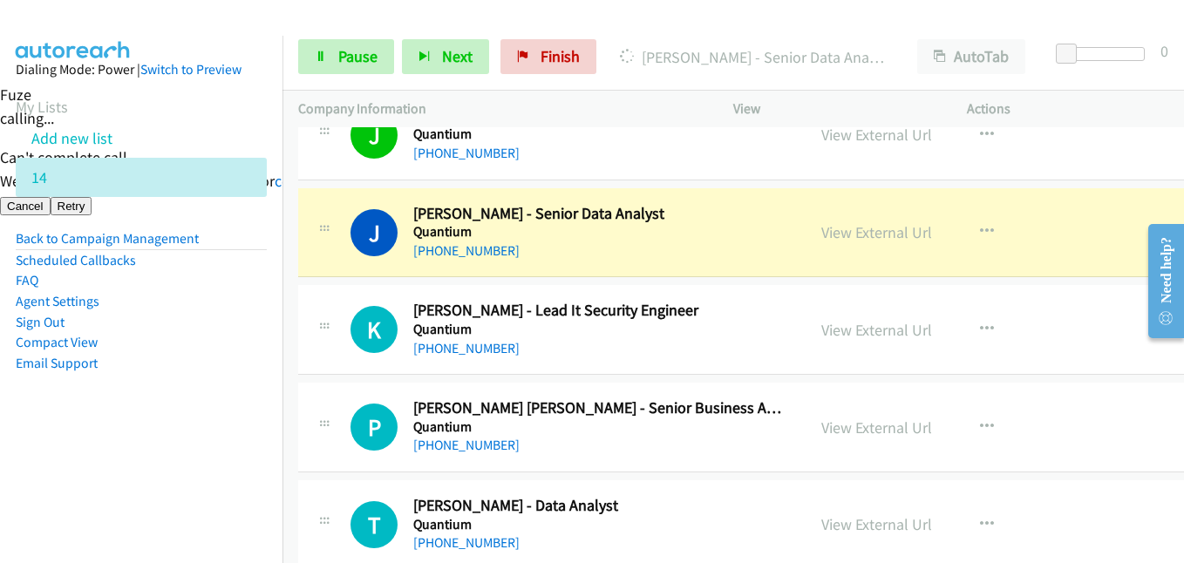
scroll to position [2529, 0]
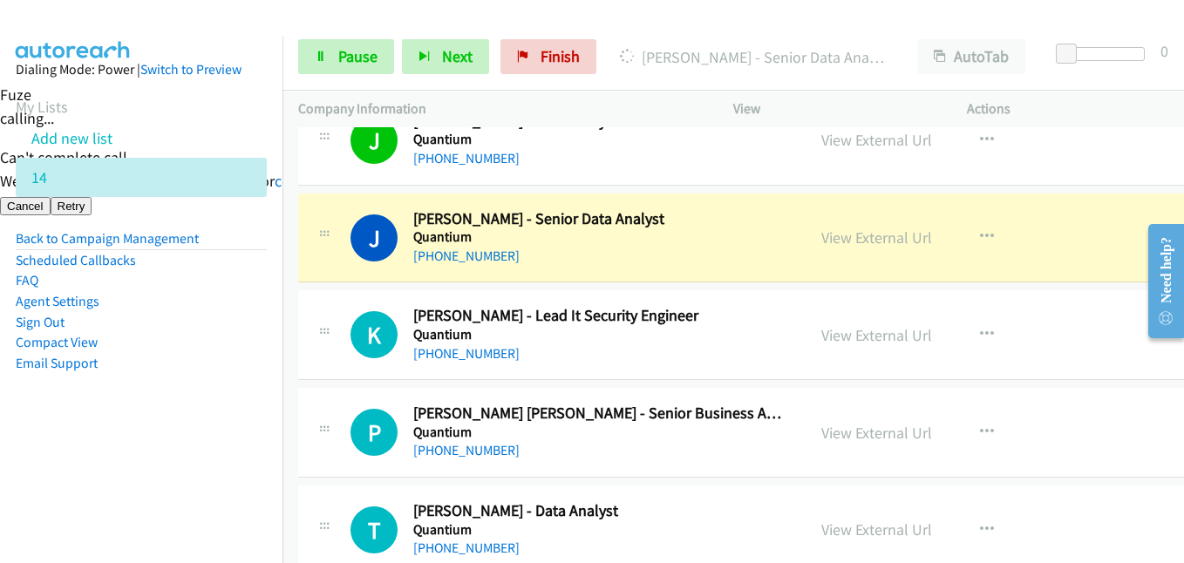
click at [147, 457] on nav "Dialing Mode: Power | Switch to Preview My Lists Add new list 14 Back to Campai…" at bounding box center [141, 317] width 283 height 563
click at [293, 430] on td "P Callback Scheduled [PERSON_NAME] [PERSON_NAME] - Senior Business Application …" at bounding box center [775, 434] width 984 height 98
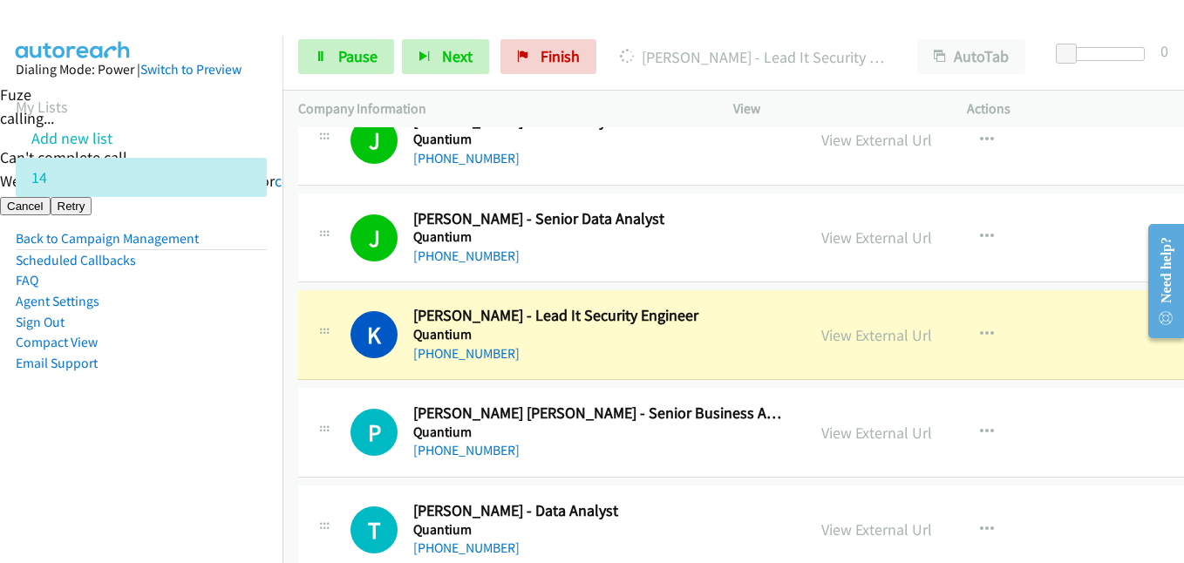
click at [242, 407] on aside "Dialing Mode: Power | Switch to Preview My Lists Add new list 14 Back to Campai…" at bounding box center [141, 244] width 283 height 417
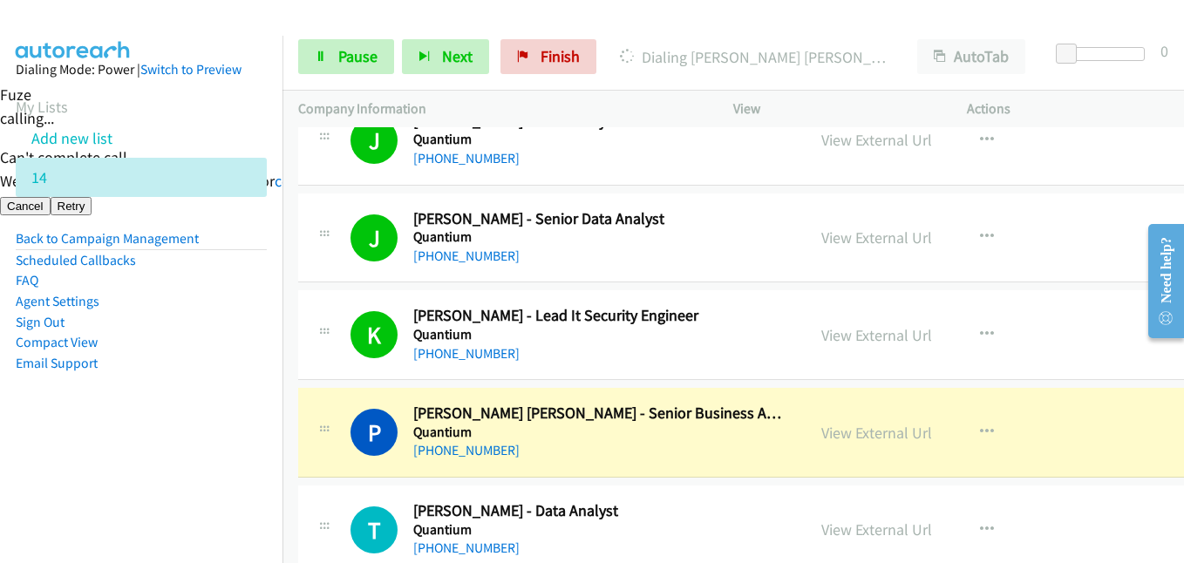
click at [134, 427] on aside "Dialing Mode: Power | Switch to Preview My Lists Add new list 14 Back to Campai…" at bounding box center [141, 244] width 283 height 417
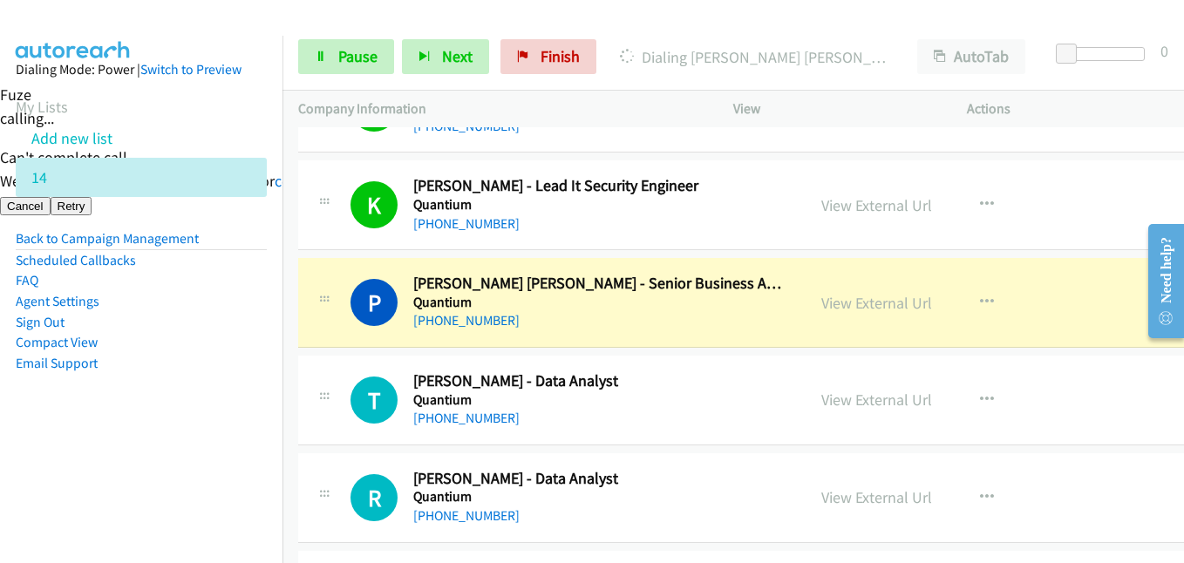
scroll to position [2791, 0]
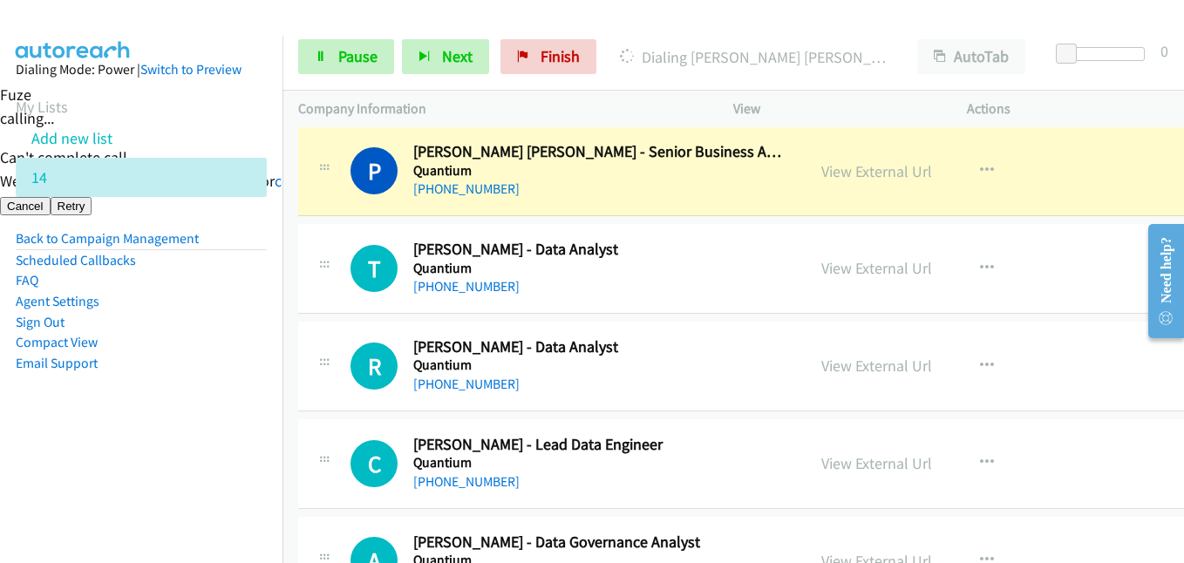
drag, startPoint x: 131, startPoint y: 412, endPoint x: 149, endPoint y: 412, distance: 18.3
click at [131, 412] on aside "Dialing Mode: Power | Switch to Preview My Lists Add new list 14 Back to Campai…" at bounding box center [141, 244] width 283 height 417
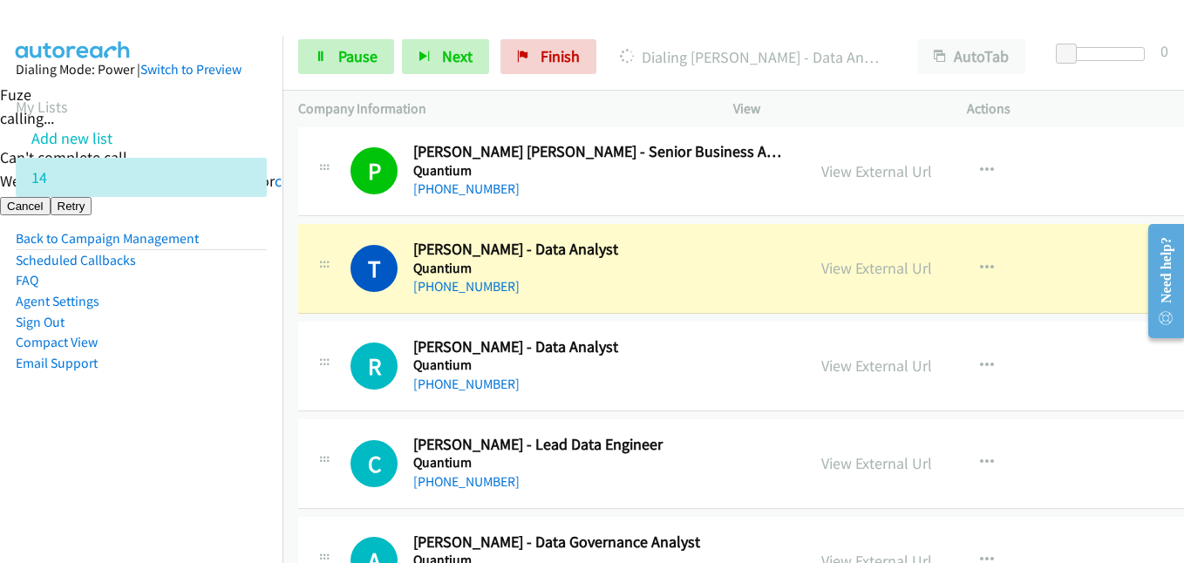
click at [143, 442] on aside "Dialing Mode: Power | Switch to Preview My Lists Add new list 14 Back to Campai…" at bounding box center [141, 244] width 283 height 417
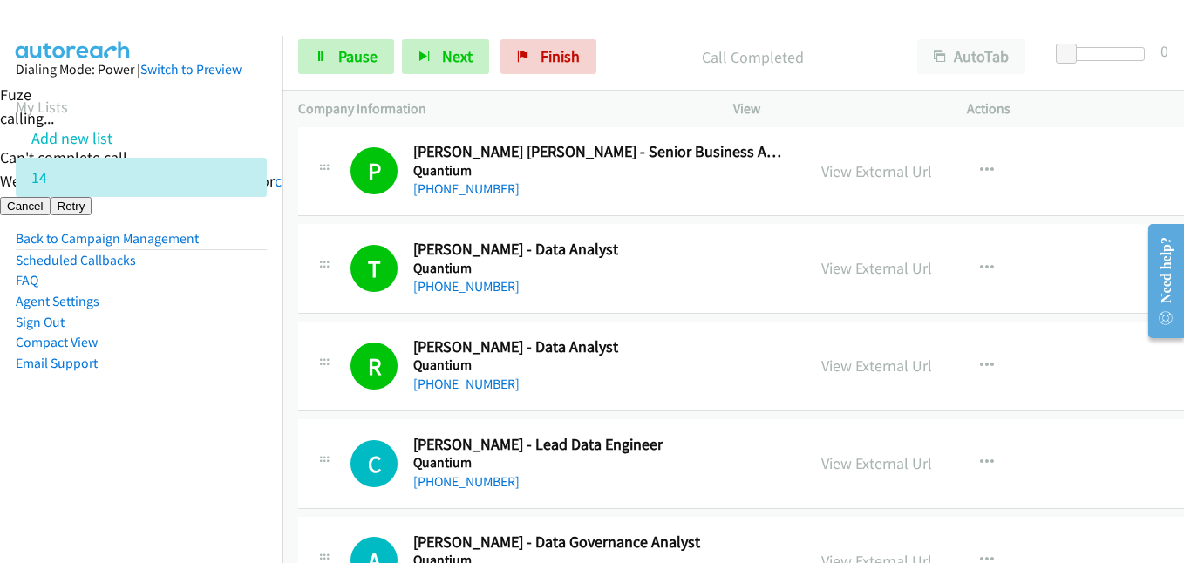
click at [99, 438] on aside "Dialing Mode: Power | Switch to Preview My Lists Add new list 14 Back to Campai…" at bounding box center [141, 244] width 283 height 417
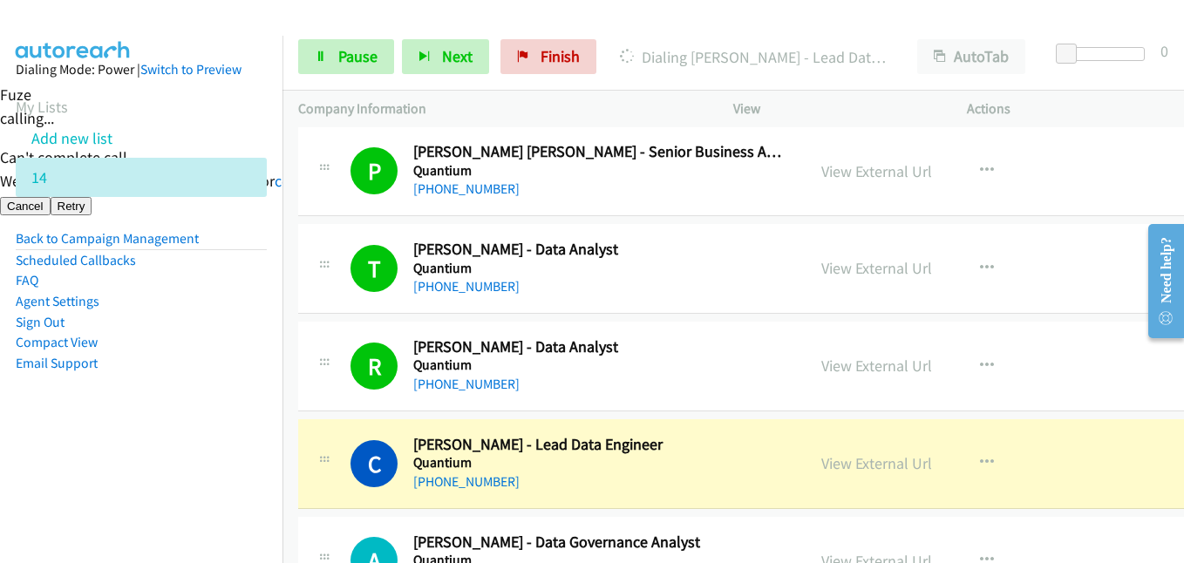
click at [188, 409] on aside "Dialing Mode: Power | Switch to Preview My Lists Add new list 14 Back to Campai…" at bounding box center [141, 244] width 283 height 417
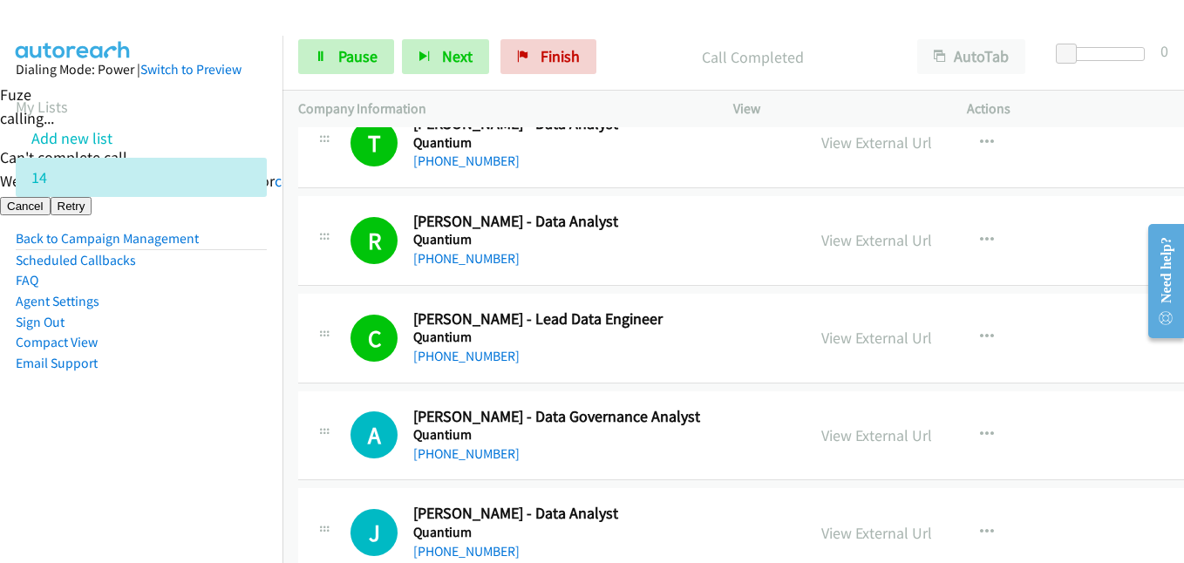
scroll to position [3052, 0]
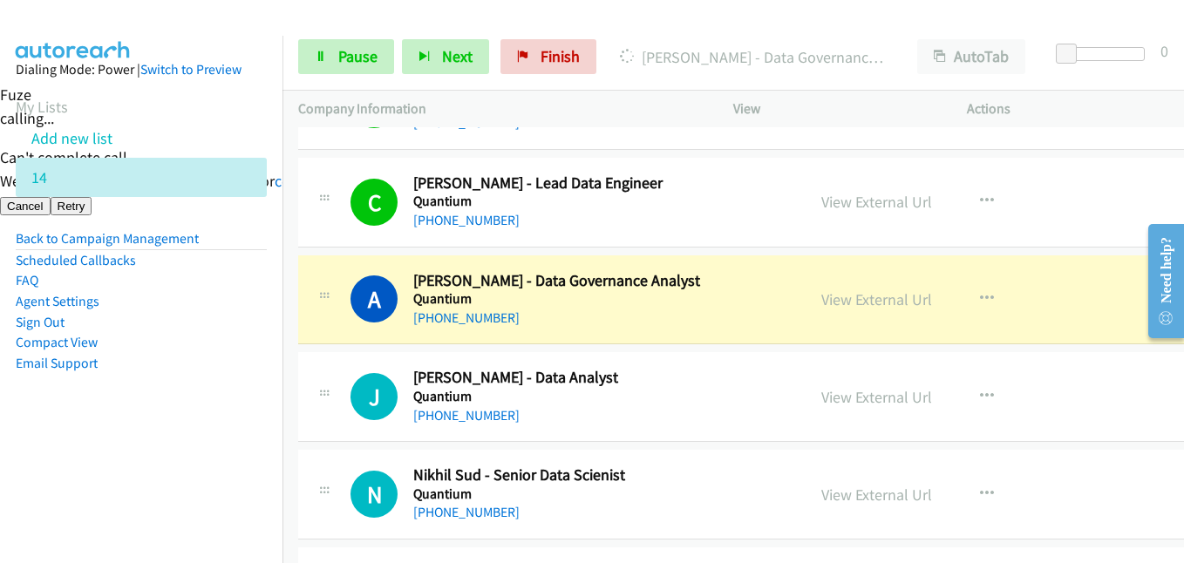
click at [221, 410] on aside "Dialing Mode: Power | Switch to Preview My Lists Add new list 14 Back to Campai…" at bounding box center [141, 244] width 283 height 417
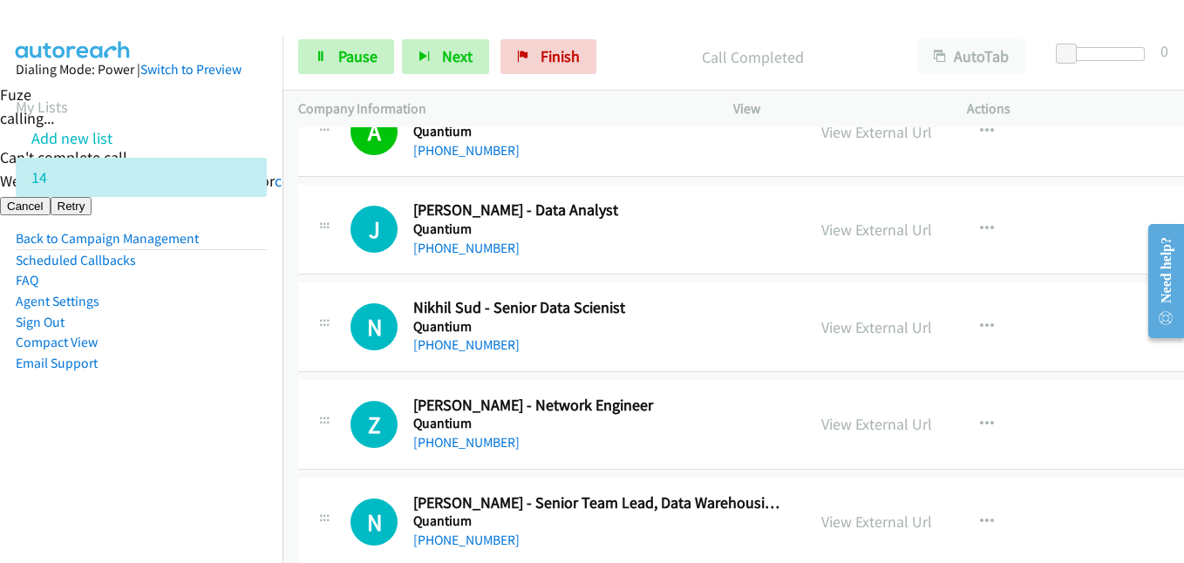
scroll to position [3227, 0]
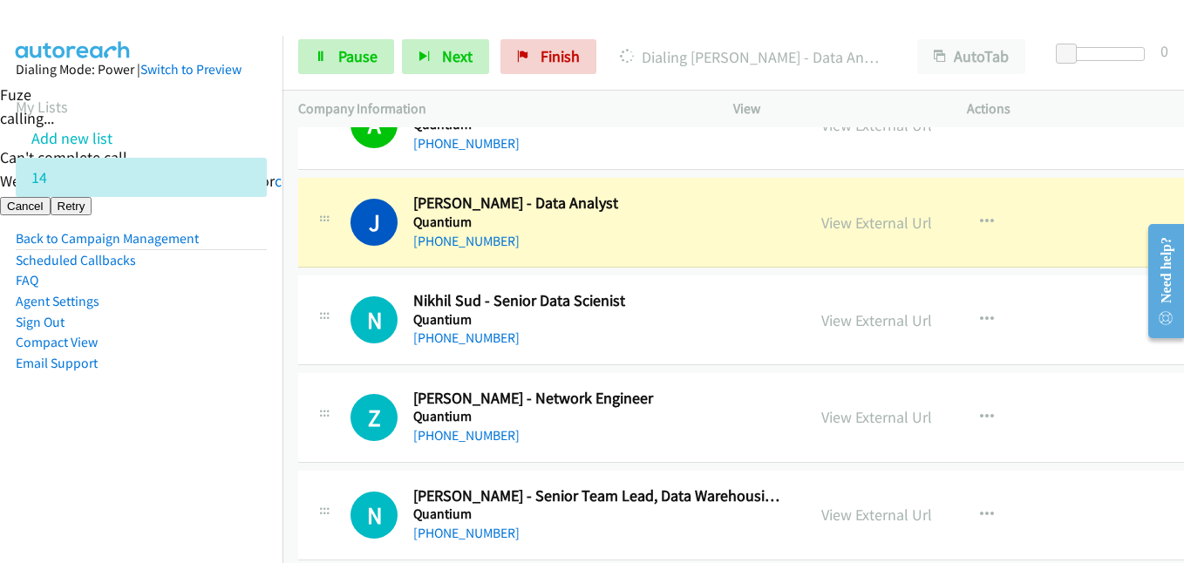
click at [244, 342] on li "Compact View" at bounding box center [141, 342] width 251 height 21
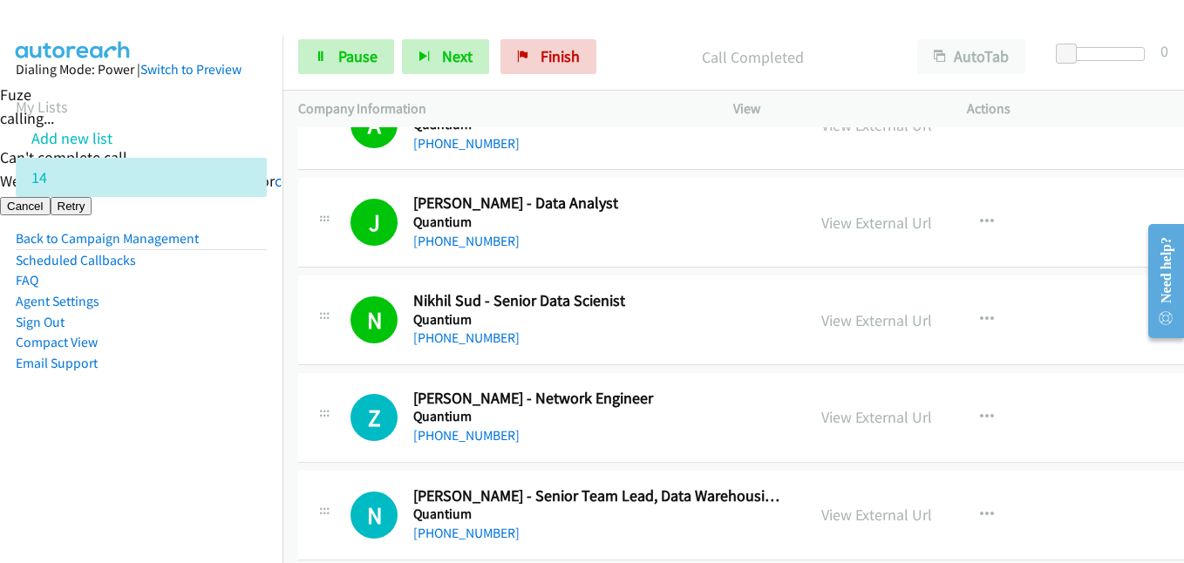
click at [168, 392] on aside "Dialing Mode: Power | Switch to Preview My Lists Add new list 14 Back to Campai…" at bounding box center [141, 244] width 283 height 417
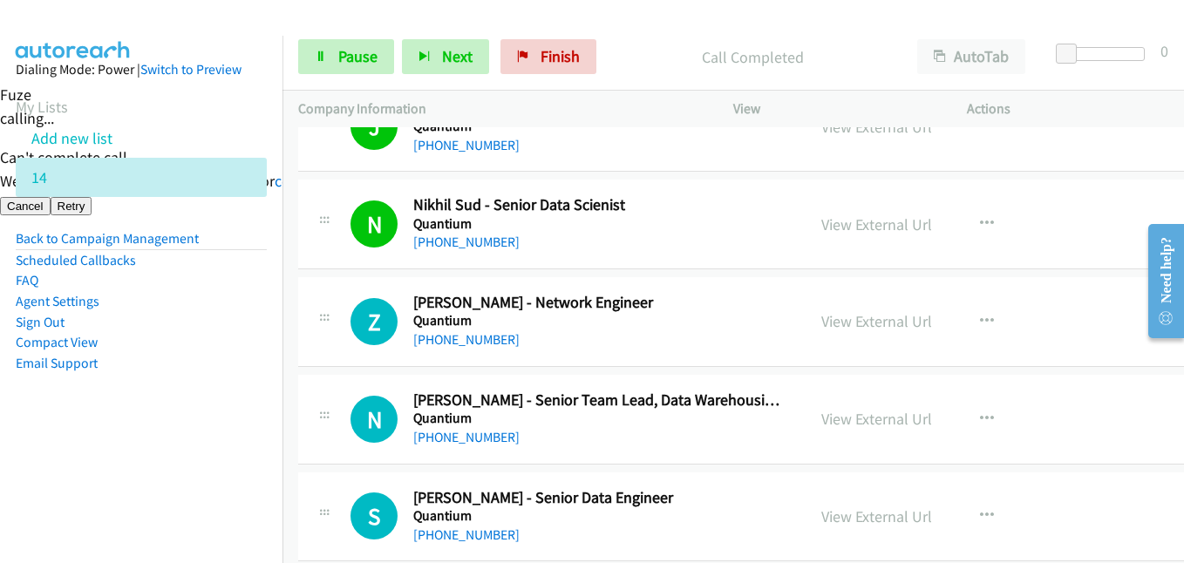
scroll to position [3401, 0]
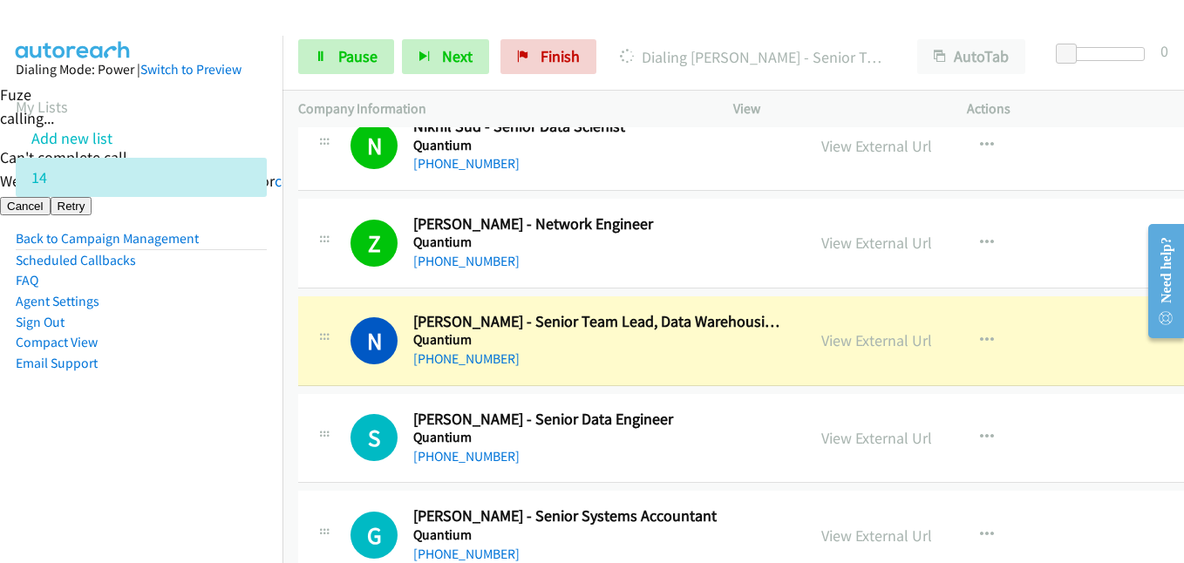
drag, startPoint x: 169, startPoint y: 430, endPoint x: 373, endPoint y: 430, distance: 204.1
click at [174, 430] on aside "Dialing Mode: Power | Switch to Preview My Lists Add new list 14 Back to Campai…" at bounding box center [141, 244] width 283 height 417
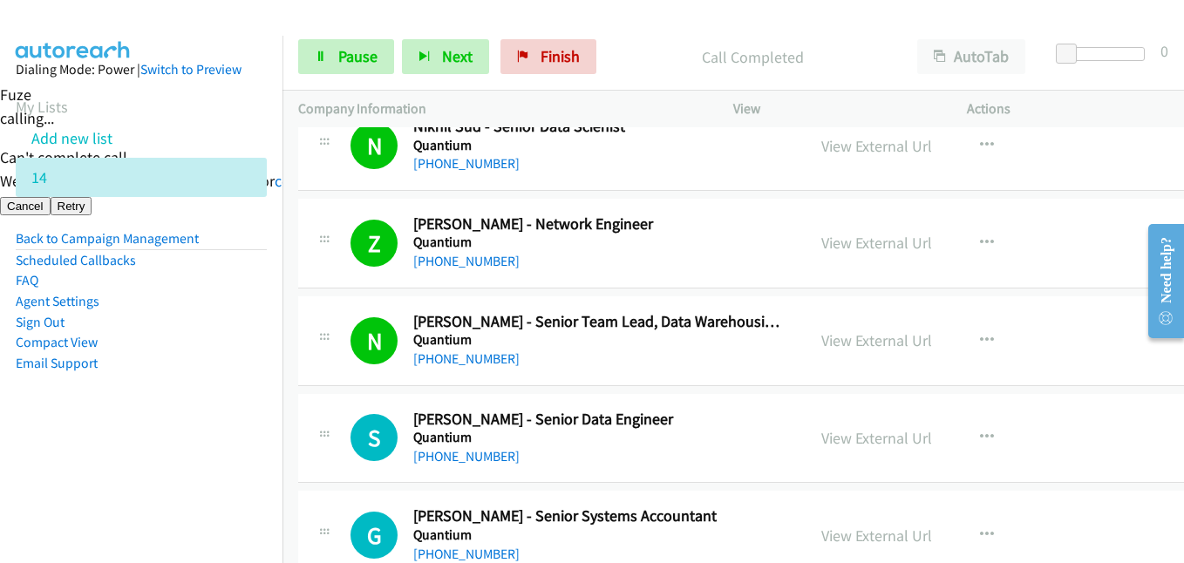
scroll to position [3575, 0]
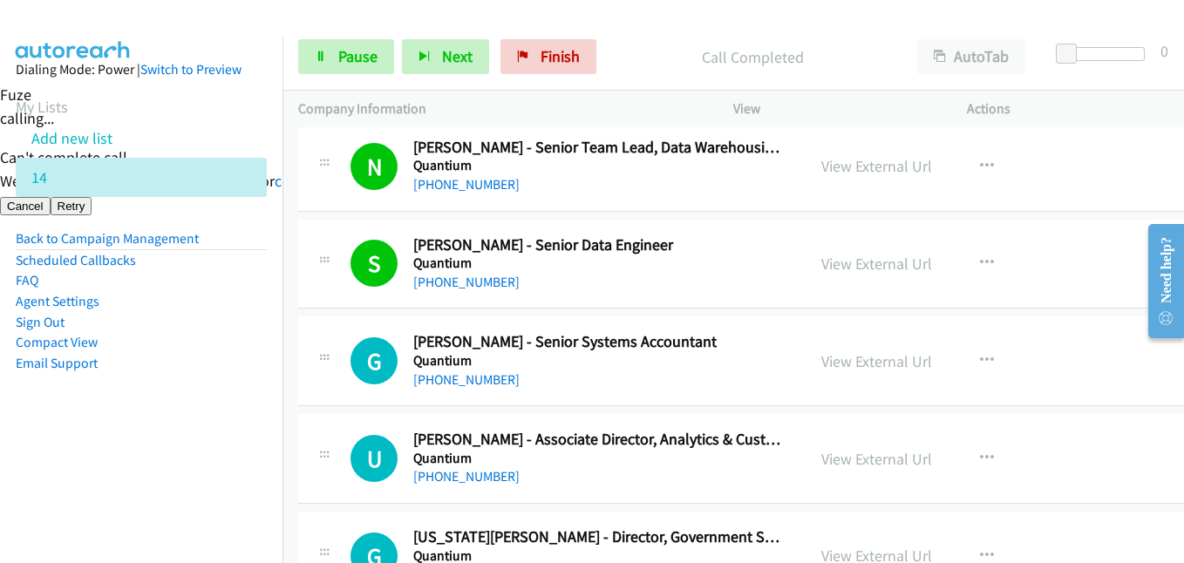
drag, startPoint x: 99, startPoint y: 474, endPoint x: 115, endPoint y: 453, distance: 25.5
click at [99, 474] on nav "Dialing Mode: Power | Switch to Preview My Lists Add new list 14 Back to Campai…" at bounding box center [141, 317] width 283 height 563
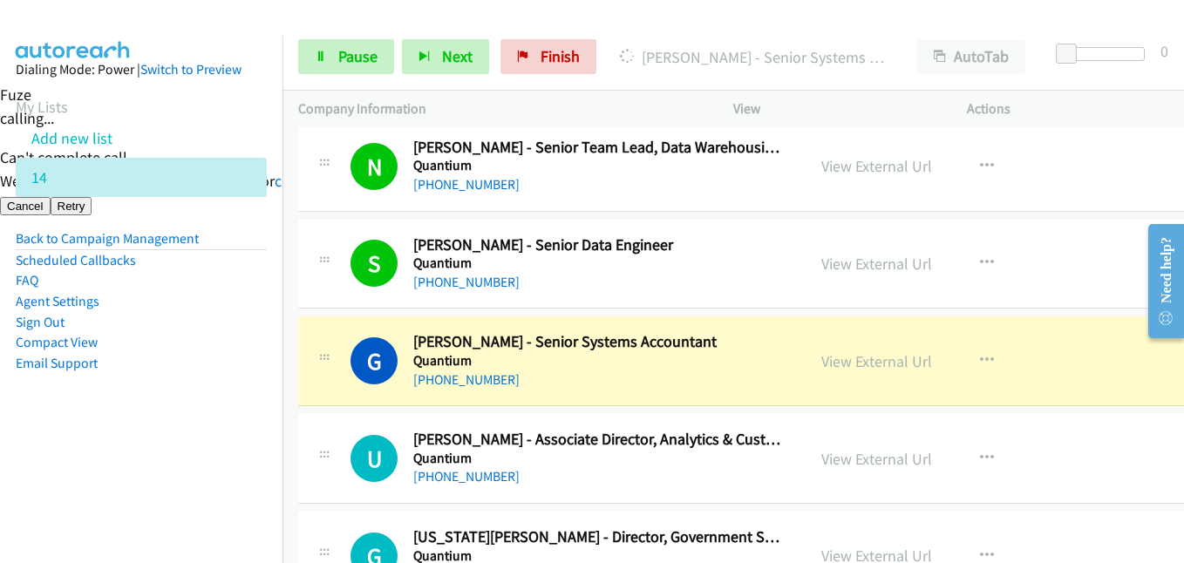
drag, startPoint x: 129, startPoint y: 401, endPoint x: 318, endPoint y: 425, distance: 190.7
click at [129, 401] on aside "Dialing Mode: Power | Switch to Preview My Lists Add new list 14 Back to Campai…" at bounding box center [141, 244] width 283 height 417
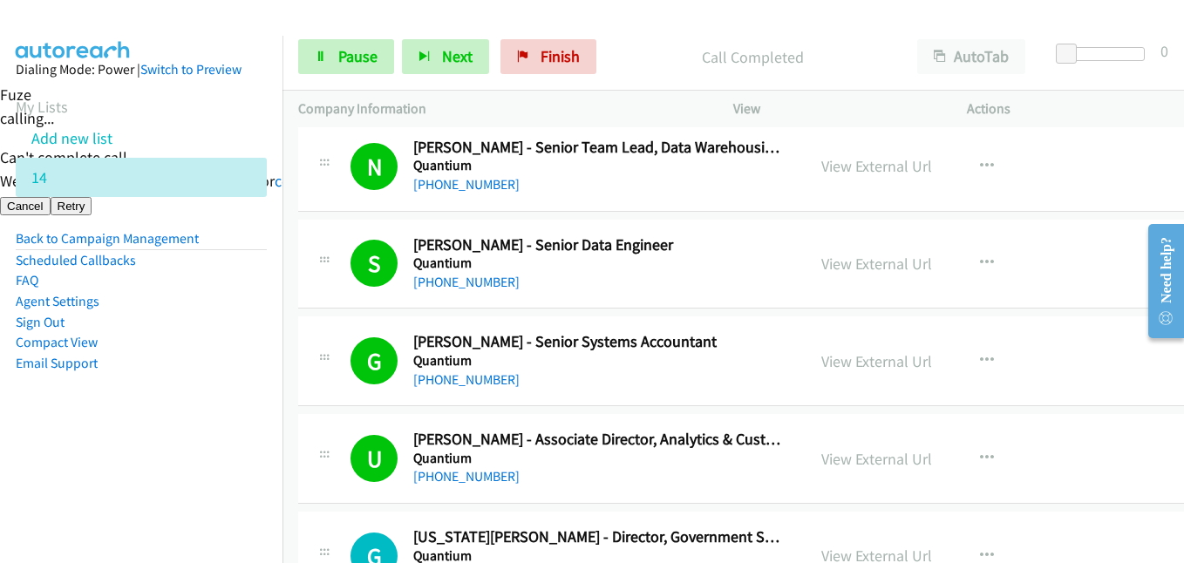
click at [244, 399] on aside "Dialing Mode: Power | Switch to Preview My Lists Add new list 14 Back to Campai…" at bounding box center [141, 244] width 283 height 417
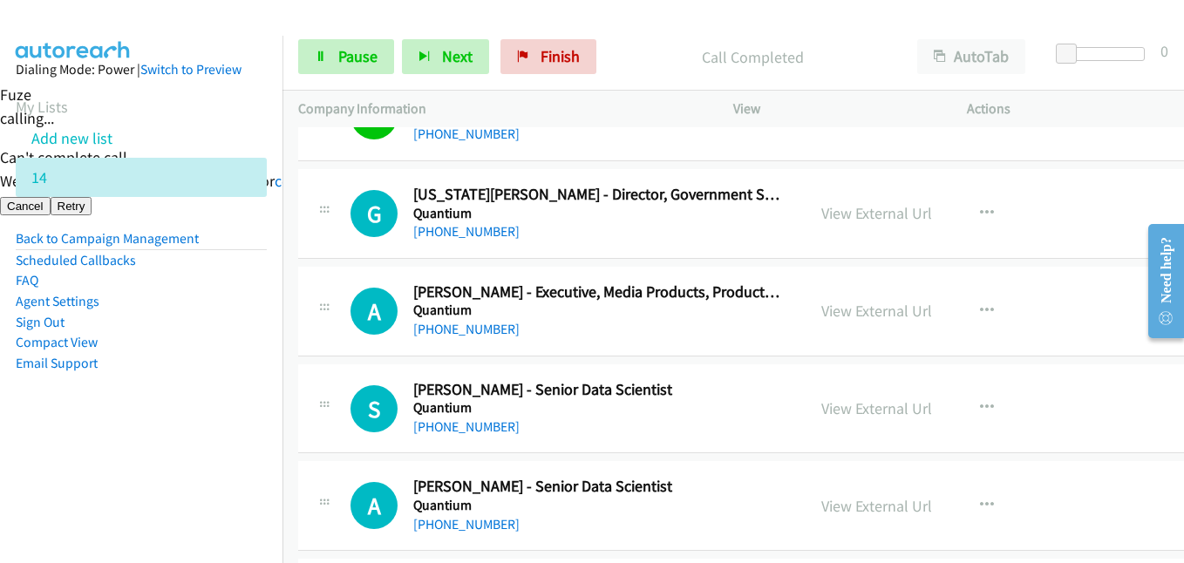
scroll to position [3924, 0]
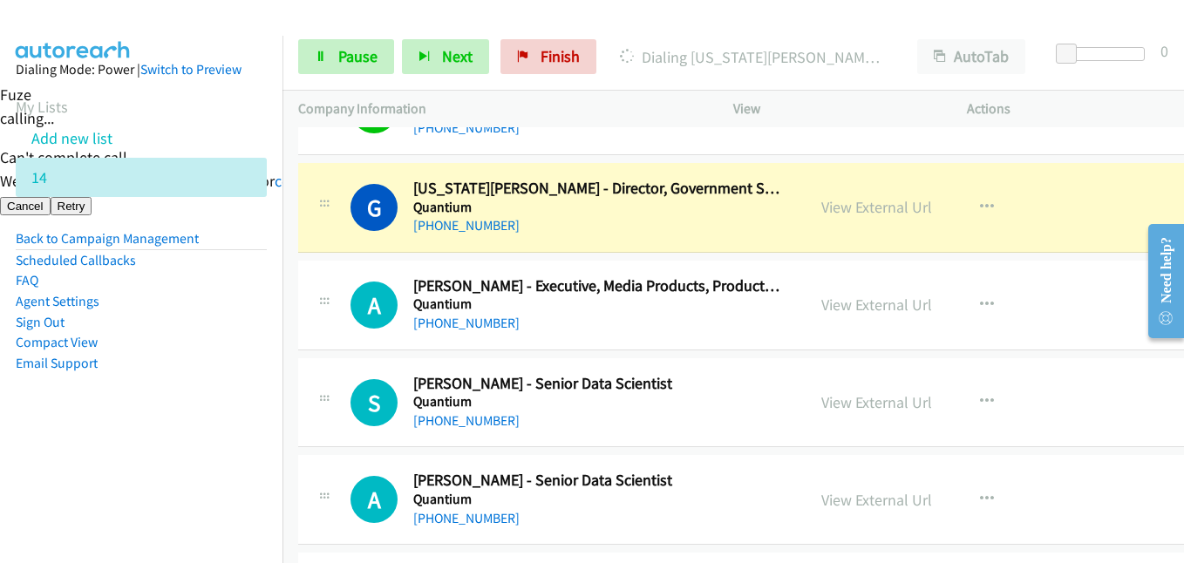
drag, startPoint x: 228, startPoint y: 318, endPoint x: 321, endPoint y: 164, distance: 179.9
click at [228, 318] on li "Sign Out" at bounding box center [141, 322] width 251 height 21
click at [357, 58] on span "Pause" at bounding box center [357, 56] width 39 height 20
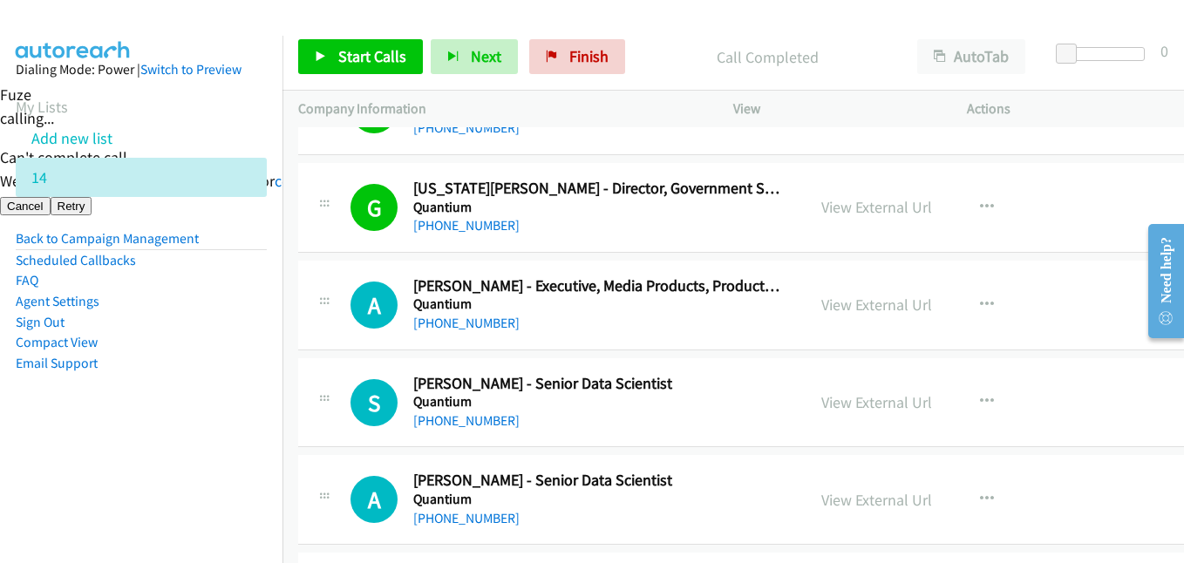
click at [155, 403] on aside "Dialing Mode: Power | Switch to Preview My Lists Add new list 14 Back to Campai…" at bounding box center [141, 244] width 283 height 417
click at [397, 47] on span "Start Calls" at bounding box center [372, 56] width 68 height 20
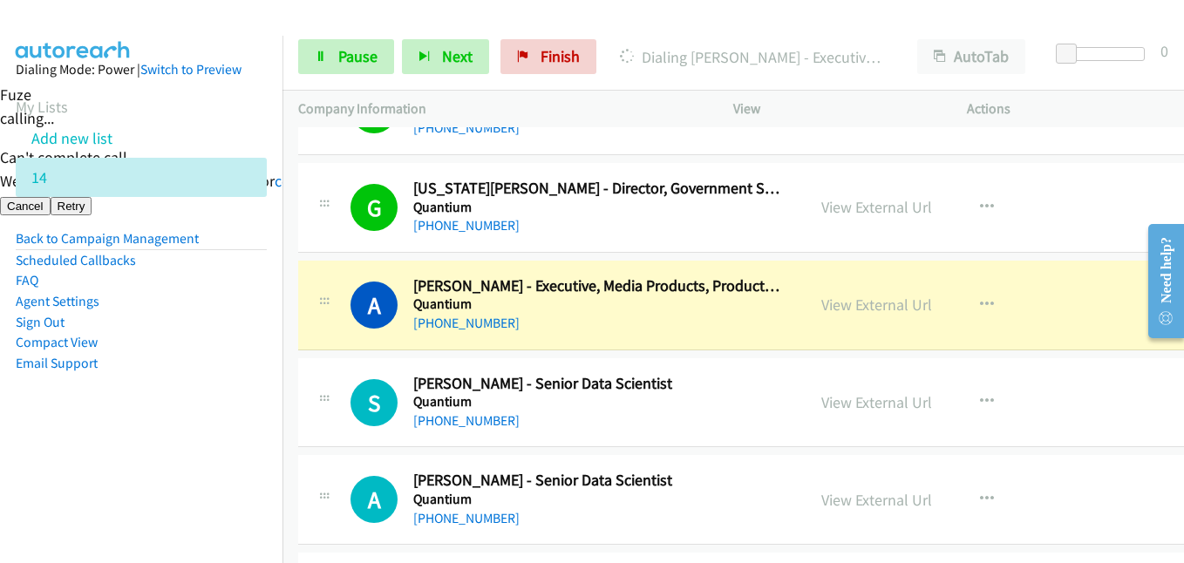
click at [178, 439] on aside "Dialing Mode: Power | Switch to Preview My Lists Add new list 14 Back to Campai…" at bounding box center [141, 244] width 283 height 417
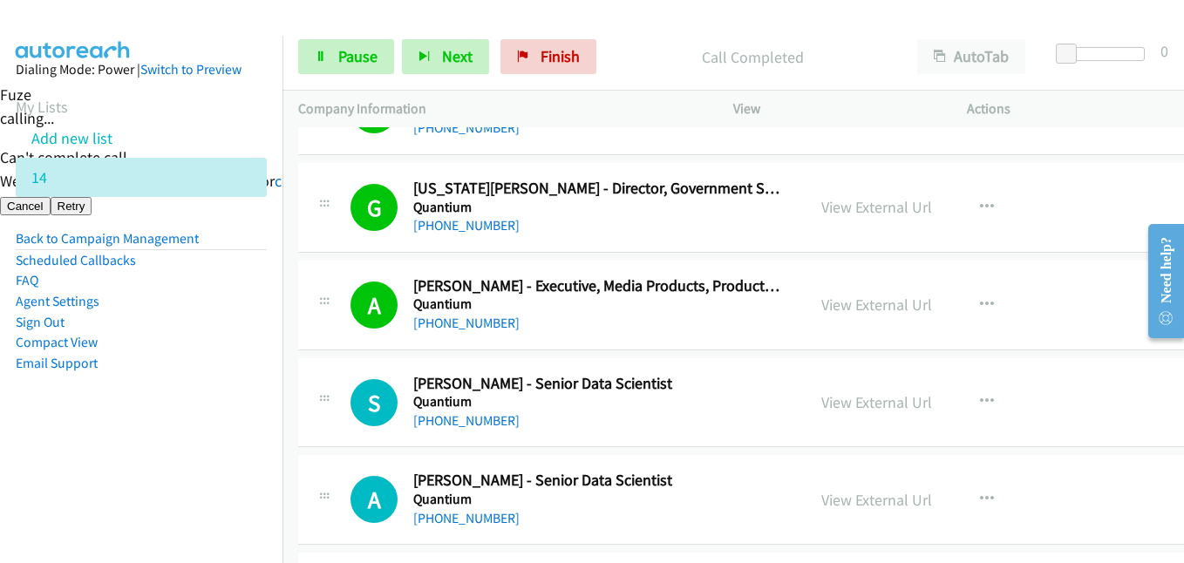
click at [199, 447] on aside "Dialing Mode: Power | Switch to Preview My Lists Add new list 14 Back to Campai…" at bounding box center [141, 244] width 283 height 417
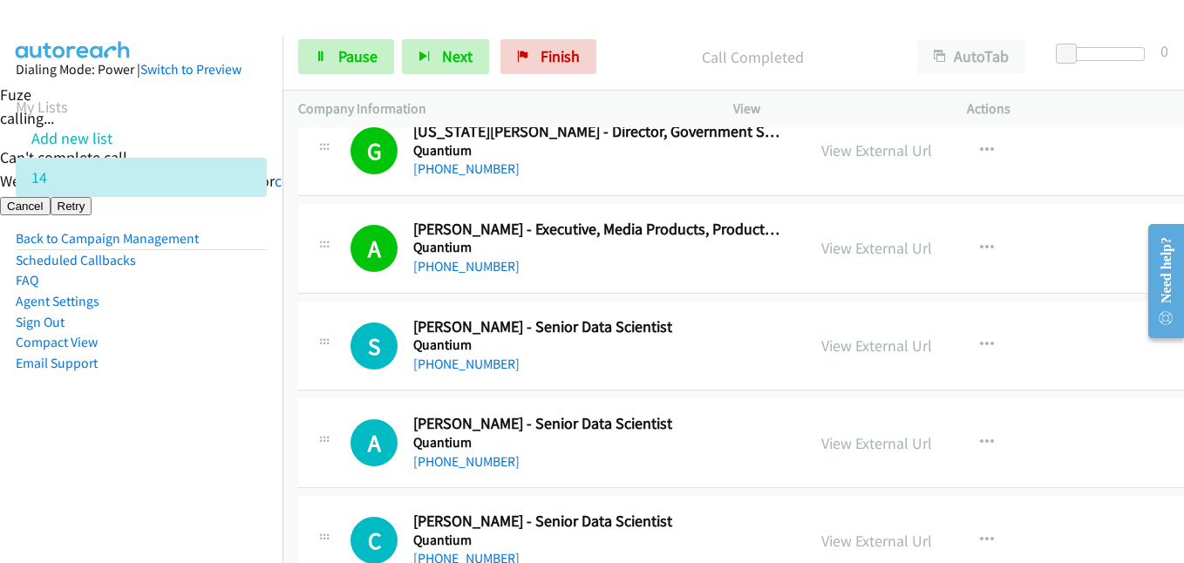
scroll to position [4011, 0]
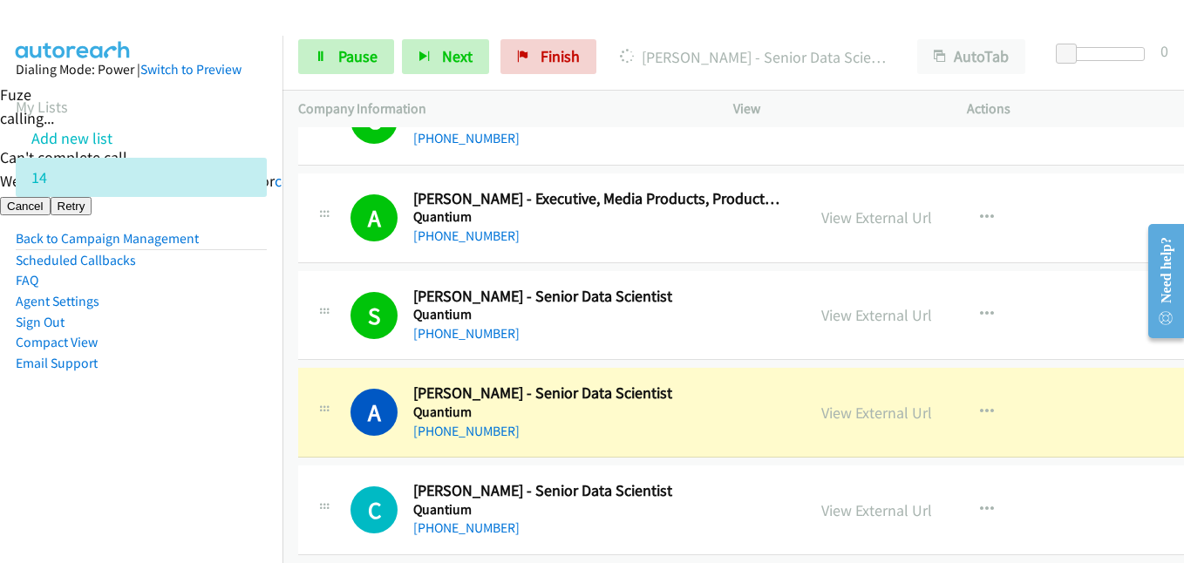
click at [228, 450] on aside "Dialing Mode: Power | Switch to Preview My Lists Add new list 14 Back to Campai…" at bounding box center [141, 244] width 283 height 417
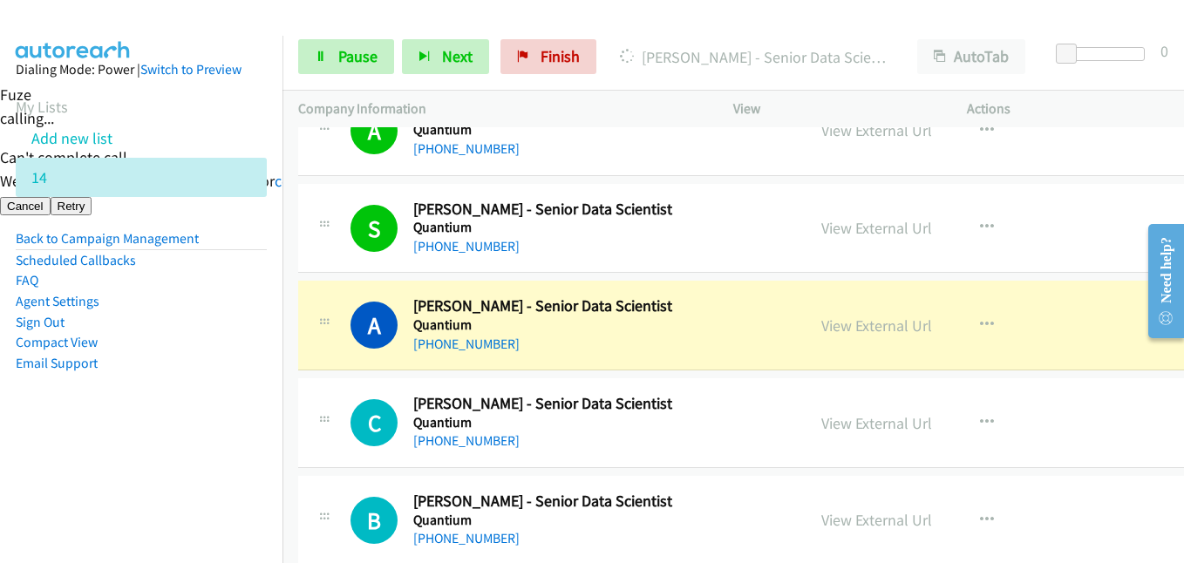
scroll to position [4186, 0]
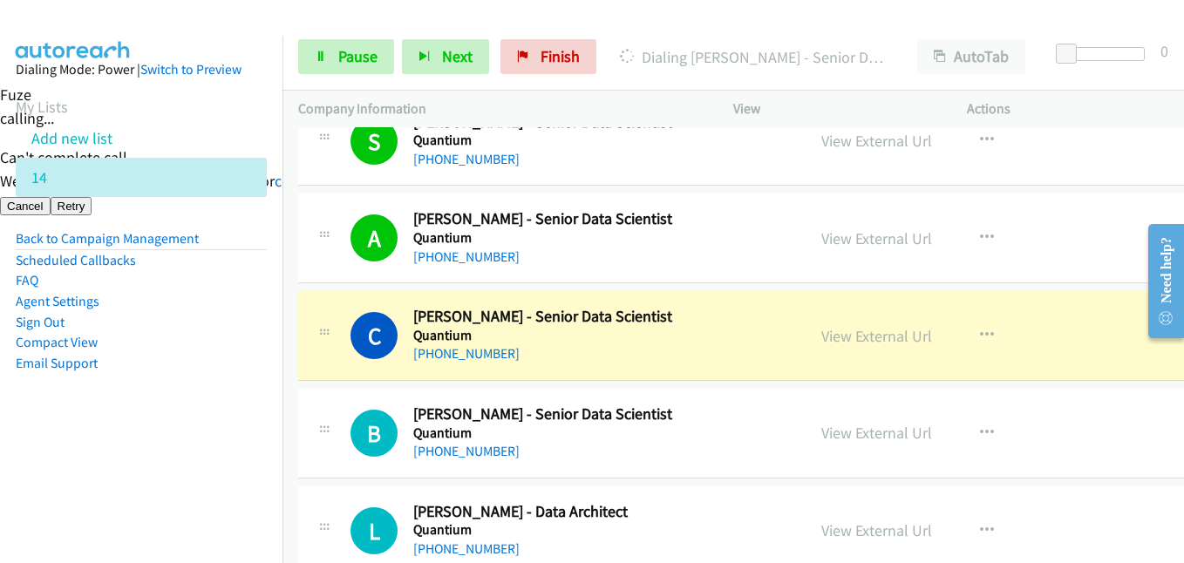
click at [182, 438] on aside "Dialing Mode: Power | Switch to Preview My Lists Add new list 14 Back to Campai…" at bounding box center [141, 244] width 283 height 417
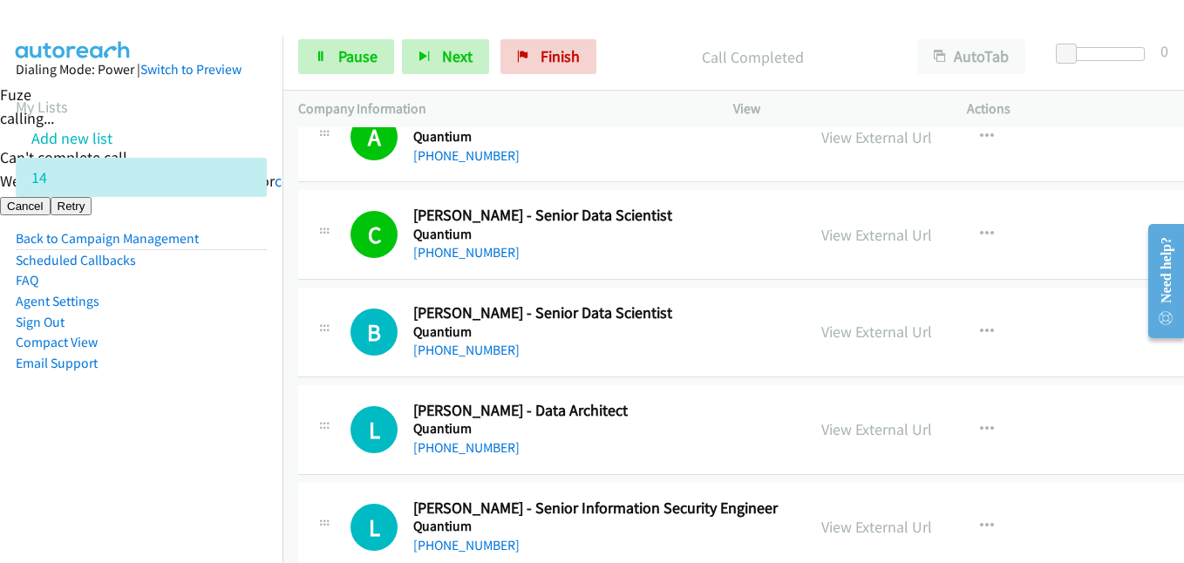
scroll to position [4273, 0]
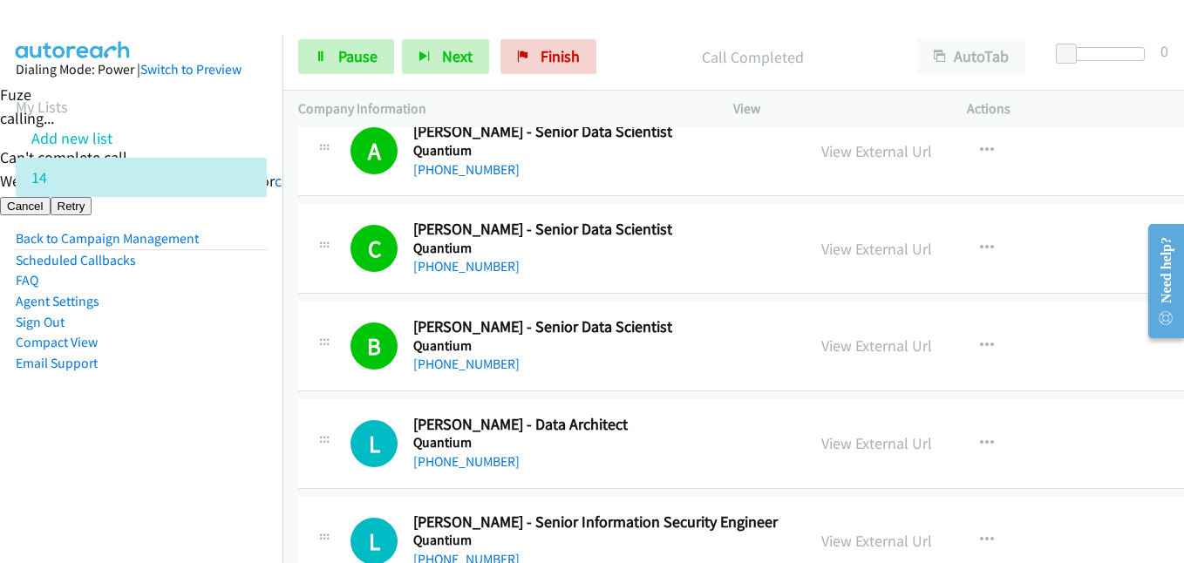
click at [233, 447] on aside "Dialing Mode: Power | Switch to Preview My Lists Add new list 14 Back to Campai…" at bounding box center [141, 244] width 283 height 417
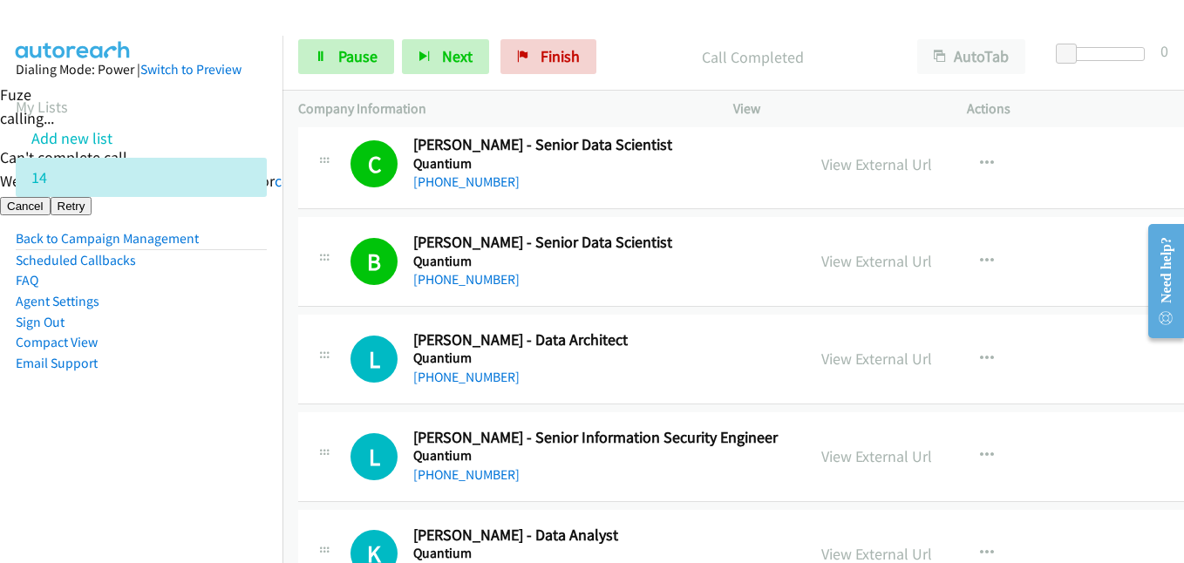
scroll to position [4447, 0]
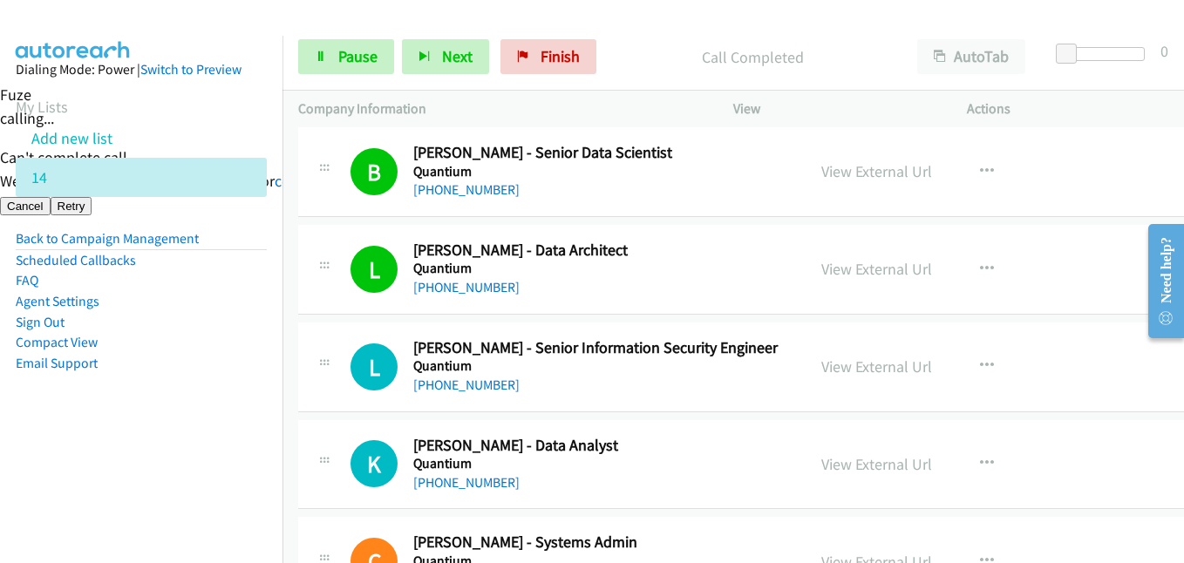
drag, startPoint x: 137, startPoint y: 498, endPoint x: 146, endPoint y: 496, distance: 8.9
click at [137, 498] on nav "Dialing Mode: Power | Switch to Preview My Lists Add new list 14 Back to Campai…" at bounding box center [141, 317] width 283 height 563
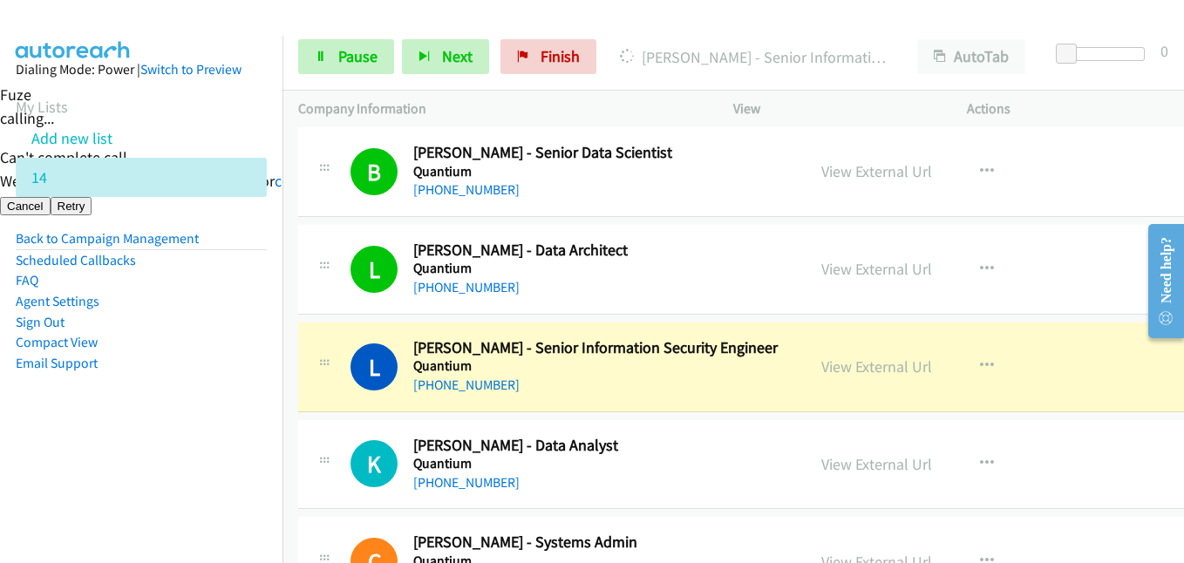
drag, startPoint x: 184, startPoint y: 392, endPoint x: 194, endPoint y: 392, distance: 10.5
click at [184, 392] on aside "Dialing Mode: Power | Switch to Preview My Lists Add new list 14 Back to Campai…" at bounding box center [141, 244] width 283 height 417
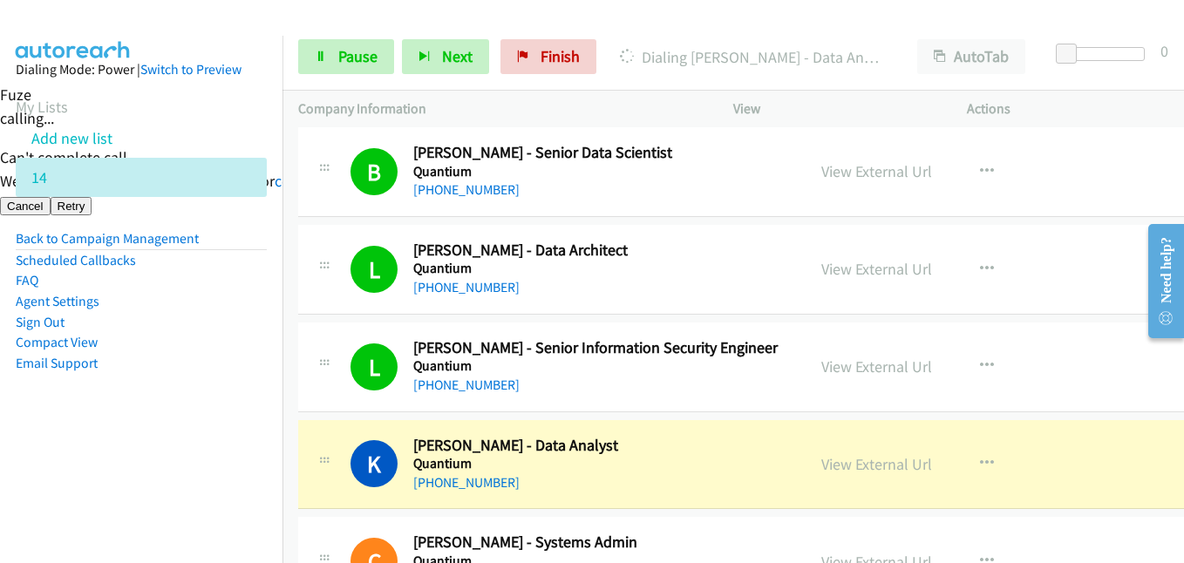
drag, startPoint x: 153, startPoint y: 349, endPoint x: 192, endPoint y: 349, distance: 39.2
click at [153, 349] on li "Compact View" at bounding box center [141, 342] width 251 height 21
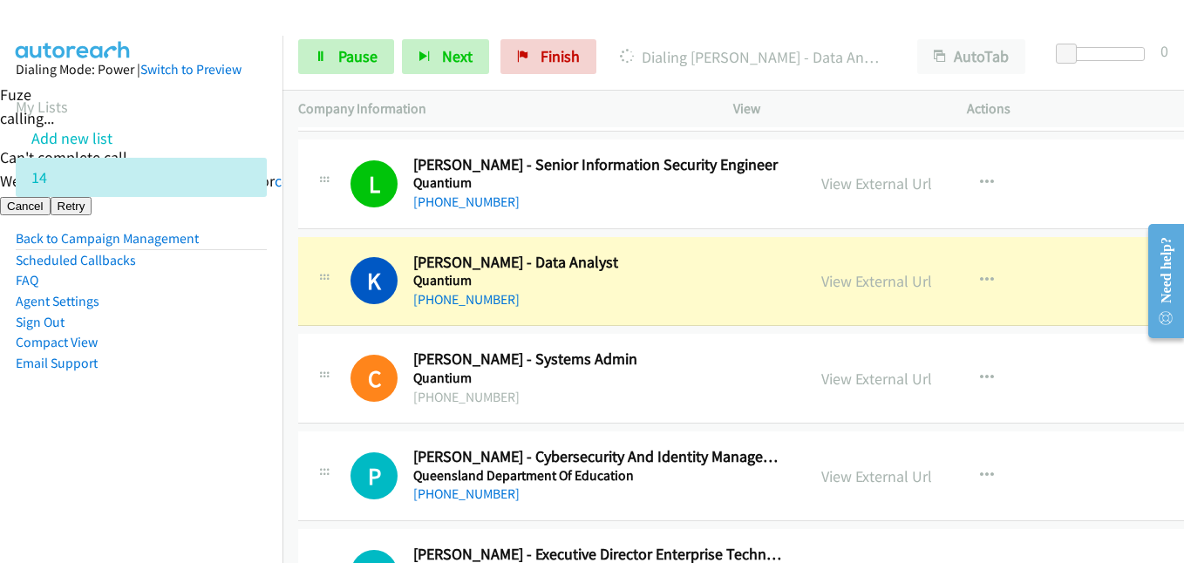
scroll to position [4709, 0]
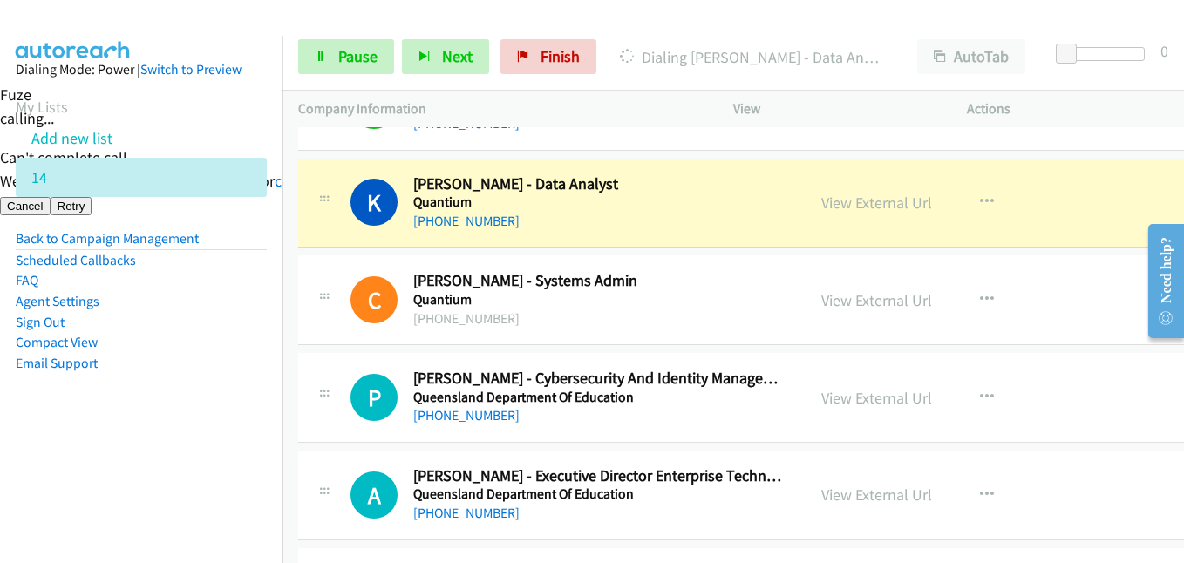
drag, startPoint x: 198, startPoint y: 426, endPoint x: 376, endPoint y: 212, distance: 278.7
click at [198, 426] on aside "Dialing Mode: Power | Switch to Preview My Lists Add new list 14 Back to Campai…" at bounding box center [141, 244] width 283 height 417
click at [350, 65] on span "Pause" at bounding box center [357, 56] width 39 height 20
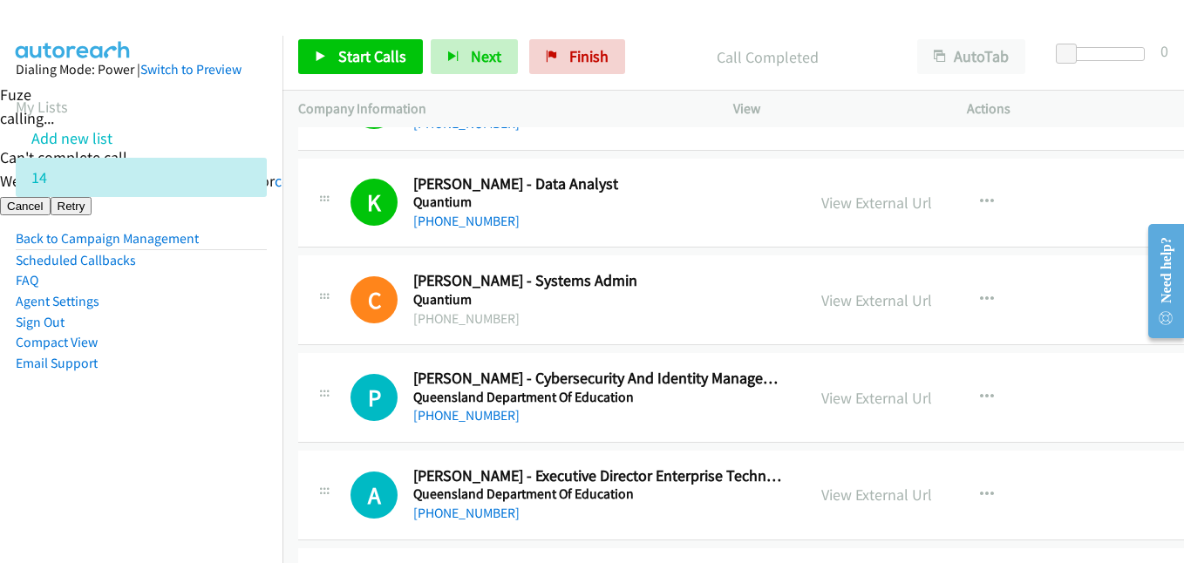
click at [192, 439] on aside "Dialing Mode: Power | Switch to Preview My Lists Add new list 14 Back to Campai…" at bounding box center [141, 244] width 283 height 417
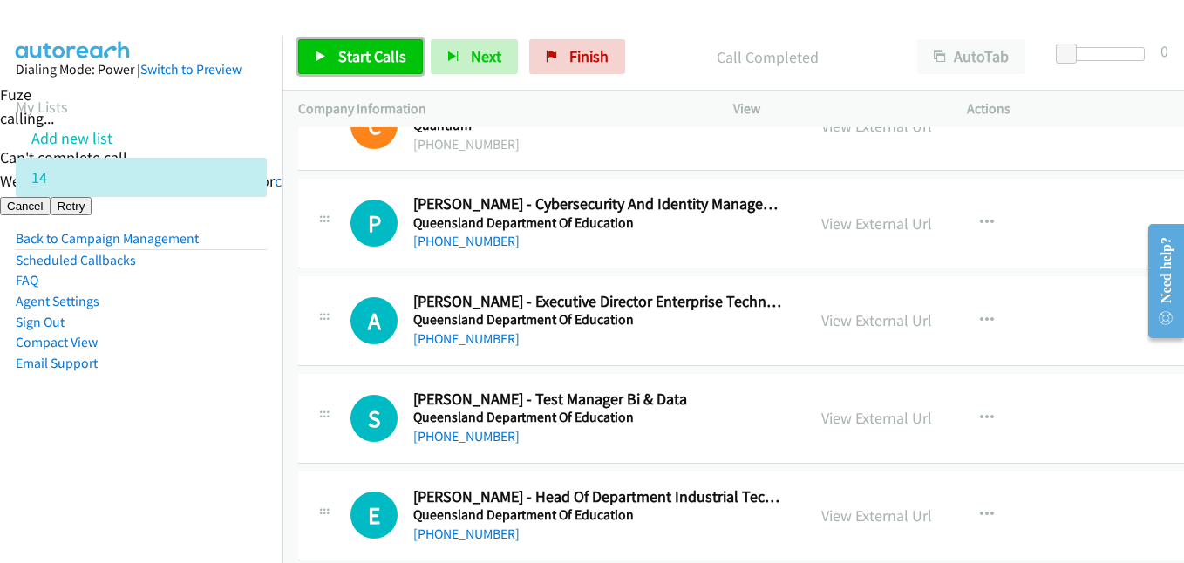
click at [396, 50] on span "Start Calls" at bounding box center [372, 56] width 68 height 20
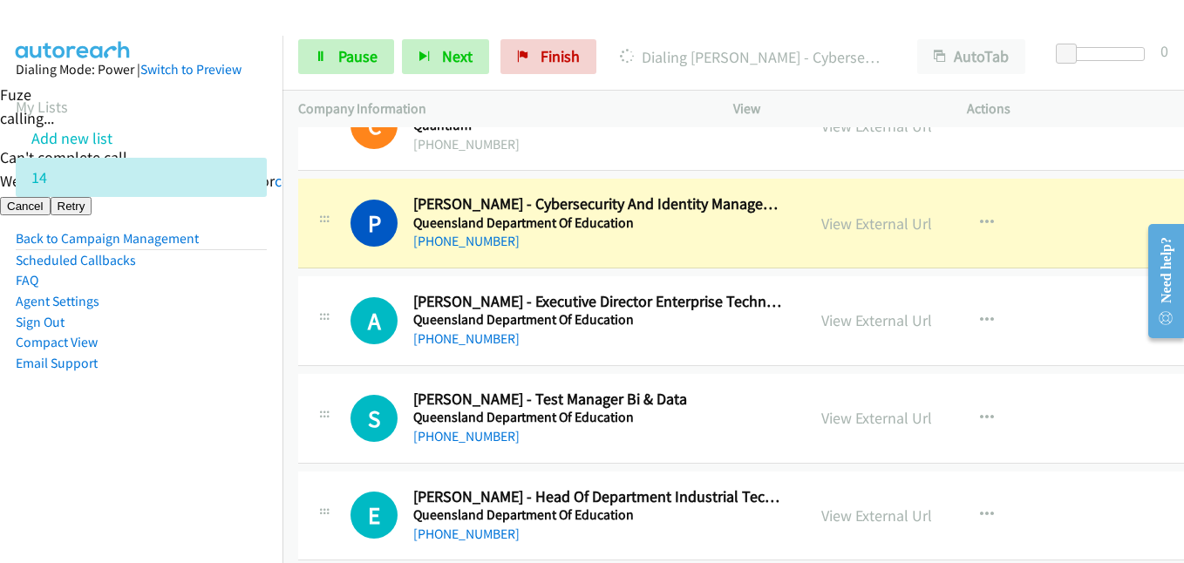
drag, startPoint x: 157, startPoint y: 420, endPoint x: 192, endPoint y: 410, distance: 36.4
click at [157, 420] on aside "Dialing Mode: Power | Switch to Preview My Lists Add new list 14 Back to Campai…" at bounding box center [141, 244] width 283 height 417
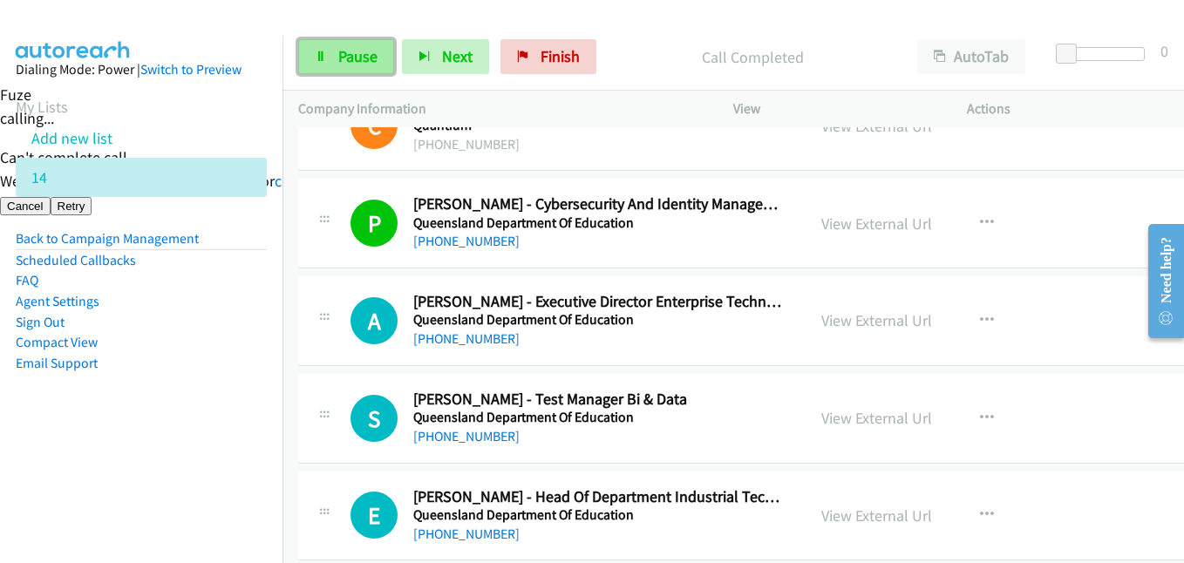
click at [342, 50] on span "Pause" at bounding box center [357, 56] width 39 height 20
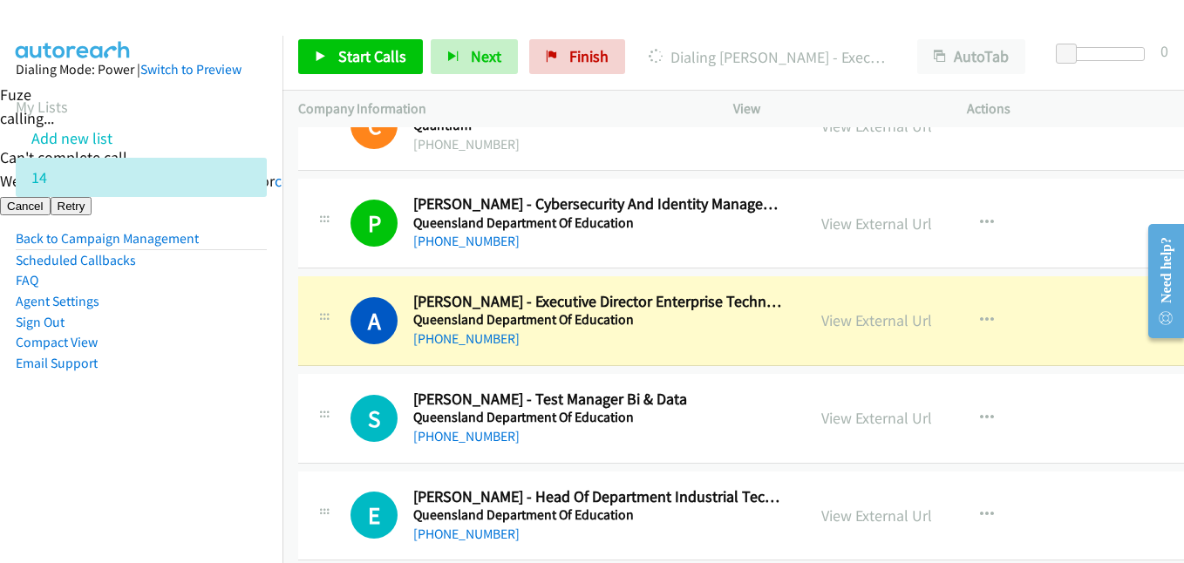
click at [188, 409] on aside "Dialing Mode: Power | Switch to Preview My Lists Add new list 14 Back to Campai…" at bounding box center [141, 244] width 283 height 417
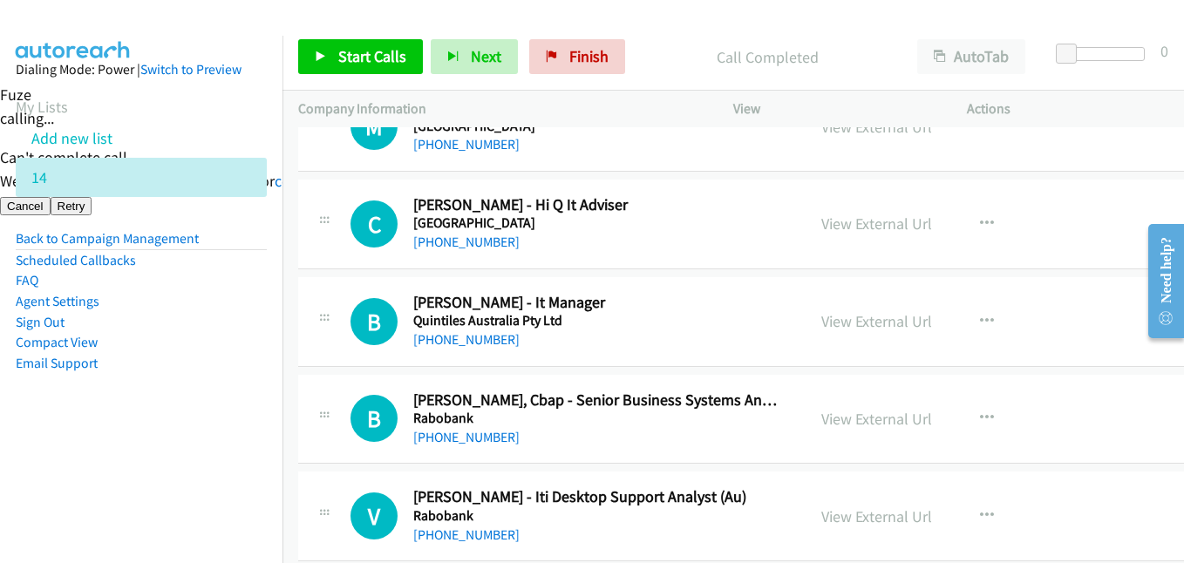
scroll to position [6453, 0]
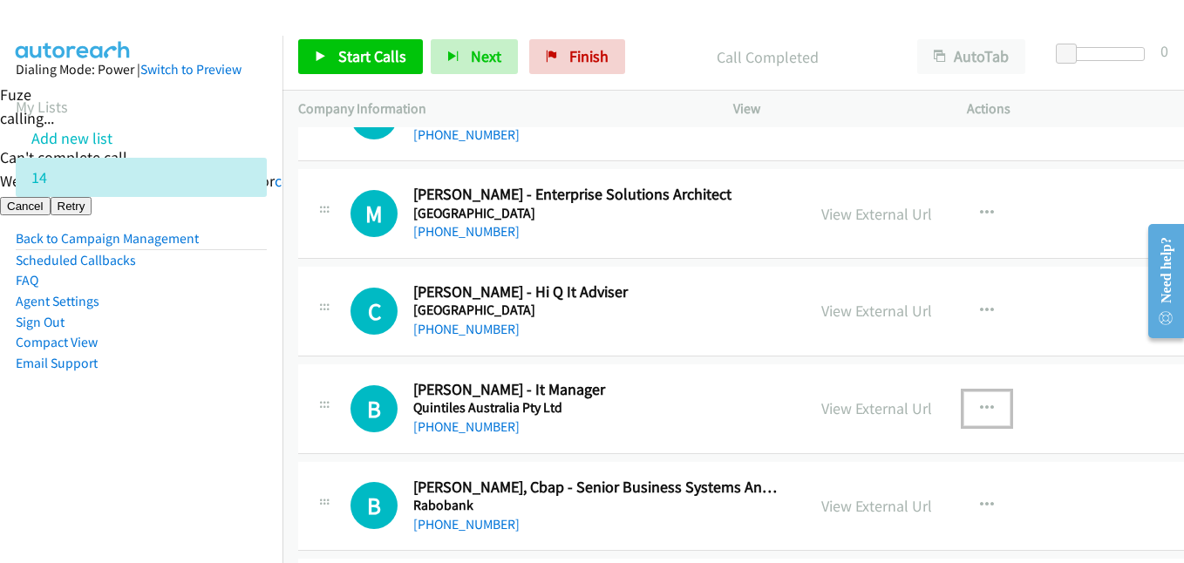
click at [964, 405] on button "button" at bounding box center [987, 409] width 47 height 35
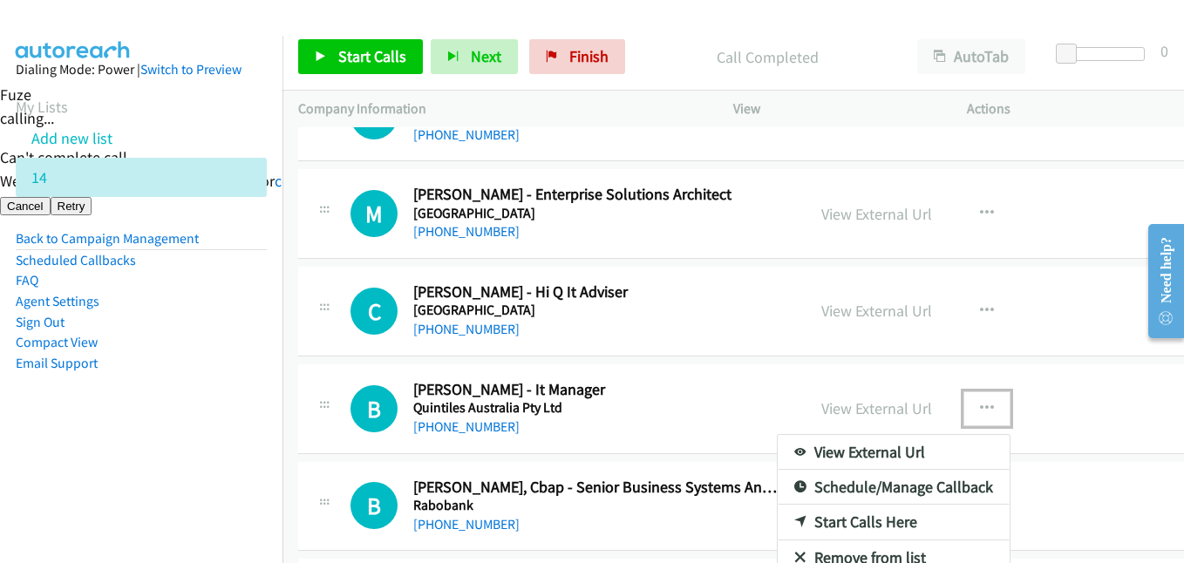
drag, startPoint x: 854, startPoint y: 515, endPoint x: 538, endPoint y: 175, distance: 463.4
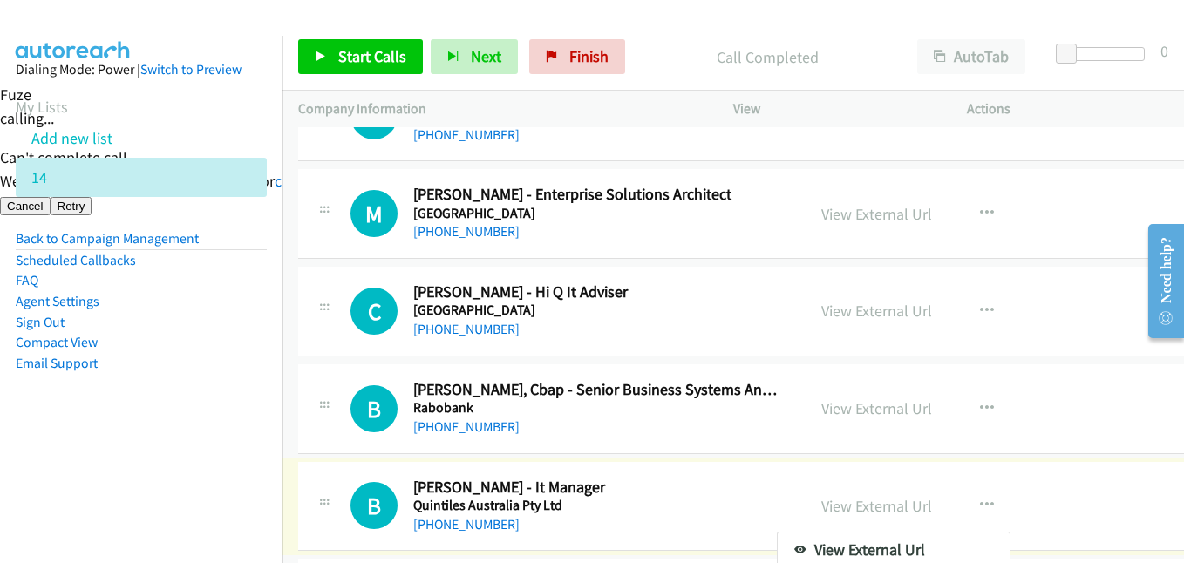
click at [384, 58] on div at bounding box center [592, 281] width 1184 height 563
click at [353, 60] on span "Start Calls" at bounding box center [372, 56] width 68 height 20
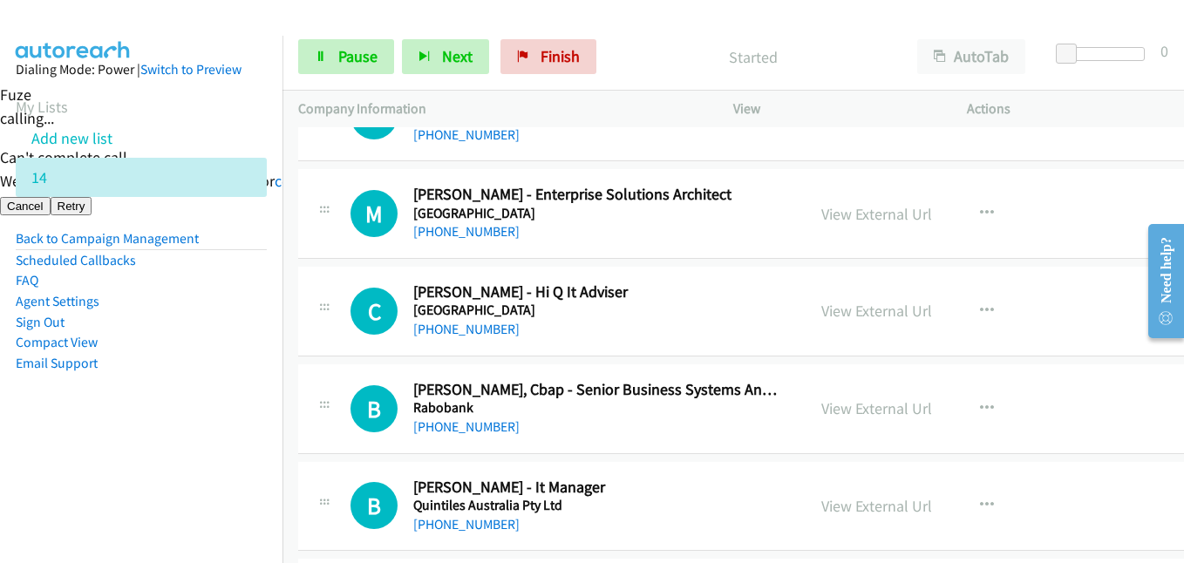
click at [241, 351] on li "Compact View" at bounding box center [141, 342] width 251 height 21
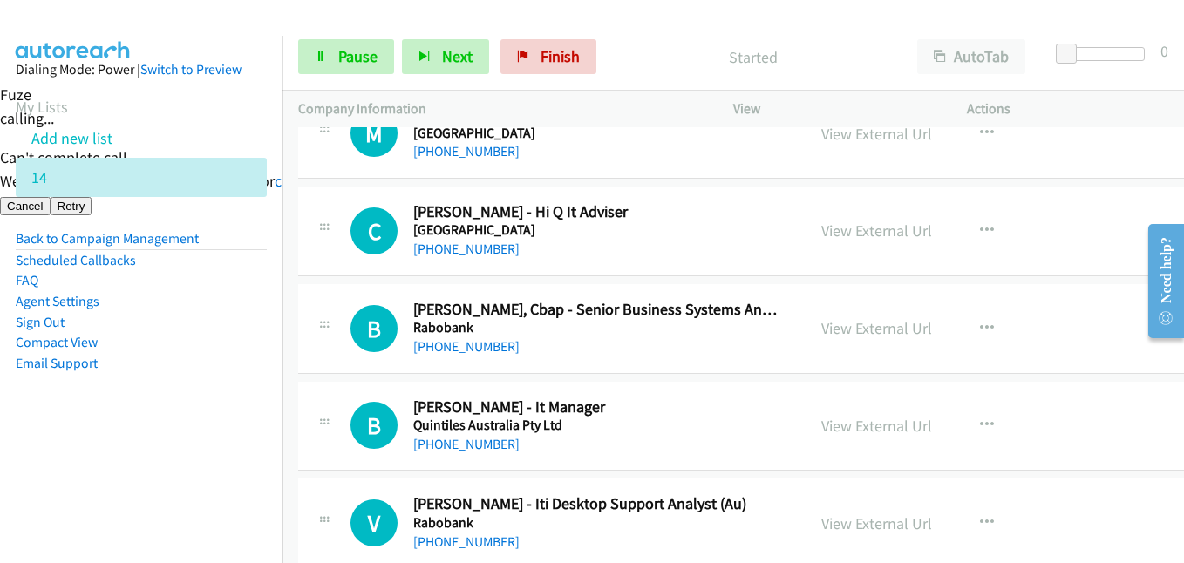
scroll to position [6627, 0]
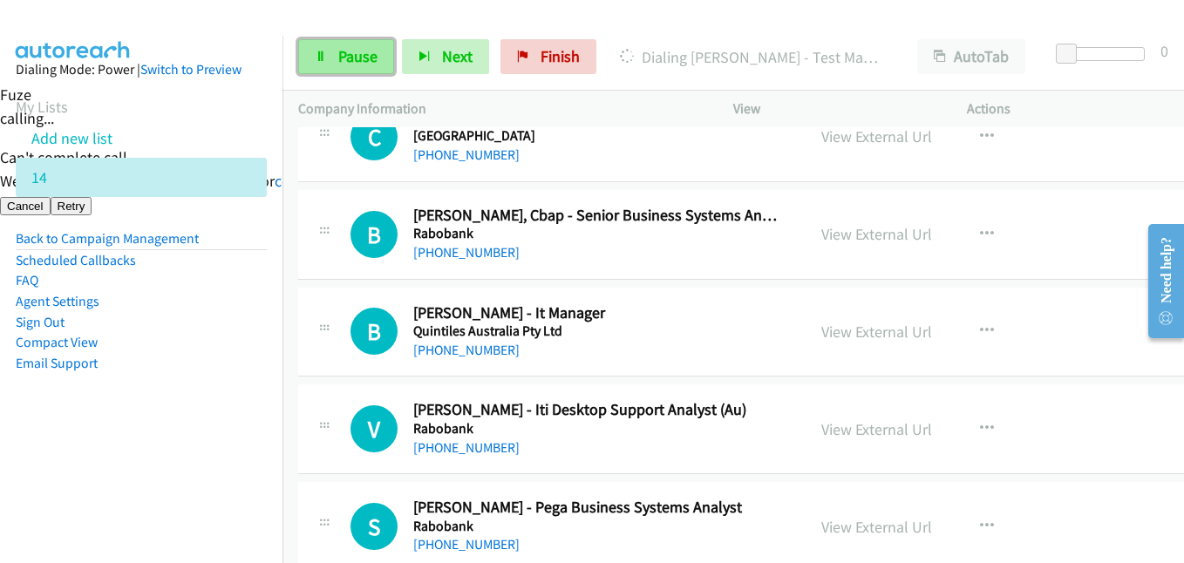
click at [364, 63] on span "Pause" at bounding box center [357, 56] width 39 height 20
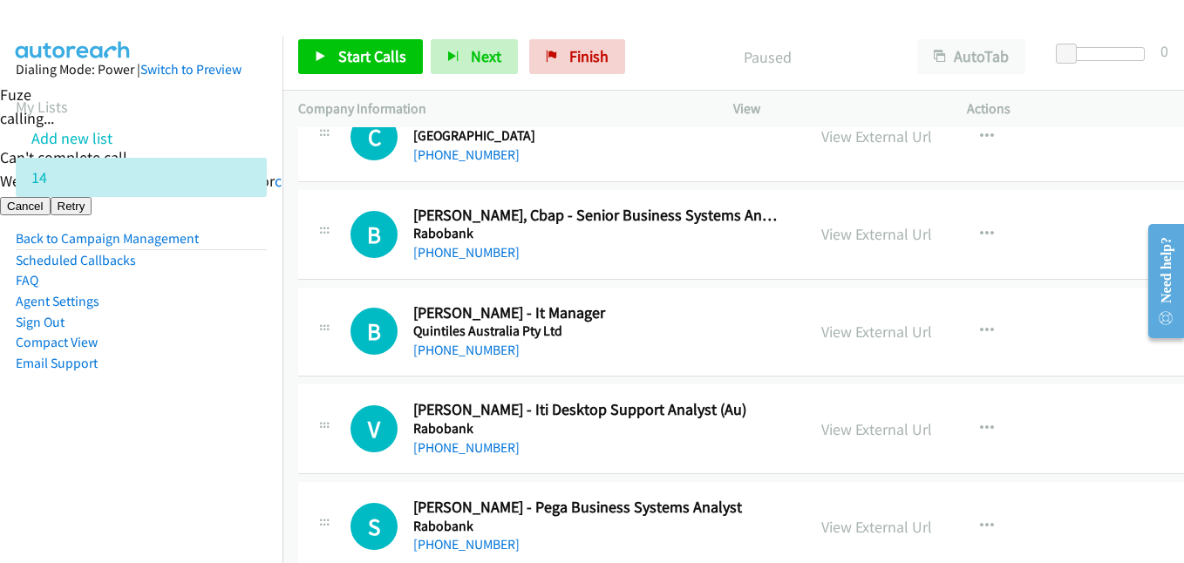
drag, startPoint x: 123, startPoint y: 428, endPoint x: 209, endPoint y: 425, distance: 86.4
click at [123, 428] on aside "Dialing Mode: Power | Switch to Preview My Lists Add new list 14 Back to Campai…" at bounding box center [141, 244] width 283 height 417
click at [980, 324] on icon "button" at bounding box center [987, 331] width 14 height 14
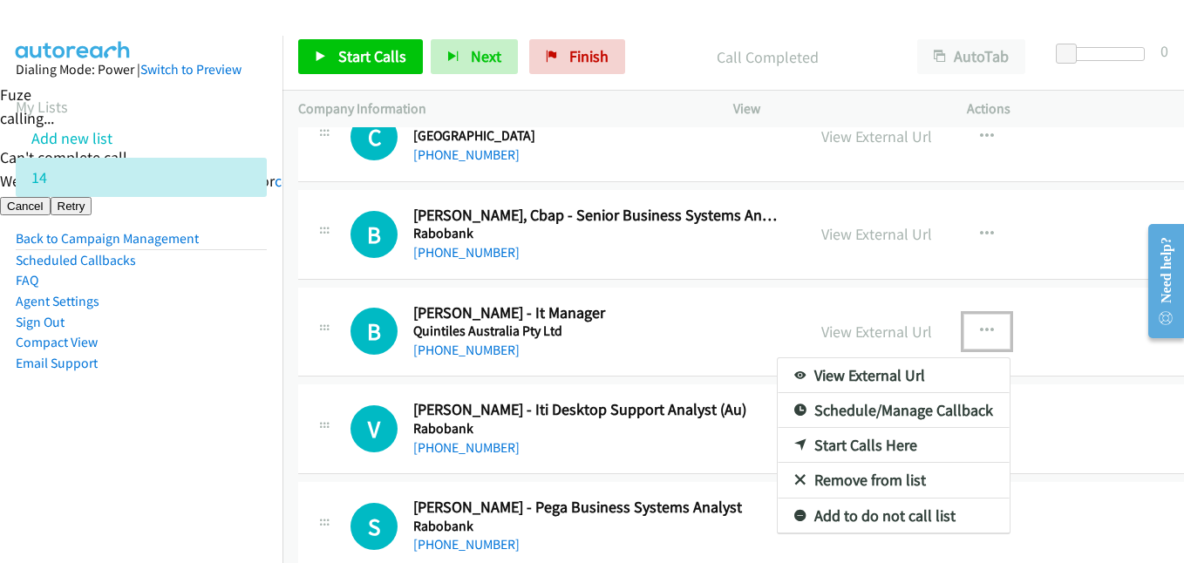
click at [868, 435] on link "Start Calls Here" at bounding box center [894, 445] width 232 height 35
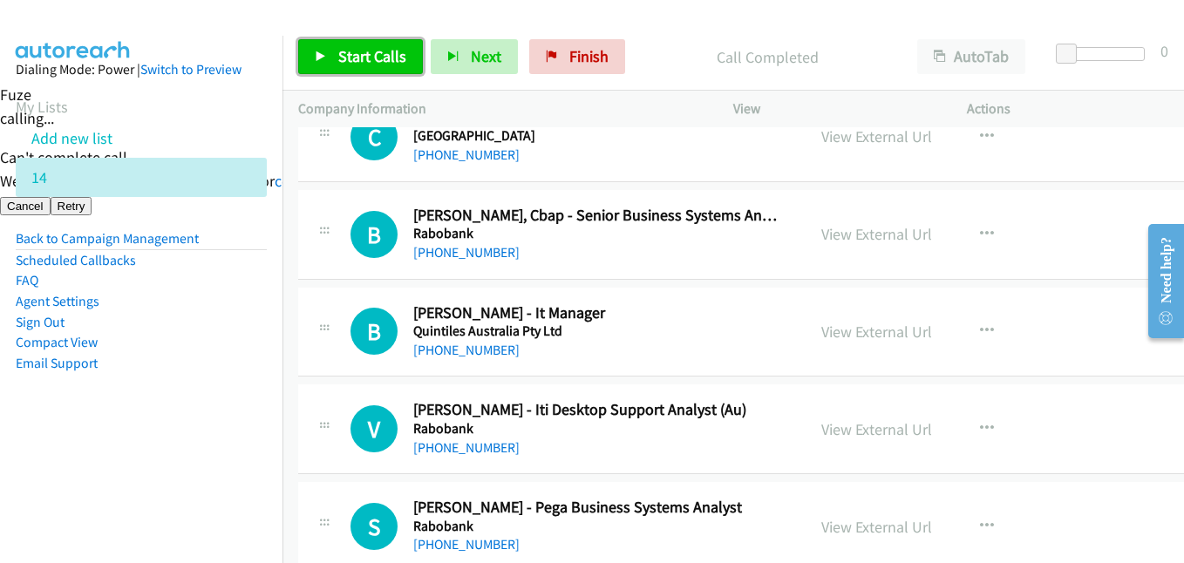
click at [410, 72] on link "Start Calls" at bounding box center [360, 56] width 125 height 35
click at [392, 59] on span "Start Calls" at bounding box center [372, 56] width 68 height 20
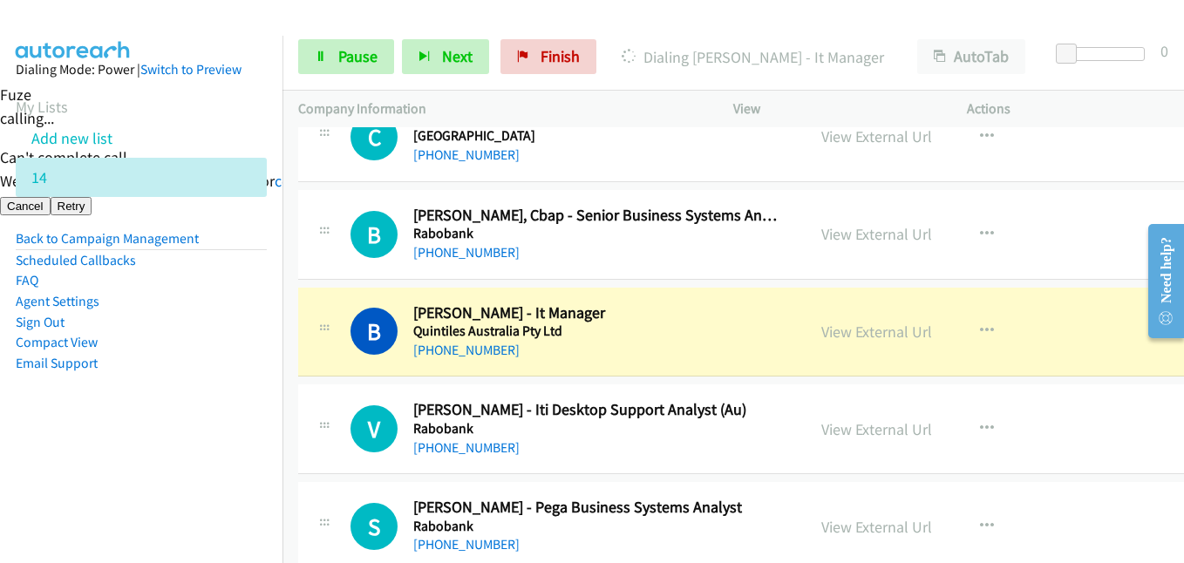
click at [216, 385] on aside "Dialing Mode: Power | Switch to Preview My Lists Add new list 14 Back to Campai…" at bounding box center [141, 244] width 283 height 417
click at [230, 444] on aside "Dialing Mode: Power | Switch to Preview My Lists Add new list 14 Back to Campai…" at bounding box center [141, 244] width 283 height 417
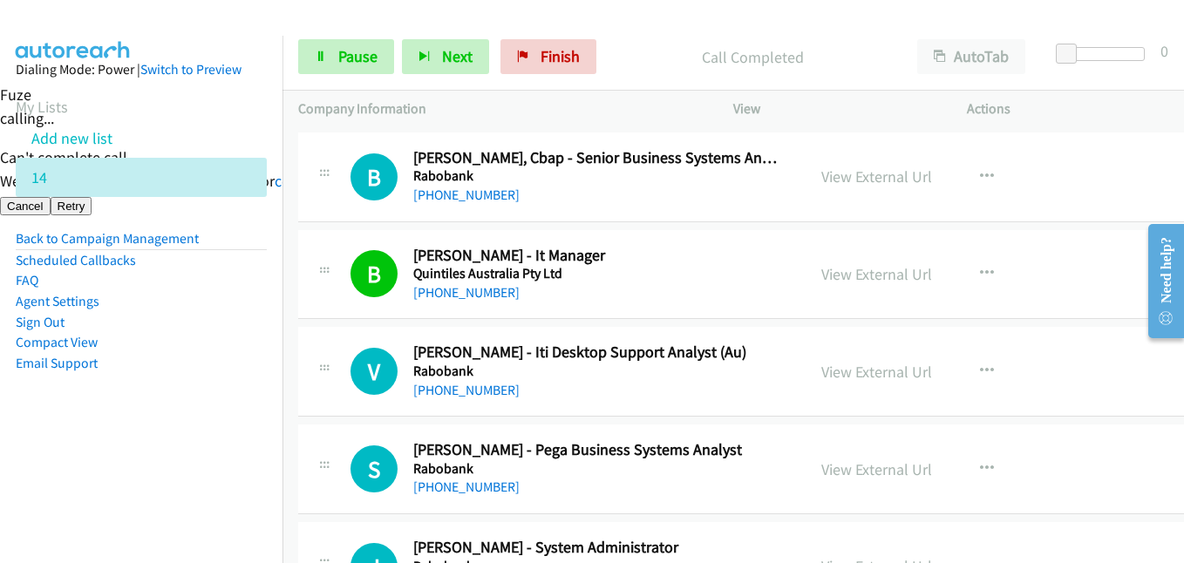
scroll to position [6715, 0]
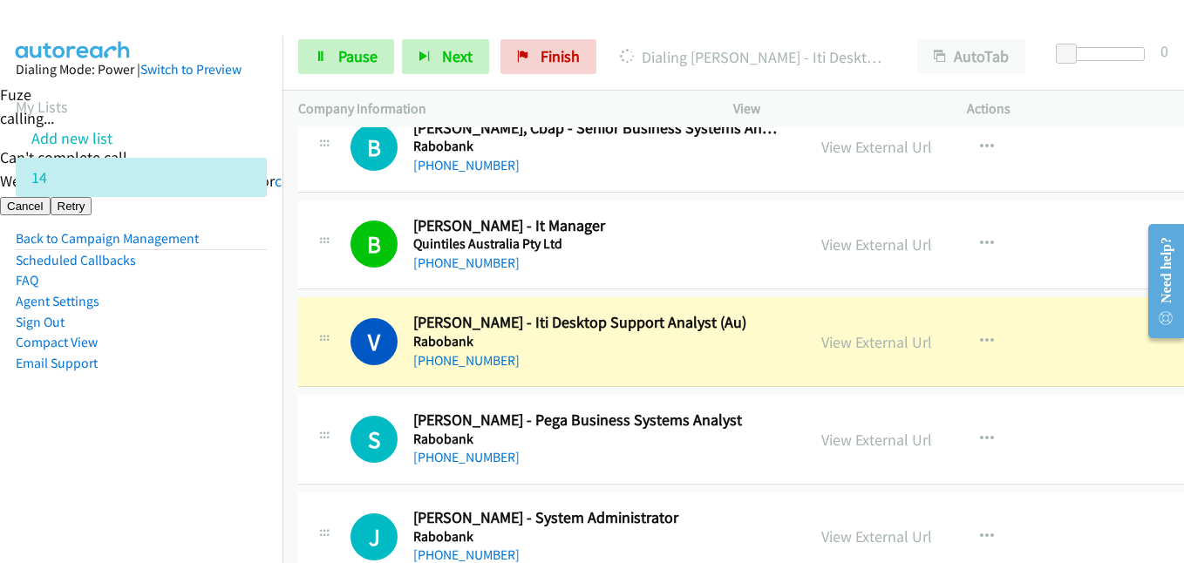
click at [217, 365] on li "Email Support" at bounding box center [141, 363] width 251 height 21
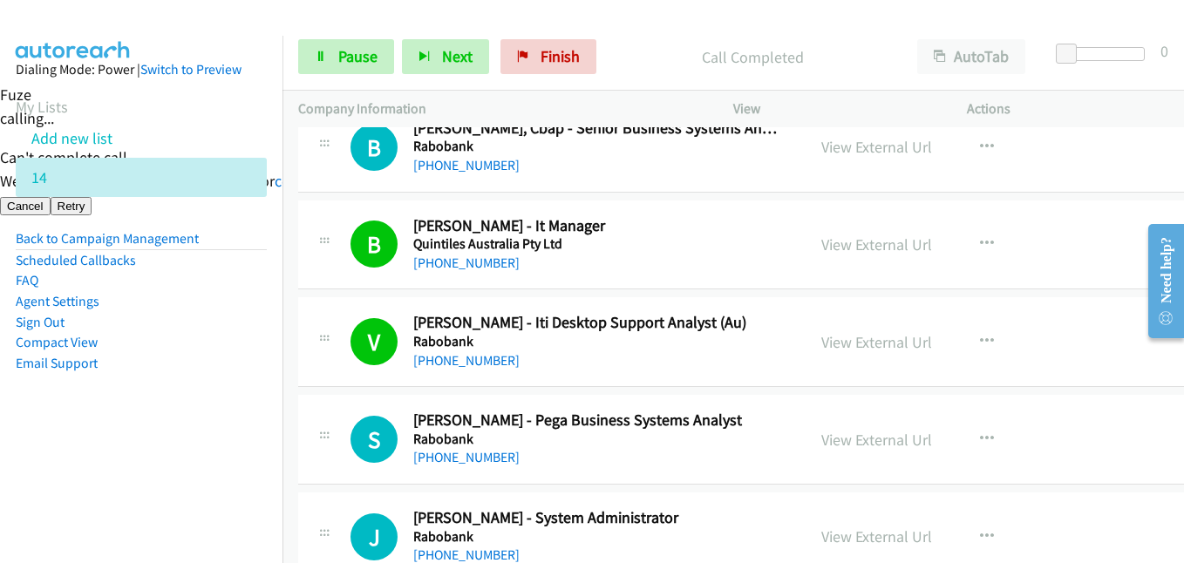
click at [181, 449] on aside "Dialing Mode: Power | Switch to Preview My Lists Add new list 14 Back to Campai…" at bounding box center [141, 244] width 283 height 417
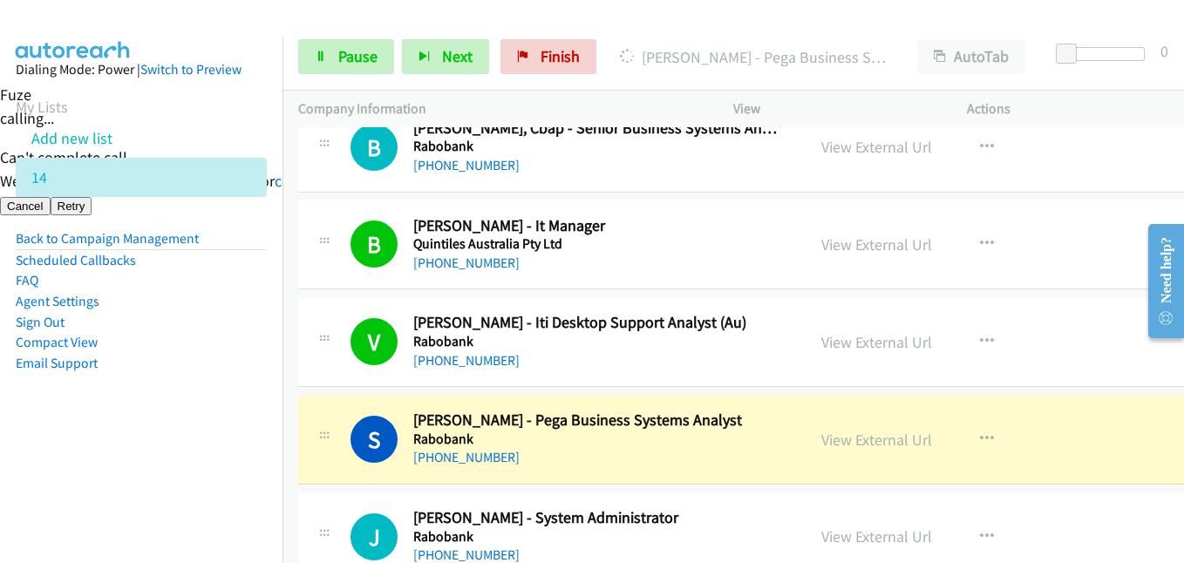
click at [178, 455] on nav "Dialing Mode: Power | Switch to Preview My Lists Add new list 14 Back to Campai…" at bounding box center [141, 317] width 283 height 563
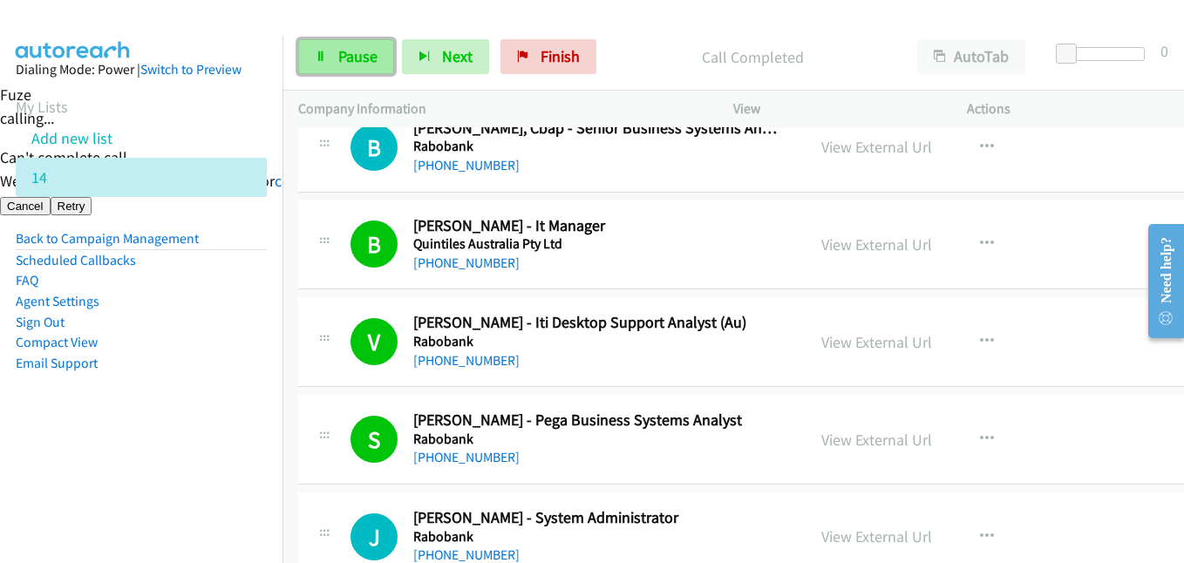
click at [326, 51] on icon at bounding box center [321, 57] width 12 height 12
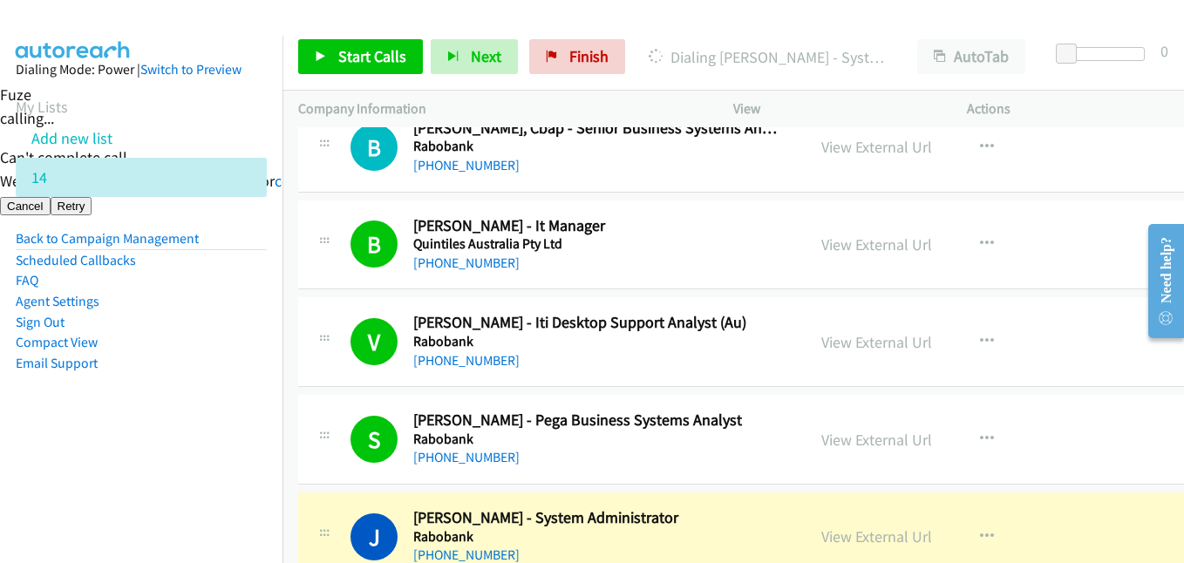
click at [225, 403] on aside "Dialing Mode: Power | Switch to Preview My Lists Add new list 14 Back to Campai…" at bounding box center [141, 244] width 283 height 417
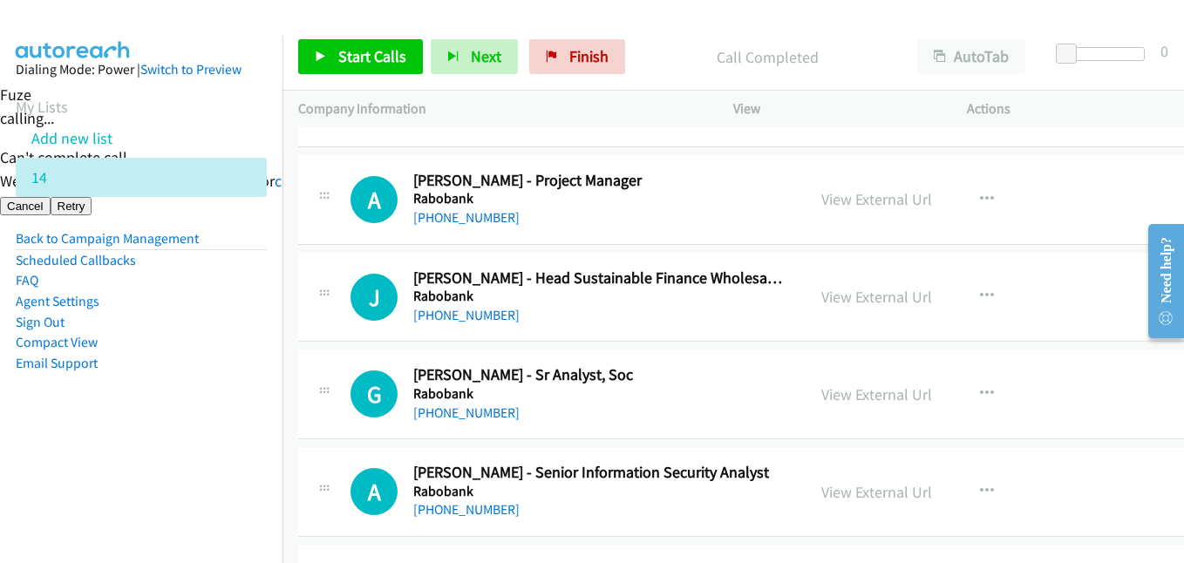
scroll to position [7151, 0]
click at [340, 61] on span "Start Calls" at bounding box center [372, 56] width 68 height 20
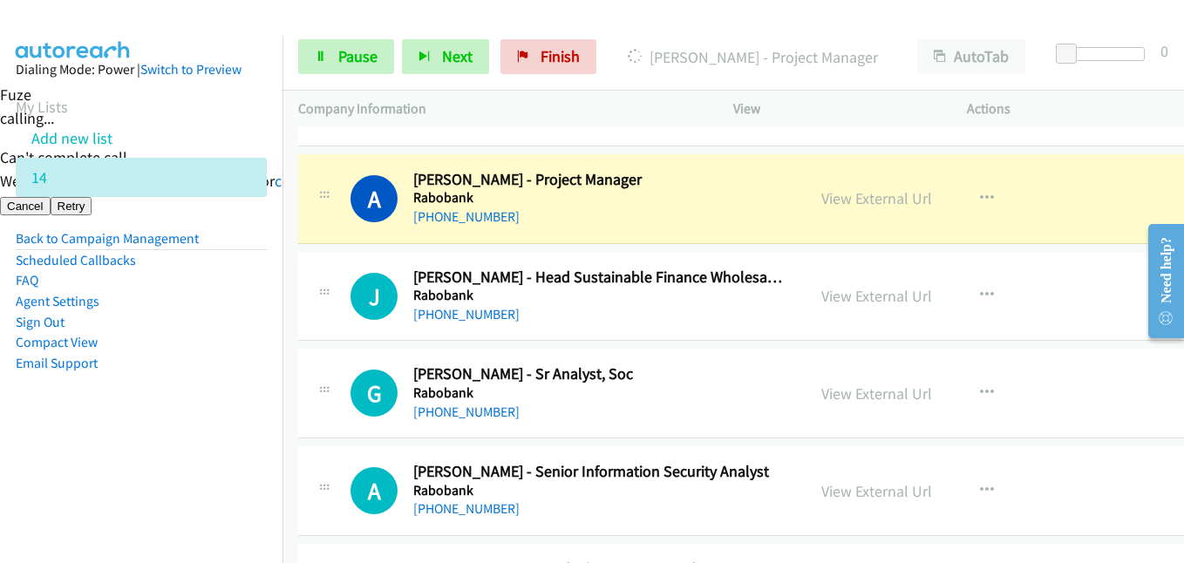
click at [220, 426] on aside "Dialing Mode: Power | Switch to Preview My Lists Add new list 14 Back to Campai…" at bounding box center [141, 244] width 283 height 417
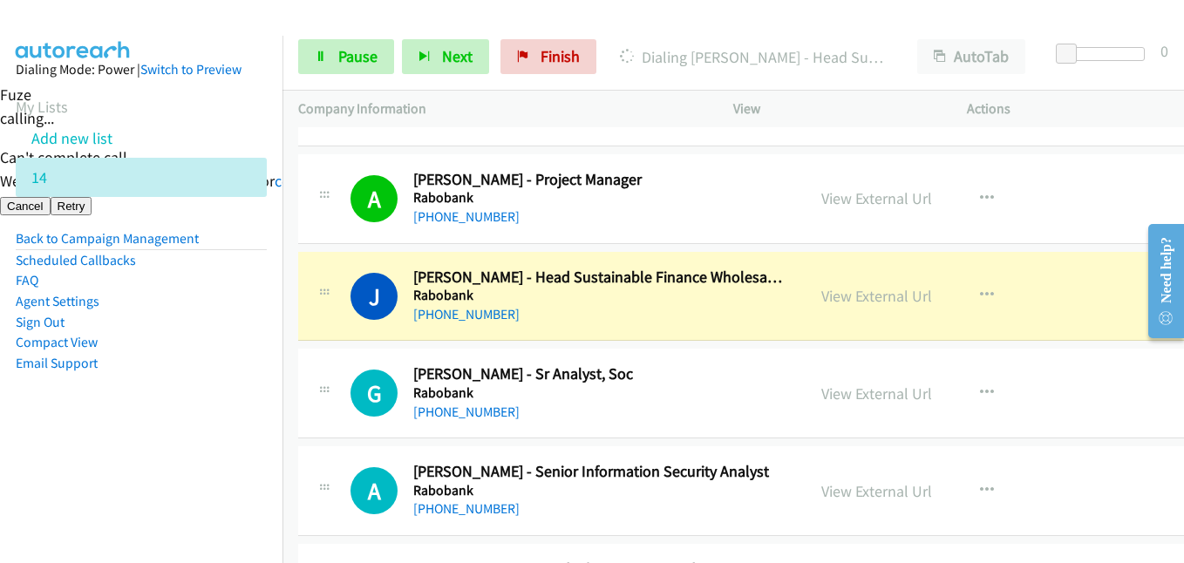
click at [220, 396] on aside "Dialing Mode: Power | Switch to Preview My Lists Add new list 14 Back to Campai…" at bounding box center [141, 244] width 283 height 417
click at [351, 61] on span "Pause" at bounding box center [357, 56] width 39 height 20
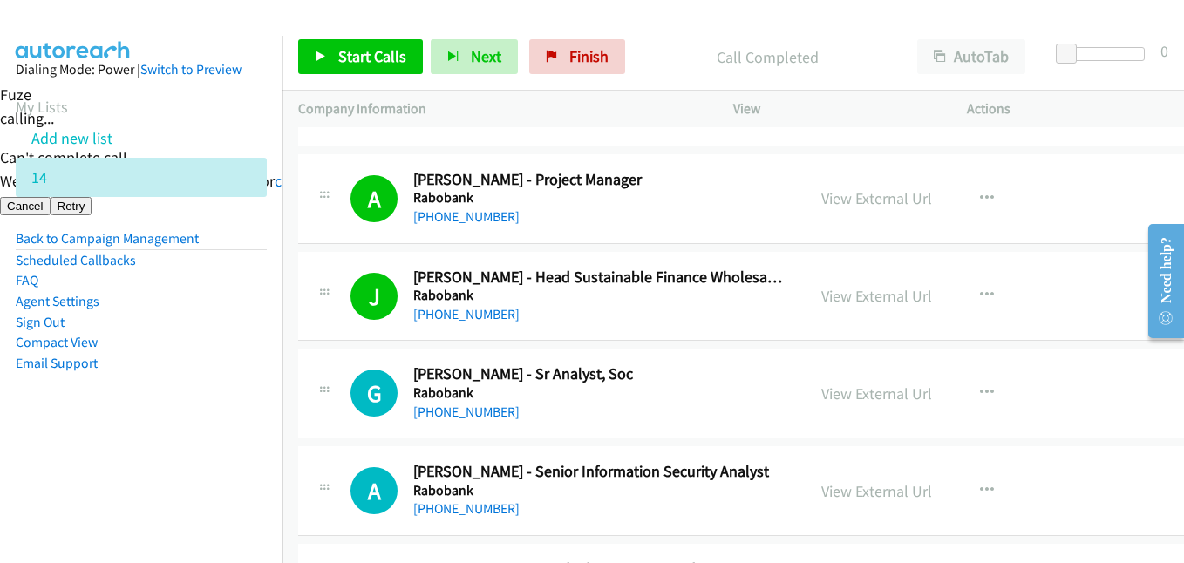
click at [120, 414] on aside "Dialing Mode: Power | Switch to Preview My Lists Add new list 14 Back to Campai…" at bounding box center [141, 244] width 283 height 417
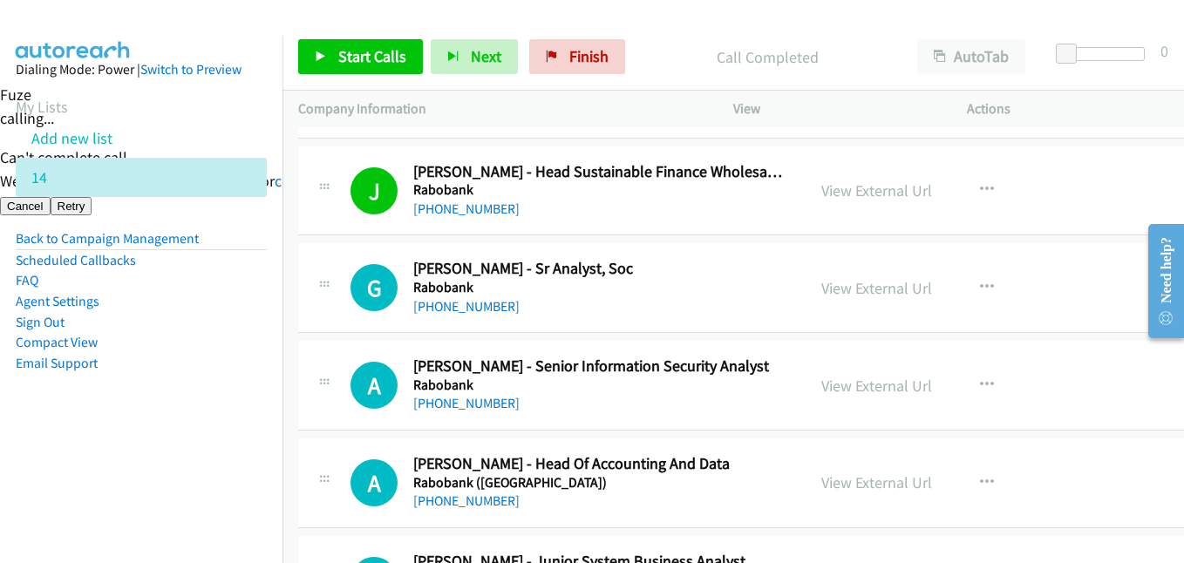
scroll to position [7325, 0]
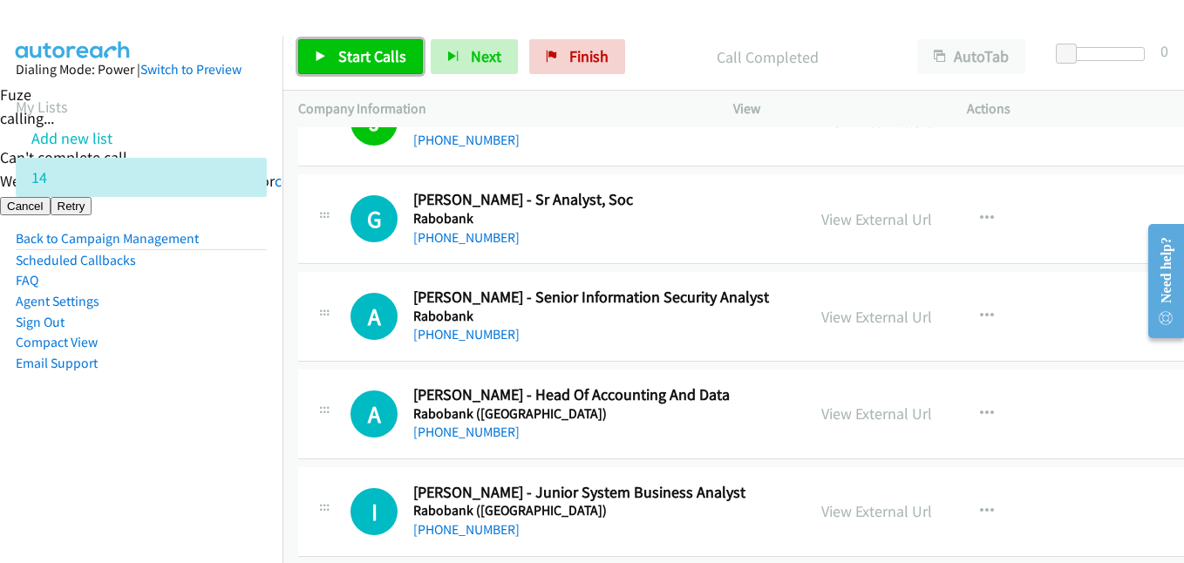
click at [365, 66] on link "Start Calls" at bounding box center [360, 56] width 125 height 35
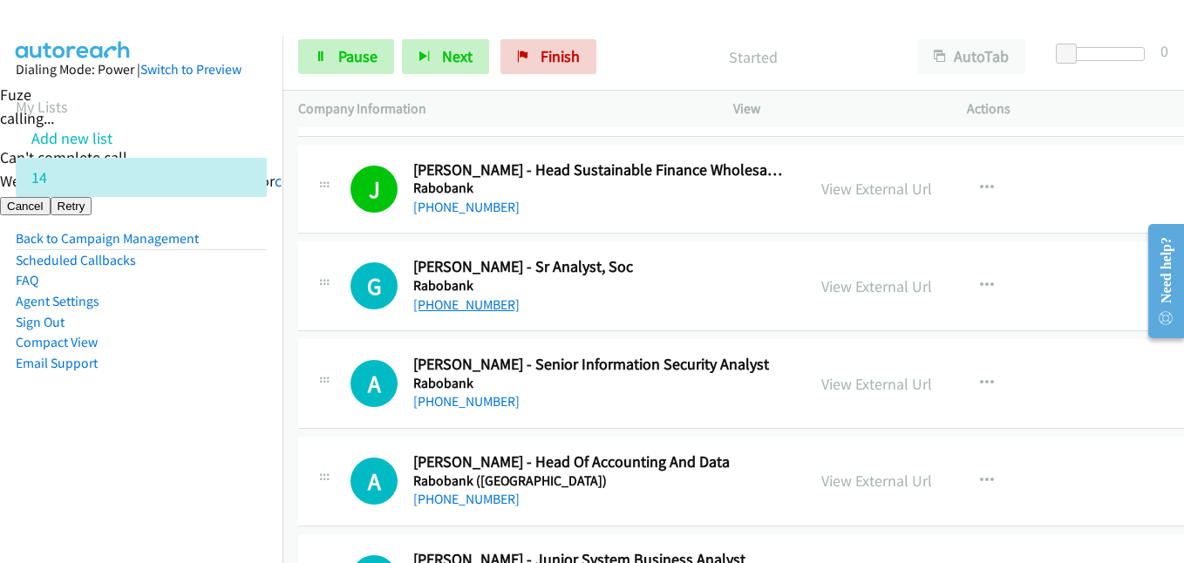
scroll to position [7238, 0]
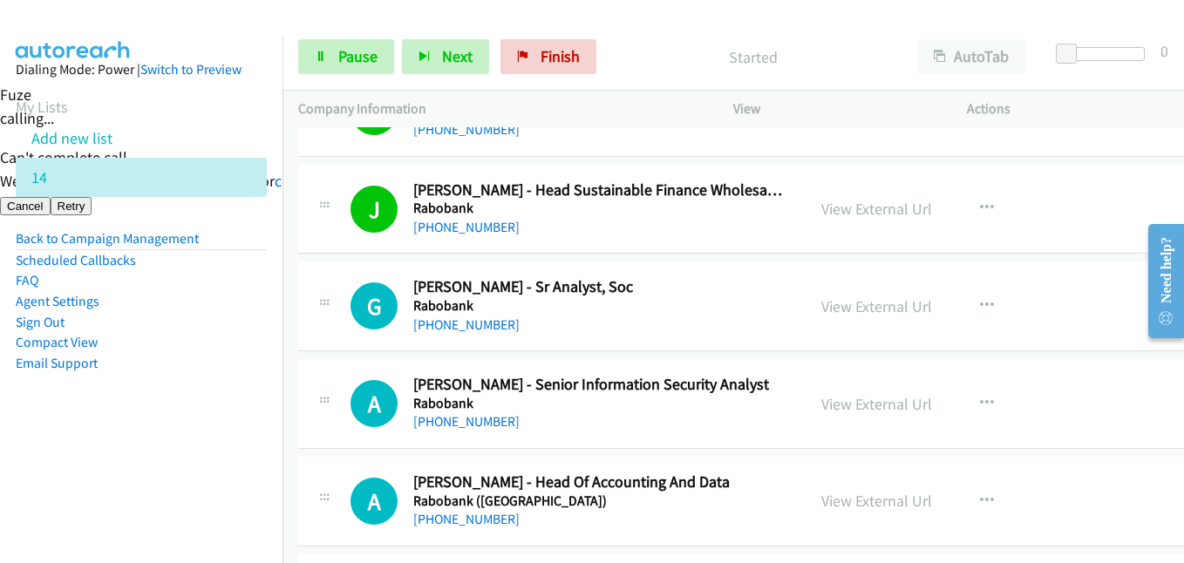
click at [223, 433] on aside "Dialing Mode: Power | Switch to Preview My Lists Add new list 14 Back to Campai…" at bounding box center [141, 244] width 283 height 417
drag, startPoint x: 376, startPoint y: 59, endPoint x: 423, endPoint y: 74, distance: 49.4
click at [376, 58] on span "Pause" at bounding box center [357, 56] width 39 height 20
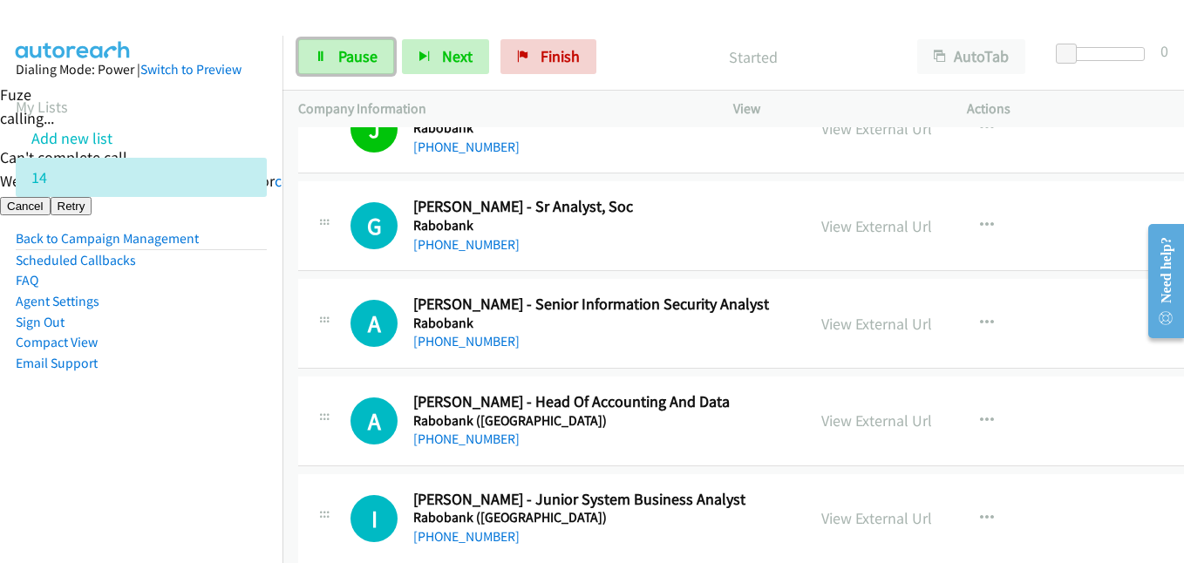
scroll to position [7412, 0]
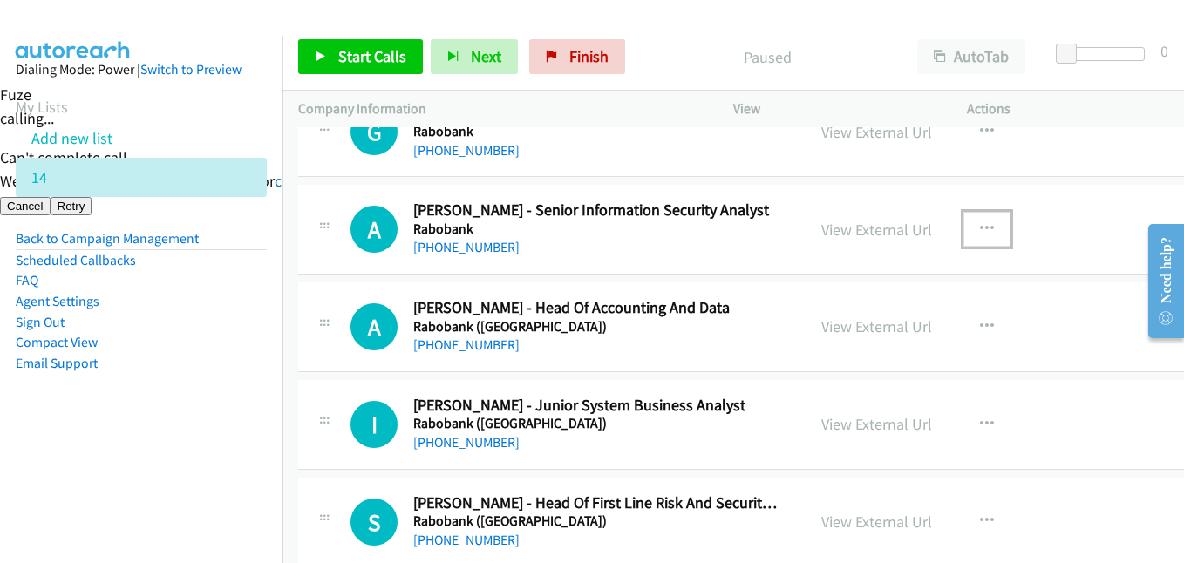
click at [980, 222] on icon "button" at bounding box center [987, 229] width 14 height 14
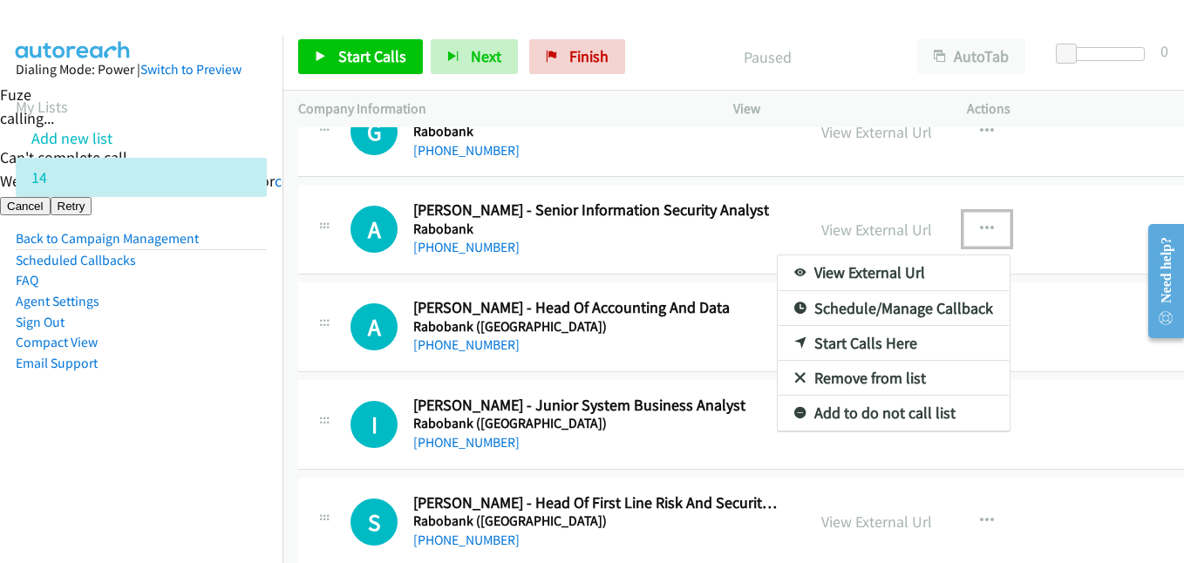
click at [926, 347] on link "Start Calls Here" at bounding box center [894, 343] width 232 height 35
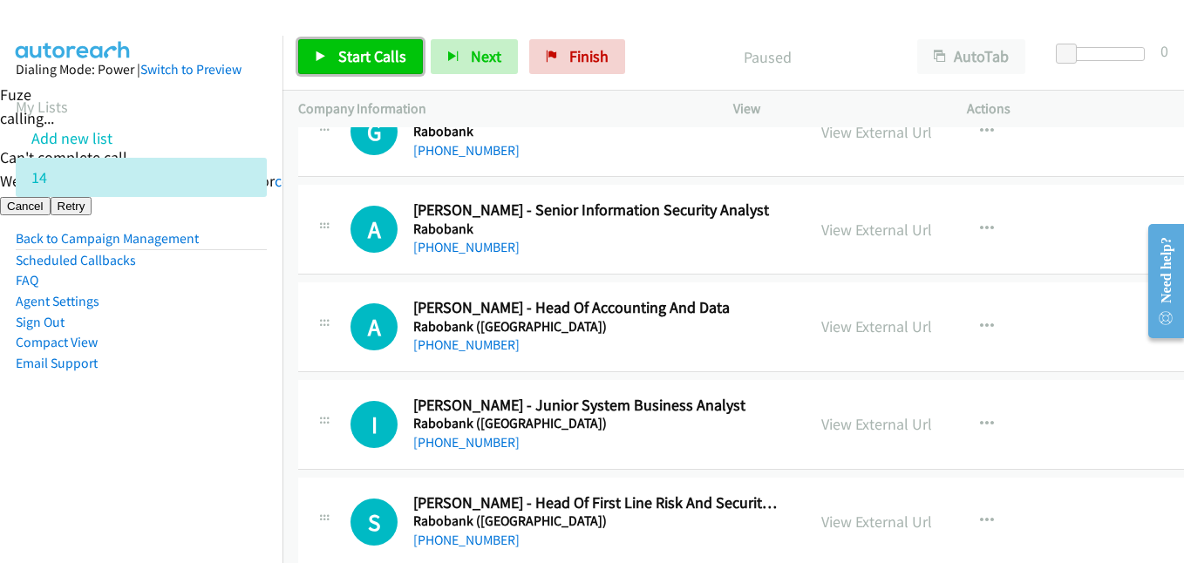
click at [365, 58] on span "Start Calls" at bounding box center [372, 56] width 68 height 20
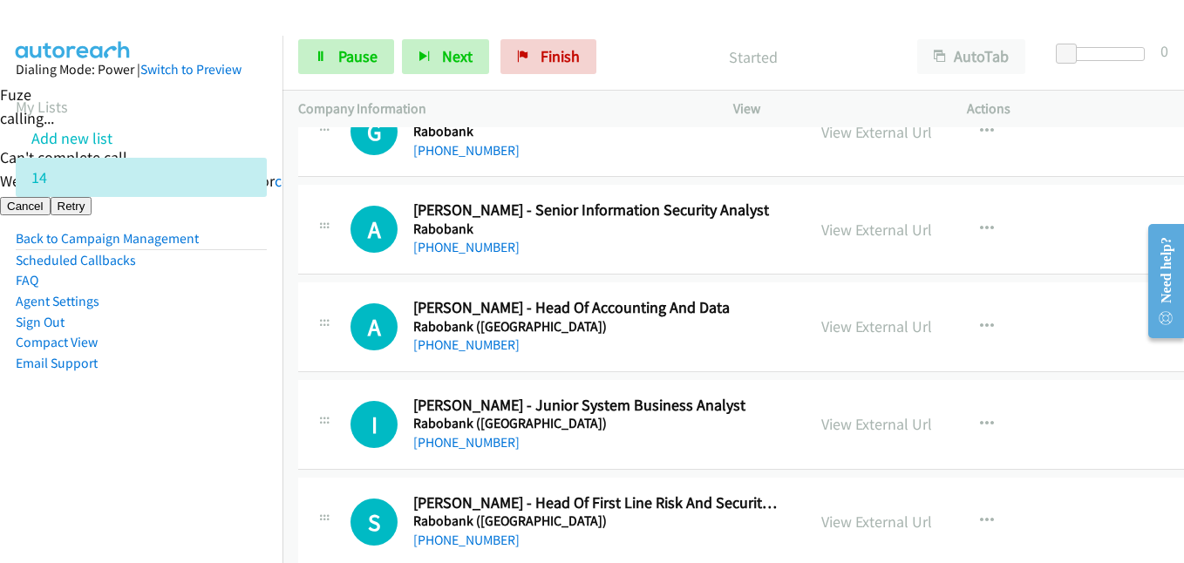
click at [173, 417] on aside "Dialing Mode: Power | Switch to Preview My Lists Add new list 14 Back to Campai…" at bounding box center [141, 244] width 283 height 417
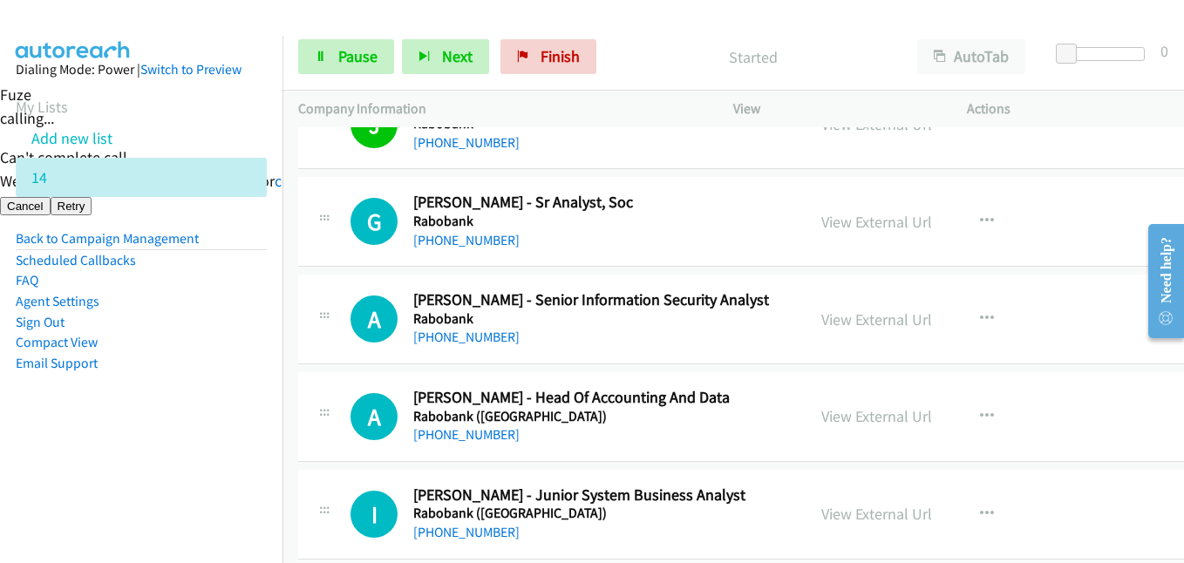
scroll to position [7238, 0]
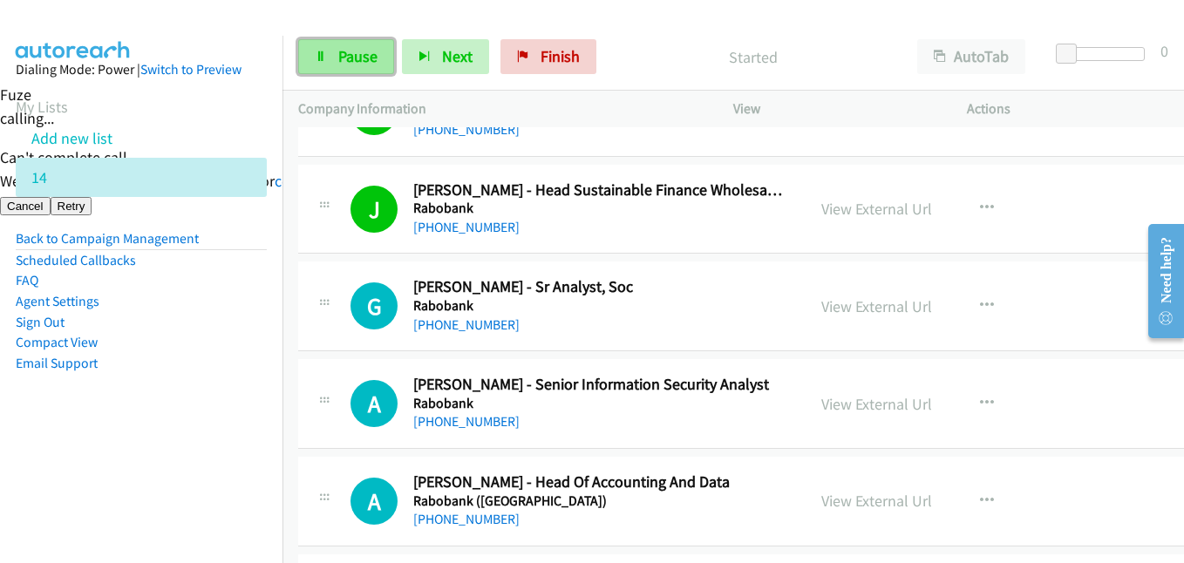
click at [369, 56] on span "Pause" at bounding box center [357, 56] width 39 height 20
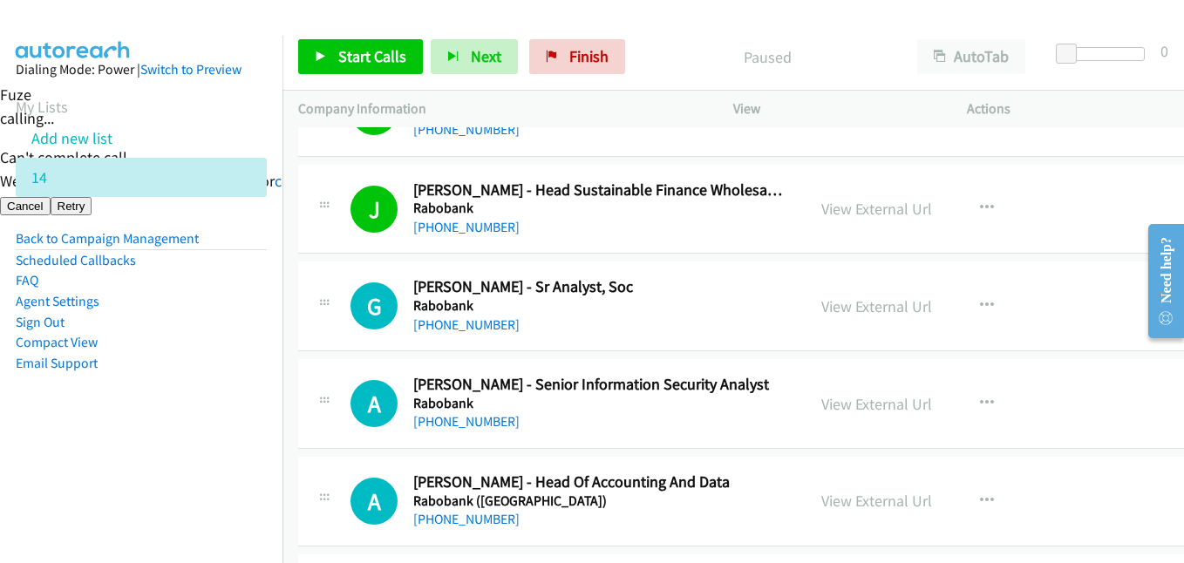
click at [139, 452] on aside "Dialing Mode: Power | Switch to Preview My Lists Add new list 14 Back to Campai…" at bounding box center [141, 244] width 283 height 417
click at [378, 36] on div "Start Calls Pause Next Finish Paused AutoTab AutoTab 0" at bounding box center [734, 57] width 902 height 67
click at [380, 51] on span "Start Calls" at bounding box center [372, 56] width 68 height 20
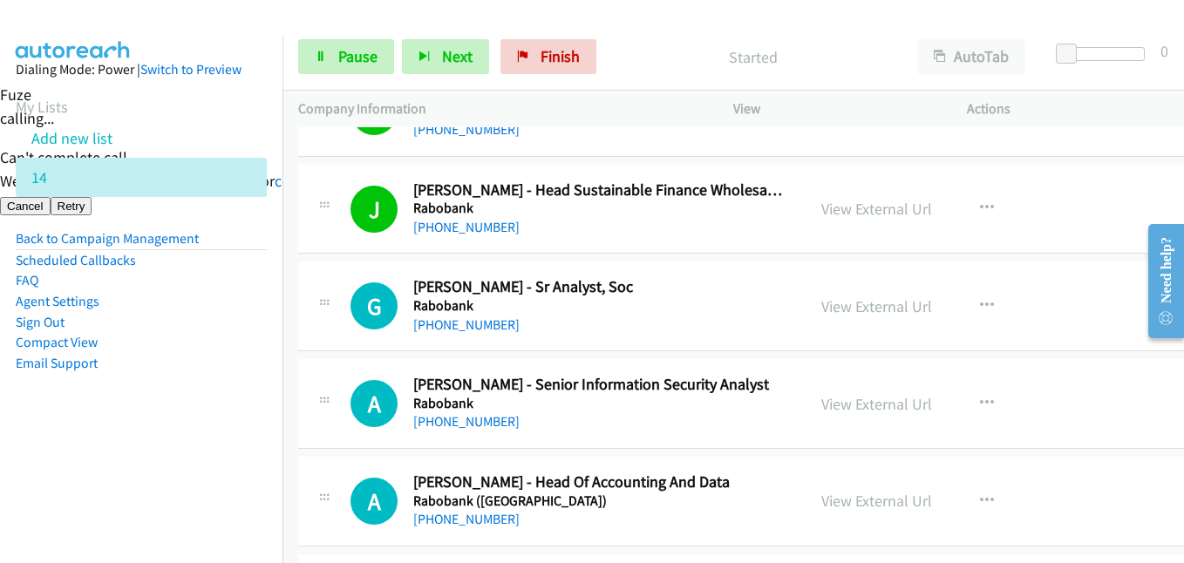
drag, startPoint x: 187, startPoint y: 323, endPoint x: 262, endPoint y: 341, distance: 77.2
click at [187, 323] on li "Sign Out" at bounding box center [141, 322] width 251 height 21
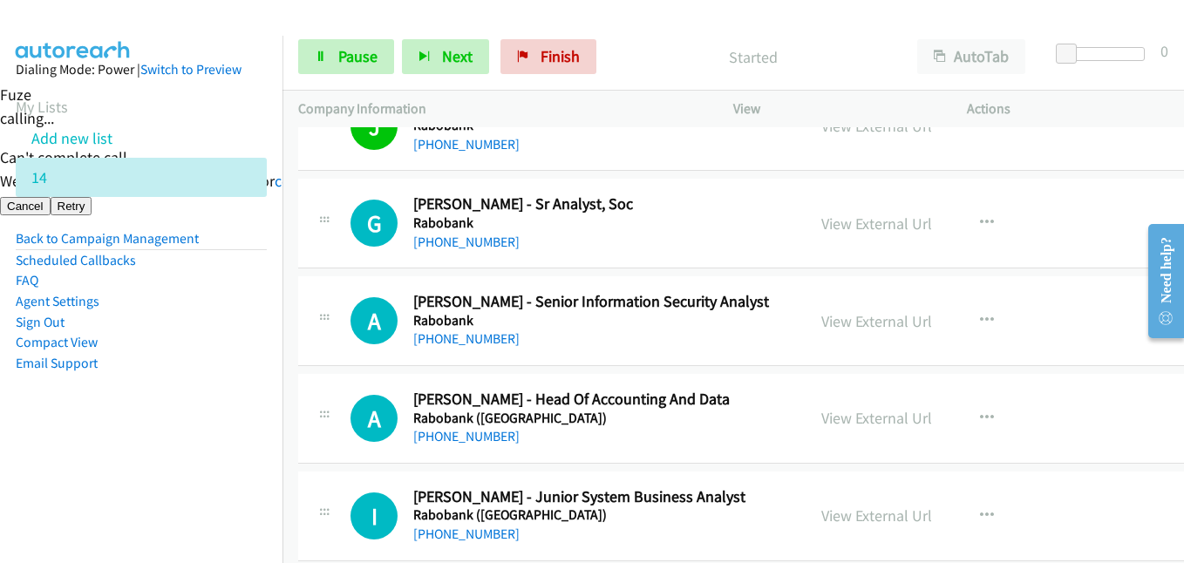
scroll to position [7412, 0]
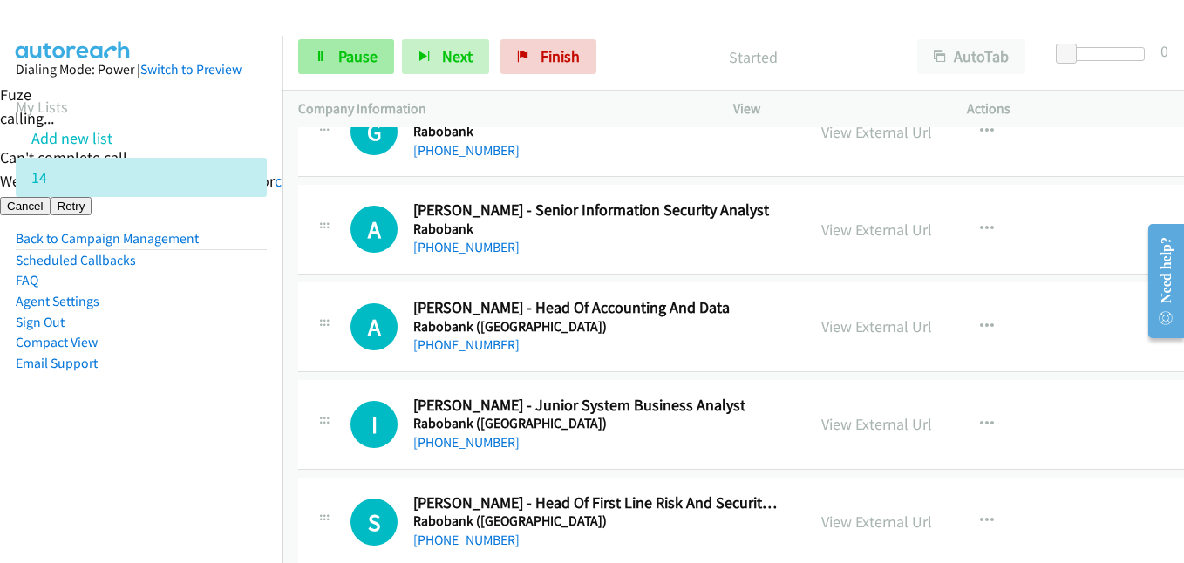
drag, startPoint x: 197, startPoint y: 389, endPoint x: 367, endPoint y: 65, distance: 366.3
click at [198, 390] on aside "Dialing Mode: Power | Switch to Preview My Lists Add new list 14 Back to Campai…" at bounding box center [141, 244] width 283 height 417
click at [371, 54] on span "Pause" at bounding box center [357, 56] width 39 height 20
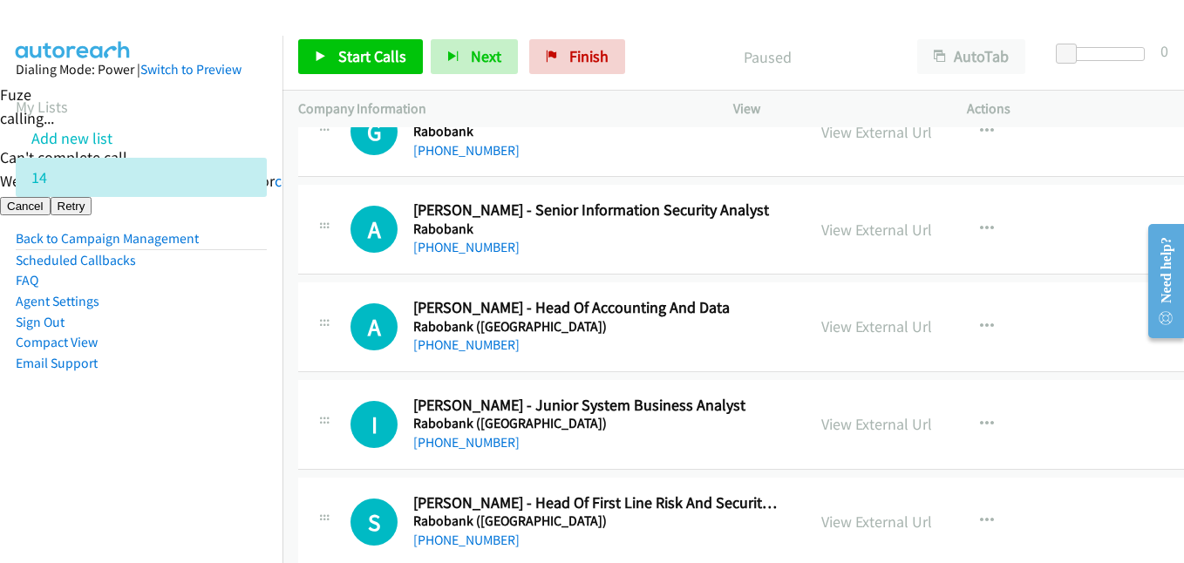
click at [199, 421] on aside "Dialing Mode: Power | Switch to Preview My Lists Add new list 14 Back to Campai…" at bounding box center [141, 244] width 283 height 417
click at [358, 51] on span "Start Calls" at bounding box center [372, 56] width 68 height 20
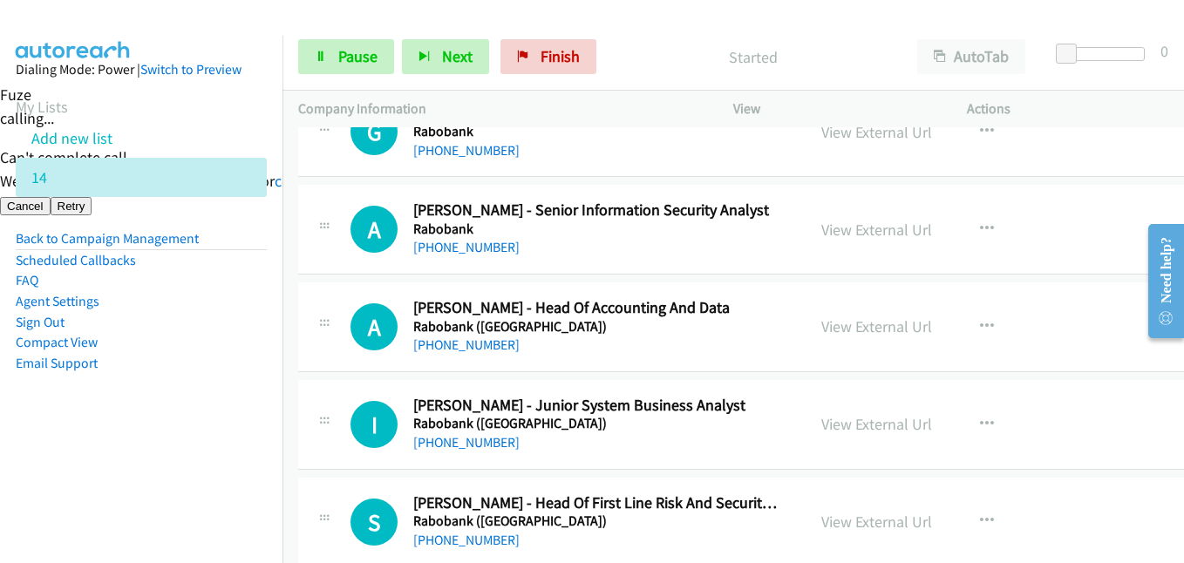
click at [290, 269] on td "A Callback Scheduled [PERSON_NAME] - Senior Information Security Analyst Raboba…" at bounding box center [775, 230] width 984 height 98
click at [150, 468] on nav "Dialing Mode: Power | Switch to Preview My Lists Add new list 14 Back to Campai…" at bounding box center [141, 317] width 283 height 563
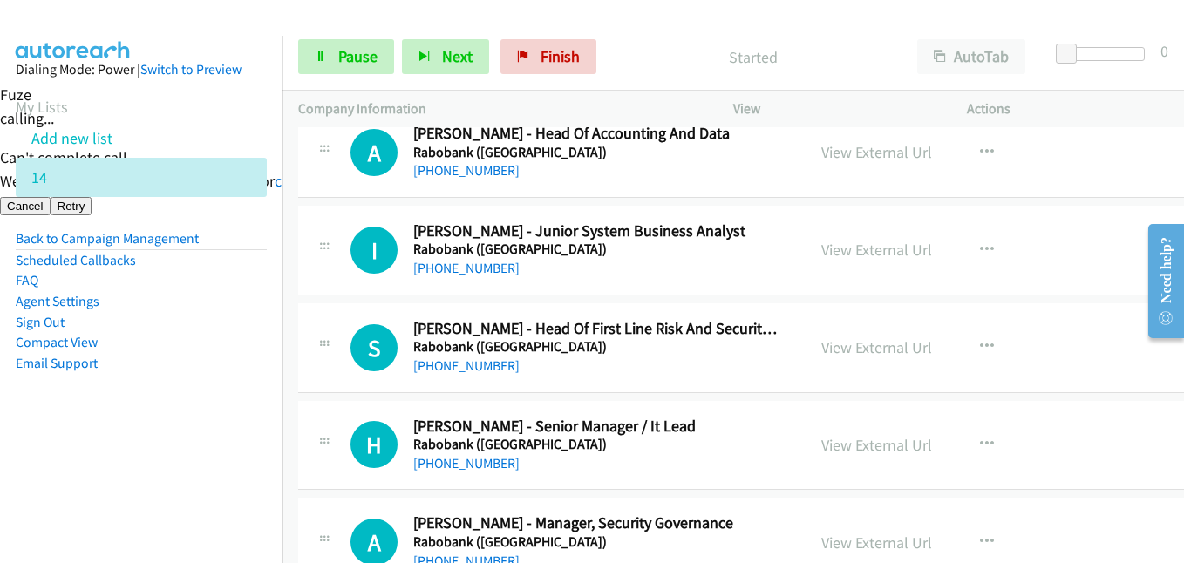
scroll to position [7848, 0]
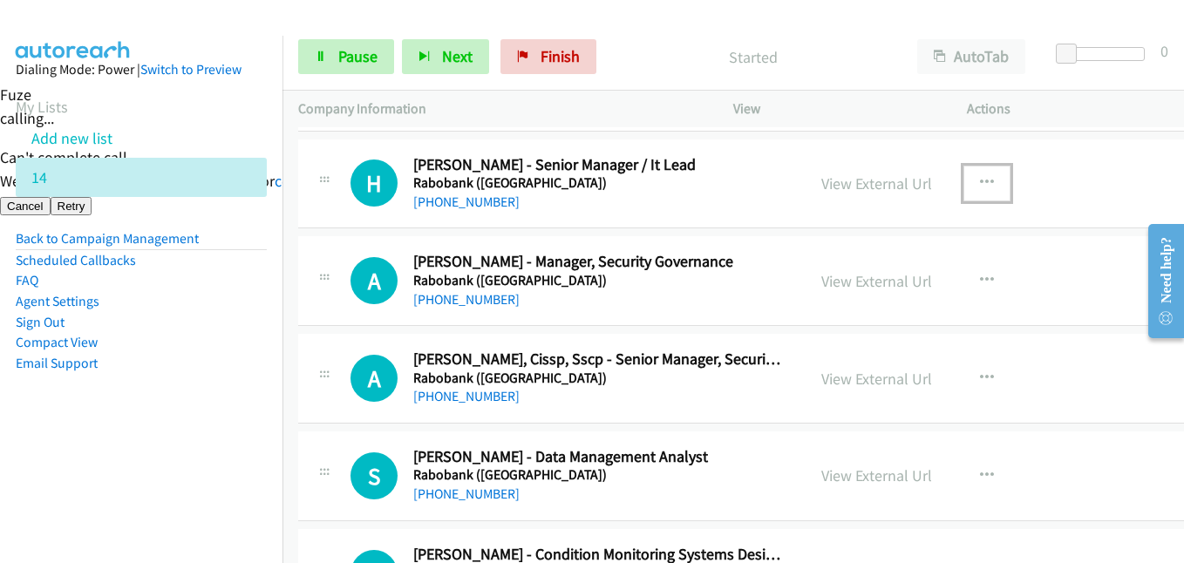
click at [980, 180] on icon "button" at bounding box center [987, 183] width 14 height 14
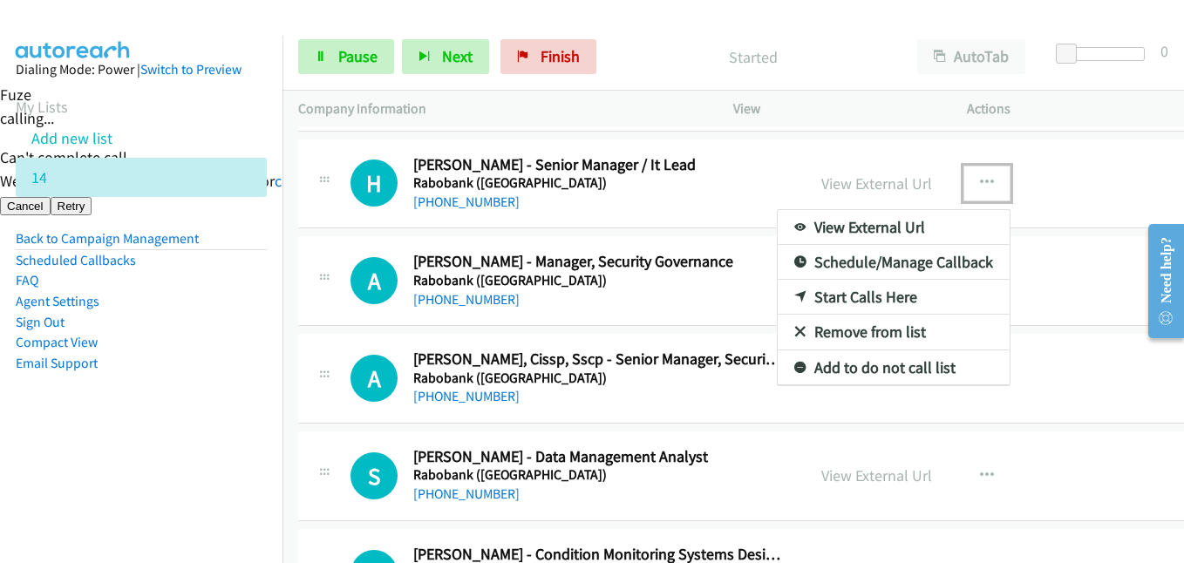
click at [852, 290] on link "Start Calls Here" at bounding box center [894, 297] width 232 height 35
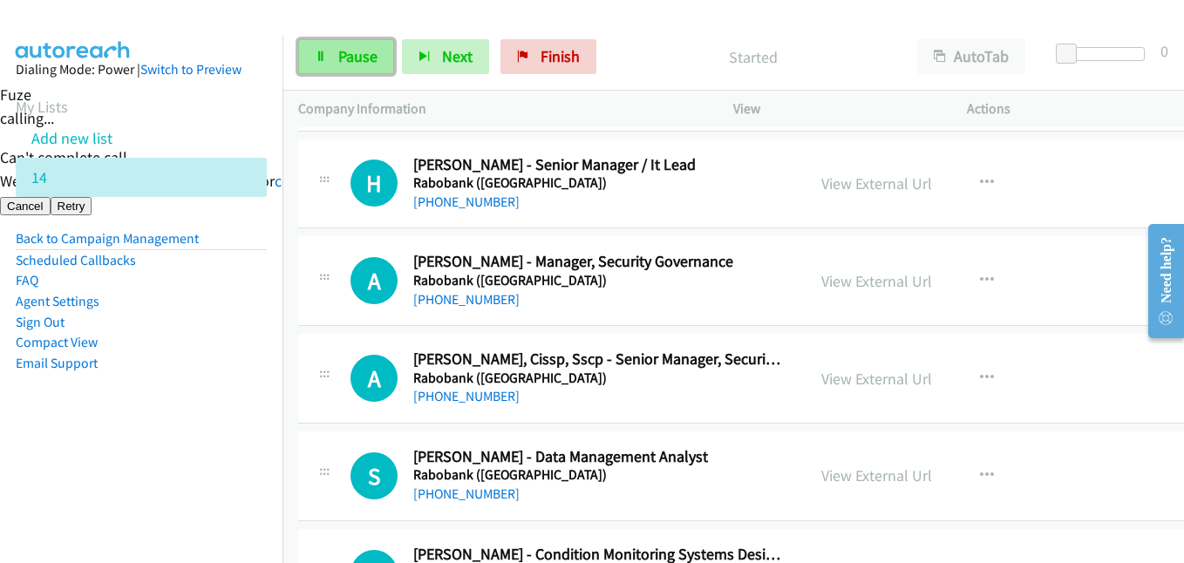
click at [347, 50] on span "Pause" at bounding box center [357, 56] width 39 height 20
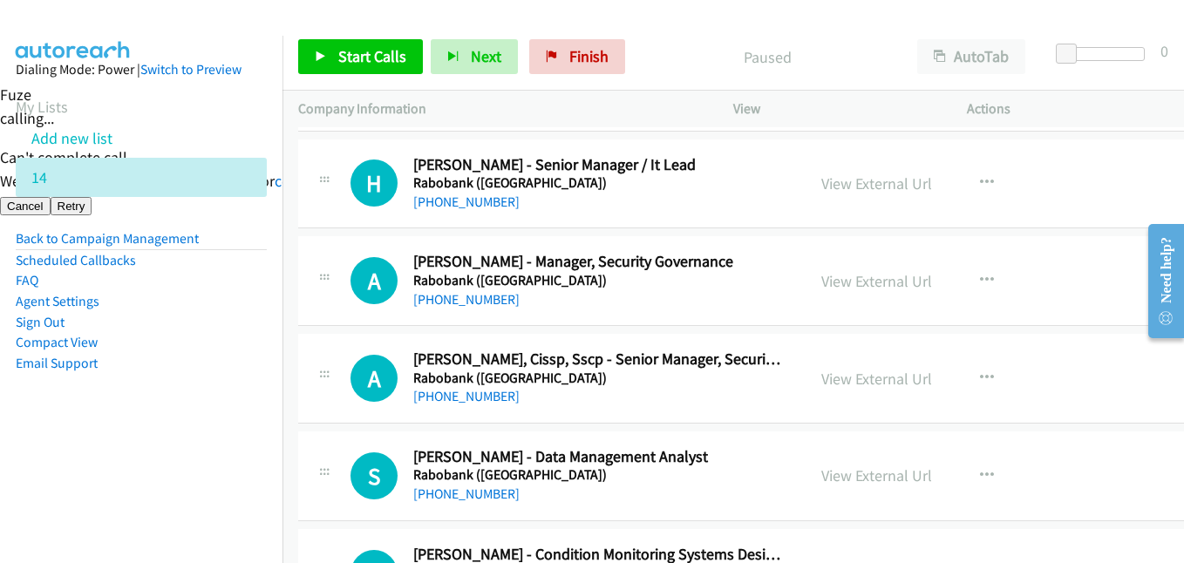
drag, startPoint x: 224, startPoint y: 460, endPoint x: 172, endPoint y: 460, distance: 52.3
click at [224, 460] on nav "Dialing Mode: Power | Switch to Preview My Lists Add new list 14 Back to Campai…" at bounding box center [141, 317] width 283 height 563
click at [863, 183] on link "View External Url" at bounding box center [876, 184] width 111 height 20
